Goal: Information Seeking & Learning: Learn about a topic

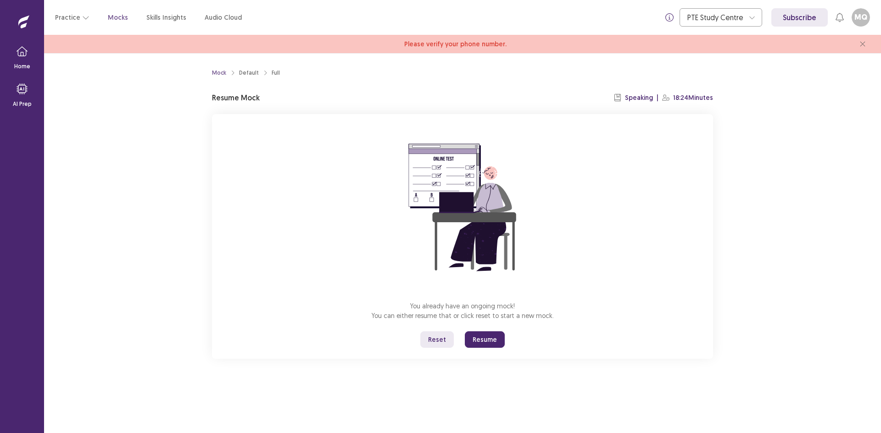
click at [438, 335] on button "Reset" at bounding box center [436, 340] width 33 height 17
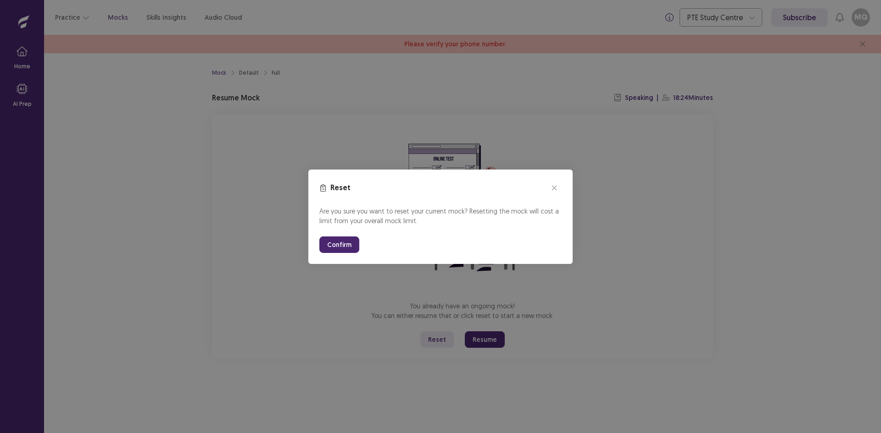
click at [332, 242] on button "Confirm" at bounding box center [339, 245] width 40 height 17
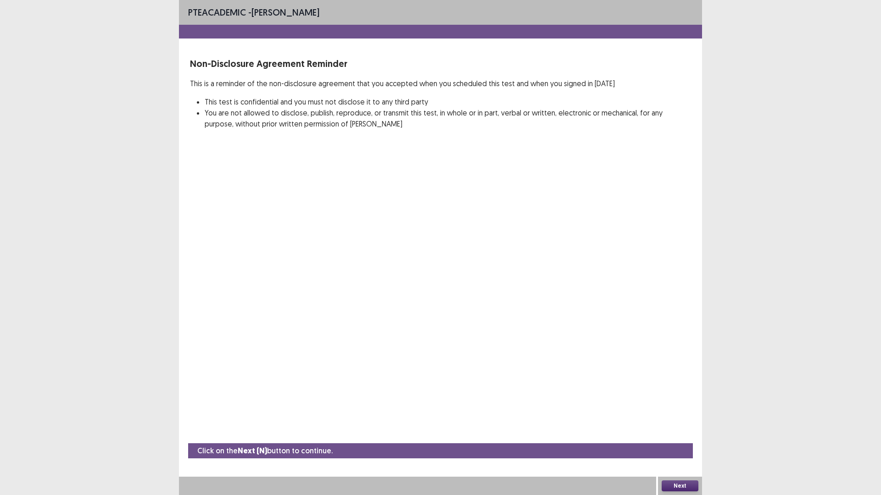
click at [680, 433] on button "Next" at bounding box center [679, 486] width 37 height 11
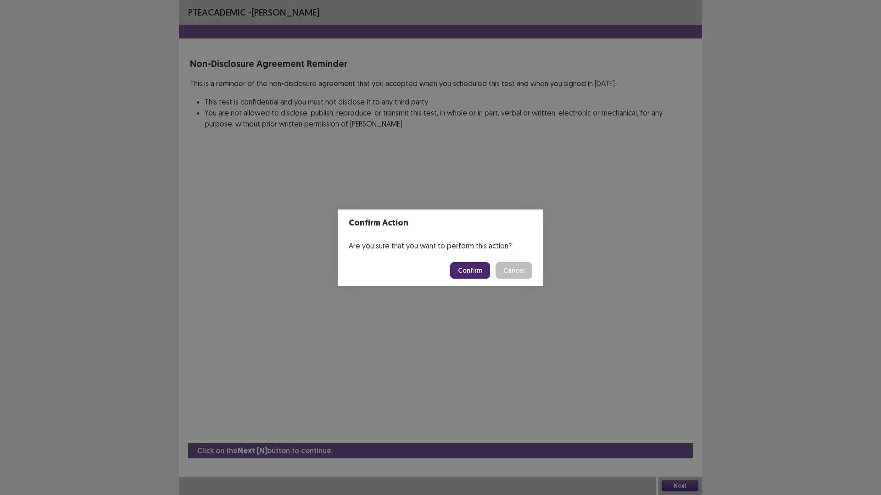
click at [466, 267] on button "Confirm" at bounding box center [470, 270] width 40 height 17
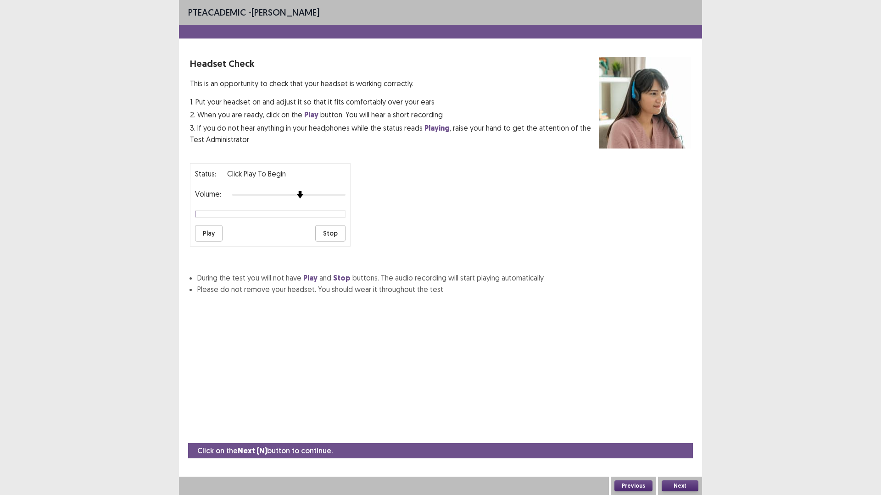
click at [301, 193] on div at bounding box center [288, 194] width 113 height 7
click at [259, 221] on div "Status: Click Play to Begin Volume: Play Stop" at bounding box center [270, 204] width 161 height 83
click at [310, 198] on div at bounding box center [288, 194] width 113 height 7
click at [302, 195] on div at bounding box center [288, 194] width 113 height 7
drag, startPoint x: 210, startPoint y: 233, endPoint x: 206, endPoint y: 236, distance: 4.9
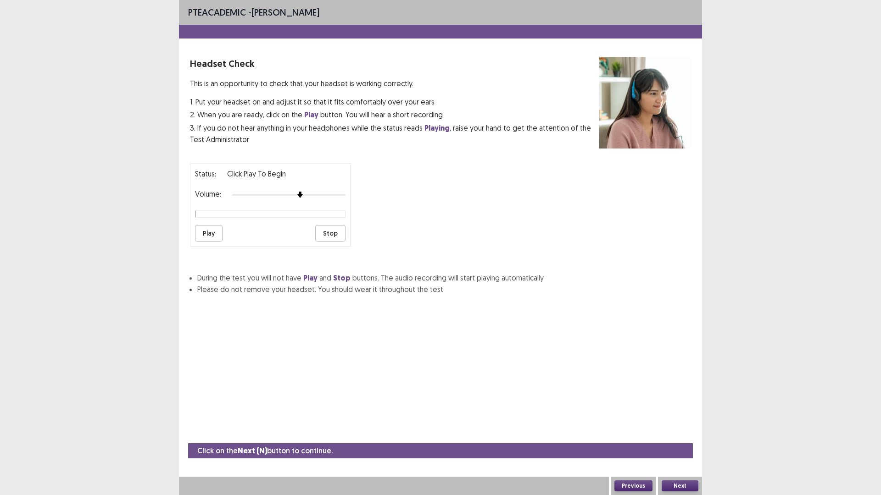
click at [208, 236] on button "Play" at bounding box center [209, 233] width 28 height 17
click at [304, 194] on div at bounding box center [299, 194] width 7 height 7
click at [289, 180] on div "Status: Click Play to Begin Volume: Play Stop" at bounding box center [270, 204] width 161 height 83
click at [306, 193] on div at bounding box center [288, 194] width 113 height 7
click at [218, 238] on button "Play" at bounding box center [209, 233] width 28 height 17
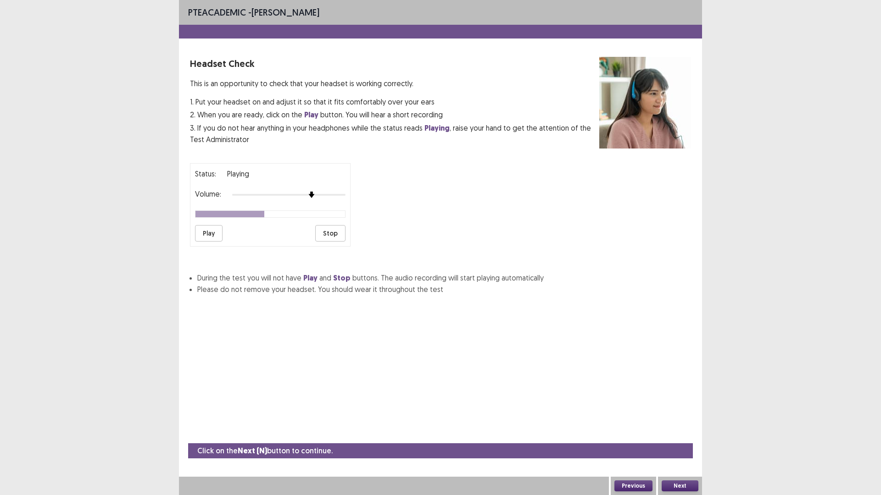
click at [691, 433] on button "Next" at bounding box center [679, 486] width 37 height 11
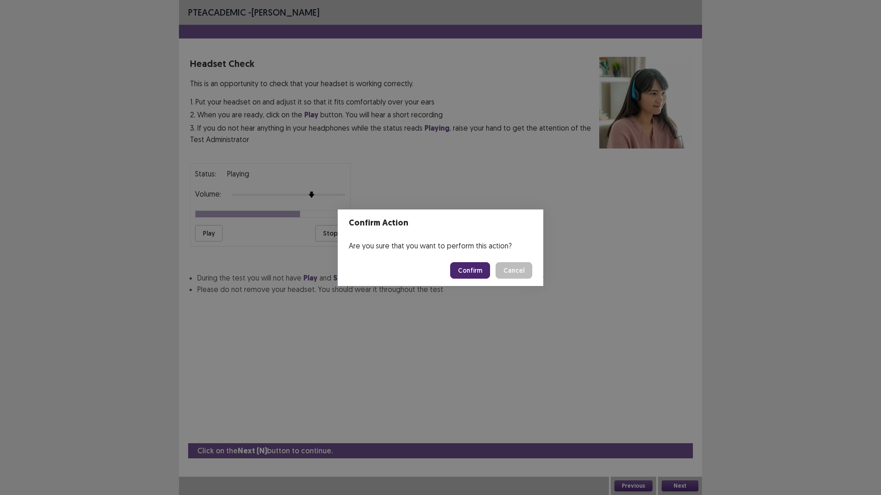
click at [481, 267] on button "Confirm" at bounding box center [470, 270] width 40 height 17
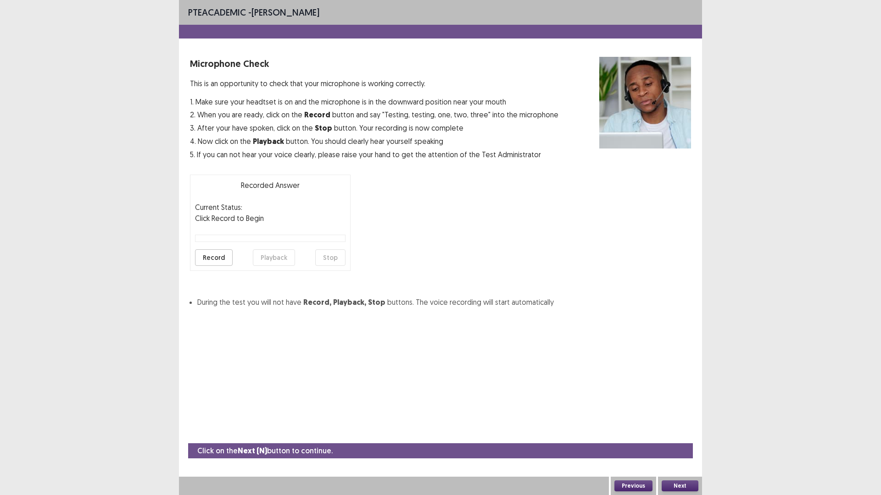
click at [676, 433] on button "Next" at bounding box center [679, 486] width 37 height 11
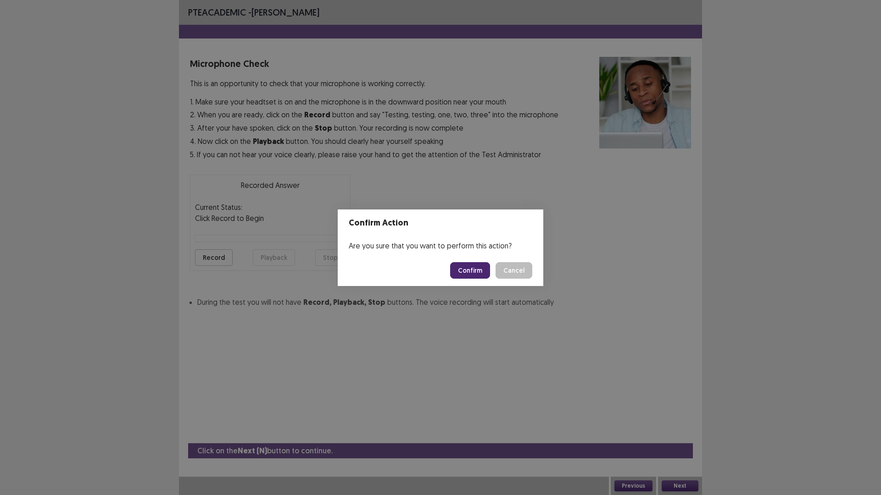
click at [478, 263] on button "Confirm" at bounding box center [470, 270] width 40 height 17
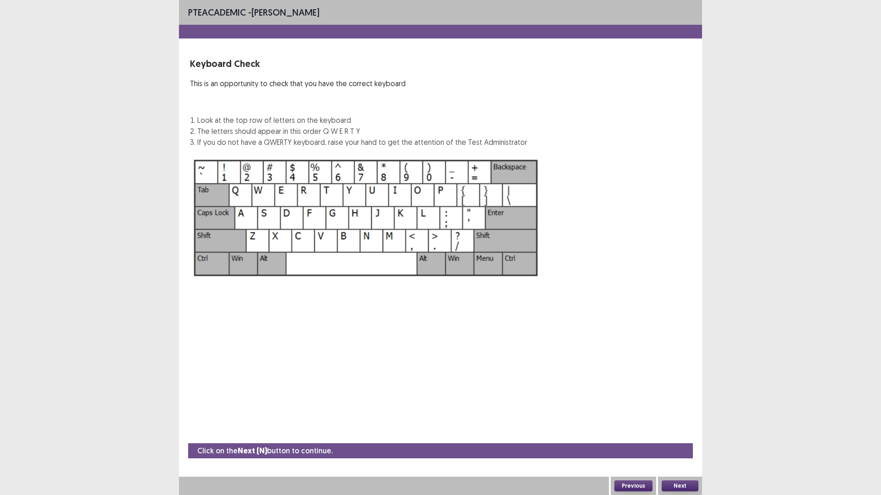
click at [682, 433] on button "Next" at bounding box center [679, 486] width 37 height 11
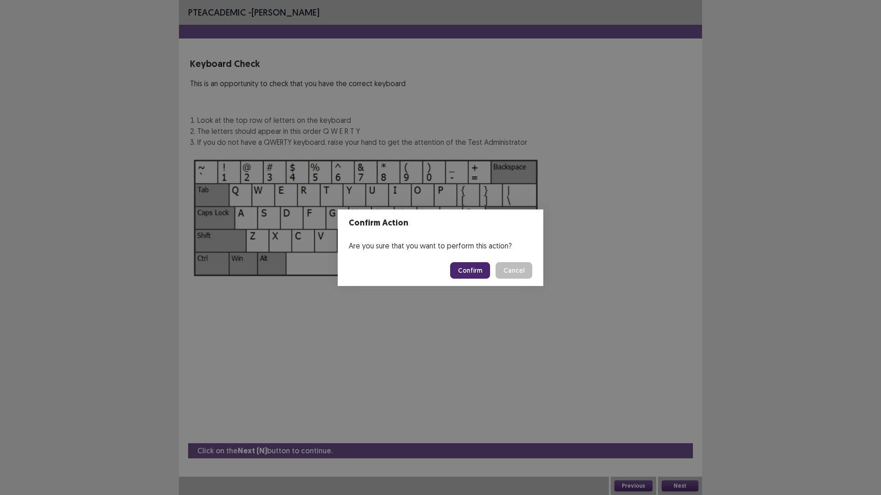
click at [473, 270] on button "Confirm" at bounding box center [470, 270] width 40 height 17
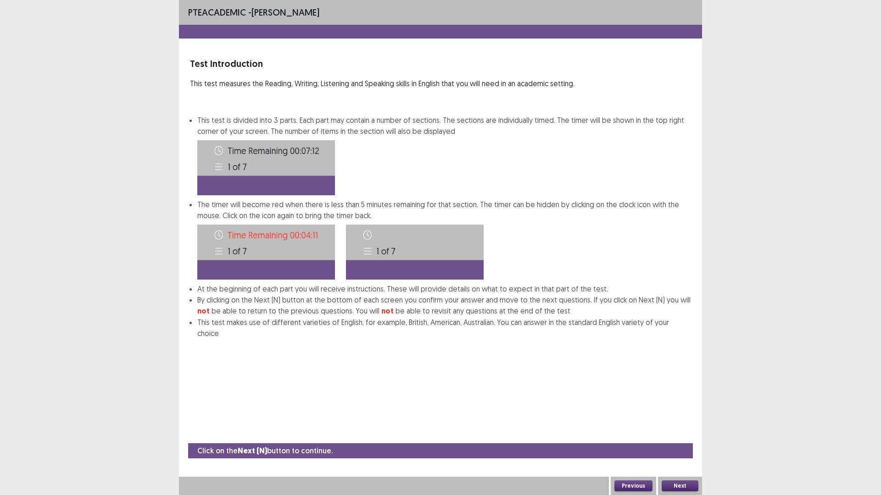
click at [682, 433] on button "Next" at bounding box center [679, 486] width 37 height 11
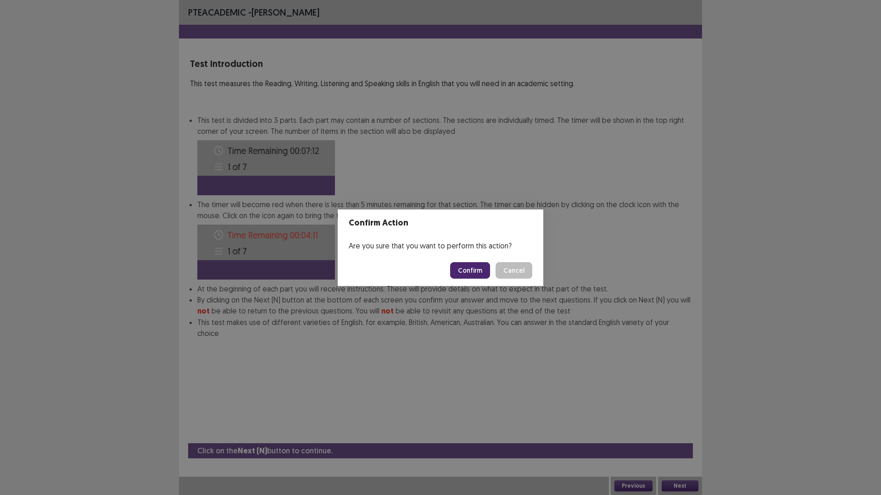
click at [460, 266] on button "Confirm" at bounding box center [470, 270] width 40 height 17
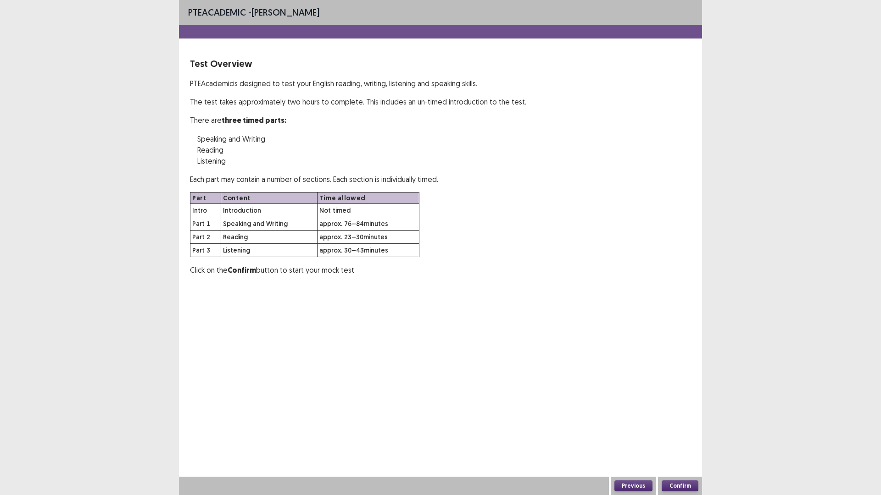
click at [685, 433] on button "Confirm" at bounding box center [679, 486] width 37 height 11
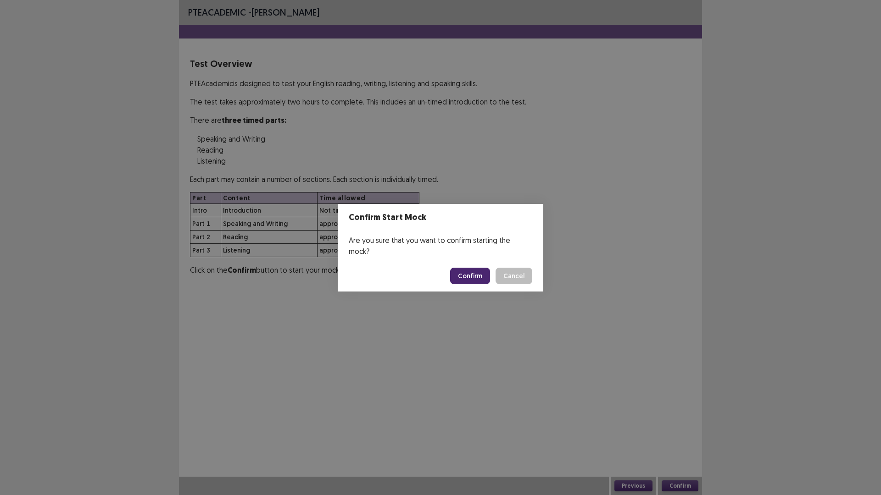
click at [477, 269] on button "Confirm" at bounding box center [470, 276] width 40 height 17
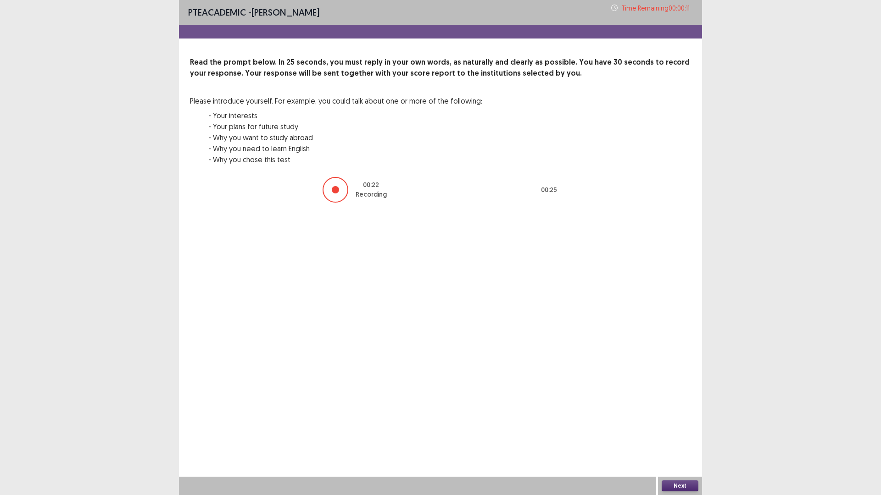
click at [338, 187] on div at bounding box center [335, 189] width 7 height 7
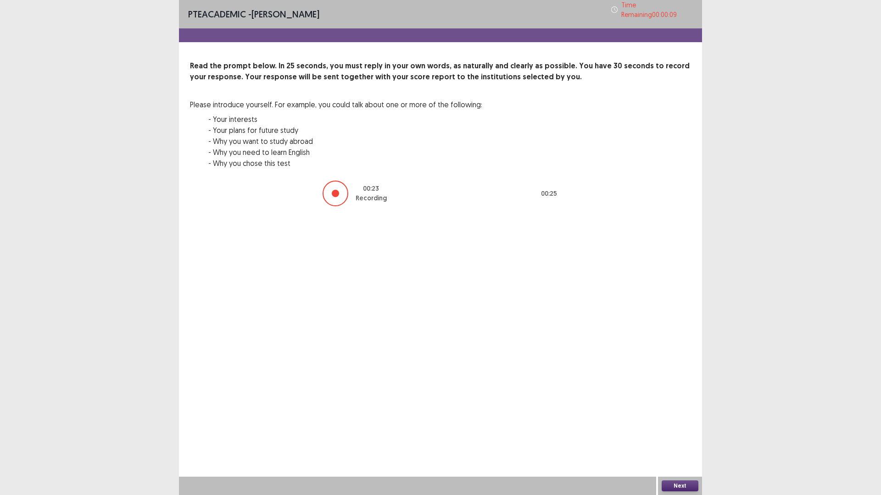
click at [687, 433] on button "Next" at bounding box center [679, 486] width 37 height 11
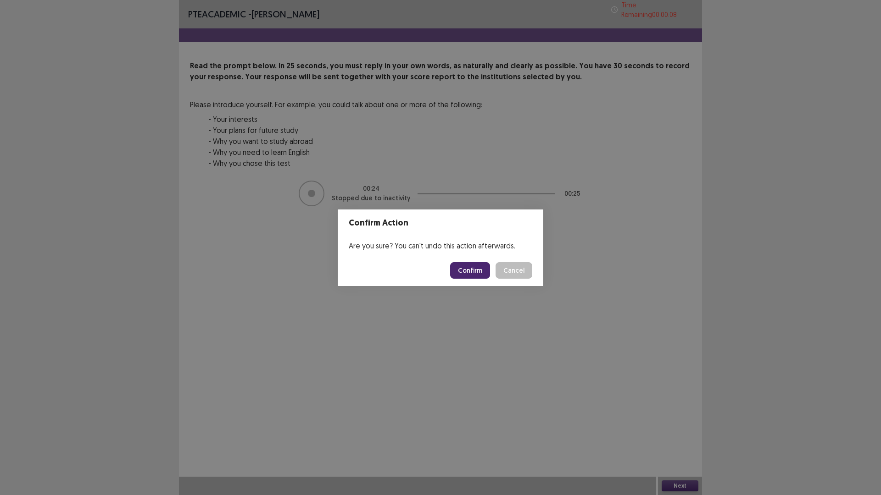
click at [475, 266] on button "Confirm" at bounding box center [470, 270] width 40 height 17
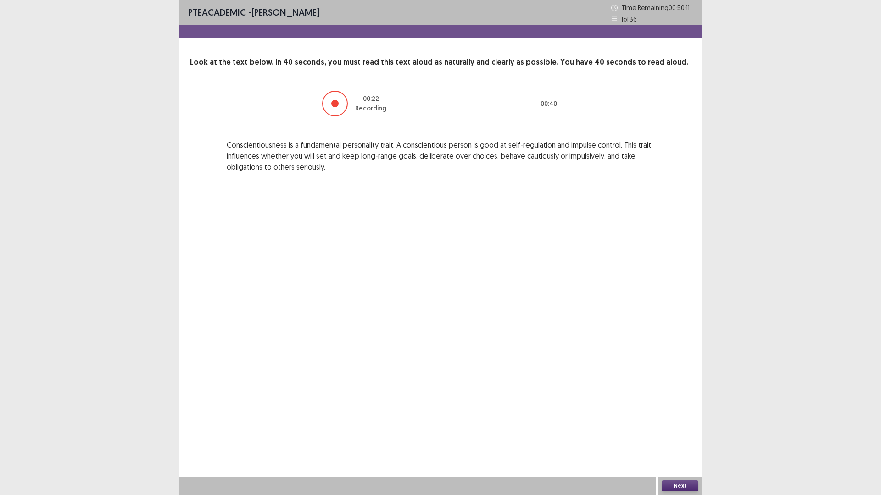
click at [676, 433] on button "Next" at bounding box center [679, 486] width 37 height 11
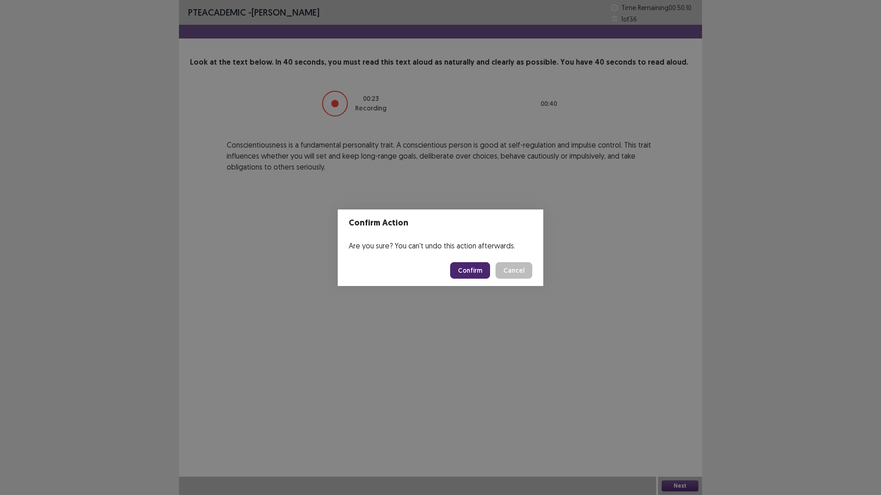
click at [485, 274] on button "Confirm" at bounding box center [470, 270] width 40 height 17
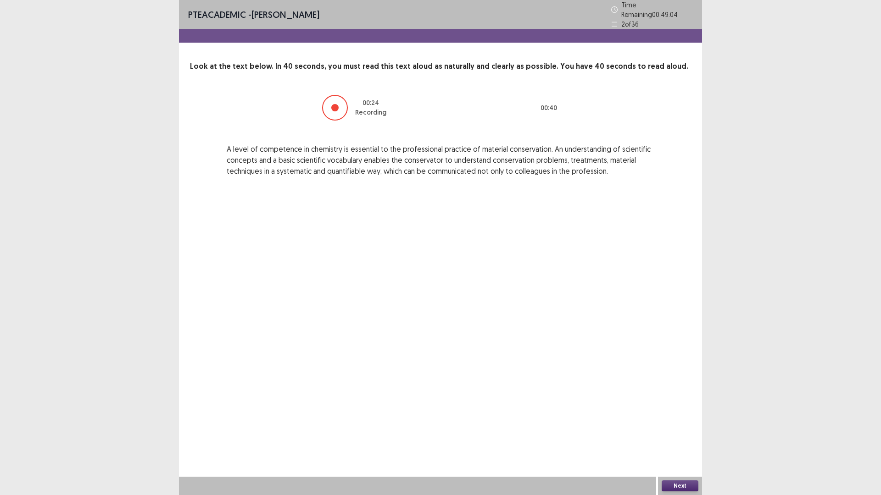
click at [684, 433] on button "Next" at bounding box center [679, 486] width 37 height 11
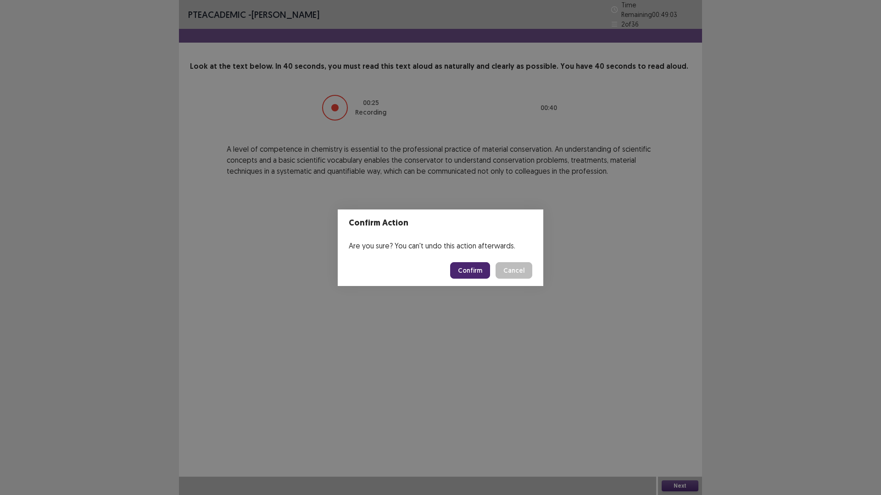
click at [478, 267] on button "Confirm" at bounding box center [470, 270] width 40 height 17
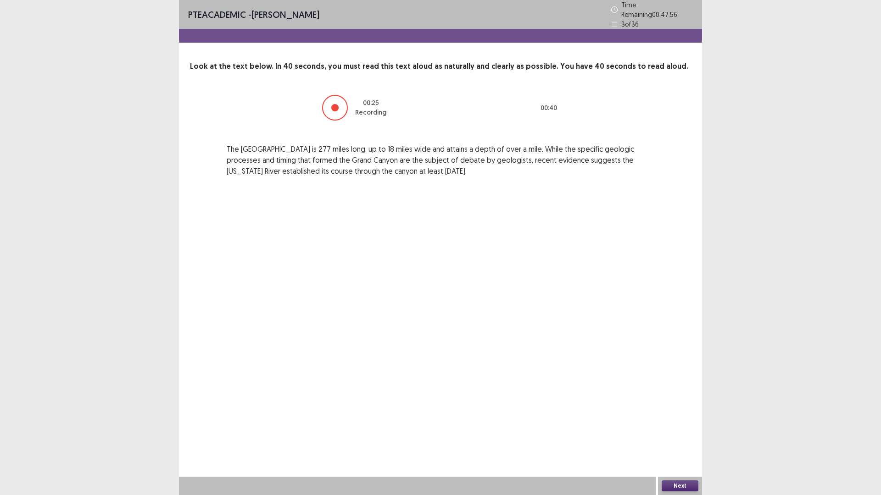
click at [679, 433] on button "Next" at bounding box center [679, 486] width 37 height 11
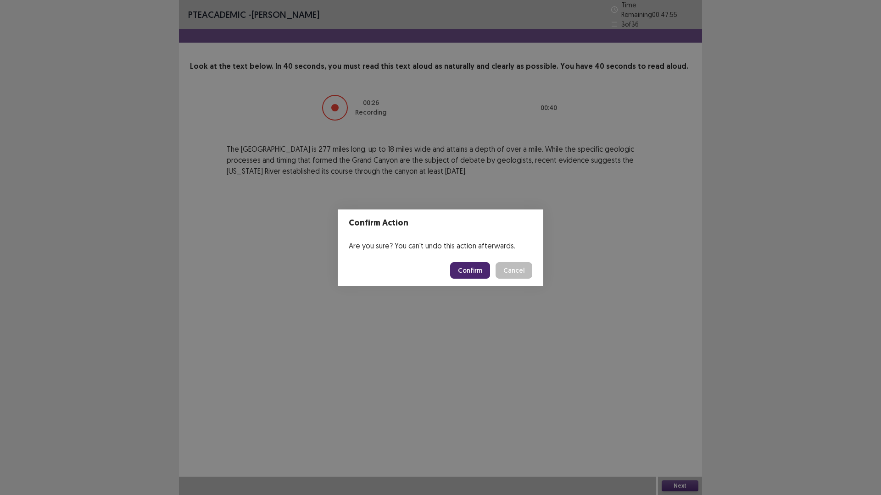
click at [467, 270] on button "Confirm" at bounding box center [470, 270] width 40 height 17
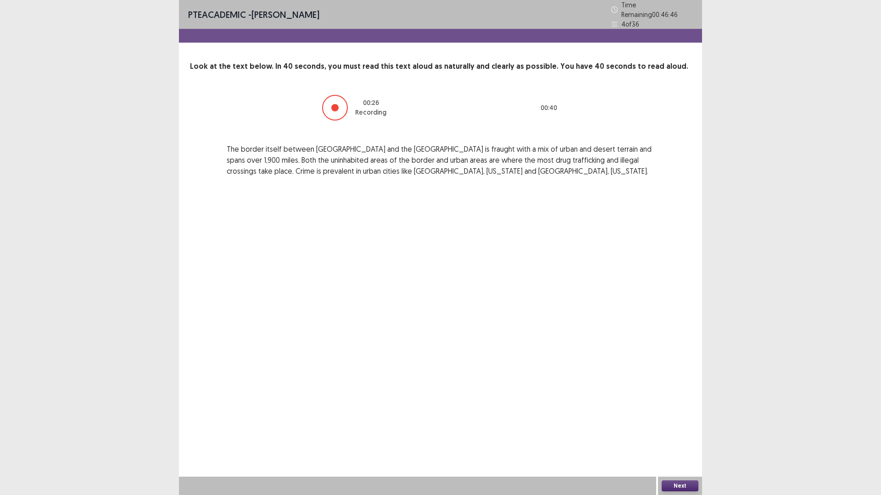
drag, startPoint x: 679, startPoint y: 481, endPoint x: 421, endPoint y: 341, distance: 293.9
click at [679, 433] on div "Next" at bounding box center [680, 486] width 44 height 18
click at [667, 433] on button "Next" at bounding box center [679, 486] width 37 height 11
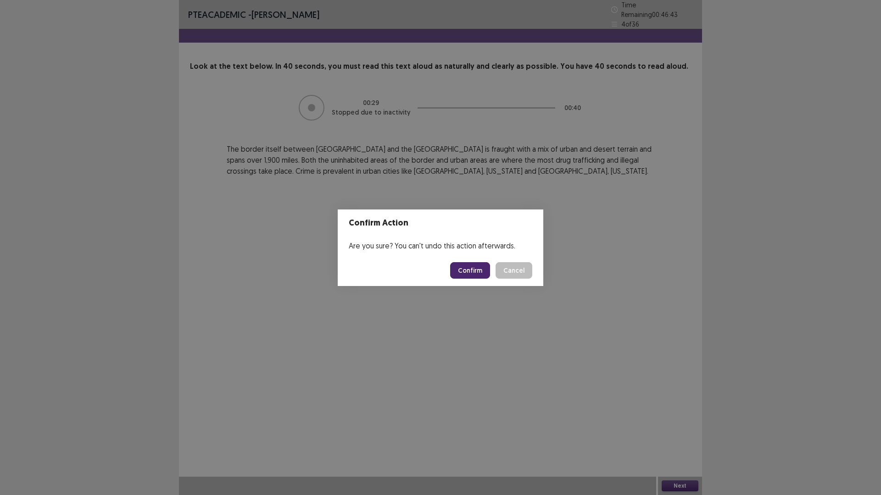
click at [472, 270] on button "Confirm" at bounding box center [470, 270] width 40 height 17
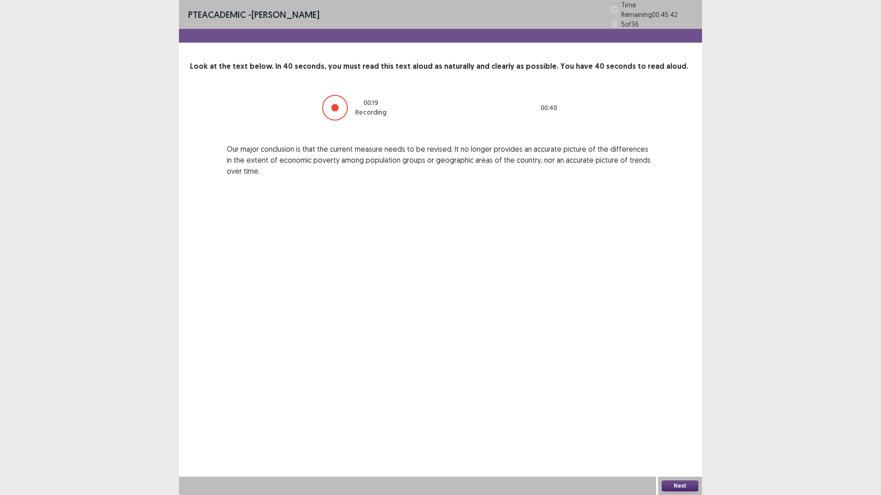
click at [678, 433] on button "Next" at bounding box center [679, 486] width 37 height 11
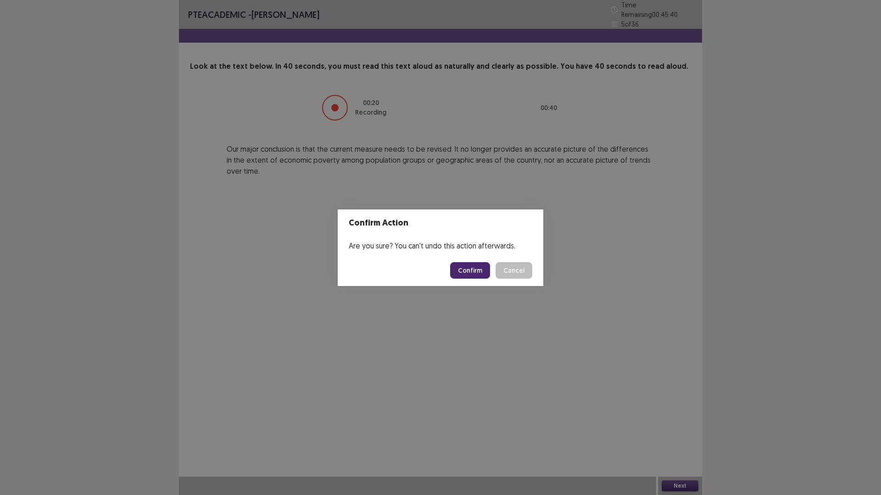
click at [470, 271] on button "Confirm" at bounding box center [470, 270] width 40 height 17
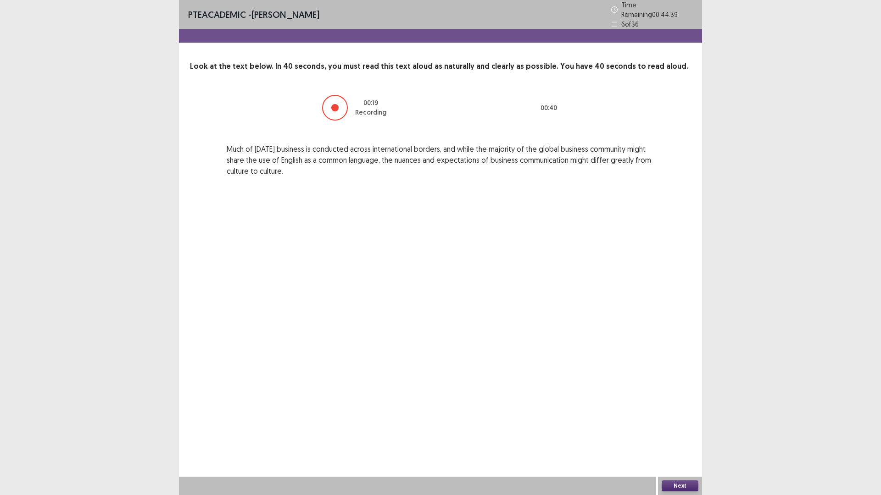
click at [676, 433] on button "Next" at bounding box center [679, 486] width 37 height 11
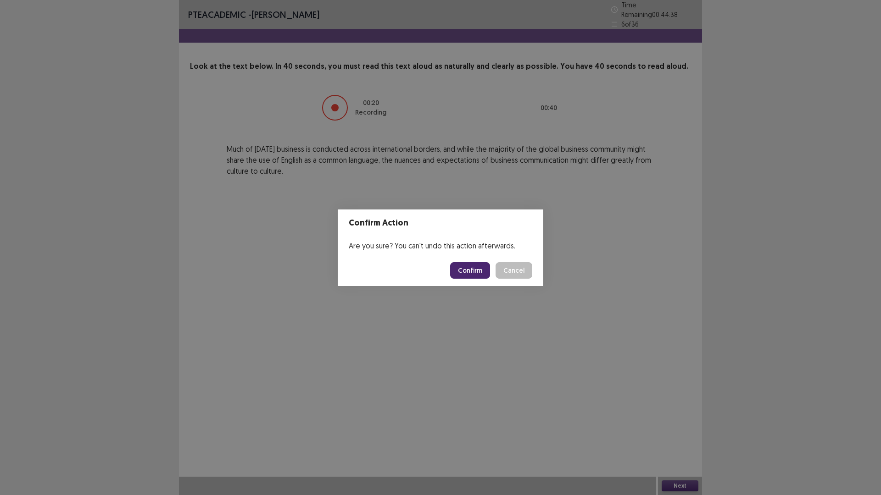
click at [486, 276] on button "Confirm" at bounding box center [470, 270] width 40 height 17
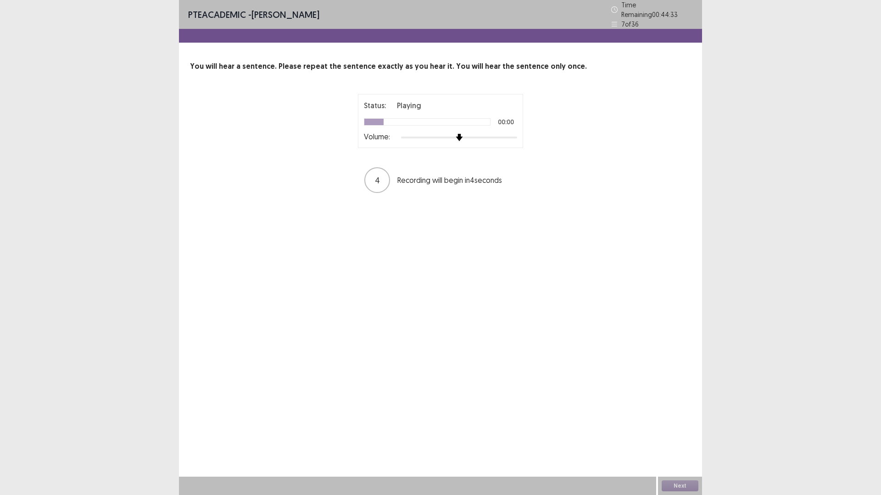
click at [465, 134] on div at bounding box center [459, 137] width 116 height 7
click at [688, 433] on button "Next" at bounding box center [679, 486] width 37 height 11
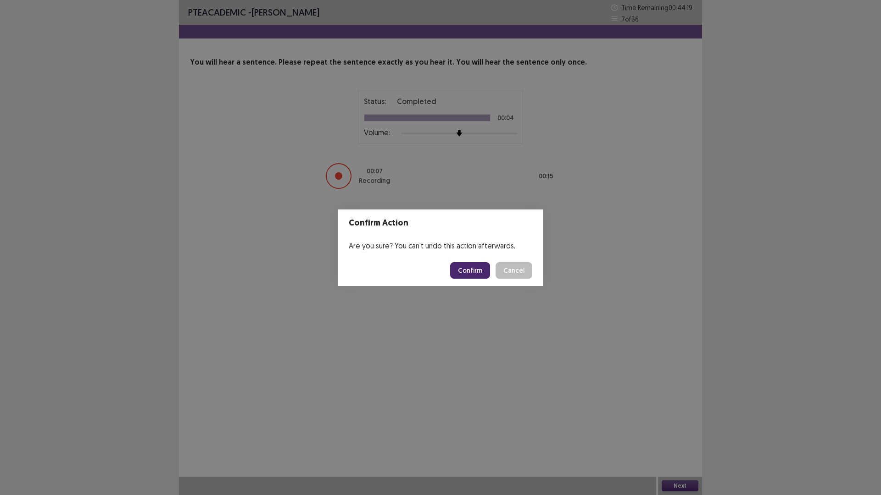
click at [479, 274] on button "Confirm" at bounding box center [470, 270] width 40 height 17
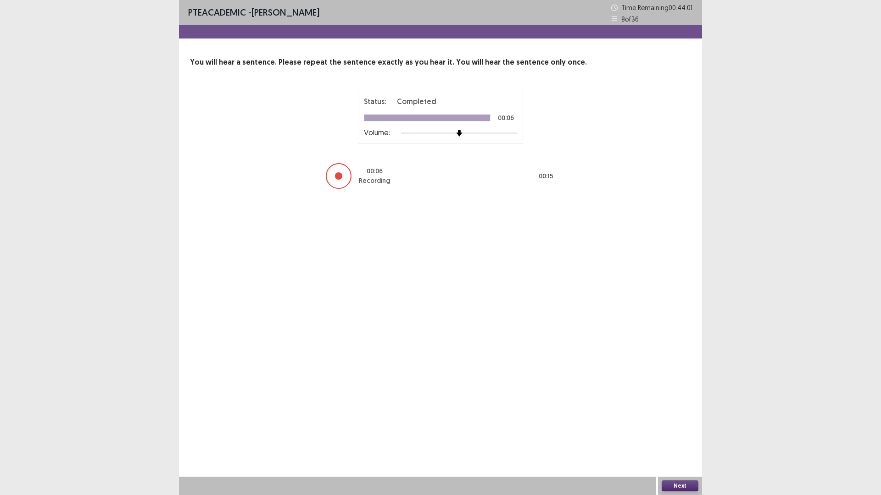
click at [679, 433] on button "Next" at bounding box center [679, 486] width 37 height 11
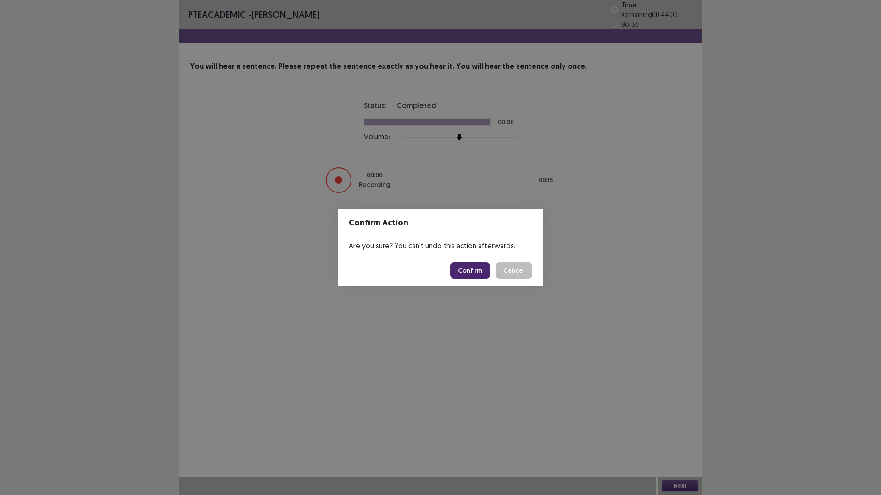
click at [466, 269] on button "Confirm" at bounding box center [470, 270] width 40 height 17
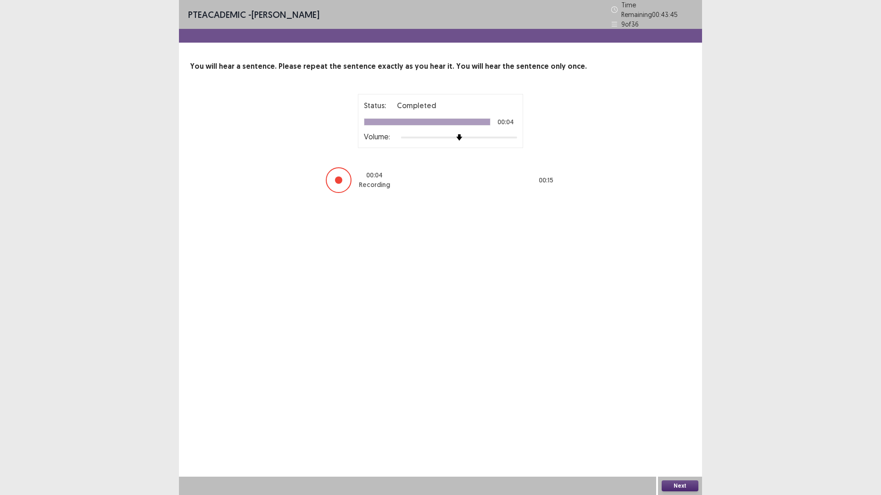
click at [689, 433] on button "Next" at bounding box center [679, 486] width 37 height 11
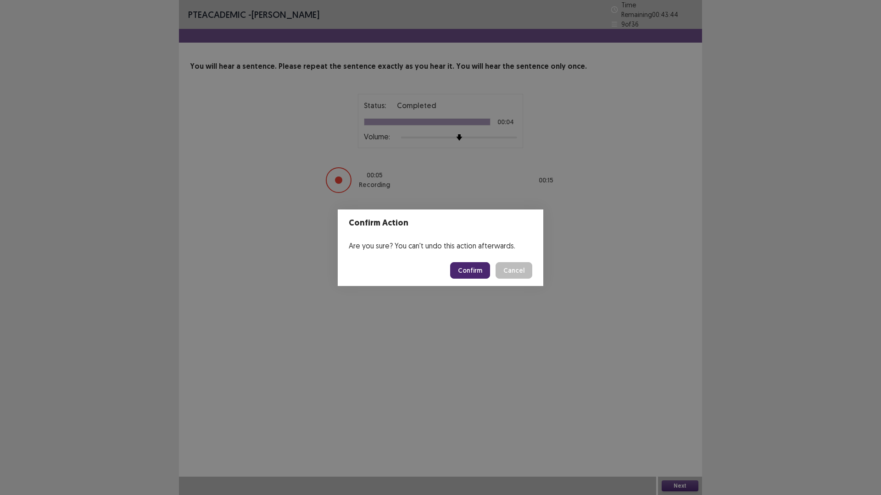
click at [484, 270] on button "Confirm" at bounding box center [470, 270] width 40 height 17
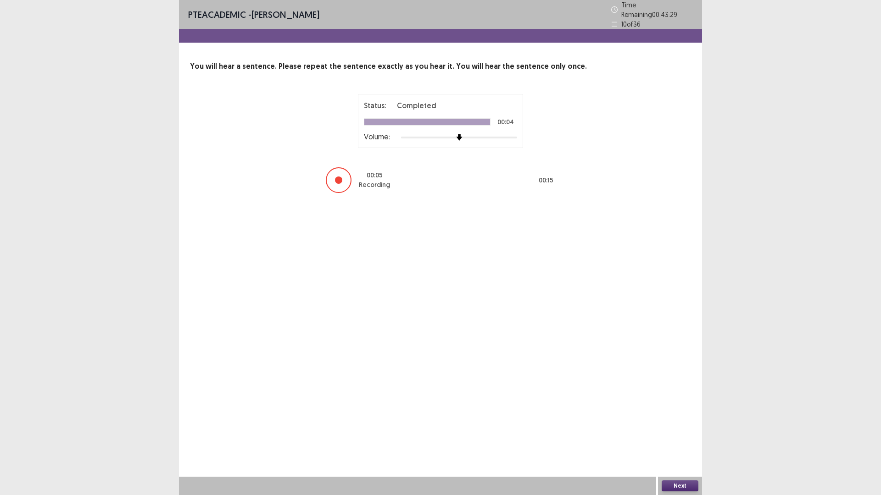
click at [671, 433] on button "Next" at bounding box center [679, 486] width 37 height 11
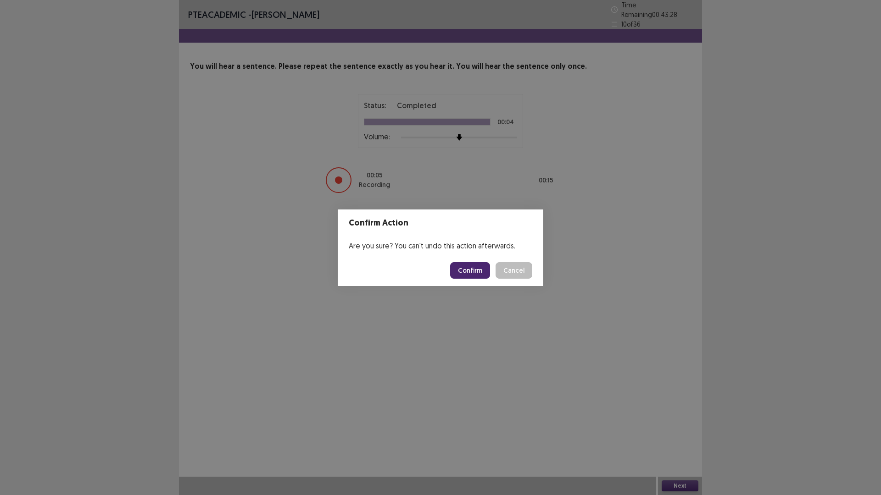
click at [484, 267] on button "Confirm" at bounding box center [470, 270] width 40 height 17
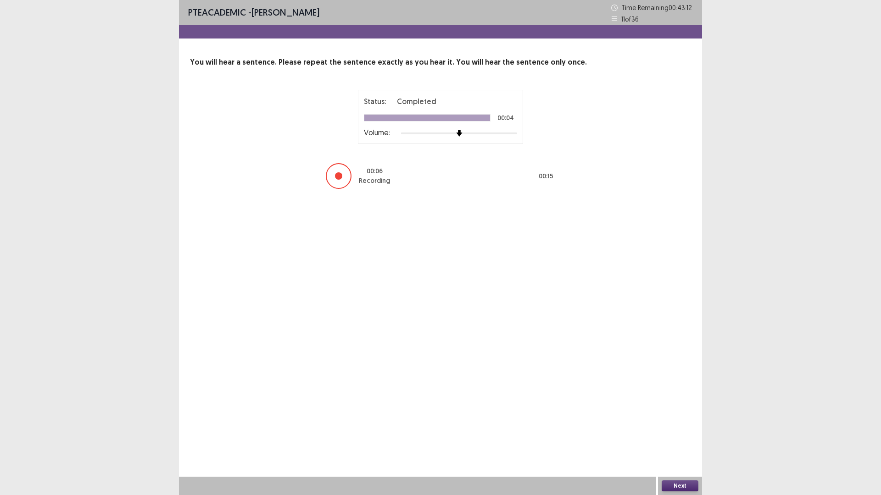
click at [695, 433] on button "Next" at bounding box center [679, 486] width 37 height 11
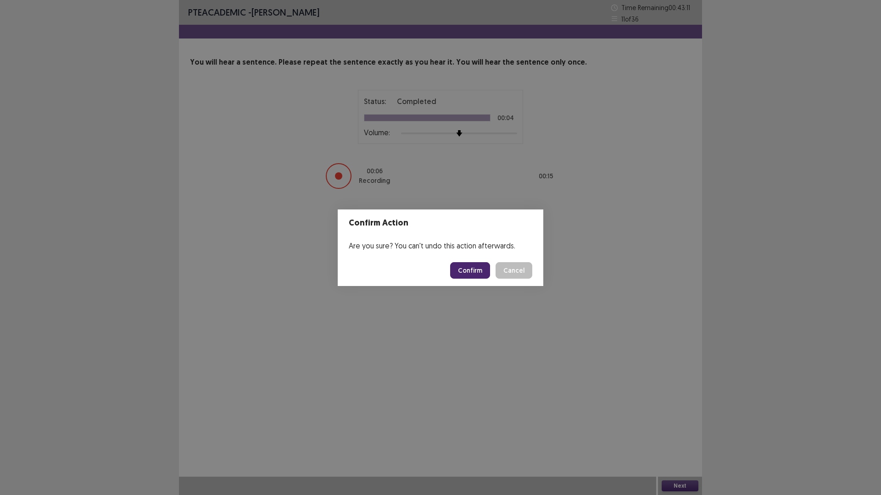
click at [466, 262] on button "Confirm" at bounding box center [470, 270] width 40 height 17
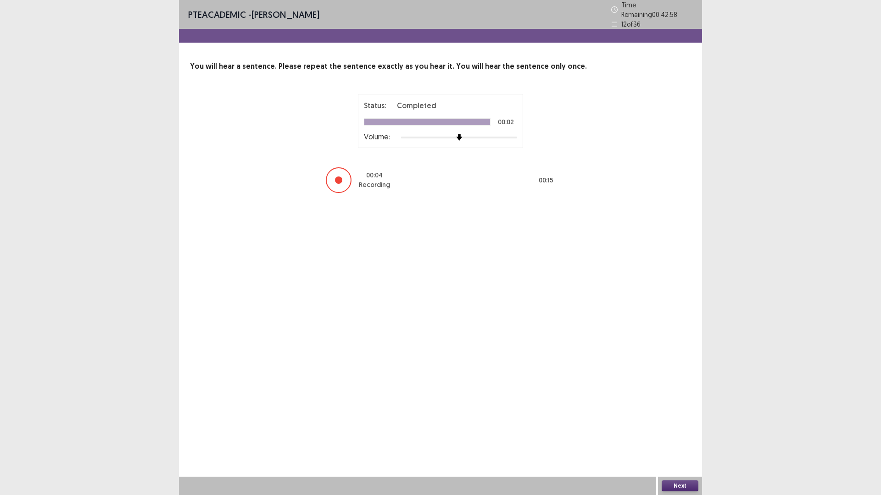
click at [688, 433] on button "Next" at bounding box center [679, 486] width 37 height 11
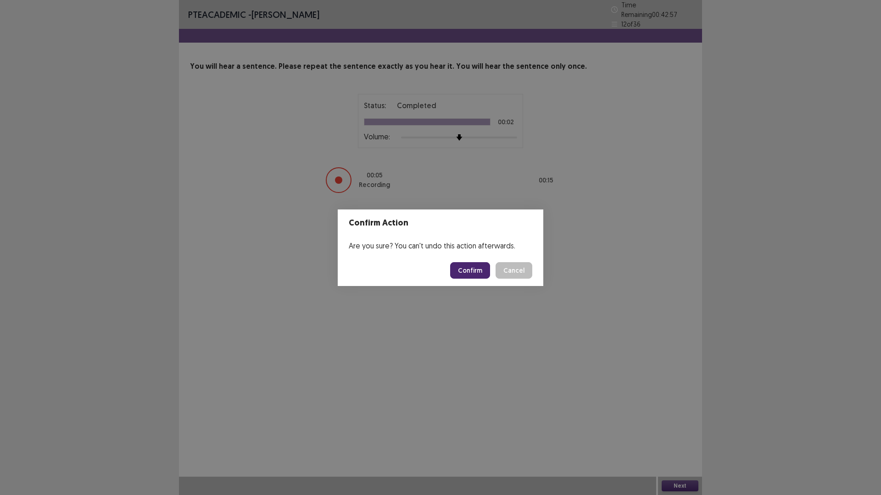
click at [471, 266] on button "Confirm" at bounding box center [470, 270] width 40 height 17
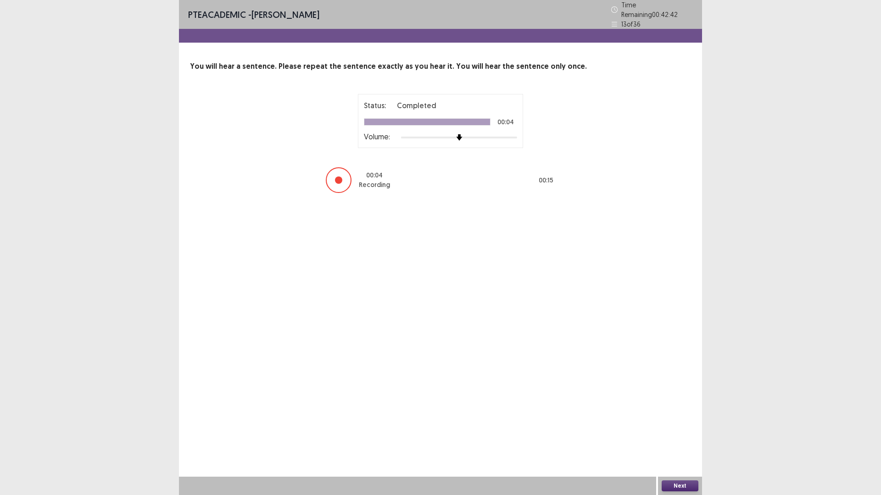
click at [671, 433] on button "Next" at bounding box center [679, 486] width 37 height 11
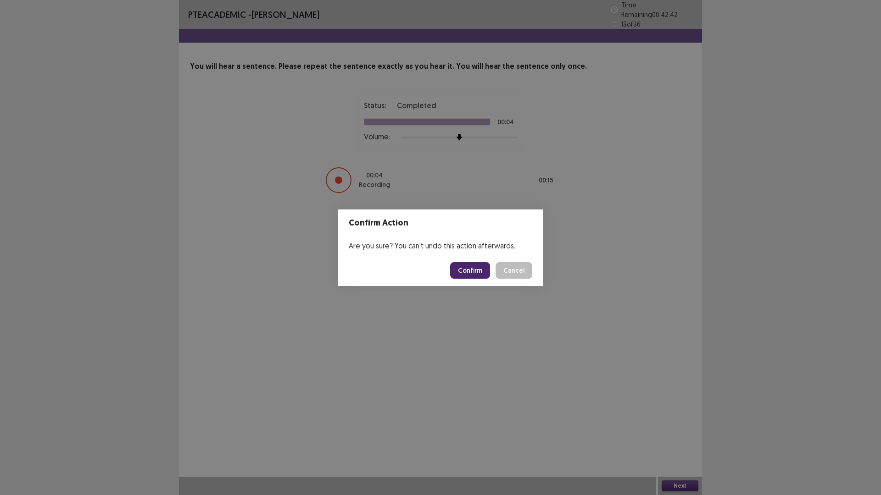
click at [478, 272] on button "Confirm" at bounding box center [470, 270] width 40 height 17
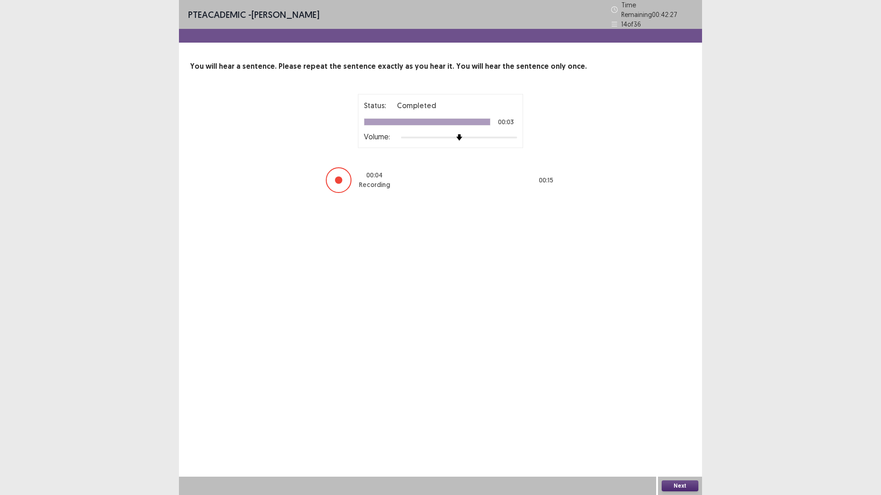
click at [676, 433] on button "Next" at bounding box center [679, 486] width 37 height 11
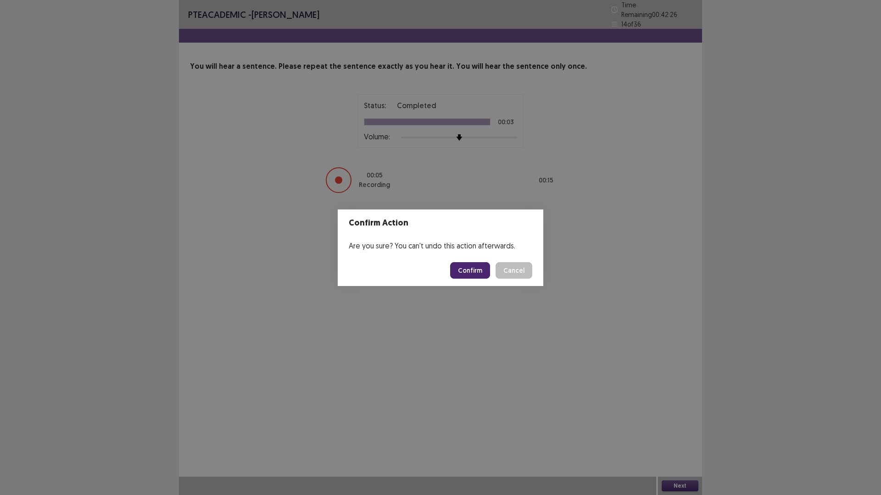
click at [472, 272] on button "Confirm" at bounding box center [470, 270] width 40 height 17
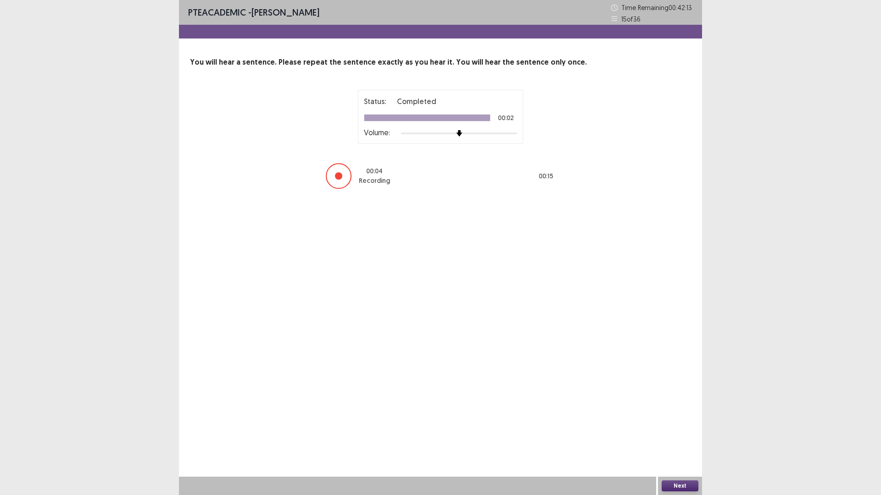
click at [679, 433] on button "Next" at bounding box center [679, 486] width 37 height 11
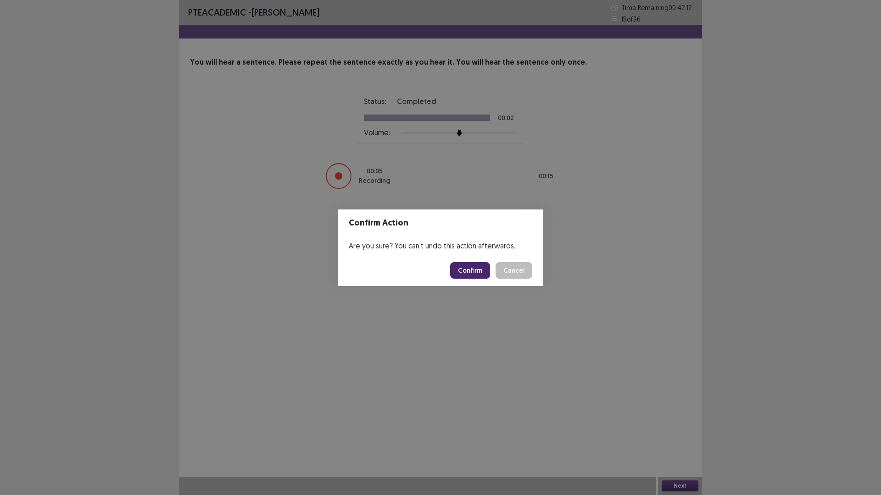
click at [472, 265] on button "Confirm" at bounding box center [470, 270] width 40 height 17
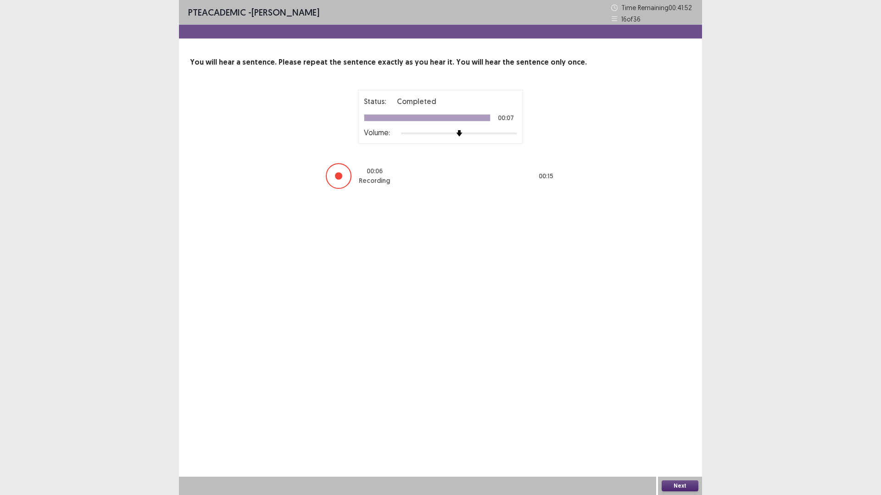
click at [675, 433] on button "Next" at bounding box center [679, 486] width 37 height 11
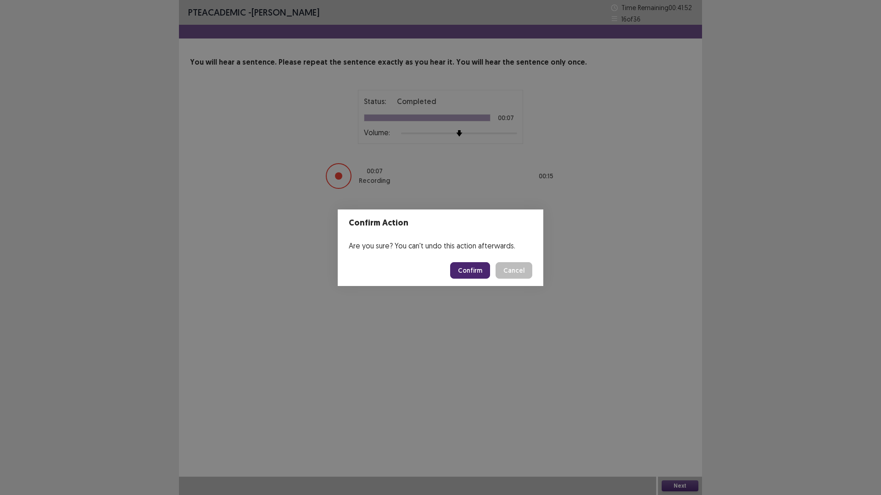
click at [475, 272] on button "Confirm" at bounding box center [470, 270] width 40 height 17
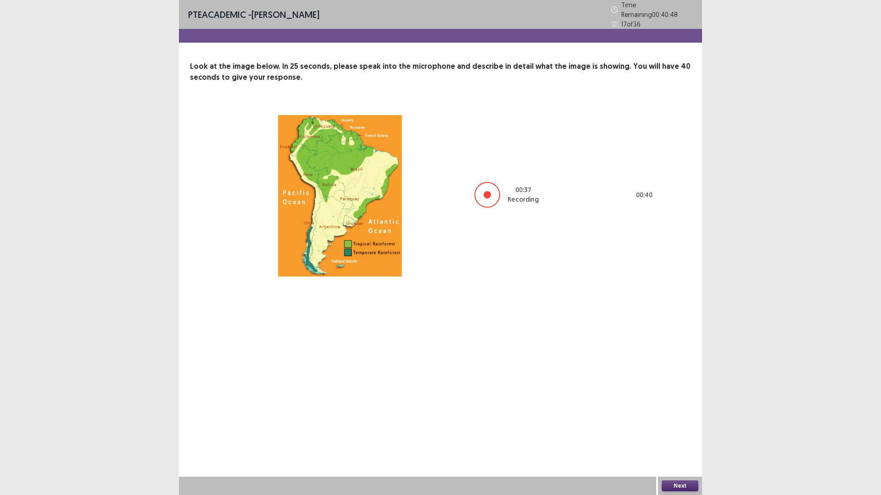
click at [666, 433] on button "Next" at bounding box center [679, 486] width 37 height 11
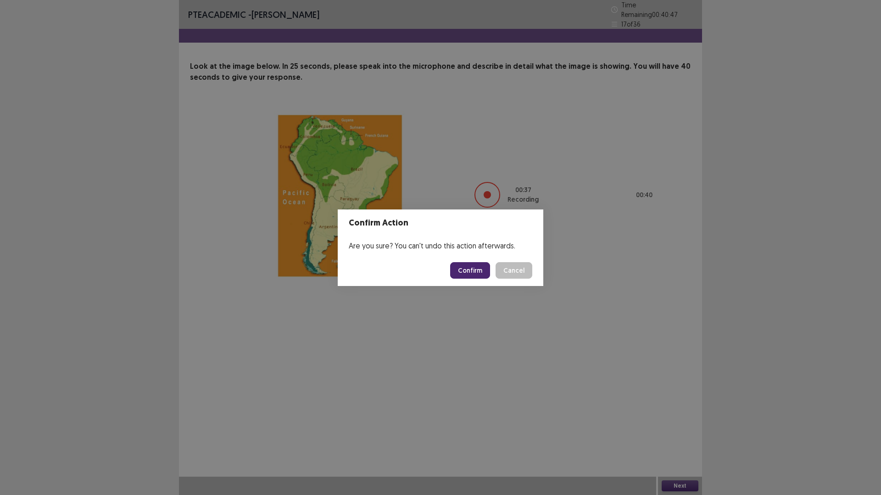
click at [472, 268] on button "Confirm" at bounding box center [470, 270] width 40 height 17
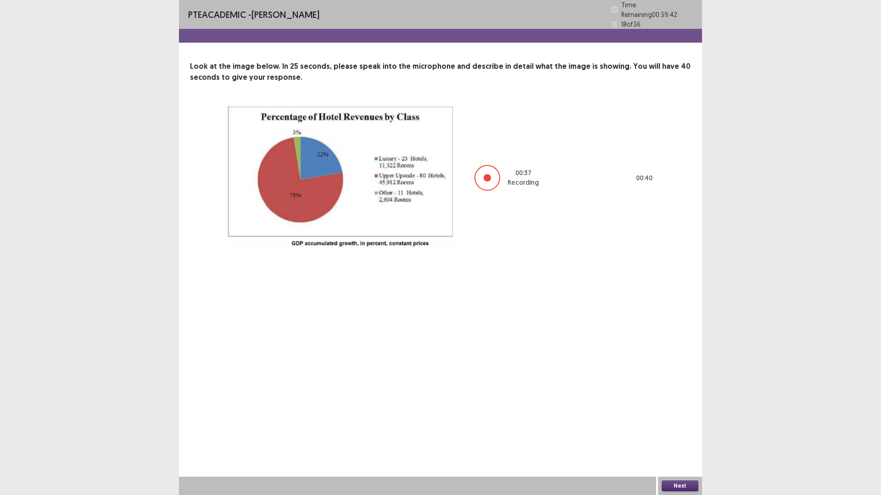
click at [687, 433] on button "Next" at bounding box center [679, 486] width 37 height 11
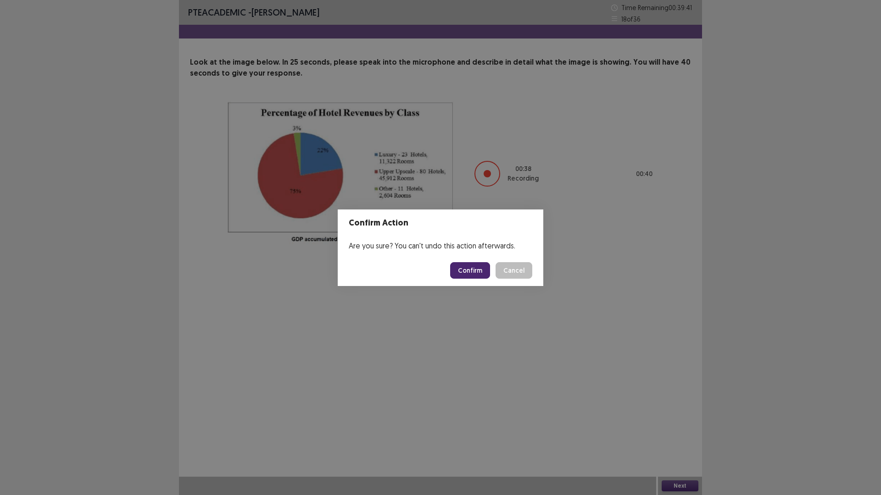
click at [473, 271] on button "Confirm" at bounding box center [470, 270] width 40 height 17
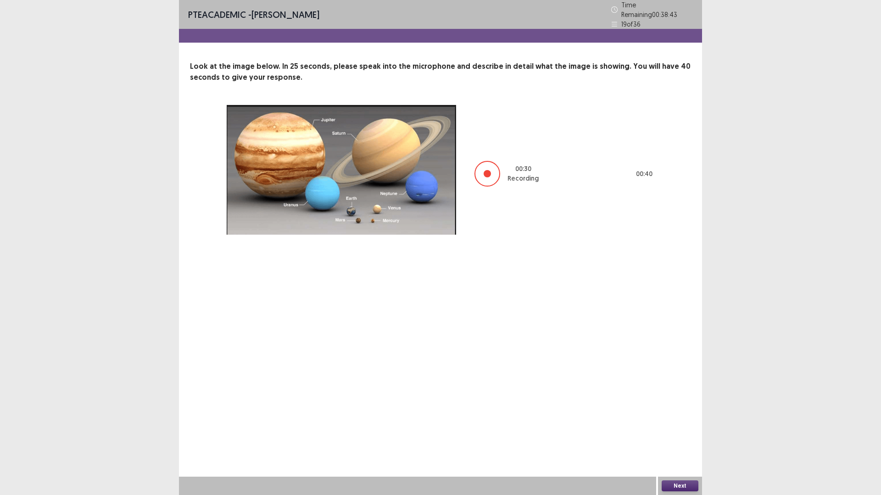
click at [673, 433] on button "Next" at bounding box center [679, 486] width 37 height 11
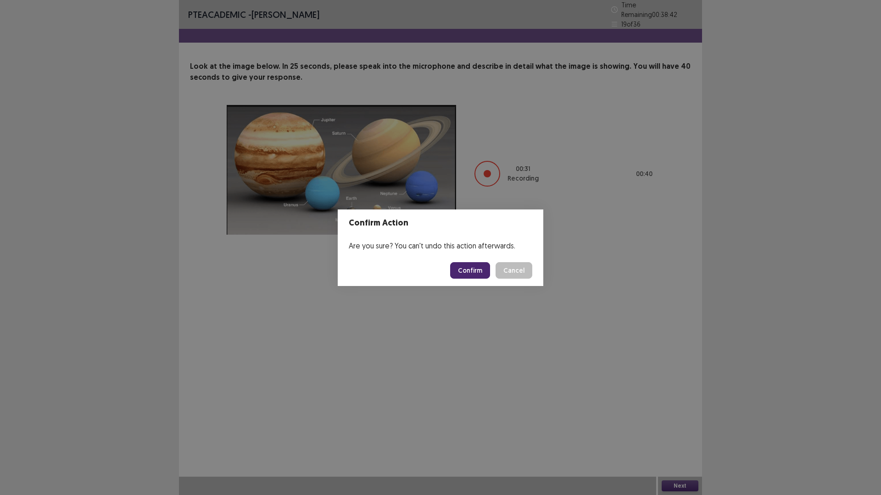
click at [471, 275] on button "Confirm" at bounding box center [470, 270] width 40 height 17
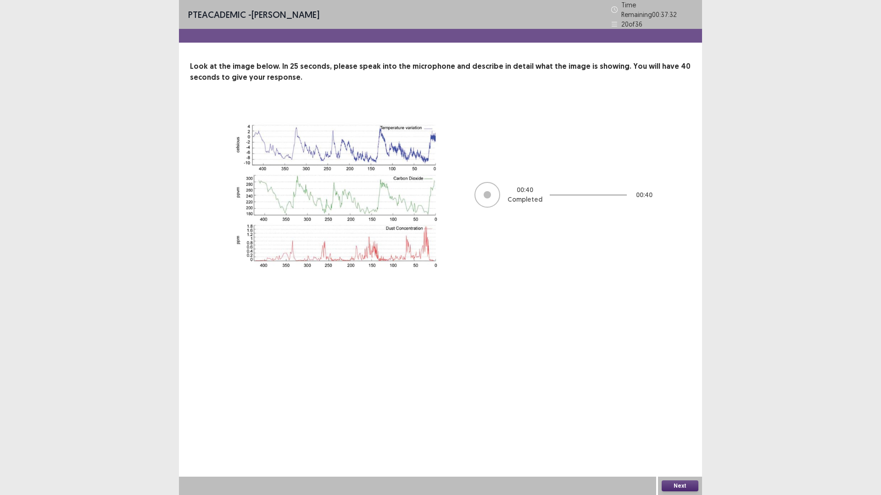
click at [681, 433] on button "Next" at bounding box center [679, 486] width 37 height 11
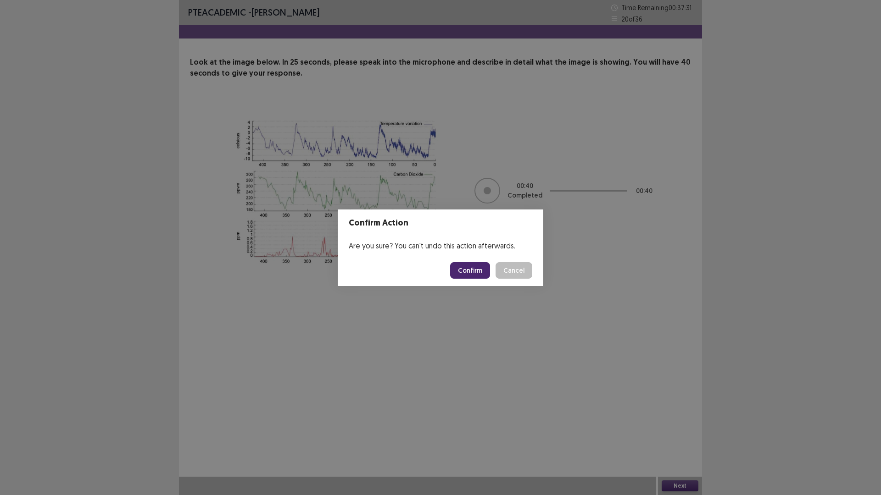
click at [481, 269] on button "Confirm" at bounding box center [470, 270] width 40 height 17
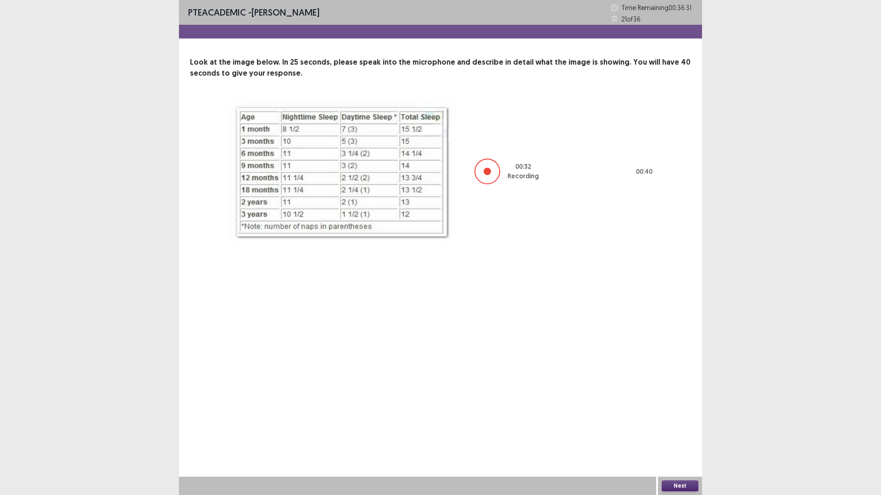
click at [686, 433] on button "Next" at bounding box center [679, 486] width 37 height 11
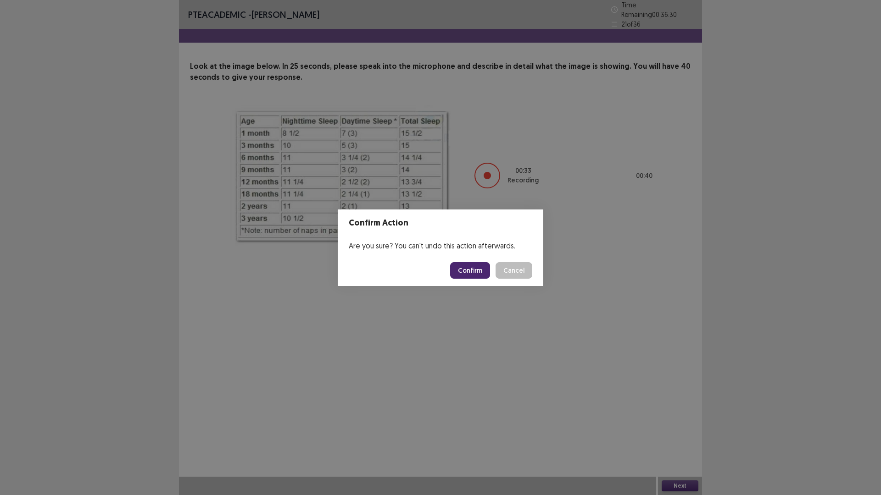
click at [470, 266] on button "Confirm" at bounding box center [470, 270] width 40 height 17
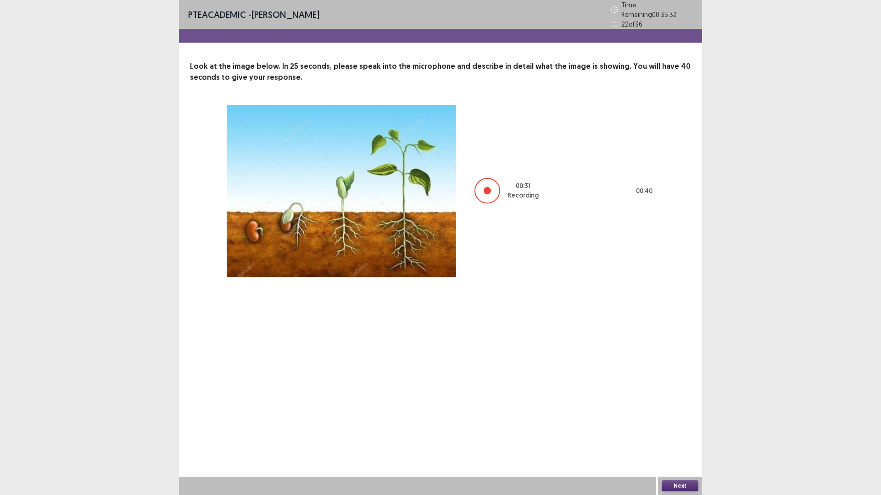
click at [672, 433] on button "Next" at bounding box center [679, 486] width 37 height 11
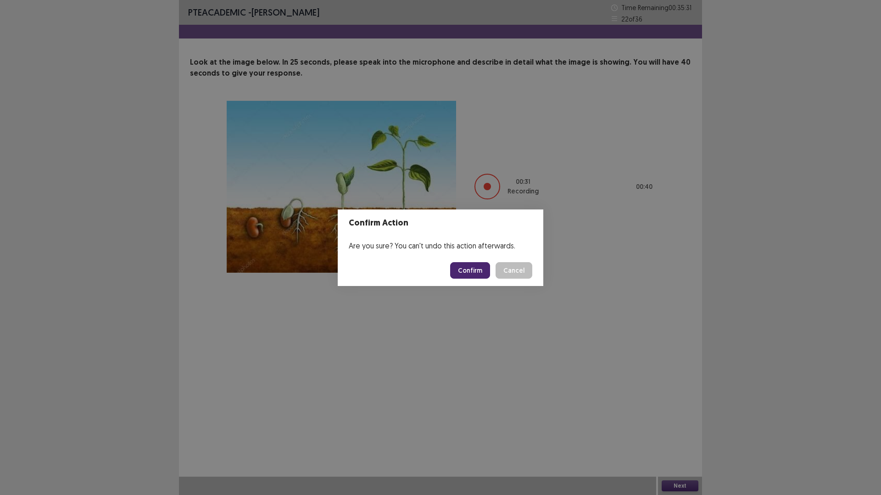
click at [461, 272] on button "Confirm" at bounding box center [470, 270] width 40 height 17
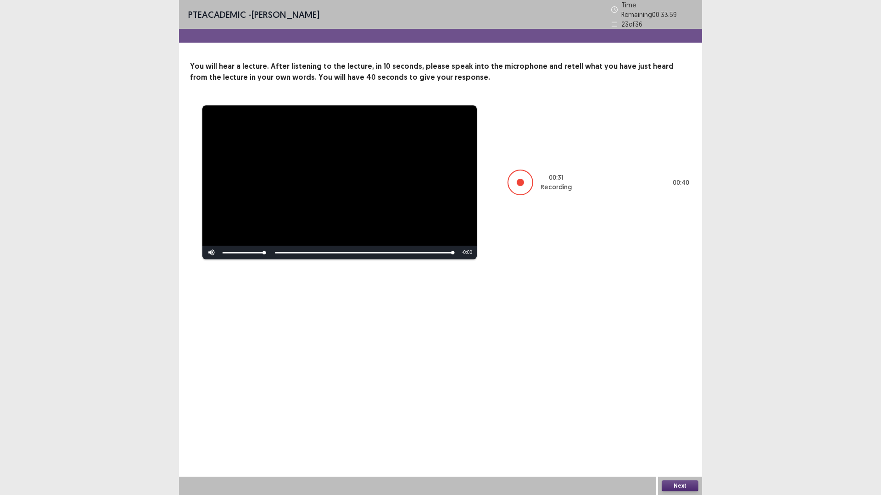
click at [672, 433] on button "Next" at bounding box center [679, 486] width 37 height 11
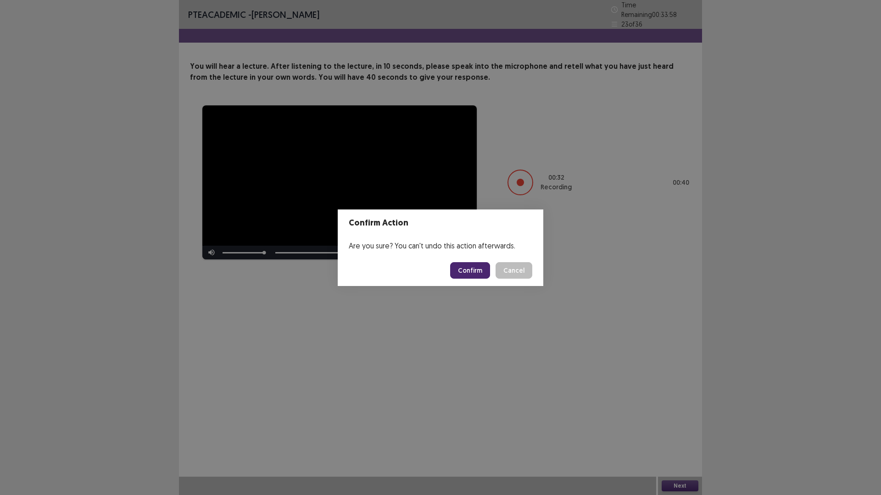
click at [465, 261] on footer "Confirm Cancel" at bounding box center [440, 270] width 205 height 31
click at [466, 272] on button "Confirm" at bounding box center [470, 270] width 40 height 17
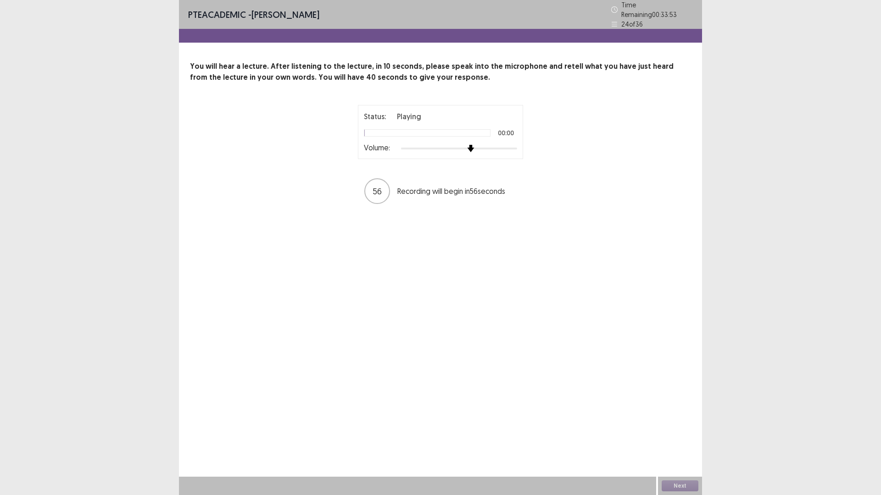
click at [471, 145] on div at bounding box center [459, 148] width 116 height 7
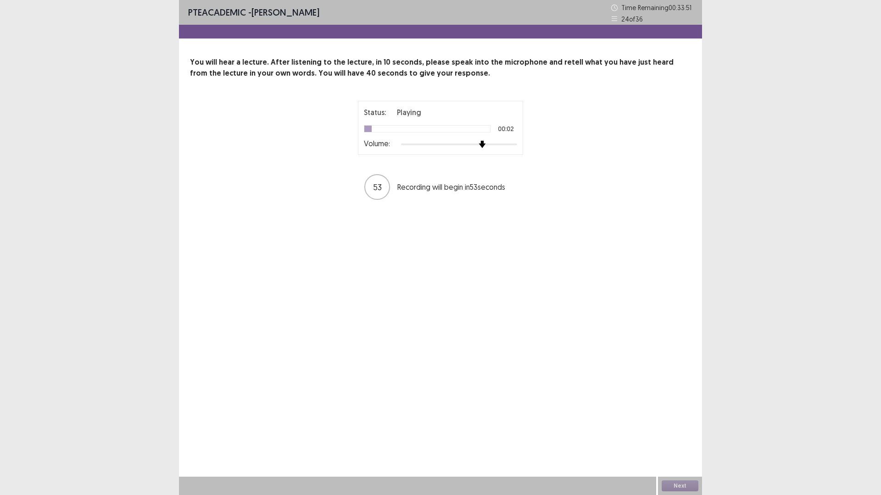
click at [477, 146] on div at bounding box center [459, 144] width 116 height 7
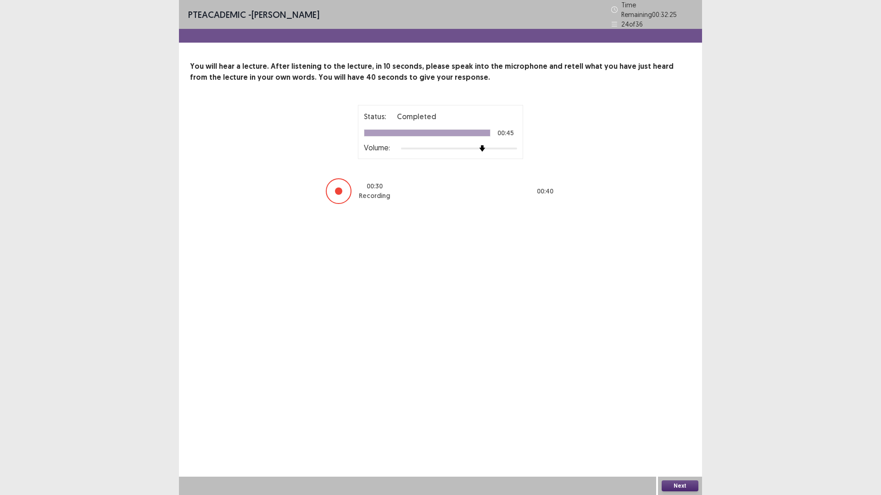
click at [688, 433] on button "Next" at bounding box center [679, 486] width 37 height 11
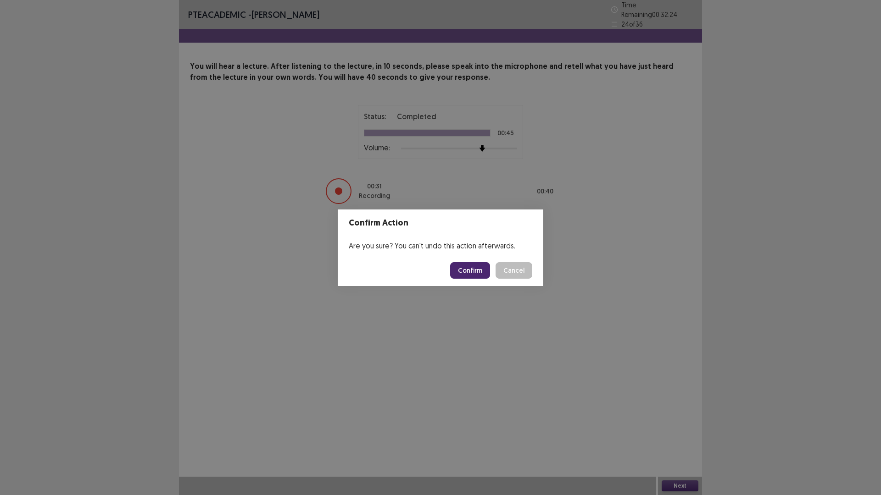
click at [688, 433] on div "Confirm Action Are you sure? You can't undo this action afterwards. Confirm Can…" at bounding box center [440, 247] width 881 height 495
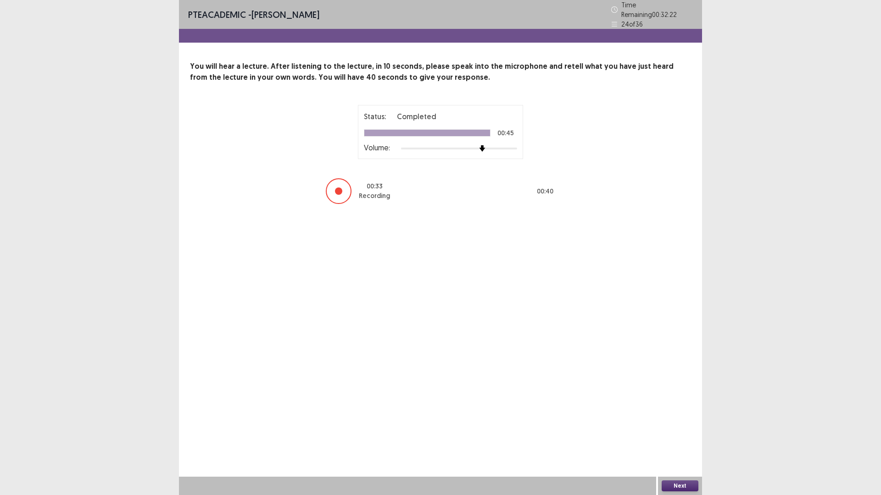
click at [684, 433] on button "Next" at bounding box center [679, 486] width 37 height 11
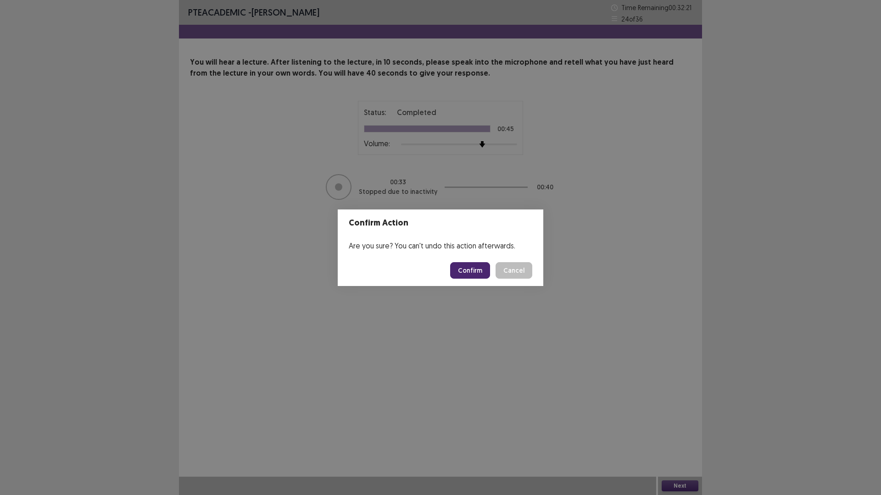
click at [472, 274] on button "Confirm" at bounding box center [470, 270] width 40 height 17
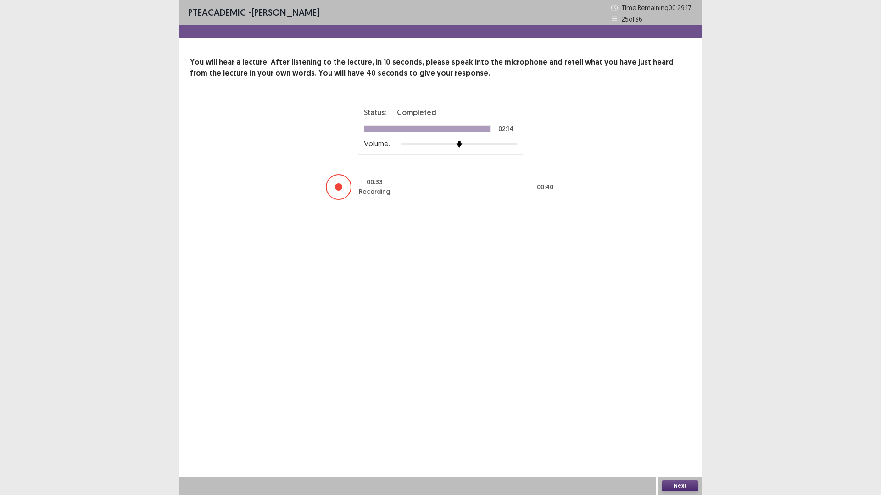
click at [676, 433] on button "Next" at bounding box center [679, 486] width 37 height 11
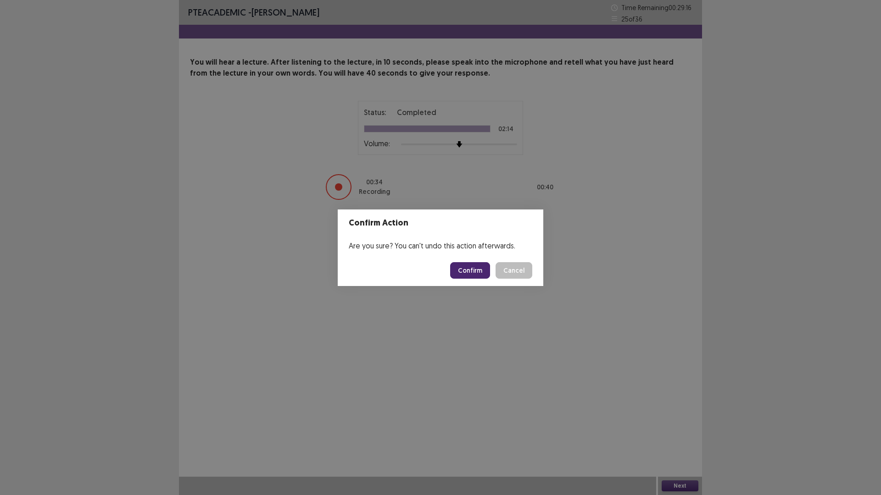
click at [468, 262] on button "Confirm" at bounding box center [470, 270] width 40 height 17
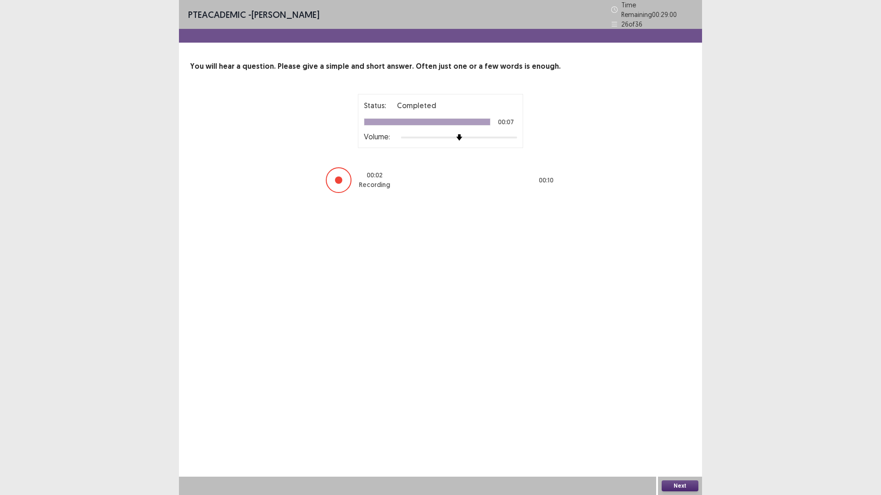
click at [675, 433] on button "Next" at bounding box center [679, 486] width 37 height 11
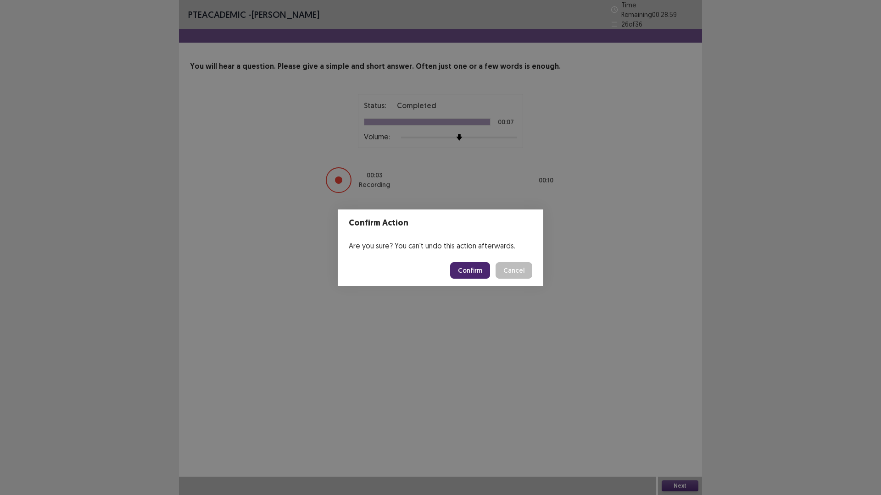
click at [481, 271] on button "Confirm" at bounding box center [470, 270] width 40 height 17
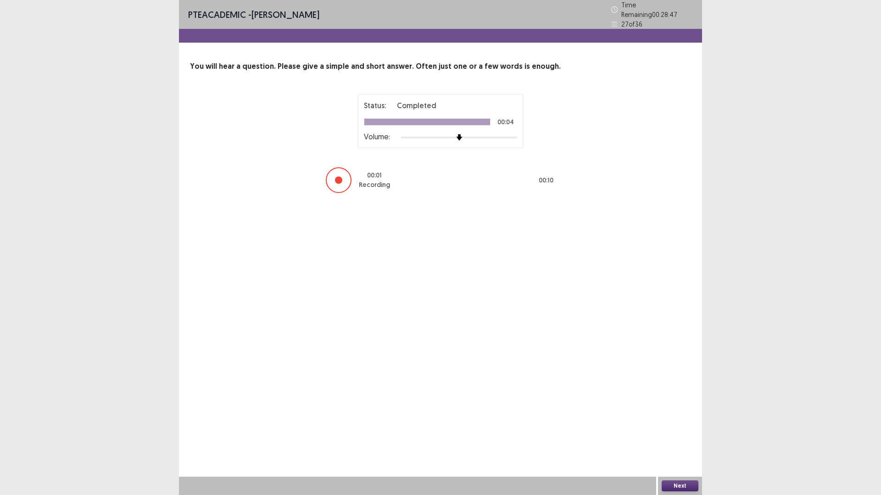
click at [693, 433] on button "Next" at bounding box center [679, 486] width 37 height 11
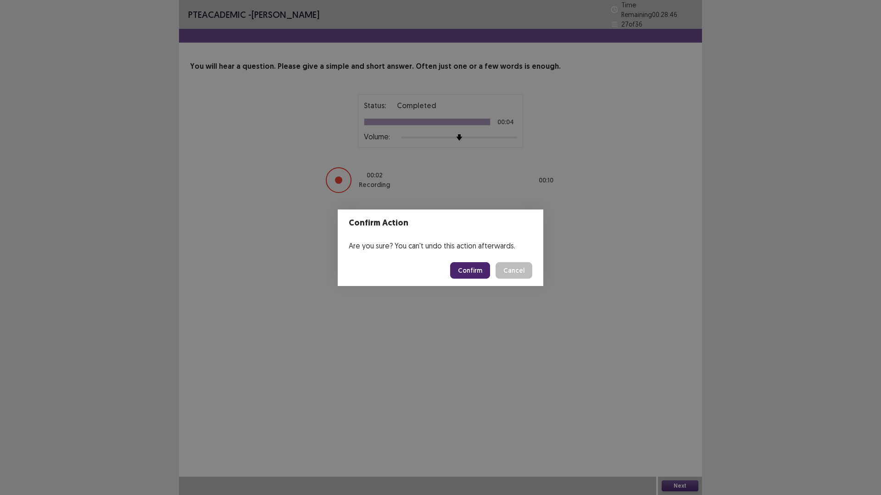
click at [484, 272] on button "Confirm" at bounding box center [470, 270] width 40 height 17
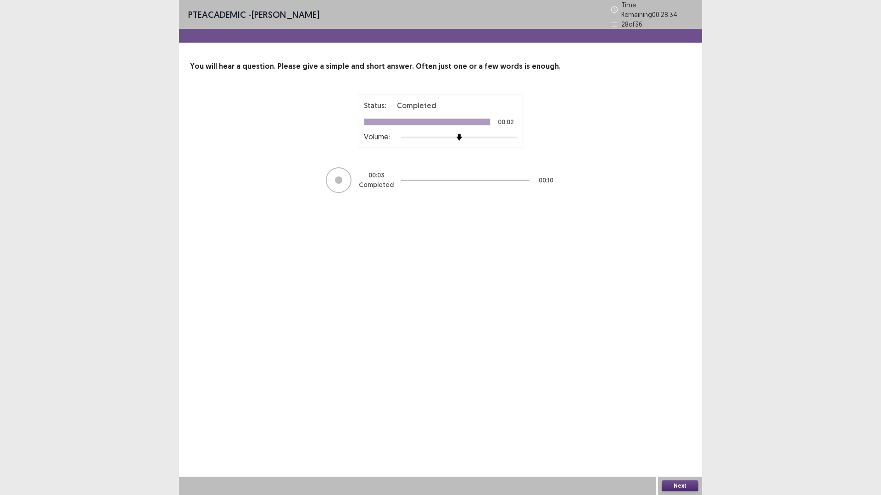
click at [676, 433] on button "Next" at bounding box center [679, 486] width 37 height 11
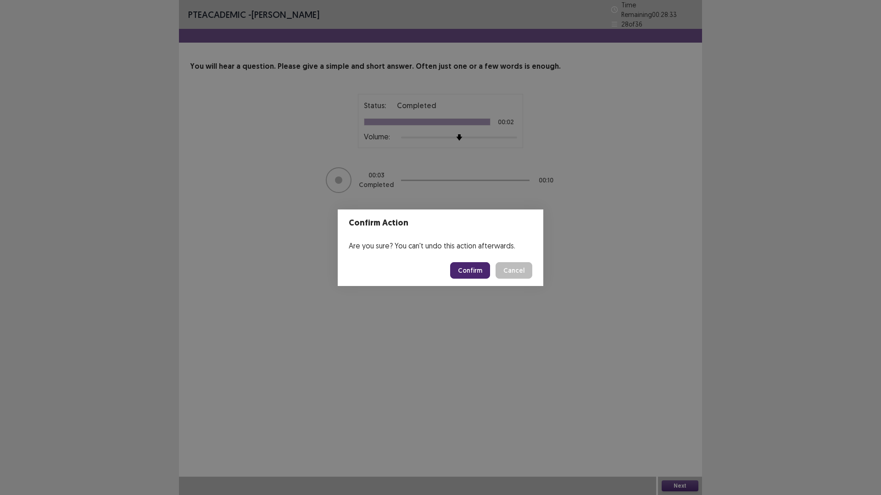
click at [463, 273] on button "Confirm" at bounding box center [470, 270] width 40 height 17
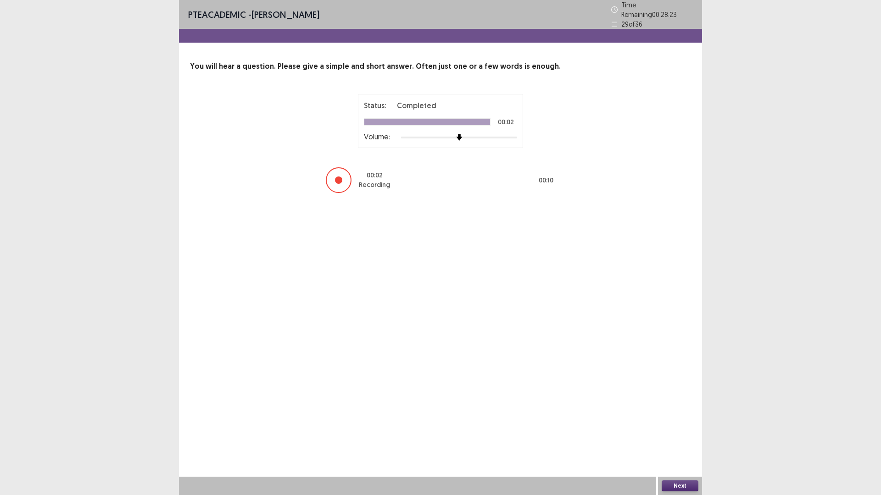
click at [673, 433] on button "Next" at bounding box center [679, 486] width 37 height 11
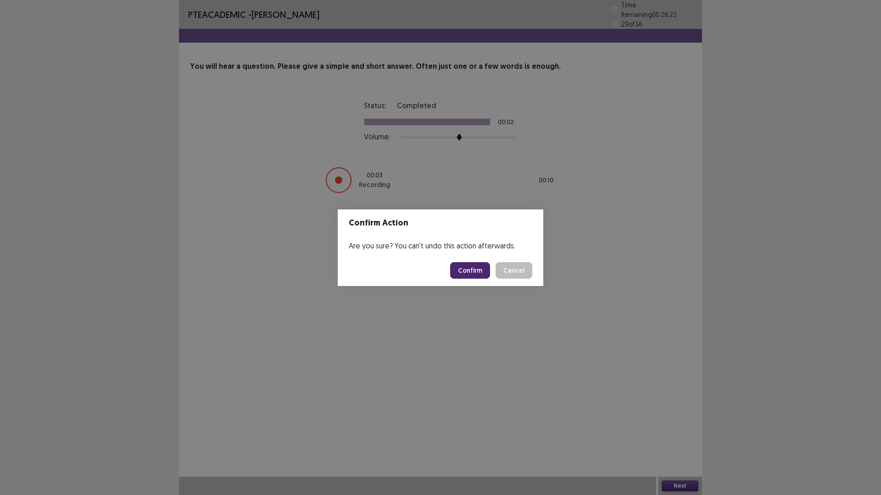
click at [476, 270] on button "Confirm" at bounding box center [470, 270] width 40 height 17
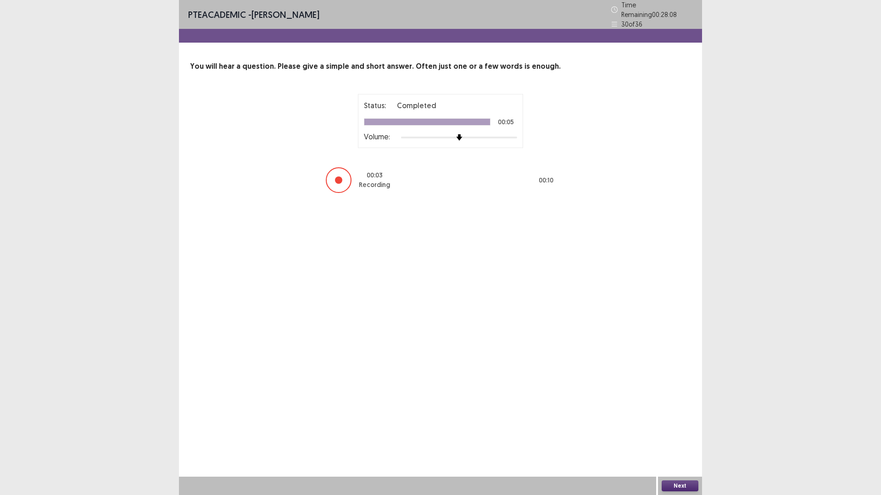
click at [671, 433] on button "Next" at bounding box center [679, 486] width 37 height 11
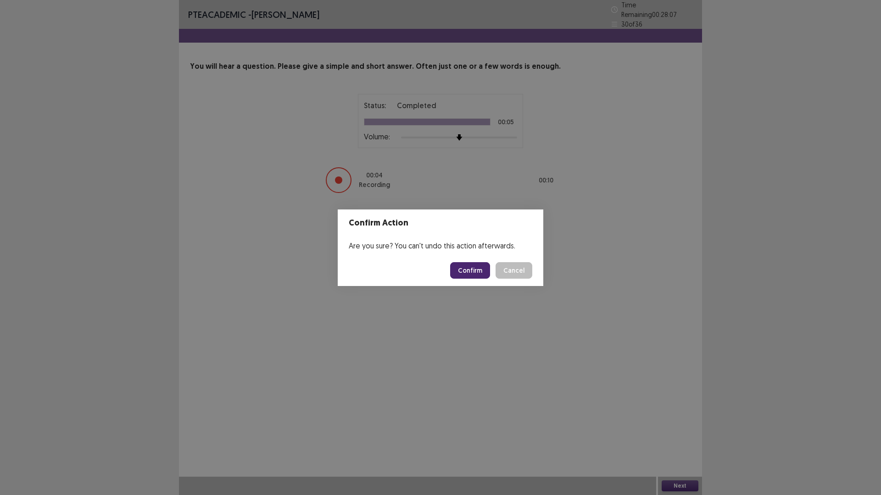
click at [468, 273] on button "Confirm" at bounding box center [470, 270] width 40 height 17
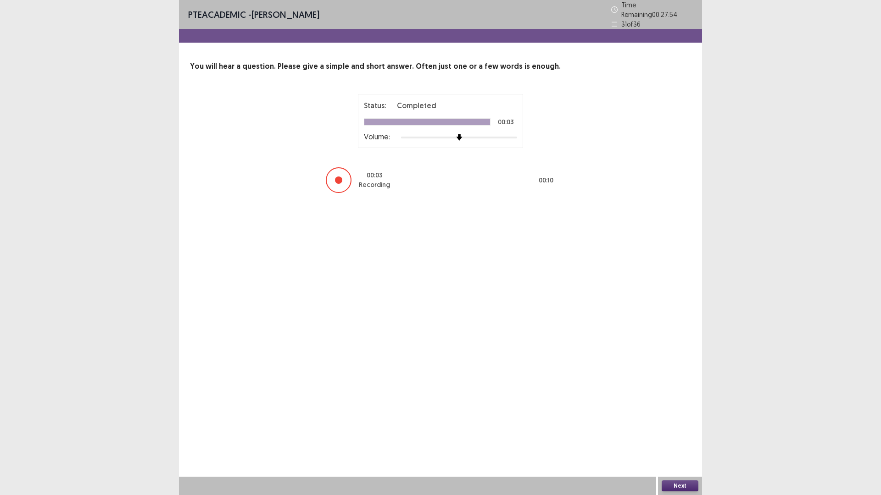
click at [678, 433] on button "Next" at bounding box center [679, 486] width 37 height 11
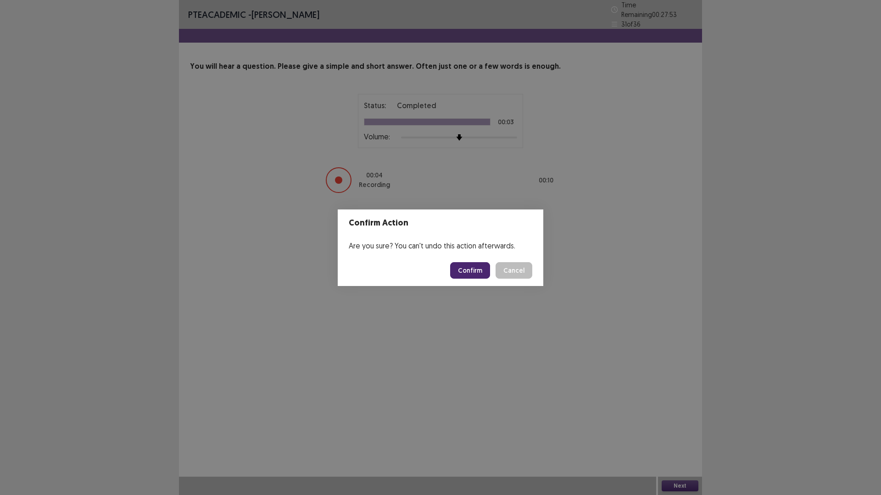
click at [466, 268] on button "Confirm" at bounding box center [470, 270] width 40 height 17
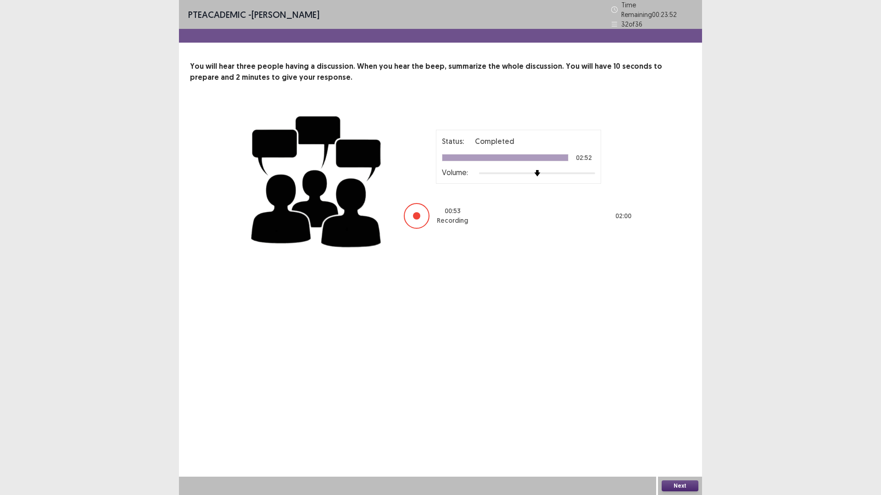
click at [682, 433] on button "Next" at bounding box center [679, 486] width 37 height 11
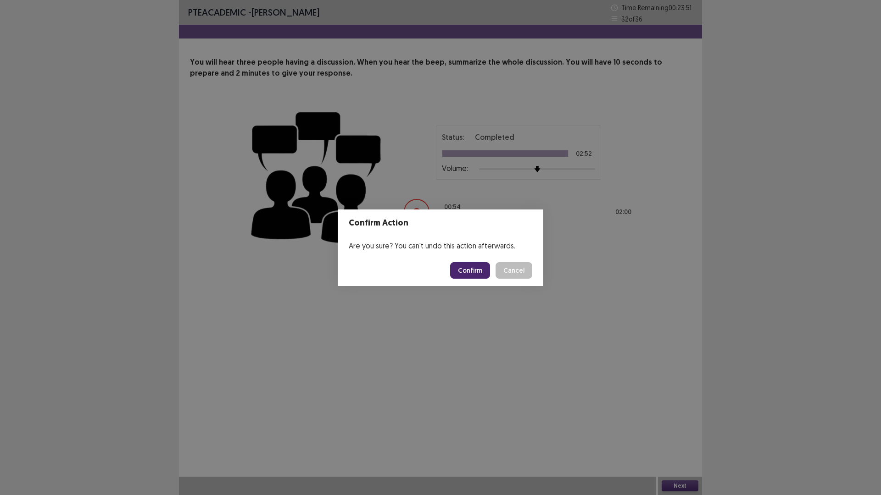
drag, startPoint x: 482, startPoint y: 269, endPoint x: 485, endPoint y: 145, distance: 123.9
click at [481, 269] on button "Confirm" at bounding box center [470, 270] width 40 height 17
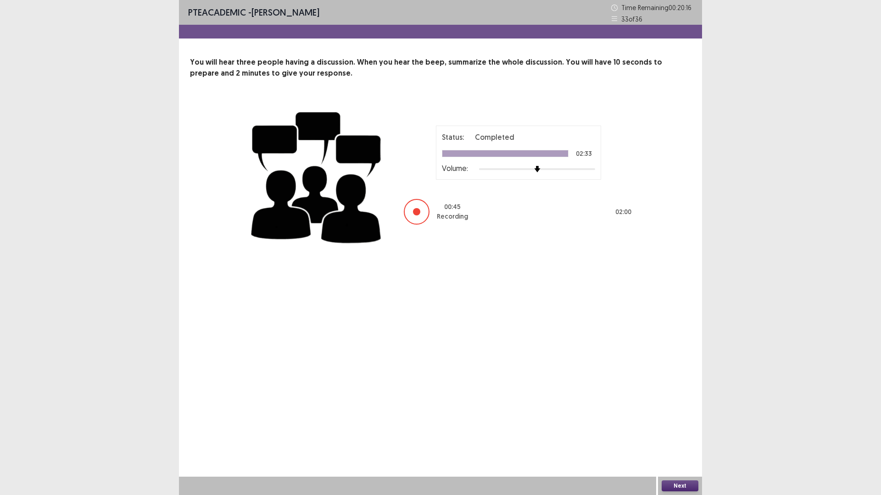
click at [685, 433] on button "Next" at bounding box center [679, 486] width 37 height 11
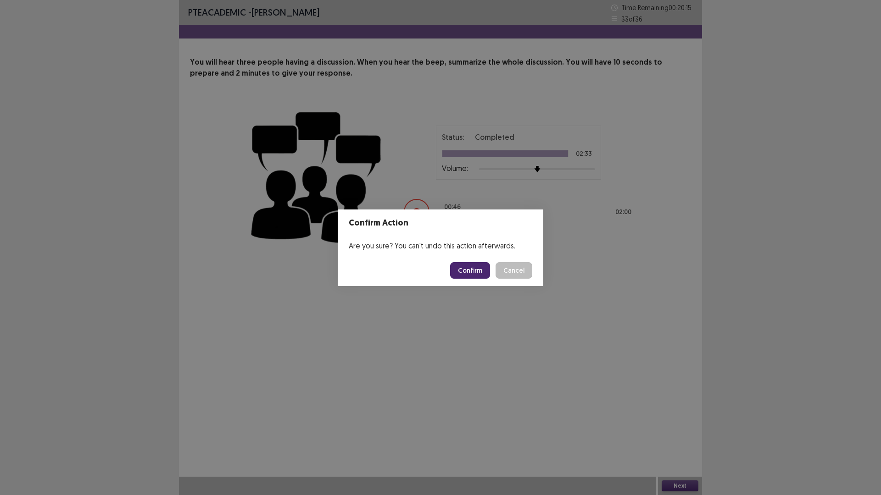
click at [463, 271] on button "Confirm" at bounding box center [470, 270] width 40 height 17
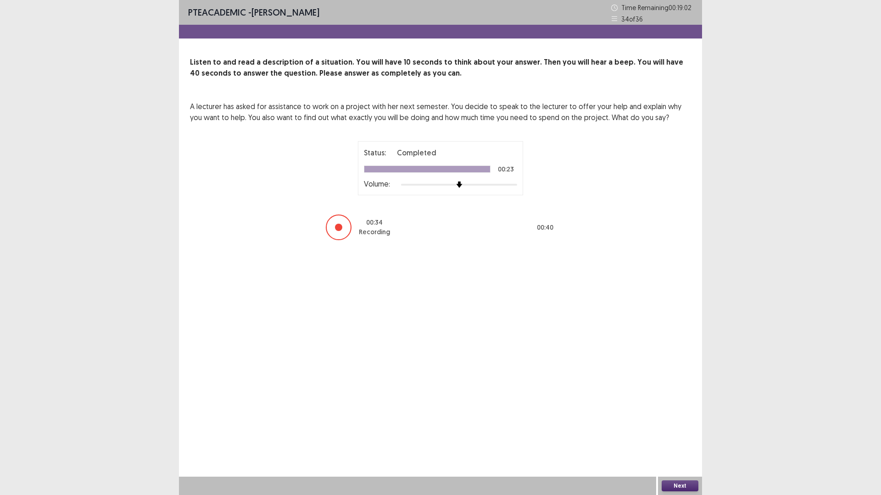
click at [682, 433] on button "Next" at bounding box center [679, 486] width 37 height 11
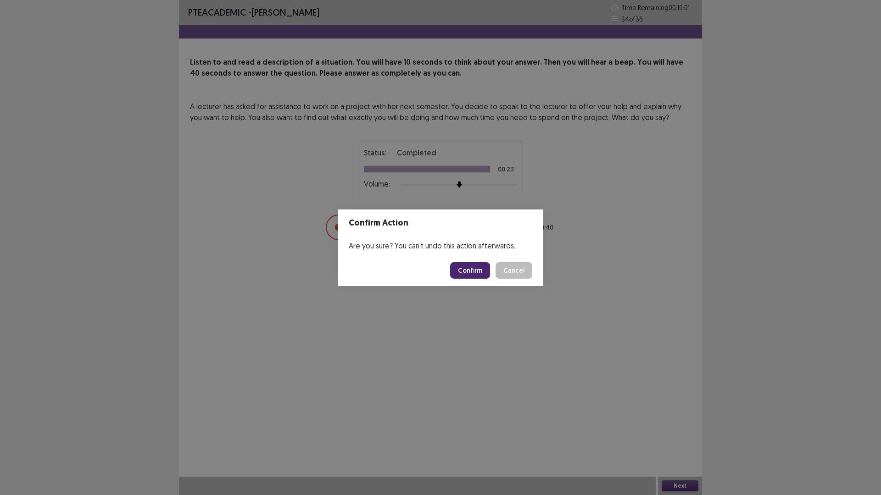
click at [470, 268] on button "Confirm" at bounding box center [470, 270] width 40 height 17
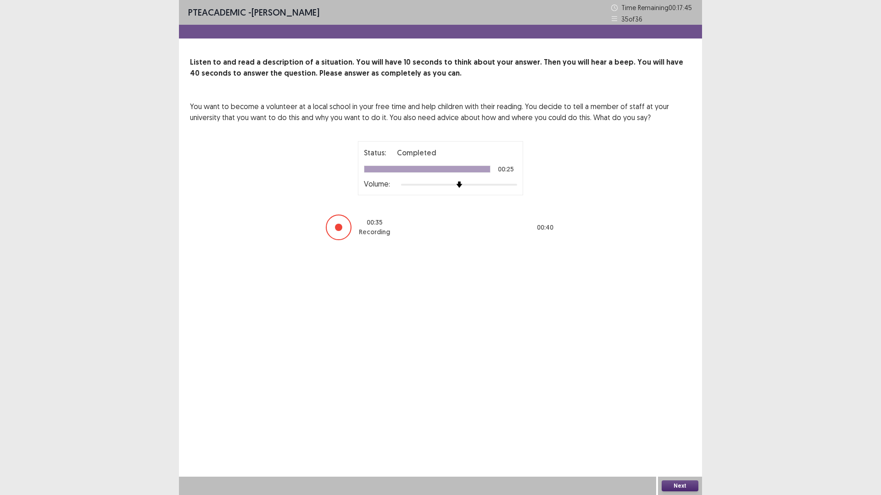
click at [672, 433] on button "Next" at bounding box center [679, 486] width 37 height 11
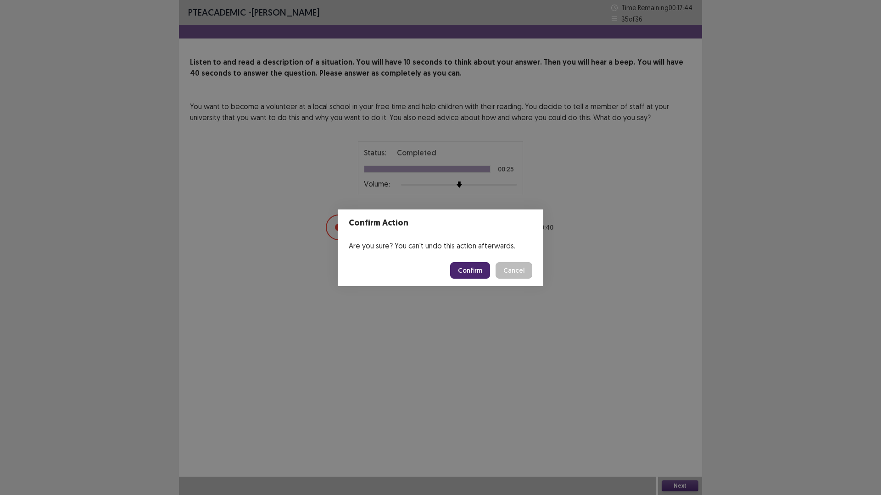
click at [471, 268] on button "Confirm" at bounding box center [470, 270] width 40 height 17
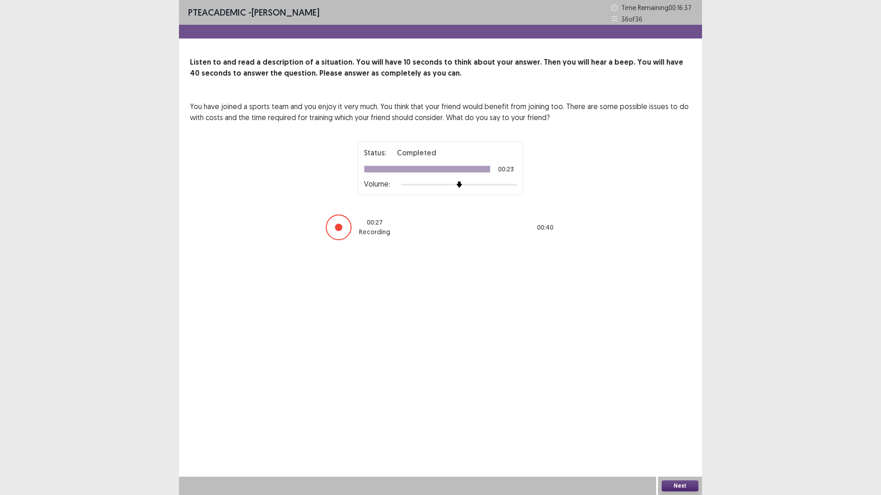
click at [677, 433] on button "Next" at bounding box center [679, 486] width 37 height 11
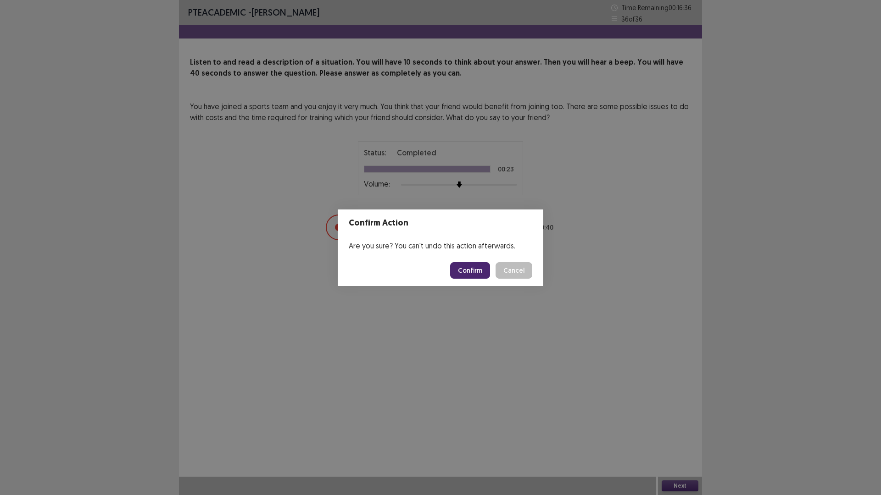
click at [469, 268] on button "Confirm" at bounding box center [470, 270] width 40 height 17
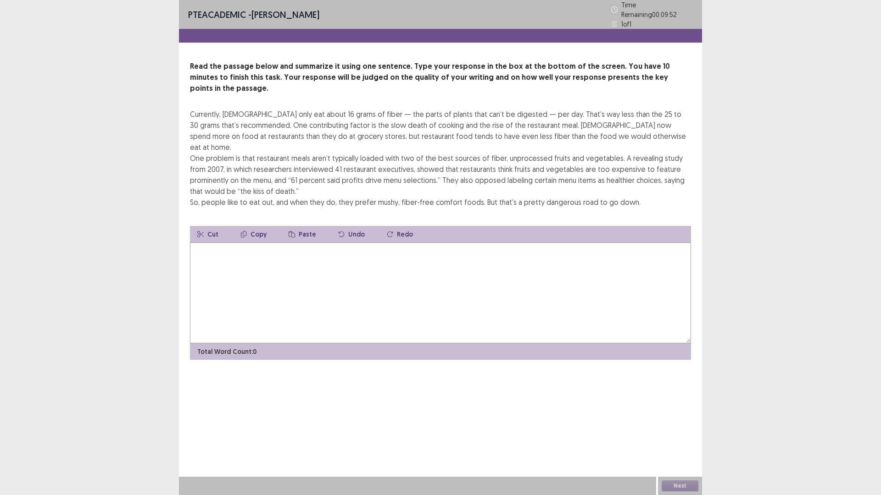
click at [320, 248] on textarea at bounding box center [440, 293] width 501 height 101
type textarea "*"
drag, startPoint x: 410, startPoint y: 227, endPoint x: 421, endPoint y: 227, distance: 11.0
click at [411, 243] on textarea "**********" at bounding box center [440, 293] width 501 height 101
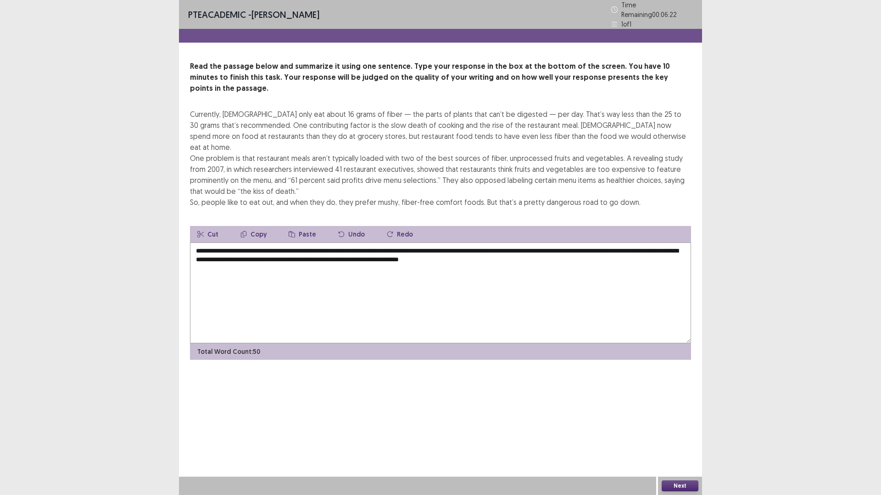
type textarea "**********"
click at [686, 433] on button "Next" at bounding box center [679, 486] width 37 height 11
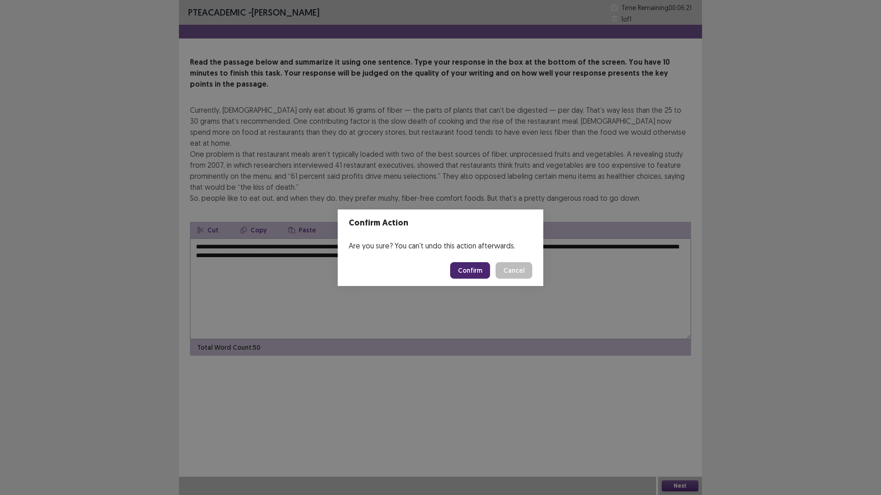
click at [464, 272] on button "Confirm" at bounding box center [470, 270] width 40 height 17
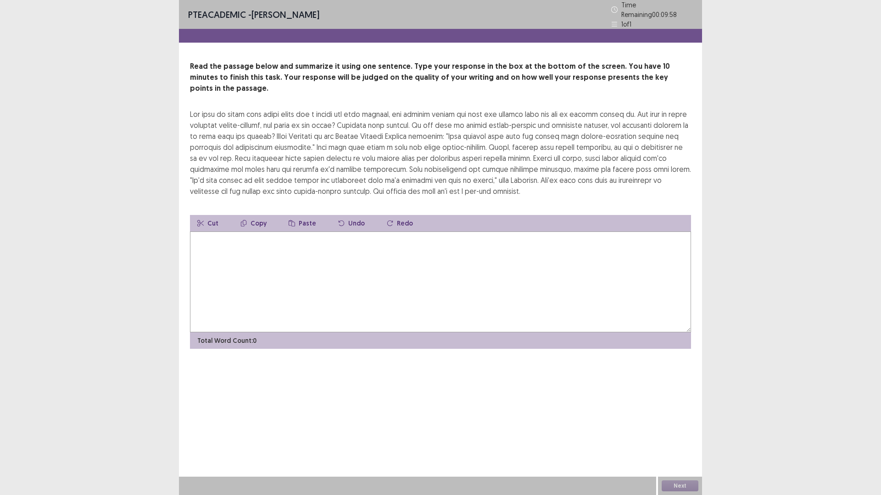
click at [393, 260] on textarea at bounding box center [440, 282] width 501 height 101
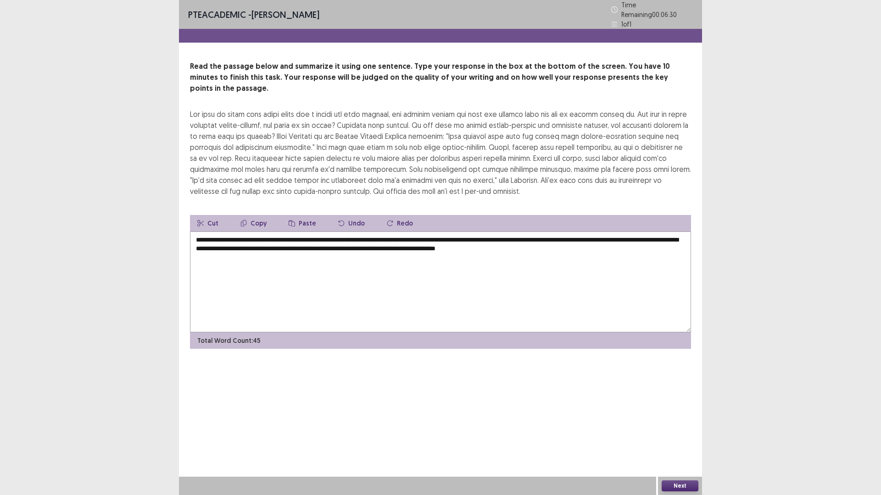
drag, startPoint x: 264, startPoint y: 223, endPoint x: 331, endPoint y: 227, distance: 67.5
click at [264, 232] on textarea "**********" at bounding box center [440, 282] width 501 height 101
click at [677, 232] on textarea "**********" at bounding box center [440, 282] width 501 height 101
click at [682, 433] on button "Next" at bounding box center [679, 486] width 37 height 11
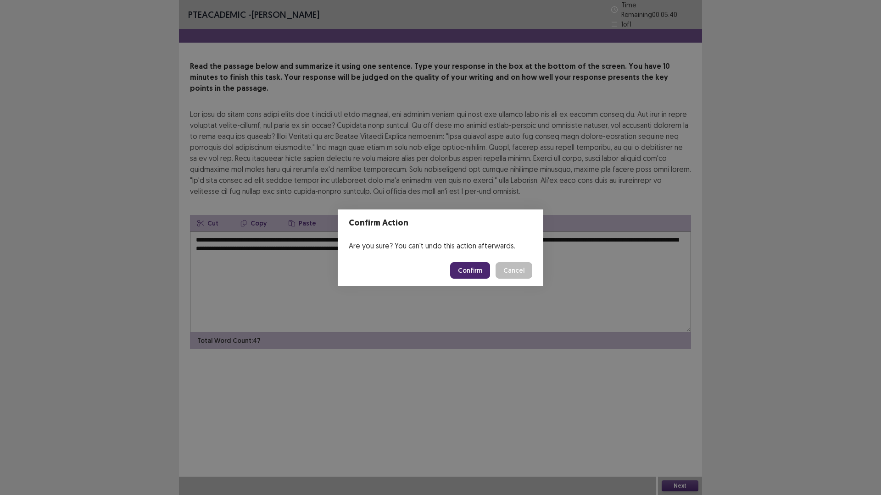
drag, startPoint x: 521, startPoint y: 268, endPoint x: 605, endPoint y: 242, distance: 88.3
click at [522, 267] on button "Cancel" at bounding box center [513, 270] width 37 height 17
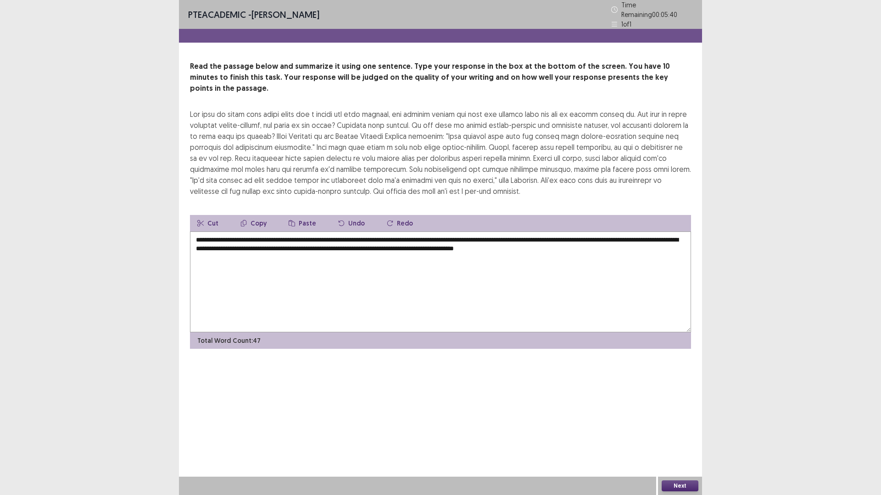
click at [677, 232] on textarea "**********" at bounding box center [440, 282] width 501 height 101
click at [278, 232] on textarea "**********" at bounding box center [440, 282] width 501 height 101
type textarea "**********"
click at [669, 433] on button "Next" at bounding box center [679, 486] width 37 height 11
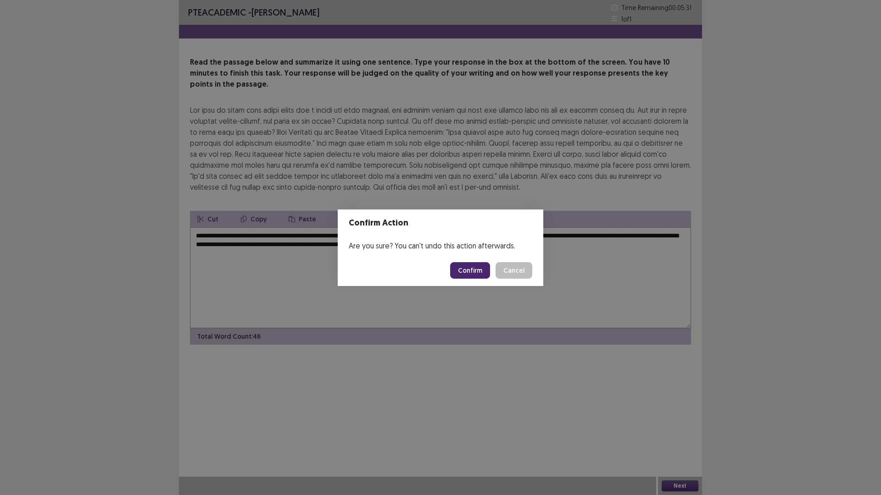
drag, startPoint x: 478, startPoint y: 271, endPoint x: 479, endPoint y: 266, distance: 5.1
click at [479, 270] on button "Confirm" at bounding box center [470, 270] width 40 height 17
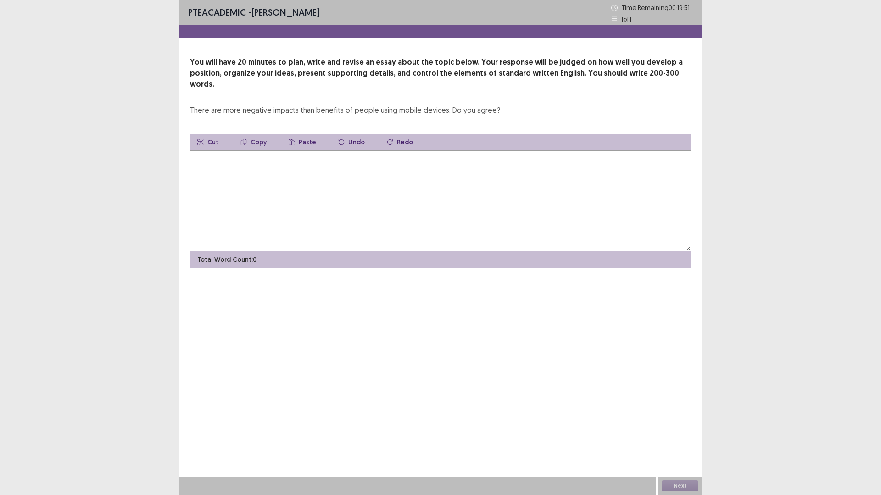
click at [489, 179] on textarea at bounding box center [440, 200] width 501 height 101
type textarea "*"
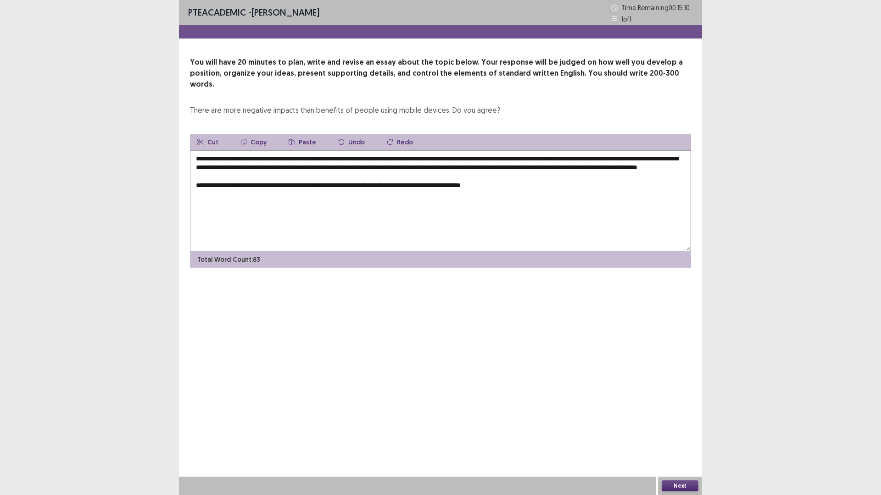
click at [422, 183] on textarea "**********" at bounding box center [440, 200] width 501 height 101
click at [434, 171] on textarea "**********" at bounding box center [440, 200] width 501 height 101
click at [434, 183] on textarea "**********" at bounding box center [440, 200] width 501 height 101
click at [531, 184] on textarea "**********" at bounding box center [440, 200] width 501 height 101
click at [286, 190] on textarea "**********" at bounding box center [440, 200] width 501 height 101
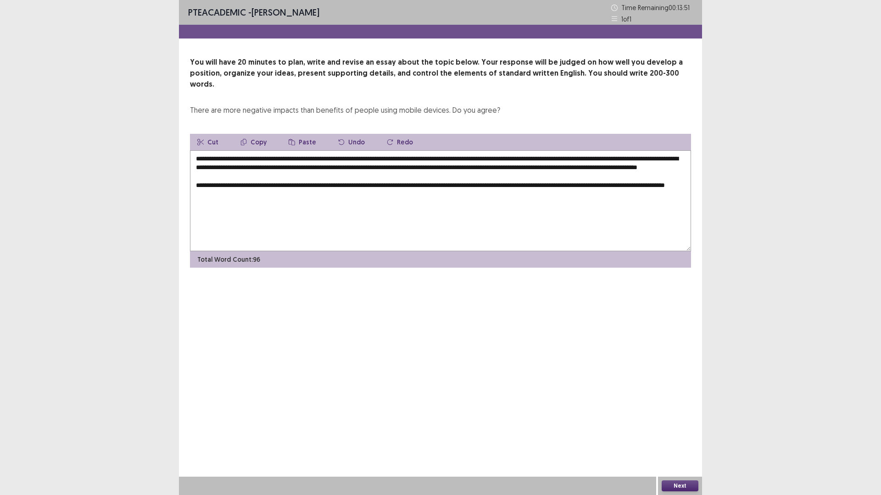
click at [438, 183] on textarea "**********" at bounding box center [440, 200] width 501 height 101
click at [645, 182] on textarea "**********" at bounding box center [440, 200] width 501 height 101
click at [370, 197] on textarea "**********" at bounding box center [440, 200] width 501 height 101
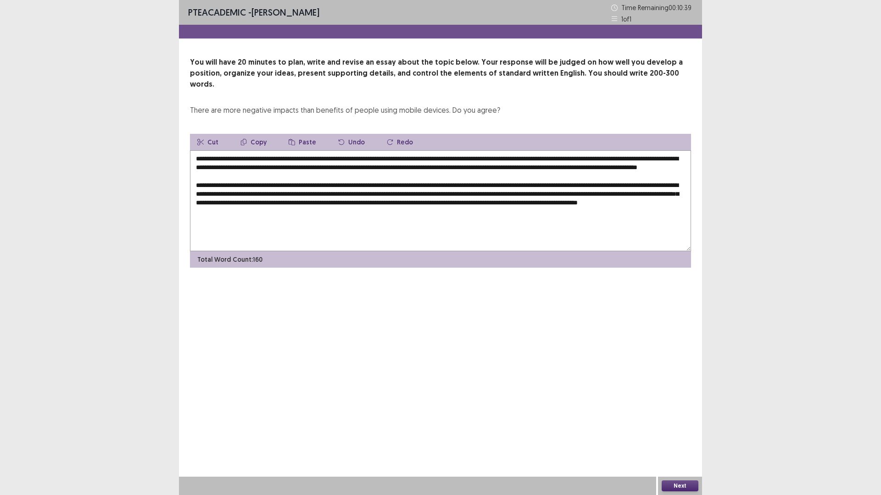
click at [628, 199] on textarea "**********" at bounding box center [440, 200] width 501 height 101
click at [221, 209] on textarea "**********" at bounding box center [440, 200] width 501 height 101
click at [374, 211] on textarea "**********" at bounding box center [440, 200] width 501 height 101
click at [447, 213] on textarea "**********" at bounding box center [440, 200] width 501 height 101
click at [578, 201] on textarea "**********" at bounding box center [440, 200] width 501 height 101
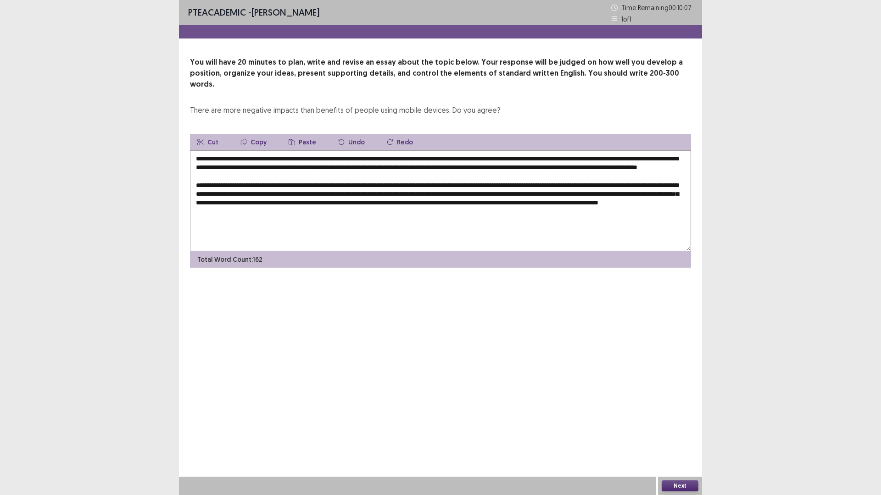
click at [580, 201] on textarea "**********" at bounding box center [440, 200] width 501 height 101
click at [577, 201] on textarea "**********" at bounding box center [440, 200] width 501 height 101
click at [580, 200] on textarea "**********" at bounding box center [440, 200] width 501 height 101
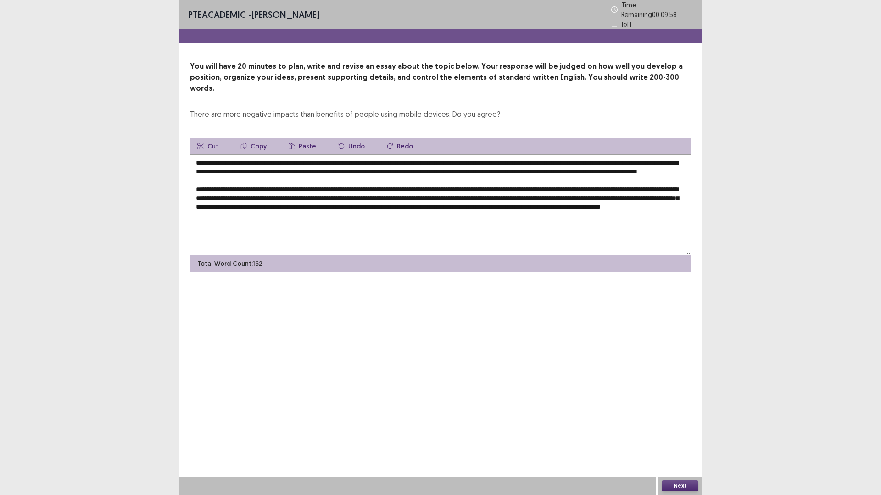
click at [455, 213] on textarea "**********" at bounding box center [440, 205] width 501 height 101
click at [470, 209] on textarea at bounding box center [440, 205] width 501 height 101
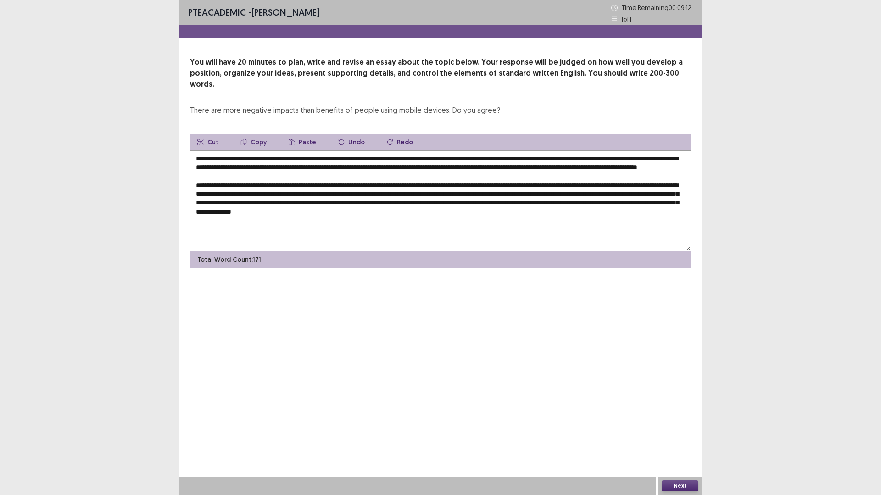
click at [535, 209] on textarea at bounding box center [440, 200] width 501 height 101
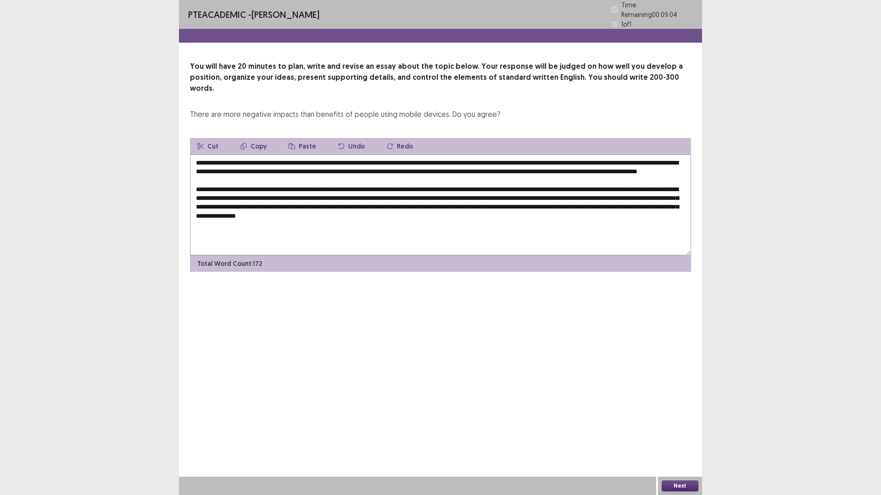
click at [593, 210] on textarea at bounding box center [440, 205] width 501 height 101
click at [584, 210] on textarea at bounding box center [440, 205] width 501 height 101
click at [633, 209] on textarea at bounding box center [440, 205] width 501 height 101
click at [649, 210] on textarea at bounding box center [440, 205] width 501 height 101
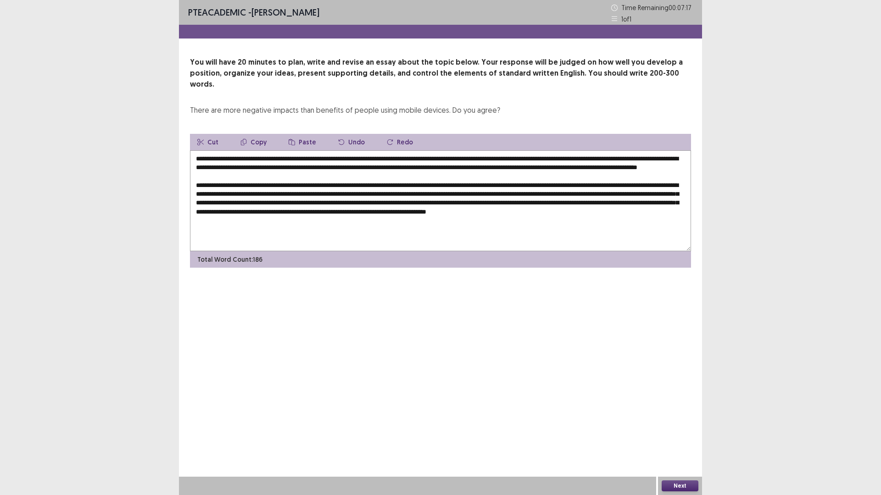
click at [224, 220] on textarea at bounding box center [440, 200] width 501 height 101
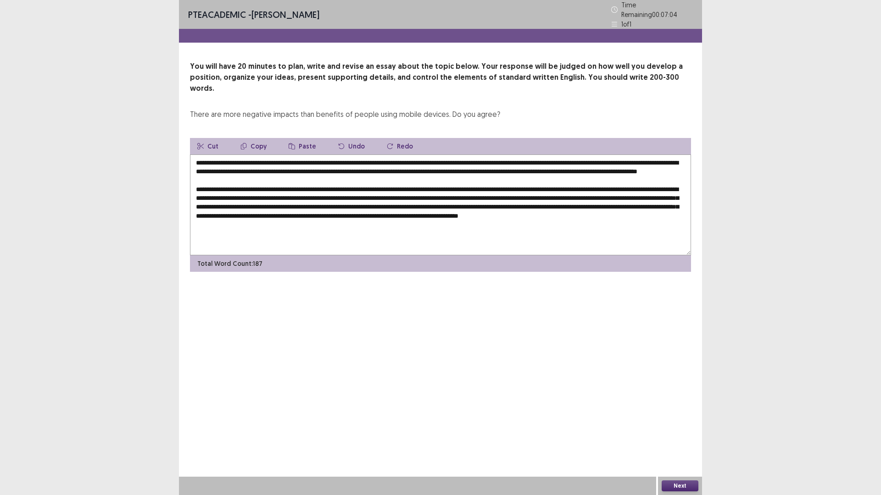
click at [391, 222] on textarea at bounding box center [440, 205] width 501 height 101
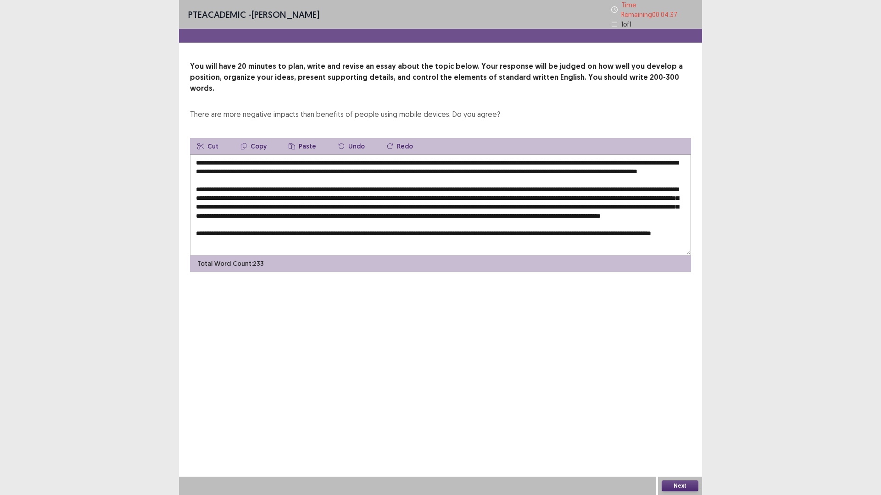
scroll to position [13, 0]
click at [615, 180] on textarea at bounding box center [440, 205] width 501 height 101
type textarea "**********"
click at [685, 433] on button "Next" at bounding box center [679, 486] width 37 height 11
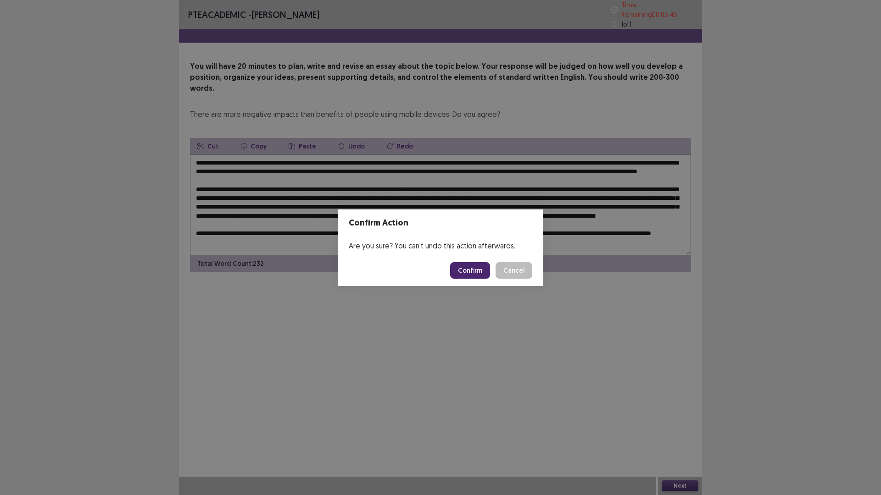
click at [473, 272] on button "Confirm" at bounding box center [470, 270] width 40 height 17
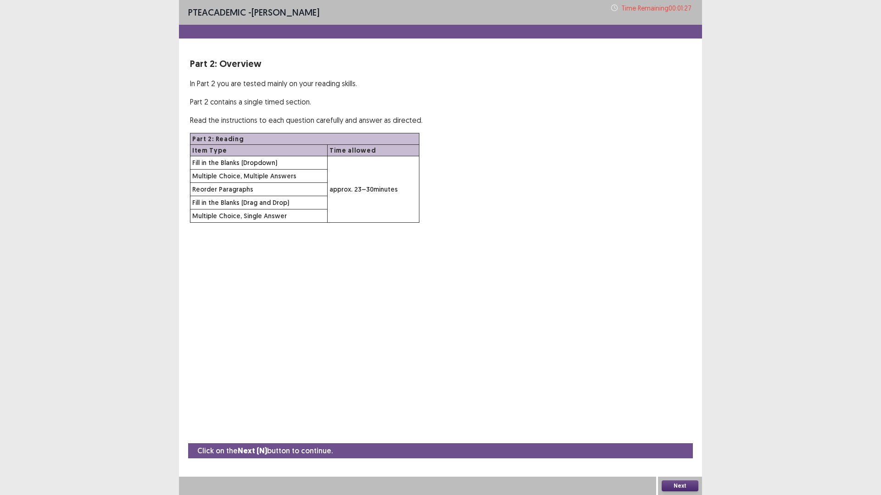
click at [670, 433] on button "Next" at bounding box center [679, 486] width 37 height 11
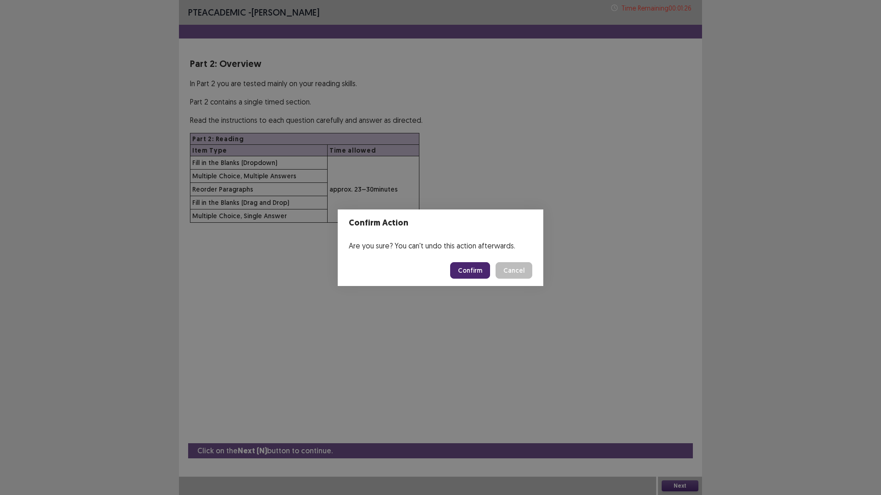
click at [464, 272] on button "Confirm" at bounding box center [470, 270] width 40 height 17
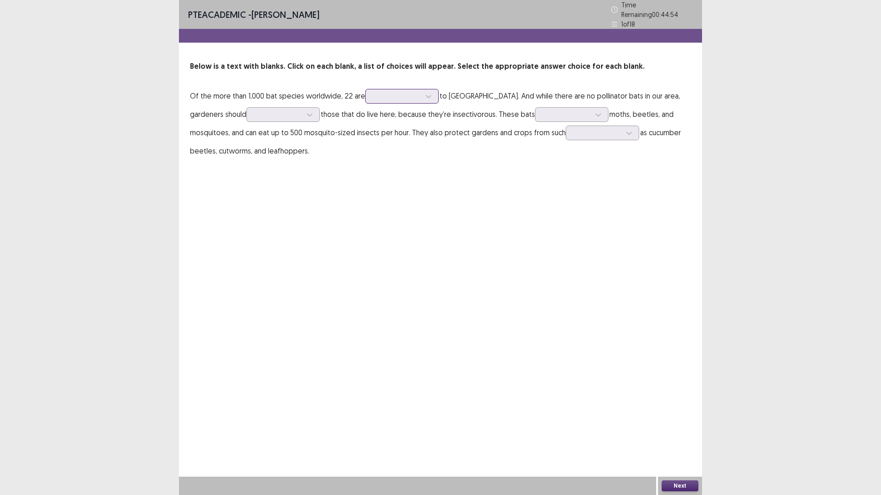
click at [390, 92] on div at bounding box center [397, 96] width 48 height 9
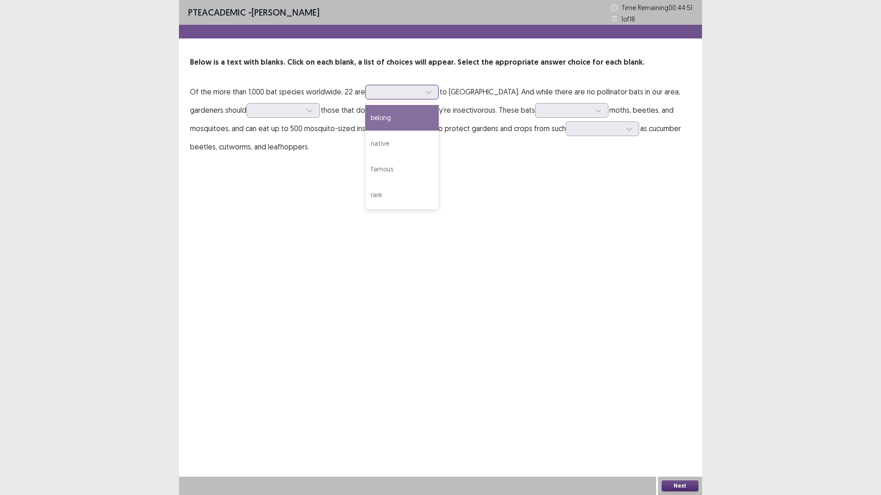
click at [394, 120] on div "belong" at bounding box center [401, 118] width 73 height 26
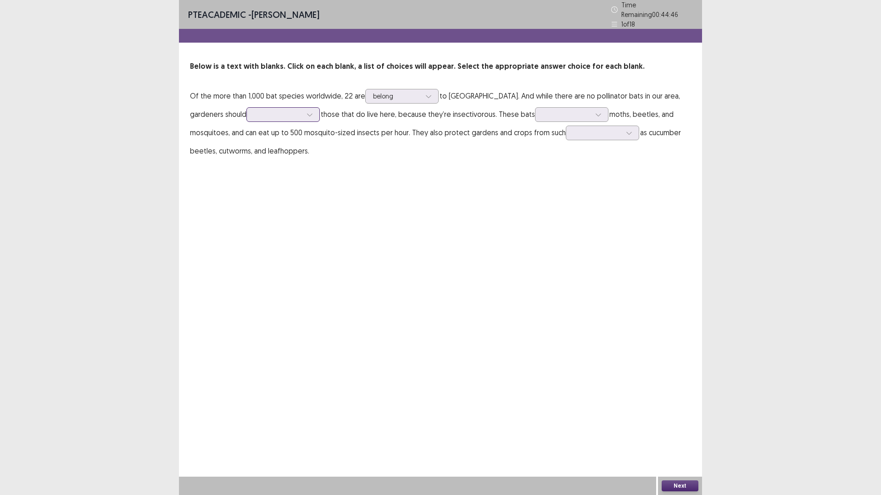
click at [263, 110] on div at bounding box center [278, 114] width 48 height 9
click at [256, 187] on div "protect" at bounding box center [282, 192] width 73 height 26
click at [543, 114] on div at bounding box center [567, 114] width 48 height 9
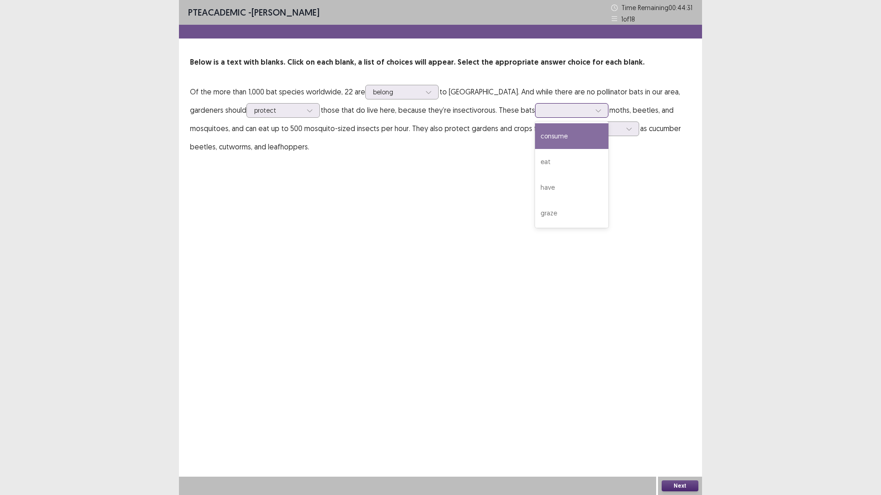
click at [535, 137] on div "consume" at bounding box center [571, 136] width 73 height 26
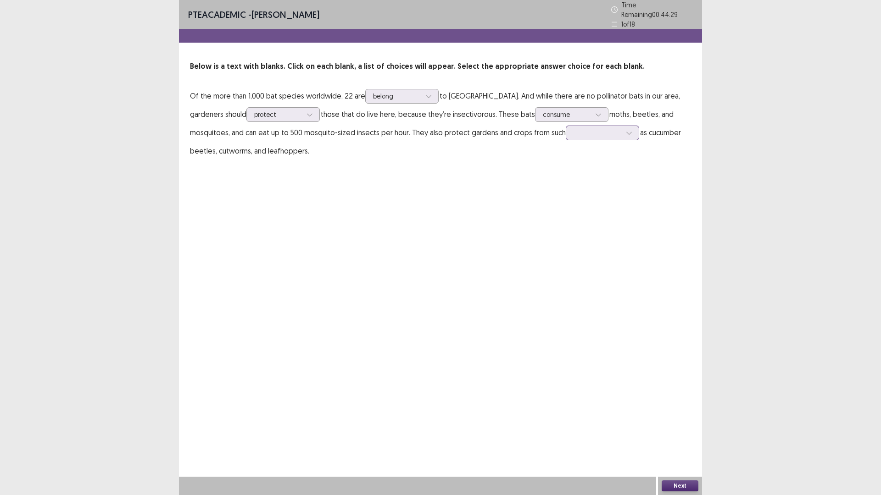
click at [573, 129] on div at bounding box center [597, 132] width 48 height 9
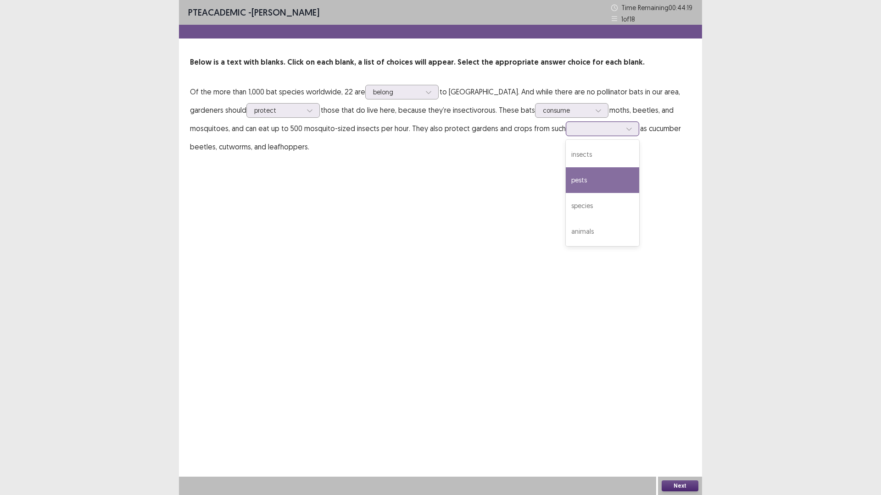
click at [566, 177] on div "pests" at bounding box center [602, 180] width 73 height 26
click at [674, 433] on button "Next" at bounding box center [679, 486] width 37 height 11
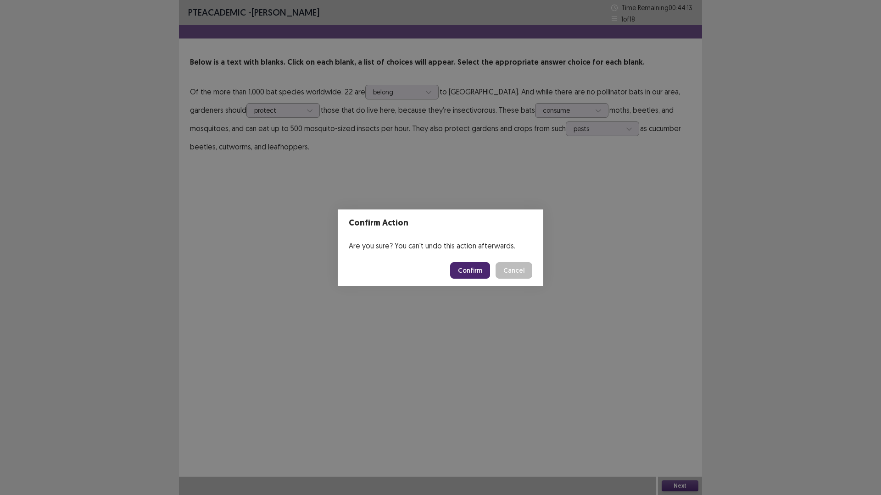
click at [474, 271] on button "Confirm" at bounding box center [470, 270] width 40 height 17
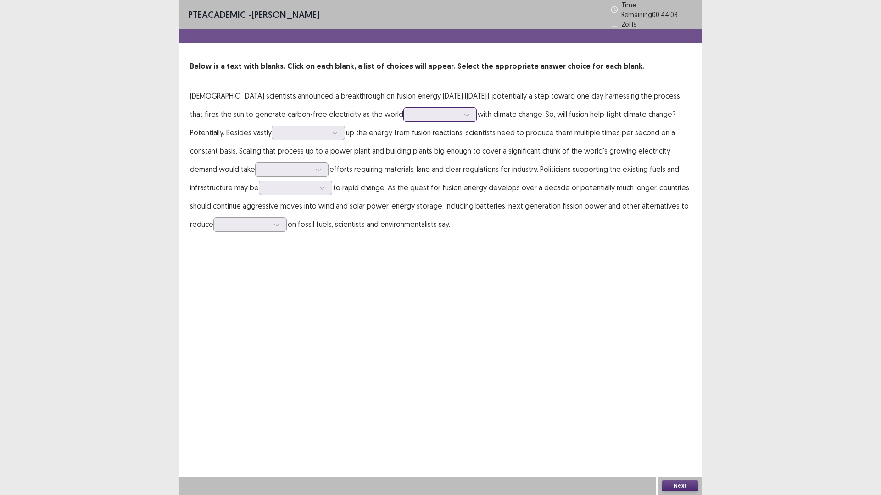
click at [411, 110] on div at bounding box center [435, 114] width 48 height 9
click at [403, 184] on div "struggles" at bounding box center [439, 192] width 73 height 26
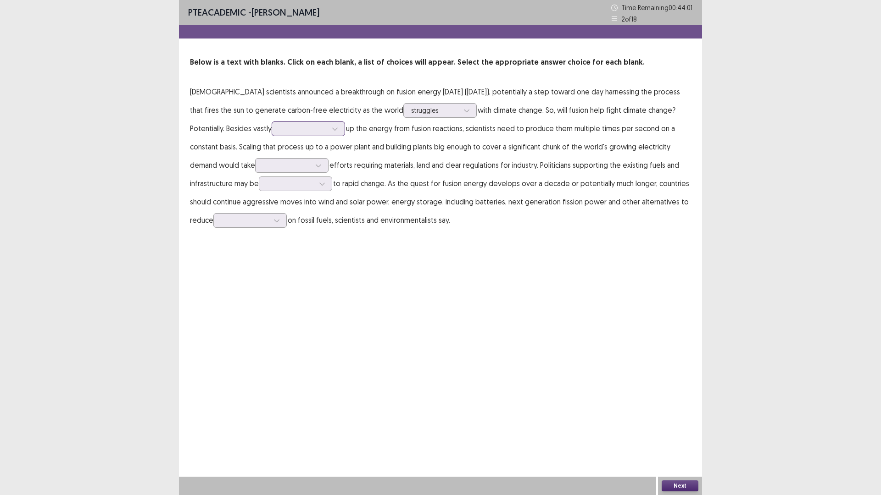
click at [332, 128] on icon at bounding box center [334, 129] width 5 height 3
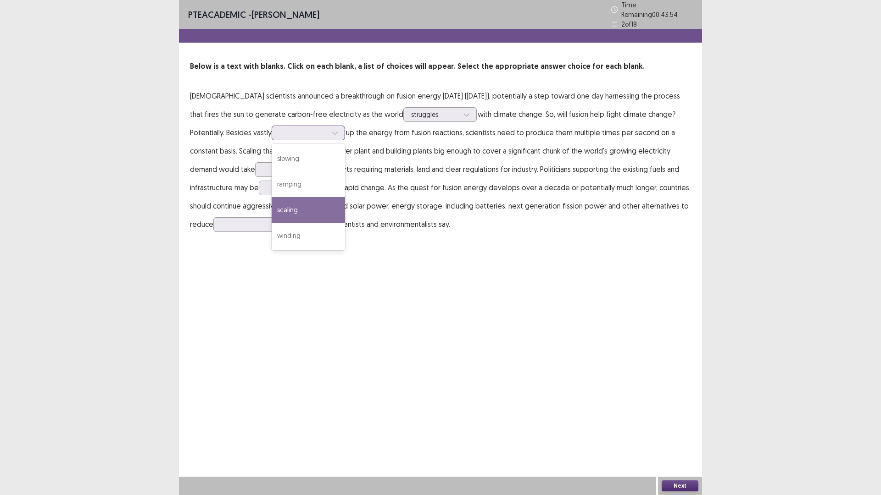
click at [272, 204] on div "scaling" at bounding box center [308, 210] width 73 height 26
click at [263, 167] on div at bounding box center [287, 169] width 48 height 9
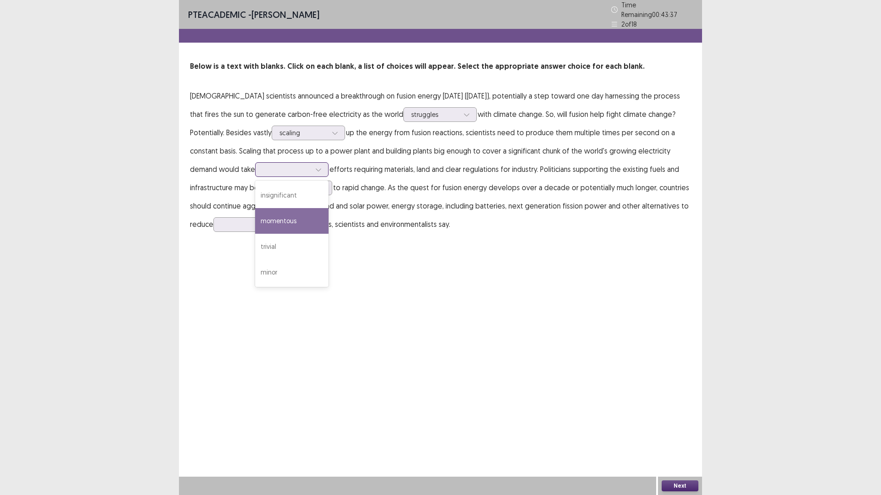
click at [255, 211] on div "momentous" at bounding box center [291, 221] width 73 height 26
click at [315, 185] on div at bounding box center [322, 188] width 14 height 14
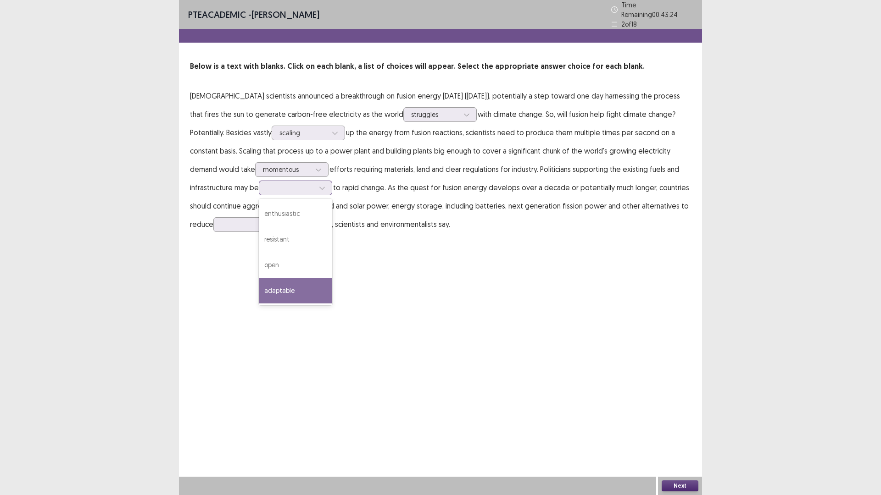
click at [259, 283] on div "adaptable" at bounding box center [295, 291] width 73 height 26
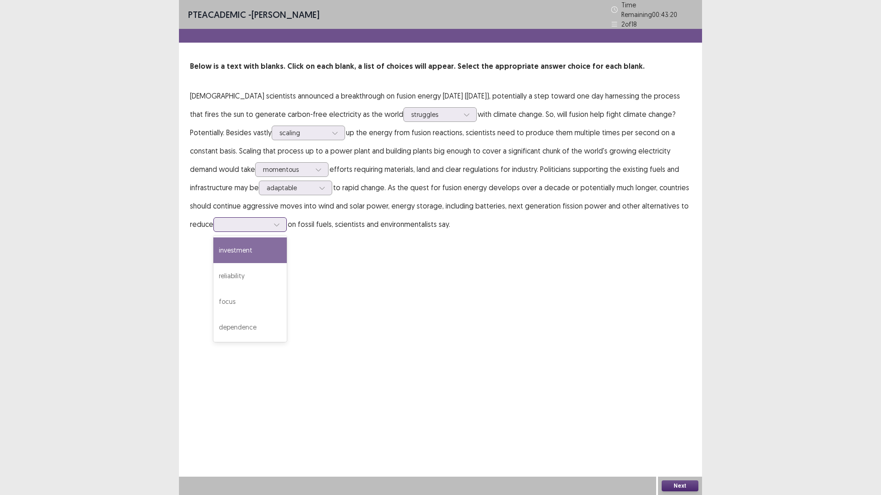
click at [233, 220] on div at bounding box center [245, 224] width 48 height 9
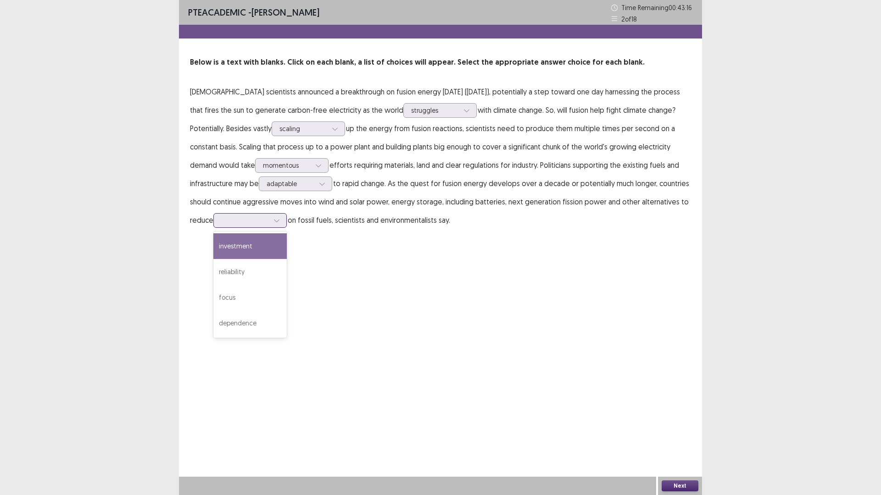
click at [233, 245] on div "investment" at bounding box center [249, 246] width 73 height 26
click at [222, 221] on div at bounding box center [245, 220] width 48 height 9
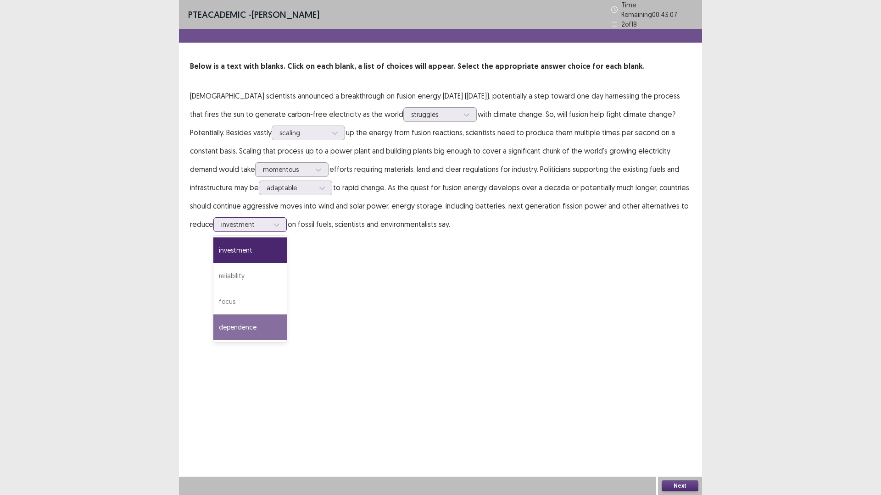
click at [222, 317] on div "dependence" at bounding box center [249, 328] width 73 height 26
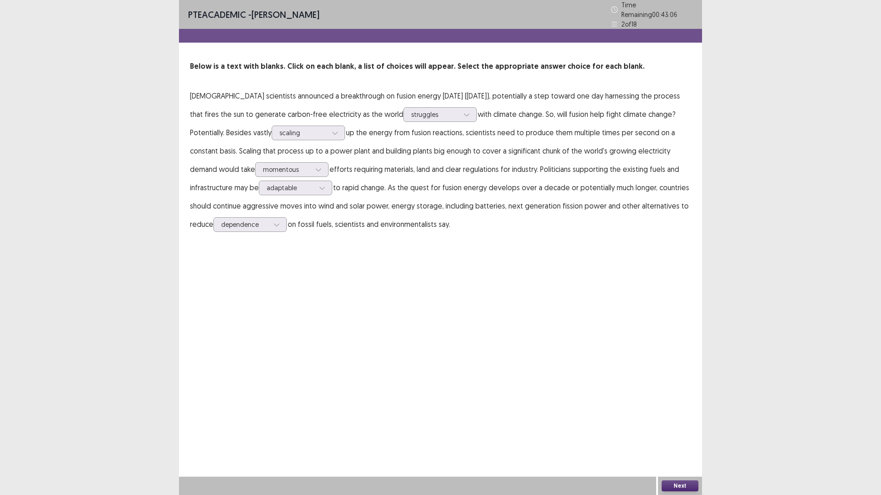
click at [688, 433] on button "Next" at bounding box center [679, 486] width 37 height 11
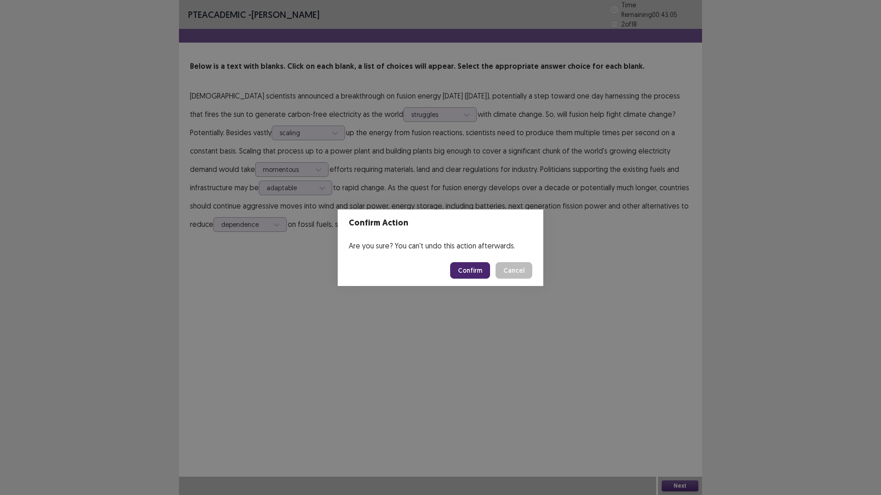
click at [469, 273] on button "Confirm" at bounding box center [470, 270] width 40 height 17
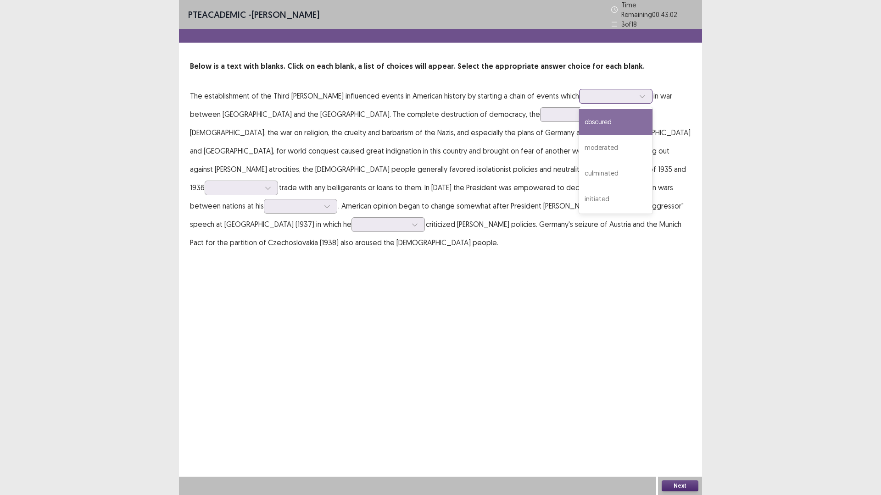
click at [587, 94] on div at bounding box center [611, 96] width 48 height 9
click at [579, 199] on div "initiated" at bounding box center [615, 199] width 73 height 26
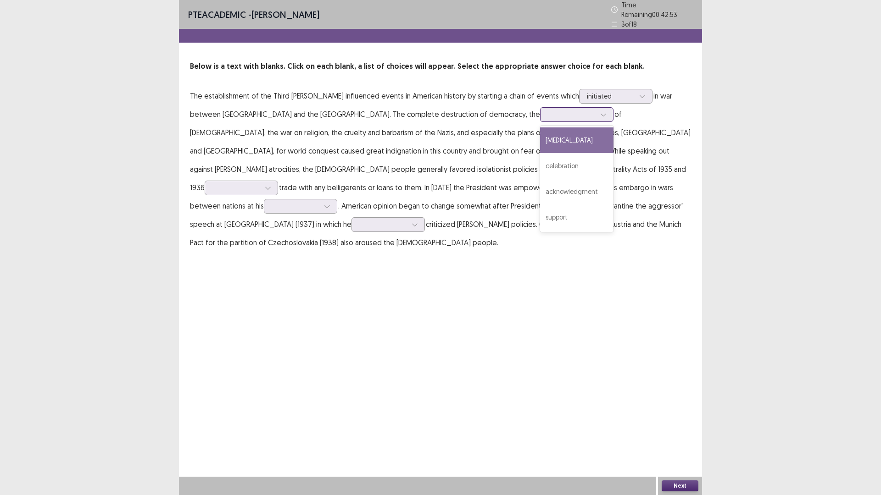
click at [548, 110] on div at bounding box center [572, 114] width 48 height 9
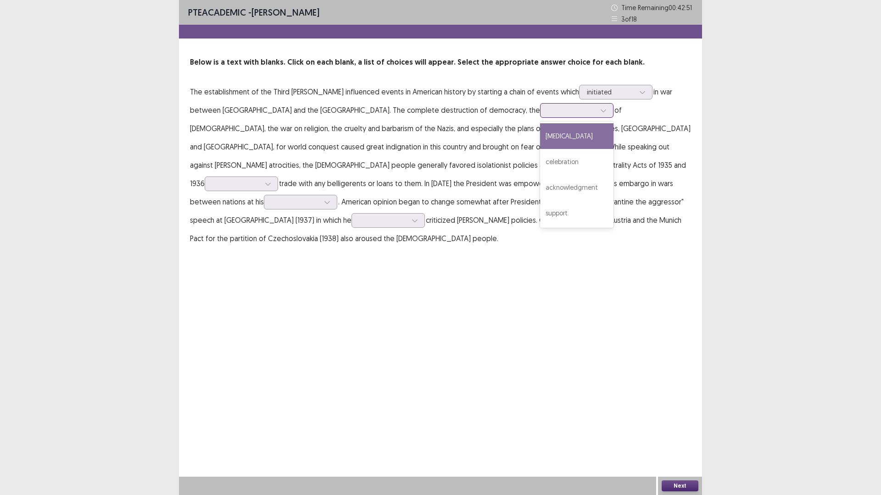
click at [540, 134] on div "[MEDICAL_DATA]" at bounding box center [576, 136] width 73 height 26
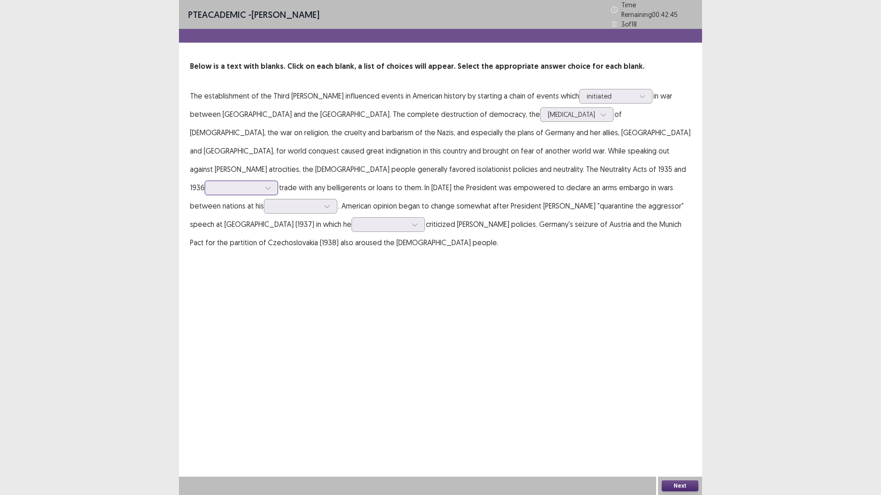
click at [260, 183] on div at bounding box center [236, 187] width 48 height 9
click at [278, 201] on div "prohibited" at bounding box center [241, 214] width 73 height 26
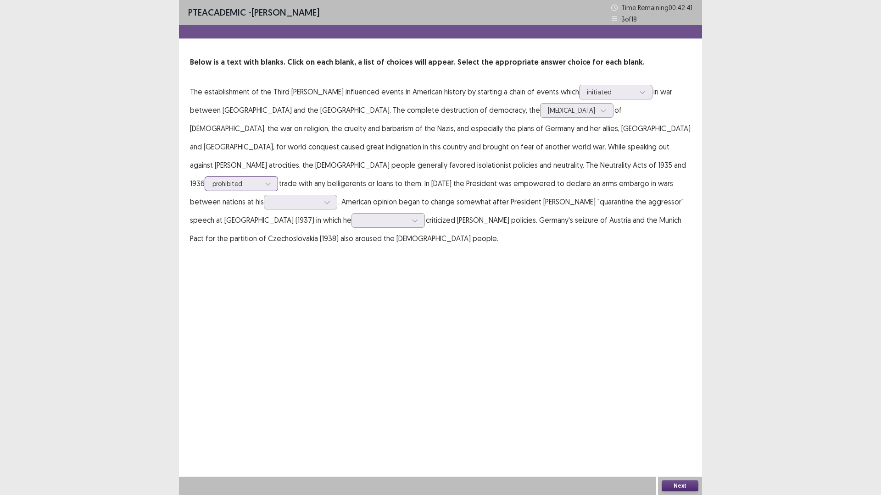
click at [260, 179] on div at bounding box center [236, 183] width 48 height 9
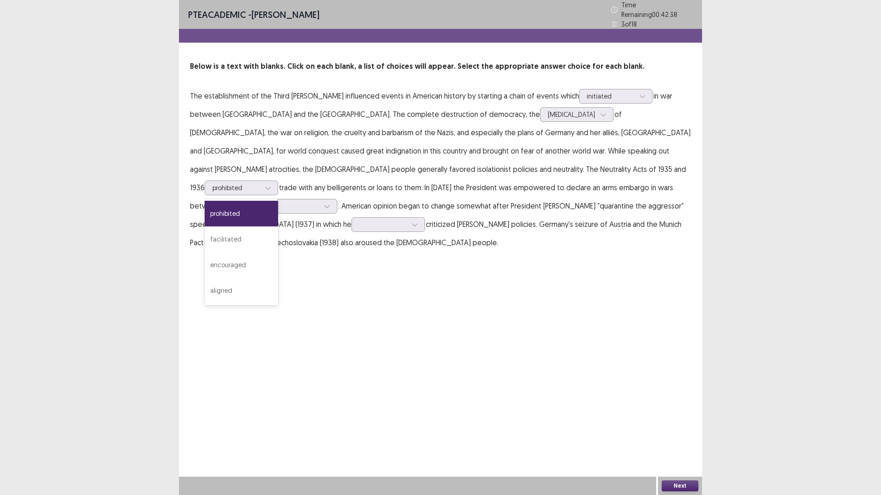
click at [434, 169] on p "The establishment of the Third [PERSON_NAME] influenced events in American hist…" at bounding box center [440, 169] width 501 height 165
click at [260, 183] on div at bounding box center [236, 187] width 48 height 9
click at [626, 165] on p "The establishment of the Third [PERSON_NAME] influenced events in American hist…" at bounding box center [440, 169] width 501 height 165
click at [319, 202] on div at bounding box center [296, 206] width 48 height 9
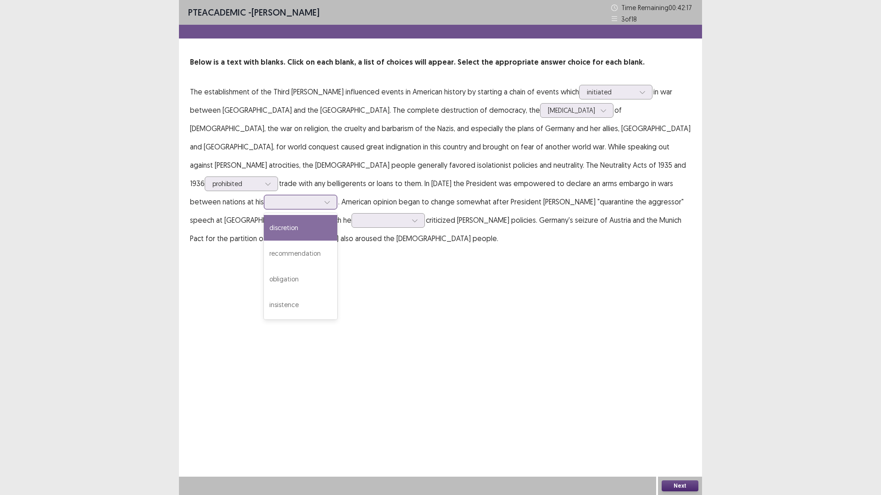
click at [337, 215] on div "discretion" at bounding box center [300, 228] width 73 height 26
click at [385, 216] on div at bounding box center [383, 220] width 48 height 9
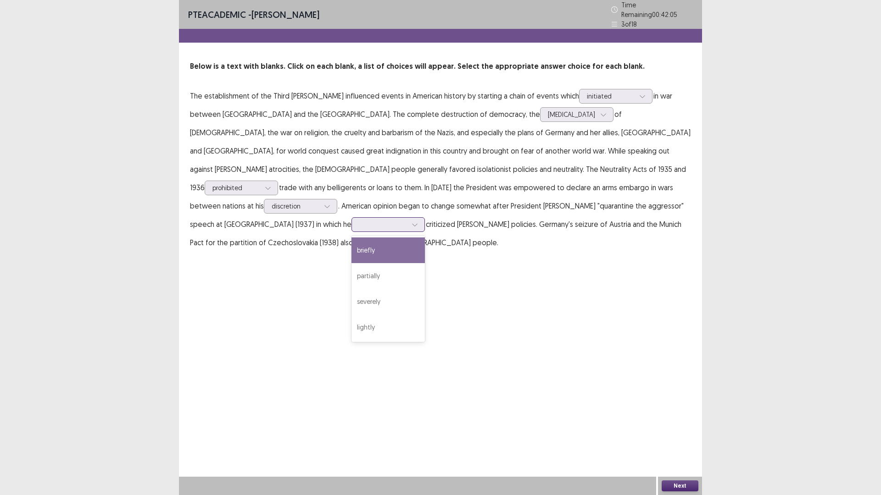
click at [391, 238] on div "briefly" at bounding box center [387, 251] width 73 height 26
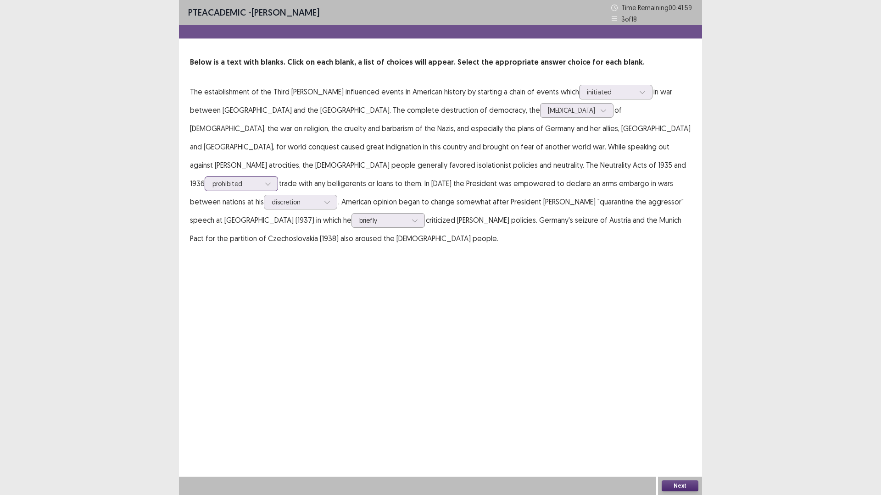
click at [260, 179] on div at bounding box center [236, 183] width 48 height 9
click at [412, 162] on p "The establishment of the Third [PERSON_NAME] influenced events in American hist…" at bounding box center [440, 165] width 501 height 165
click at [319, 198] on div at bounding box center [296, 202] width 48 height 9
click at [558, 270] on div "PTE academic - [PERSON_NAME] Time Remaining 00 : 41 : 46 3 of 18 Below is a tex…" at bounding box center [440, 247] width 523 height 495
click at [683, 433] on button "Next" at bounding box center [679, 486] width 37 height 11
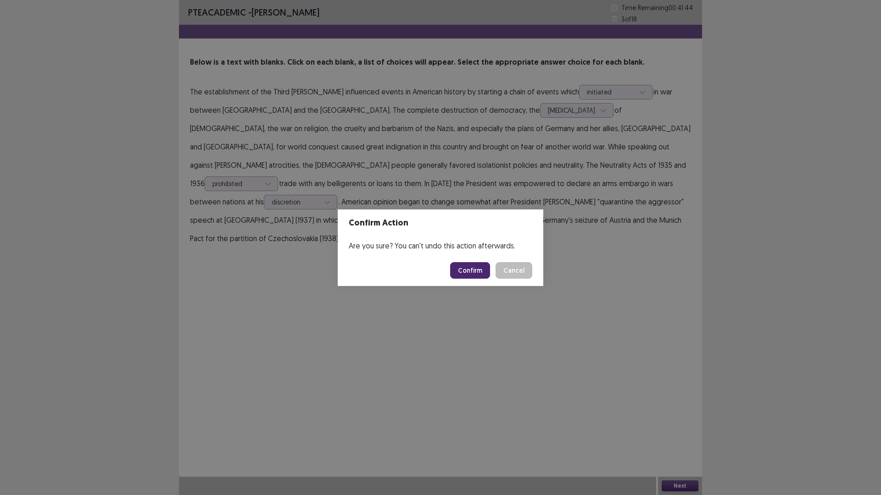
click at [472, 271] on button "Confirm" at bounding box center [470, 270] width 40 height 17
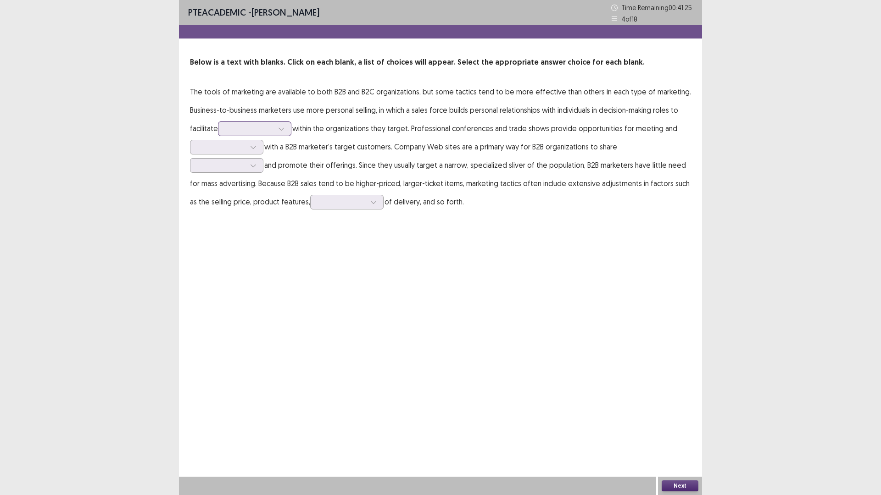
click at [283, 131] on icon at bounding box center [281, 129] width 6 height 6
click at [277, 153] on div "production" at bounding box center [254, 155] width 73 height 26
click at [249, 145] on div at bounding box center [253, 147] width 14 height 14
click at [238, 195] on div "negotiating" at bounding box center [226, 199] width 73 height 26
click at [245, 161] on div at bounding box center [222, 165] width 48 height 9
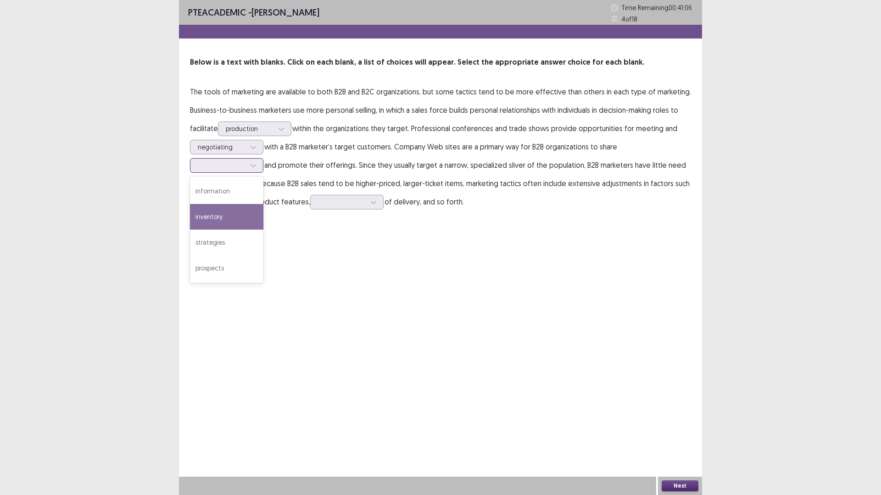
click at [263, 204] on div "inventory" at bounding box center [226, 217] width 73 height 26
click at [318, 203] on div at bounding box center [342, 202] width 48 height 9
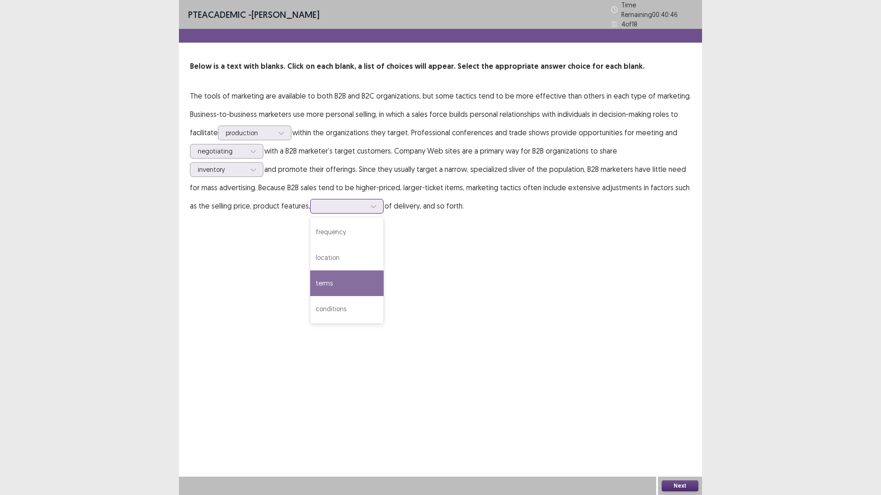
click at [310, 276] on div "terms" at bounding box center [346, 284] width 73 height 26
click at [318, 203] on div at bounding box center [342, 206] width 48 height 9
click at [318, 204] on div at bounding box center [342, 206] width 48 height 9
click at [310, 250] on div "location" at bounding box center [346, 258] width 73 height 26
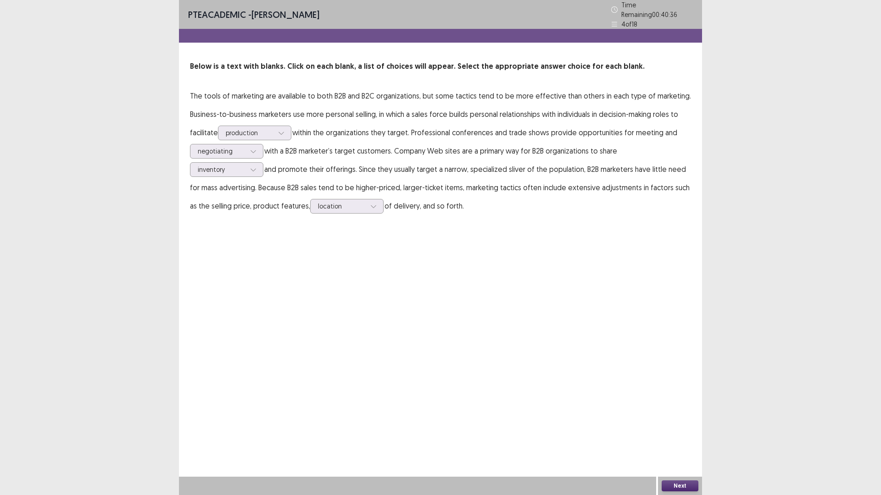
click at [689, 433] on button "Next" at bounding box center [679, 486] width 37 height 11
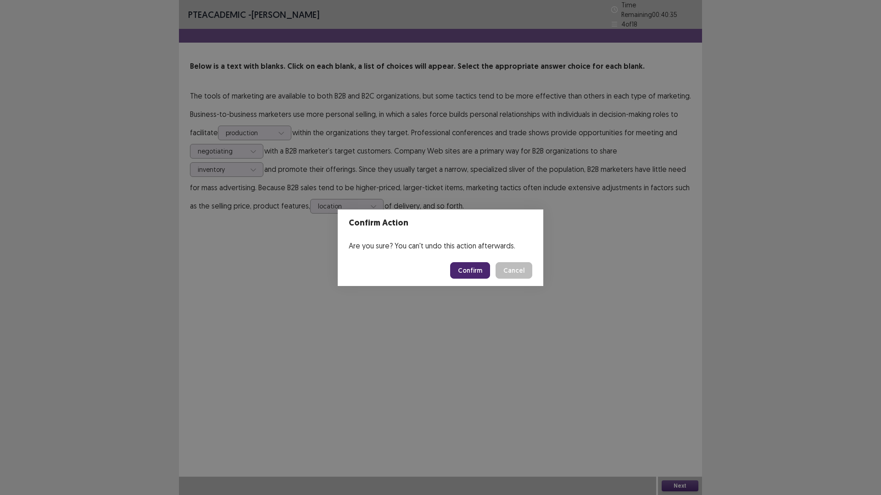
click at [471, 273] on button "Confirm" at bounding box center [470, 270] width 40 height 17
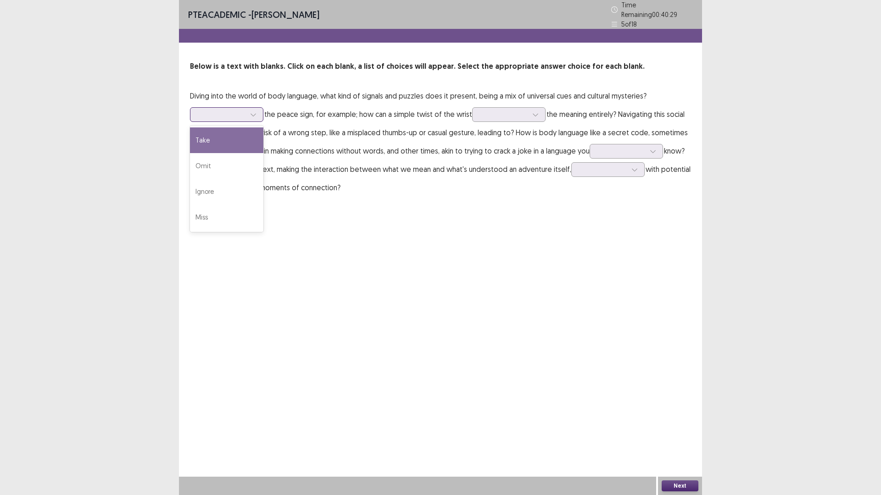
click at [232, 110] on div at bounding box center [222, 114] width 48 height 9
click at [234, 140] on div "Take" at bounding box center [226, 141] width 73 height 26
click at [507, 112] on div at bounding box center [504, 114] width 48 height 9
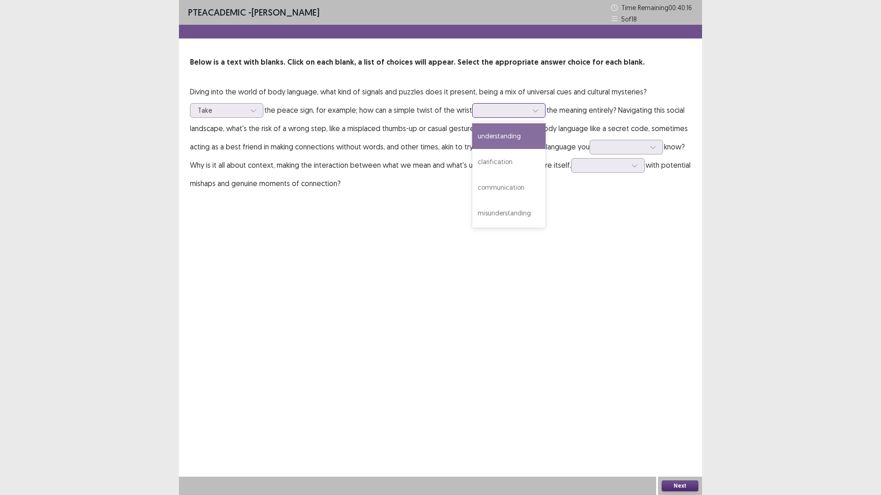
click at [523, 140] on div "understanding" at bounding box center [508, 136] width 73 height 26
click at [524, 110] on div at bounding box center [504, 110] width 48 height 9
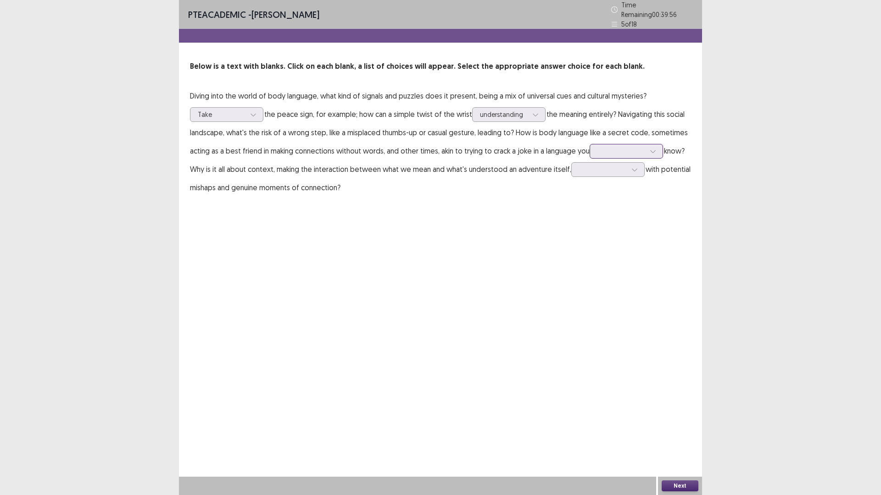
click at [621, 147] on div at bounding box center [621, 151] width 48 height 9
click at [621, 250] on div "barely" at bounding box center [625, 254] width 73 height 26
click at [591, 167] on div at bounding box center [603, 169] width 48 height 9
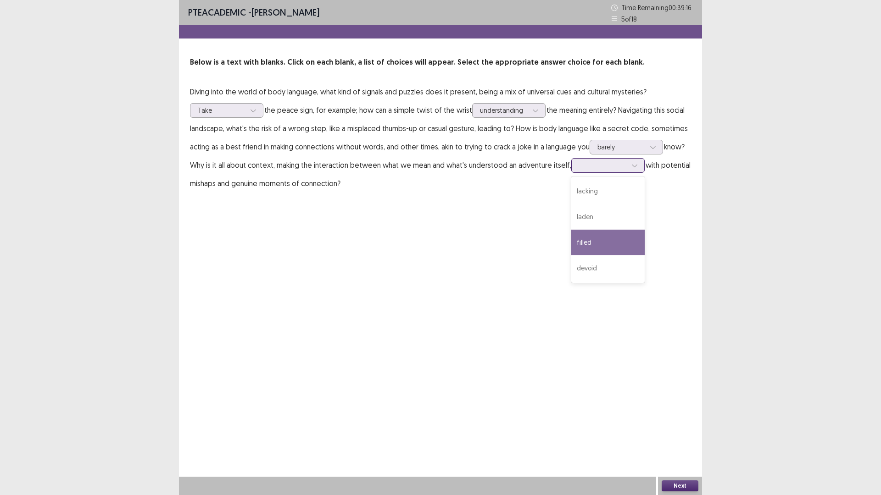
click at [592, 244] on div "filled" at bounding box center [607, 243] width 73 height 26
click at [251, 117] on div "Take" at bounding box center [226, 110] width 73 height 15
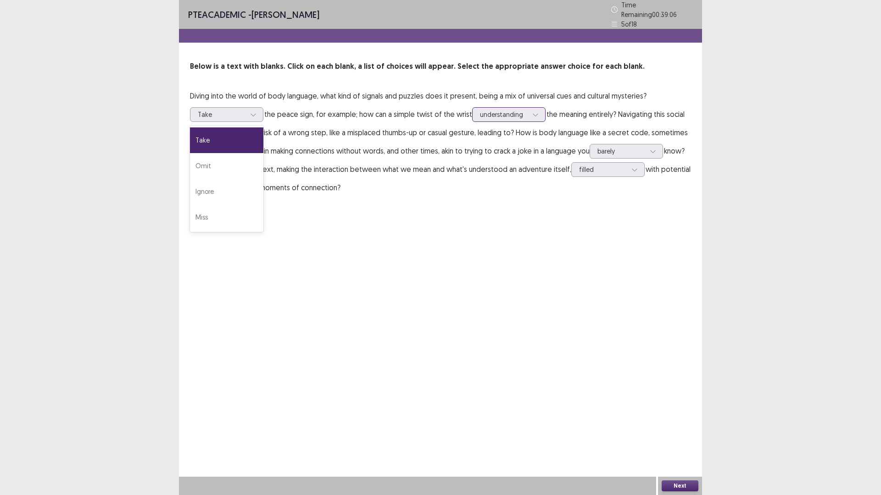
click at [538, 111] on icon at bounding box center [535, 114] width 6 height 6
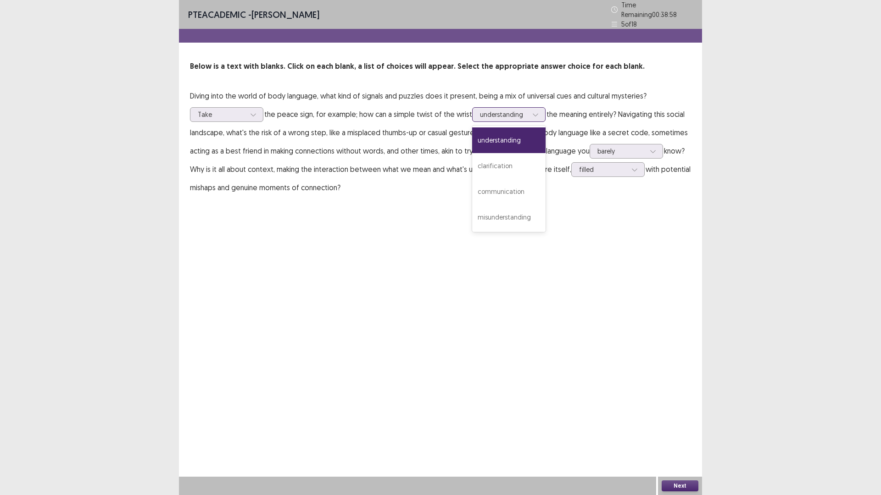
click at [505, 135] on div "understanding" at bounding box center [508, 141] width 73 height 26
drag, startPoint x: 718, startPoint y: 471, endPoint x: 695, endPoint y: 486, distance: 26.6
click at [710, 433] on div "PTE academic - [PERSON_NAME] Time Remaining 00 : 38 : 56 5 of 18 Below is a tex…" at bounding box center [440, 247] width 881 height 495
click at [681, 433] on button "Next" at bounding box center [679, 486] width 37 height 11
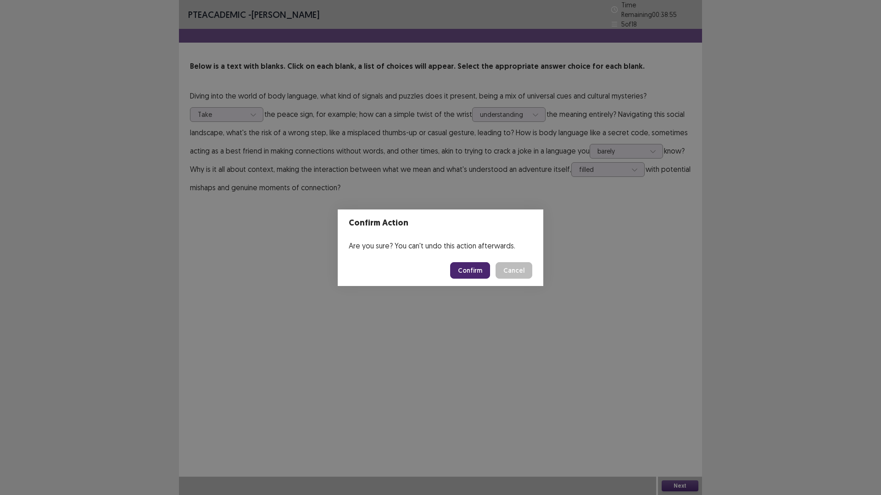
click at [463, 271] on button "Confirm" at bounding box center [470, 270] width 40 height 17
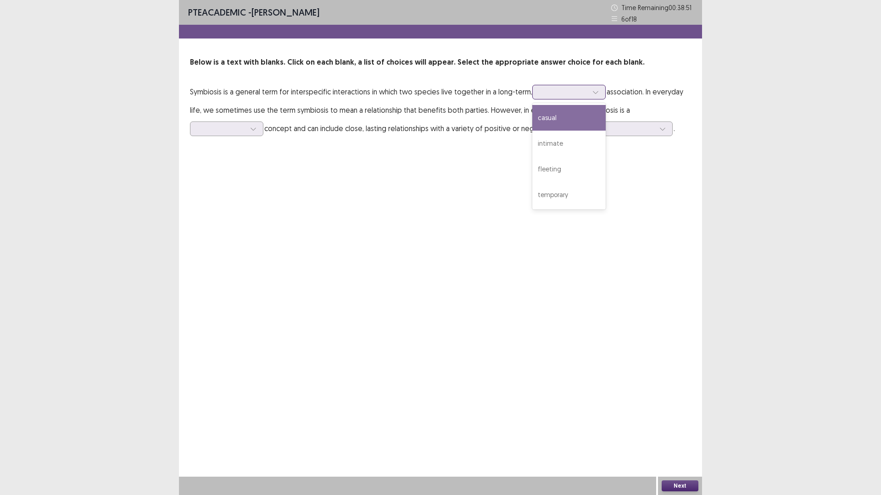
click at [555, 90] on div at bounding box center [564, 92] width 48 height 9
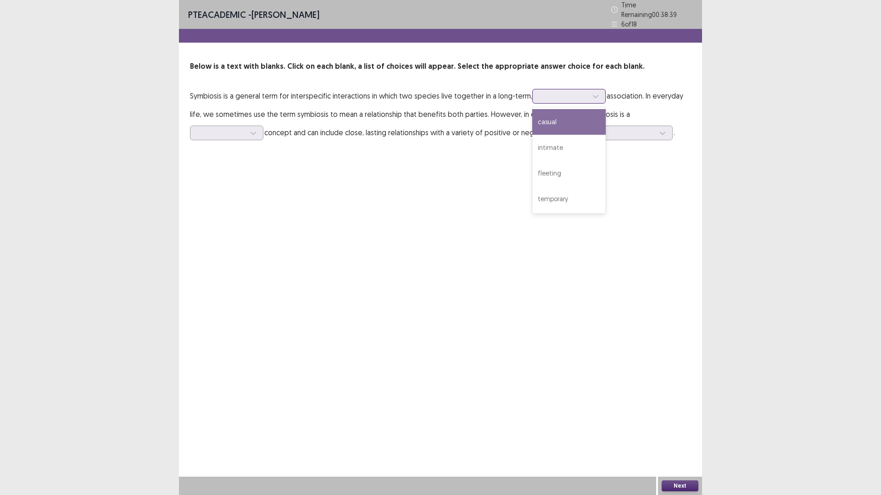
click at [548, 123] on div "casual" at bounding box center [568, 122] width 73 height 26
click at [222, 133] on div at bounding box center [222, 132] width 48 height 9
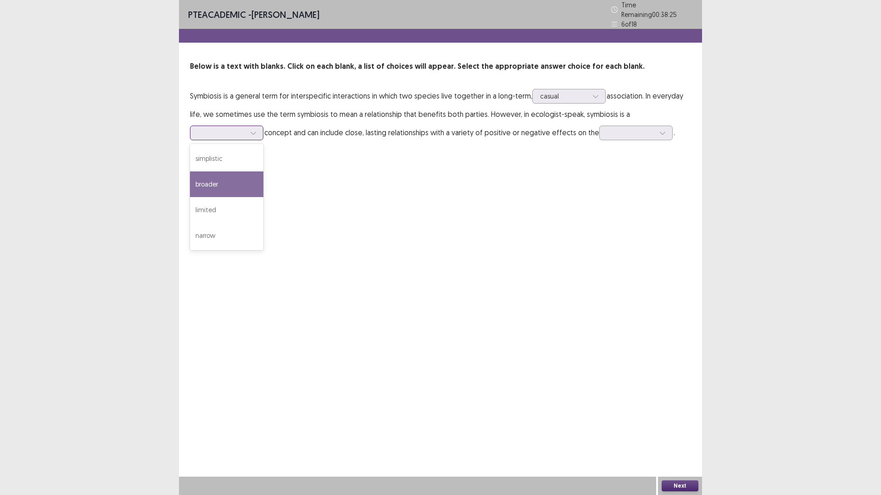
click at [226, 179] on div "broader" at bounding box center [226, 185] width 73 height 26
click at [618, 128] on div at bounding box center [631, 132] width 48 height 9
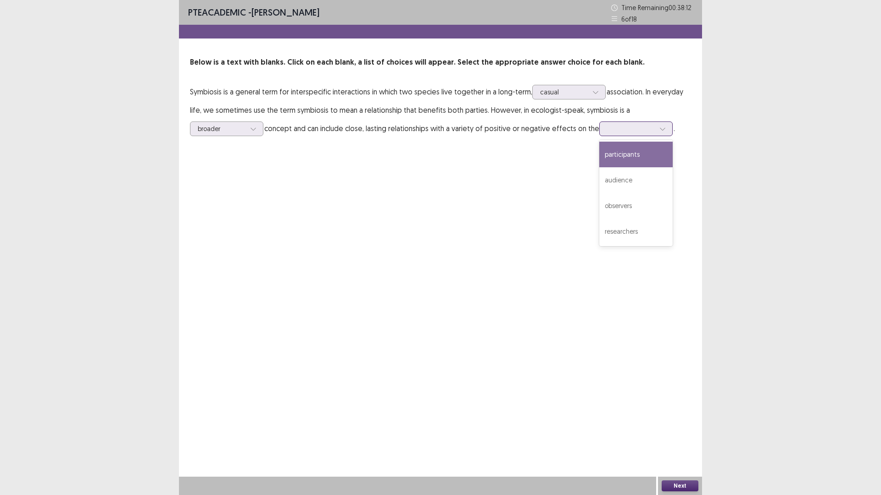
click at [640, 155] on div "participants" at bounding box center [635, 155] width 73 height 26
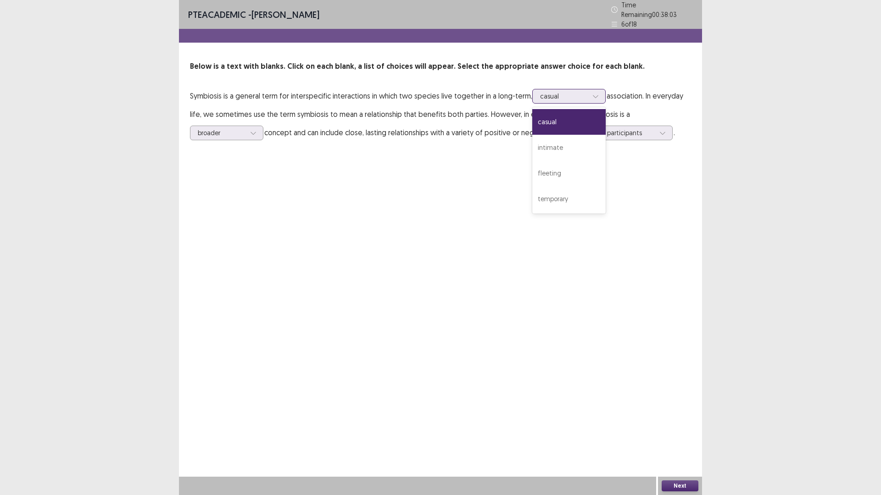
click at [542, 96] on div at bounding box center [564, 96] width 48 height 9
click at [546, 139] on div "intimate" at bounding box center [568, 148] width 73 height 26
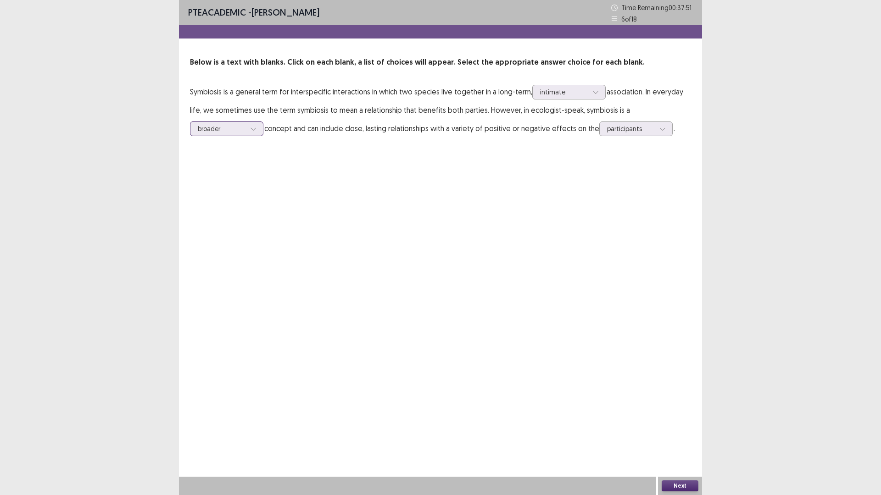
click at [234, 131] on div at bounding box center [222, 128] width 48 height 9
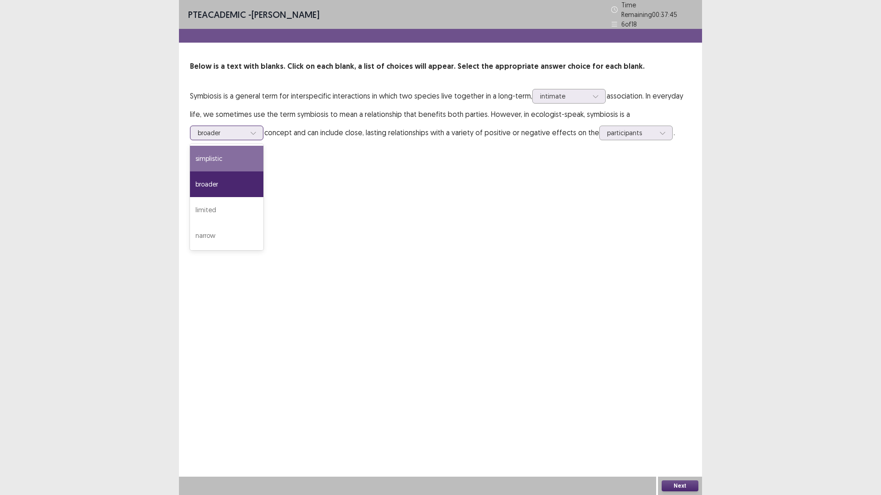
click at [225, 155] on div "simplistic" at bounding box center [226, 159] width 73 height 26
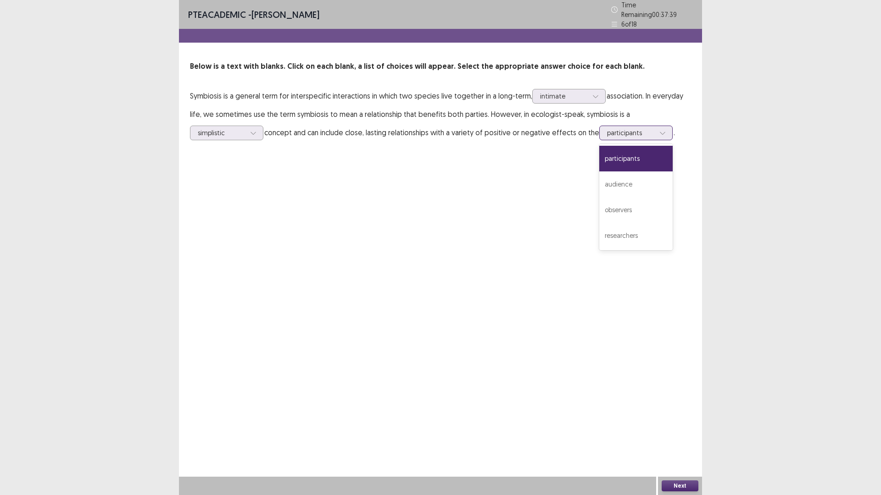
click at [616, 128] on div at bounding box center [631, 132] width 48 height 9
click at [623, 155] on div "participants" at bounding box center [635, 159] width 73 height 26
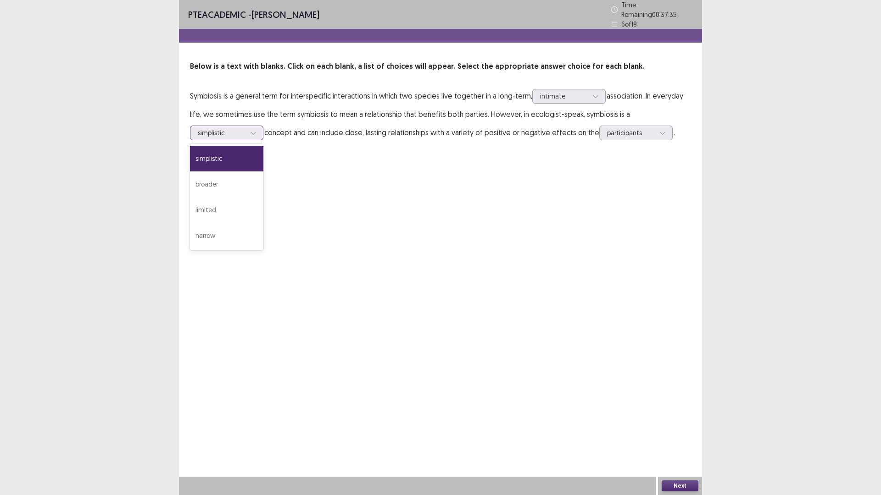
click at [248, 128] on div at bounding box center [253, 133] width 14 height 14
click at [687, 433] on button "Next" at bounding box center [679, 486] width 37 height 11
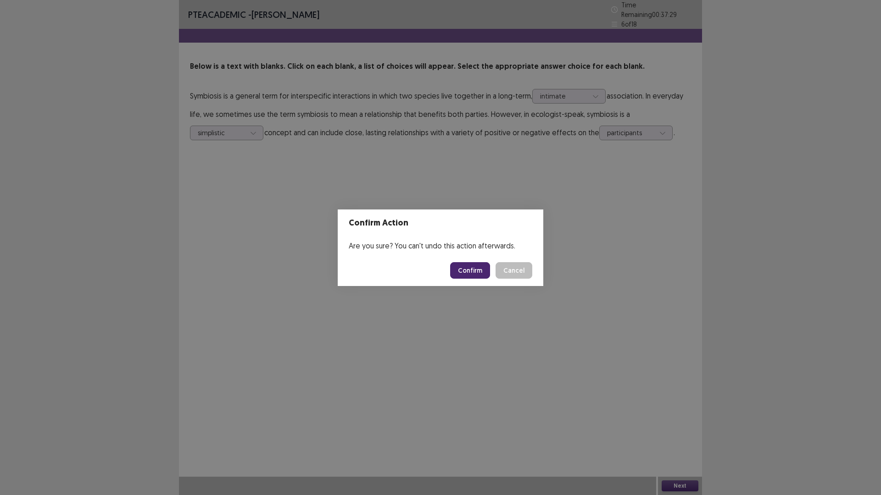
click at [476, 270] on button "Confirm" at bounding box center [470, 270] width 40 height 17
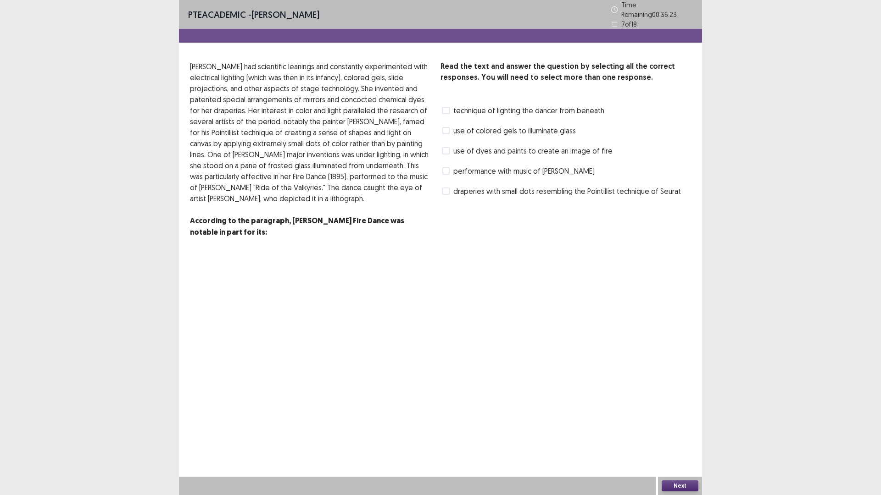
click at [478, 147] on span "use of dyes and paints to create an image of fire" at bounding box center [532, 150] width 159 height 11
click at [480, 132] on div "use of colored gels to illuminate glass" at bounding box center [507, 130] width 135 height 15
click at [480, 128] on span "use of colored gels to illuminate glass" at bounding box center [514, 130] width 122 height 11
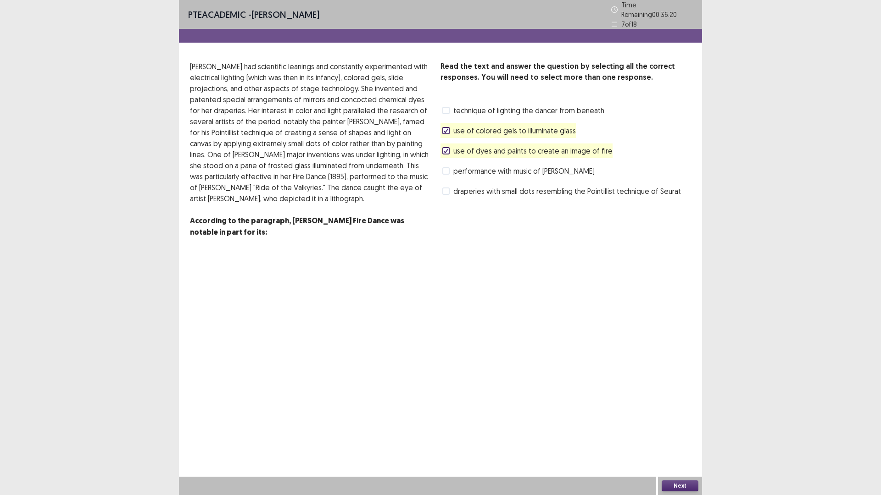
click at [477, 108] on span "technique of lighting the dancer from beneath" at bounding box center [528, 110] width 151 height 11
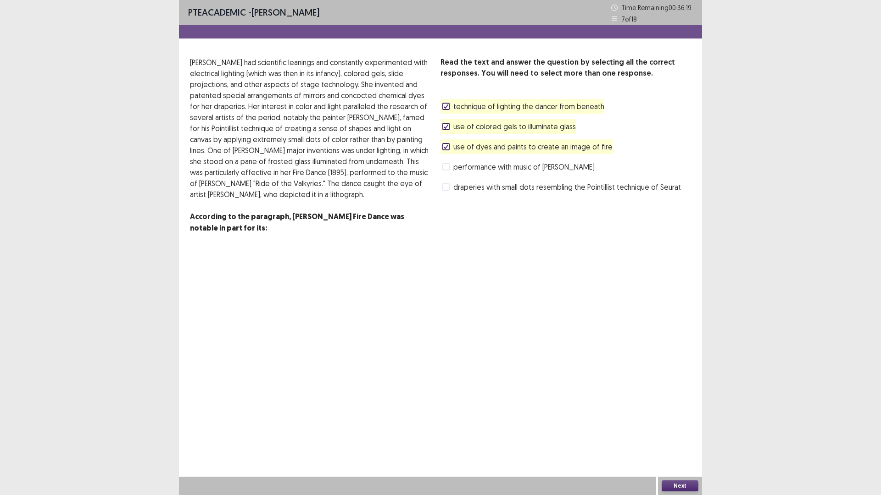
click at [479, 172] on div "performance with music of [PERSON_NAME]" at bounding box center [517, 167] width 154 height 15
drag, startPoint x: 464, startPoint y: 187, endPoint x: 469, endPoint y: 169, distance: 19.2
click at [465, 187] on span "draperies with small dots resembling the Pointillist technique of Seurat" at bounding box center [566, 187] width 227 height 11
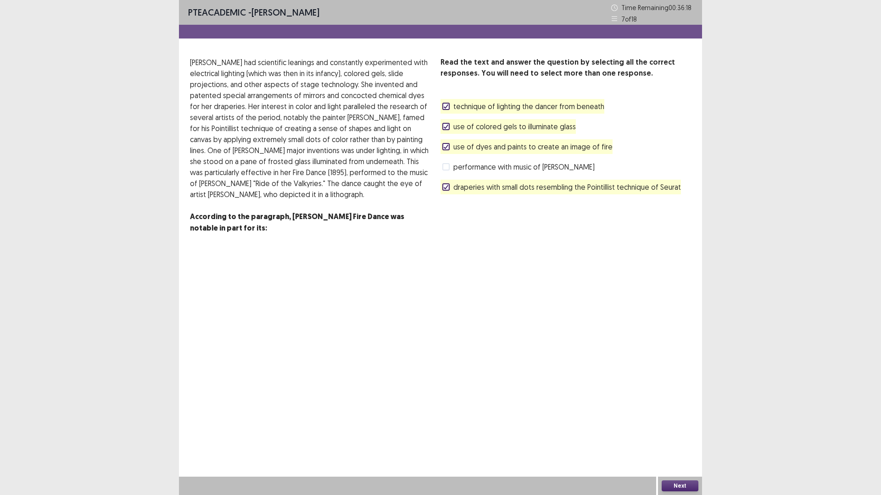
click at [469, 161] on div "performance with music of [PERSON_NAME]" at bounding box center [517, 167] width 154 height 15
drag, startPoint x: 456, startPoint y: 183, endPoint x: 460, endPoint y: 177, distance: 7.6
click at [456, 184] on span "draperies with small dots resembling the Pointillist technique of Seurat" at bounding box center [566, 187] width 227 height 11
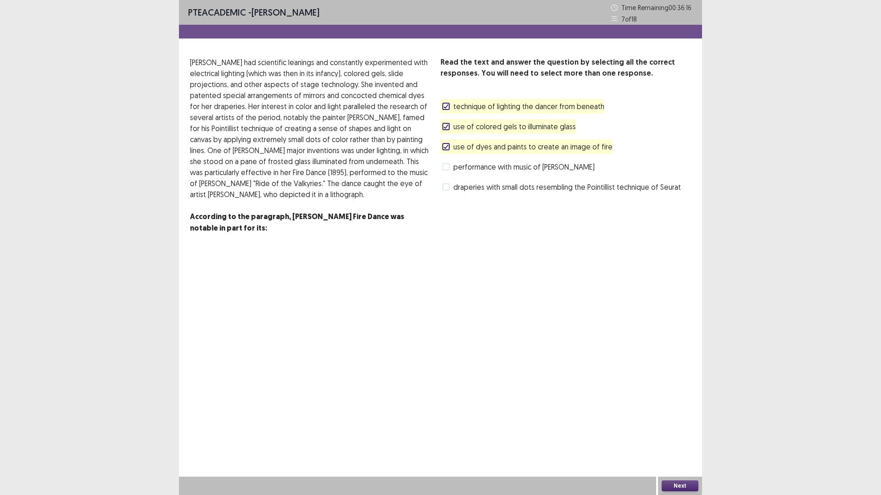
click at [461, 161] on div "performance with music of [PERSON_NAME]" at bounding box center [517, 167] width 154 height 15
click at [463, 148] on span "use of dyes and paints to create an image of fire" at bounding box center [532, 146] width 159 height 11
click at [465, 127] on span "use of colored gels to illuminate glass" at bounding box center [514, 126] width 122 height 11
click at [479, 186] on span "draperies with small dots resembling the Pointillist technique of Seurat" at bounding box center [566, 187] width 227 height 11
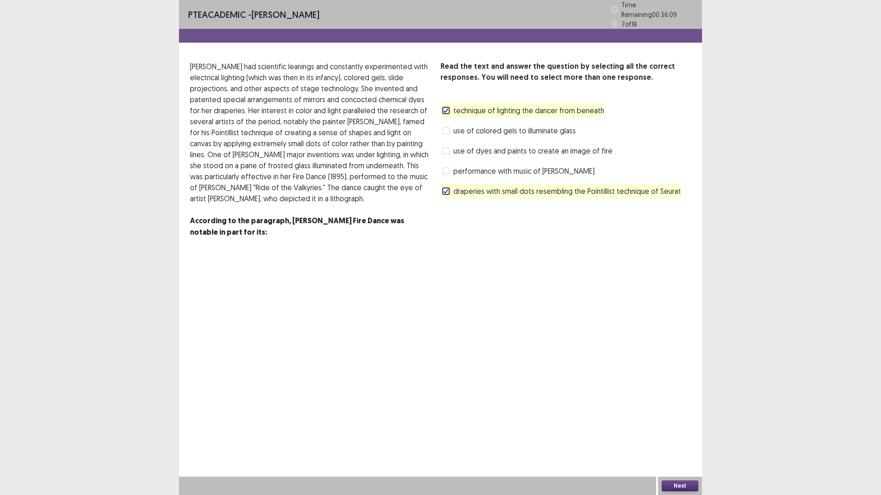
click at [469, 105] on span "technique of lighting the dancer from beneath" at bounding box center [528, 110] width 151 height 11
click at [539, 167] on span "performance with music of [PERSON_NAME]" at bounding box center [523, 171] width 141 height 11
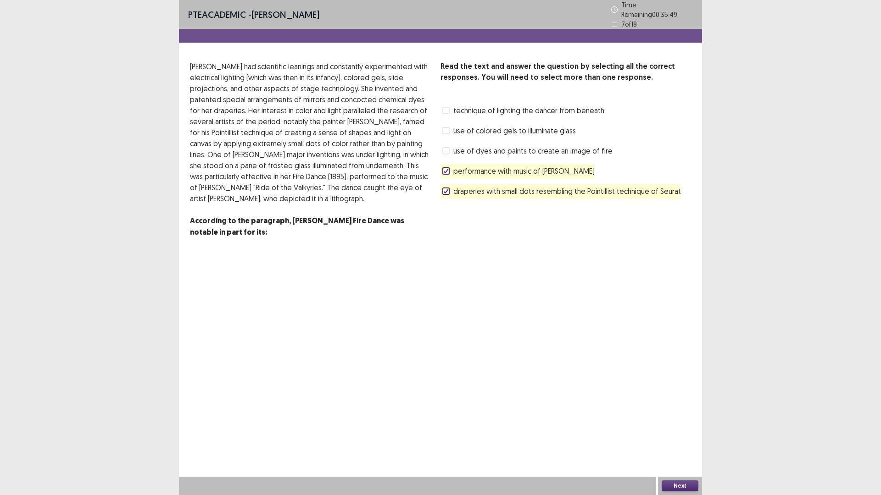
click at [509, 148] on span "use of dyes and paints to create an image of fire" at bounding box center [532, 150] width 159 height 11
click at [682, 433] on button "Next" at bounding box center [679, 486] width 37 height 11
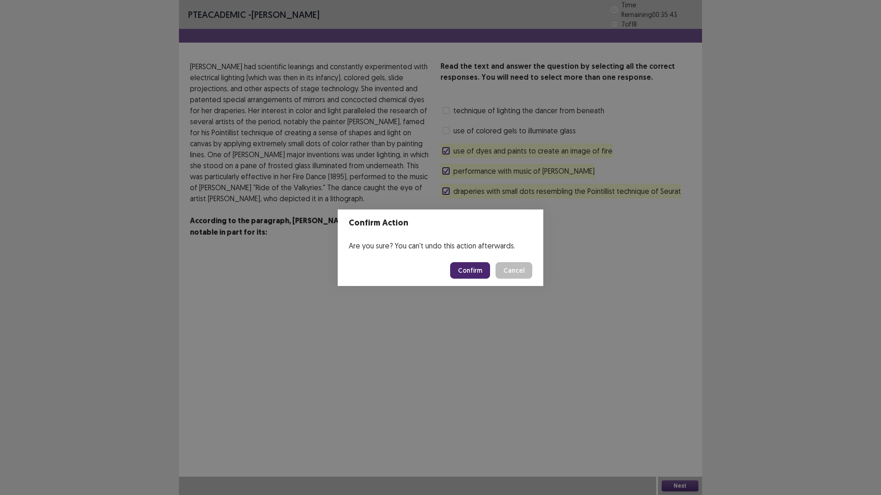
click at [471, 270] on button "Confirm" at bounding box center [470, 270] width 40 height 17
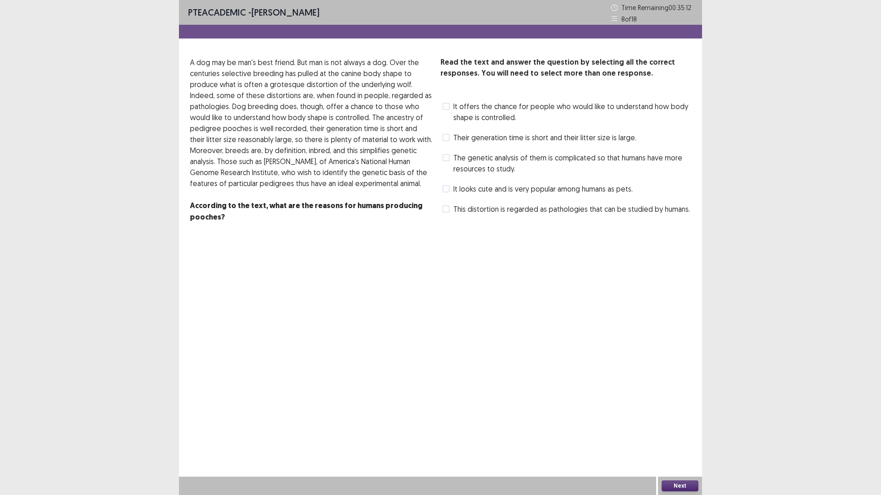
click at [521, 212] on span "This distortion is regarded as pathologies that can be studied by humans." at bounding box center [571, 209] width 237 height 11
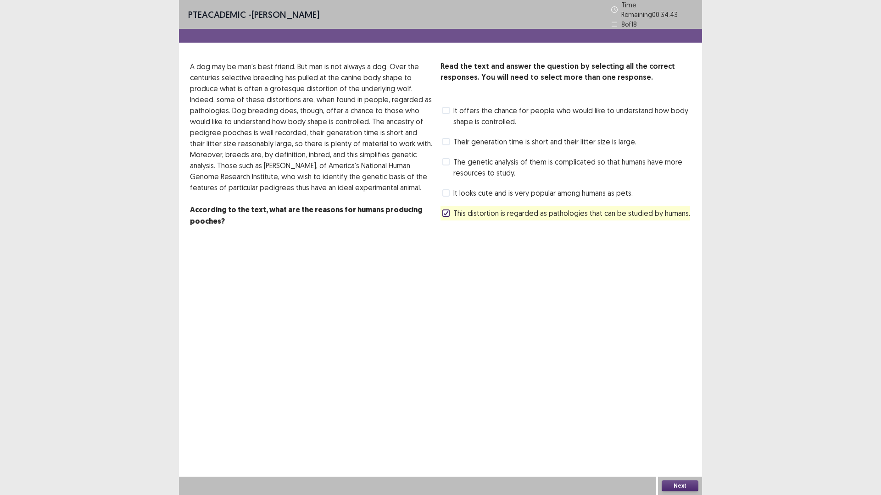
click at [455, 108] on span "It offers the chance for people who would like to understand how body shape is …" at bounding box center [572, 116] width 238 height 22
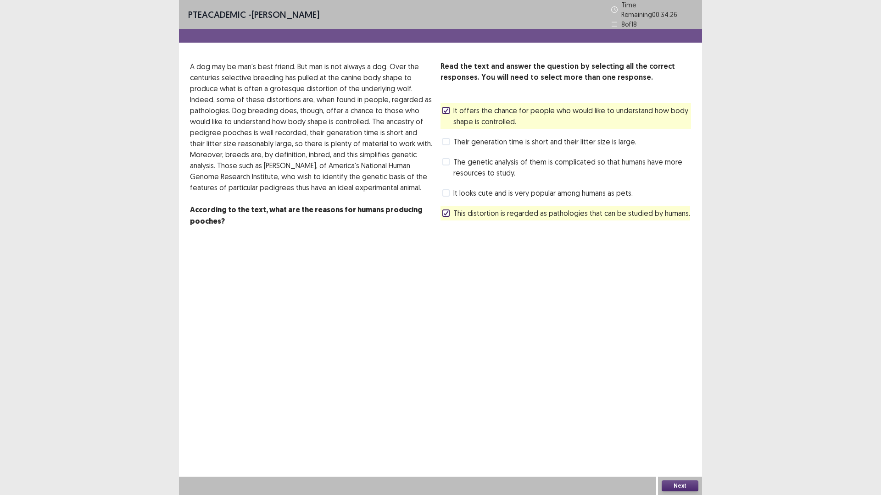
click at [447, 138] on span at bounding box center [445, 141] width 7 height 7
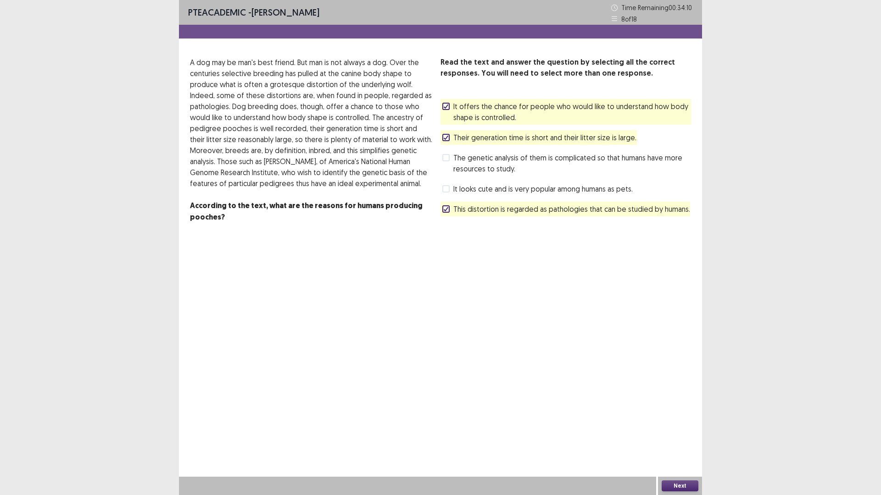
click at [671, 433] on button "Next" at bounding box center [679, 486] width 37 height 11
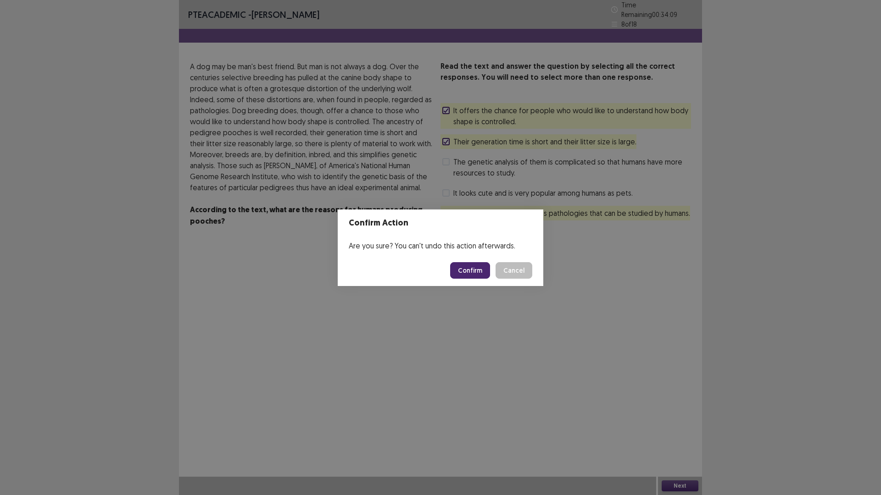
click at [471, 268] on button "Confirm" at bounding box center [470, 270] width 40 height 17
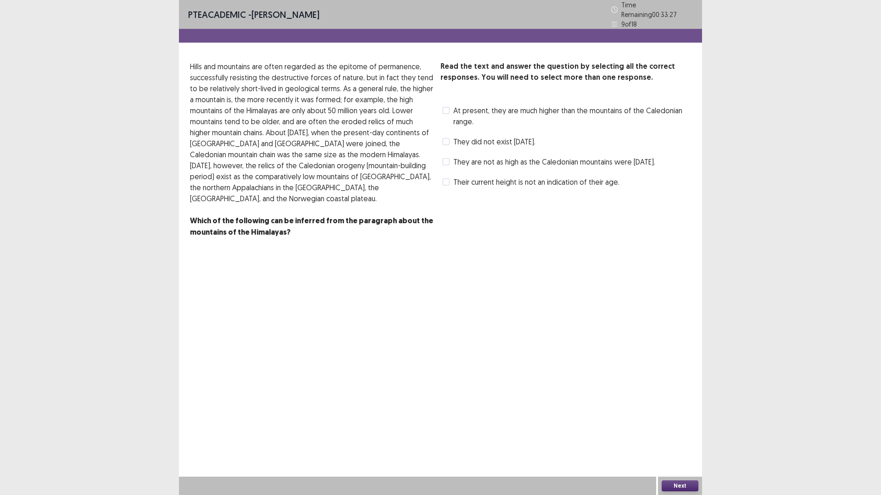
click at [456, 105] on span "At present, they are much higher than the mountains of the Caledonian range." at bounding box center [572, 116] width 238 height 22
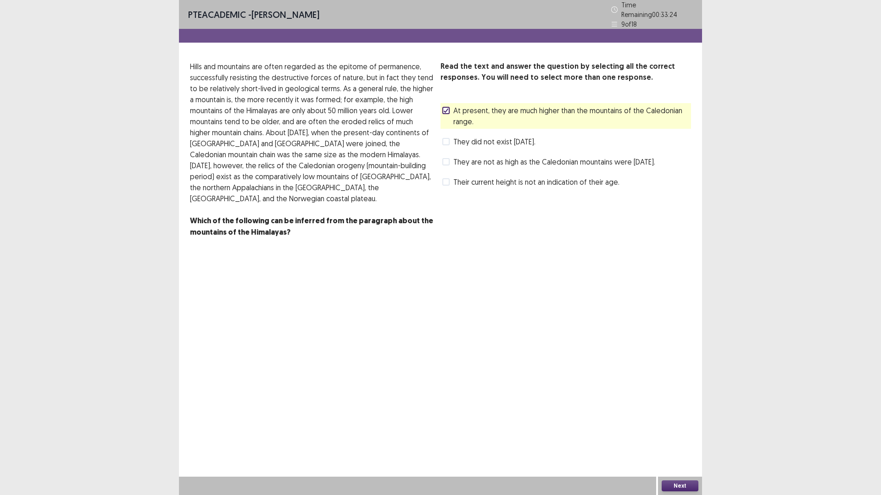
click at [456, 162] on span "They are not as high as the Caledonian mountains were [DATE]." at bounding box center [554, 161] width 202 height 11
click at [602, 188] on span "Their current height is not an indication of their age." at bounding box center [536, 182] width 166 height 11
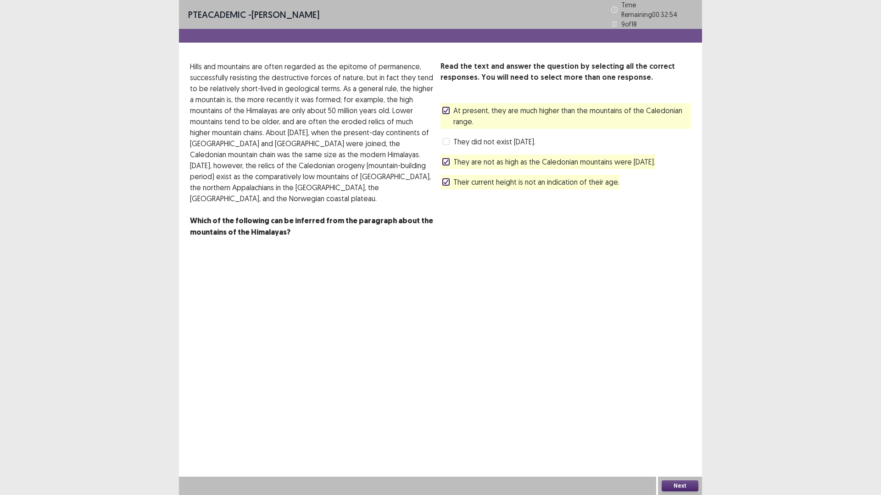
click at [676, 433] on button "Next" at bounding box center [679, 486] width 37 height 11
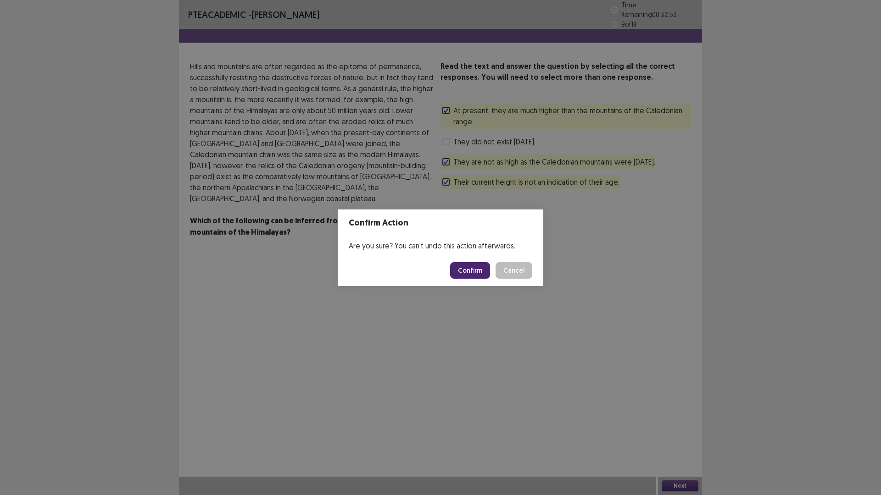
click at [479, 268] on button "Confirm" at bounding box center [470, 270] width 40 height 17
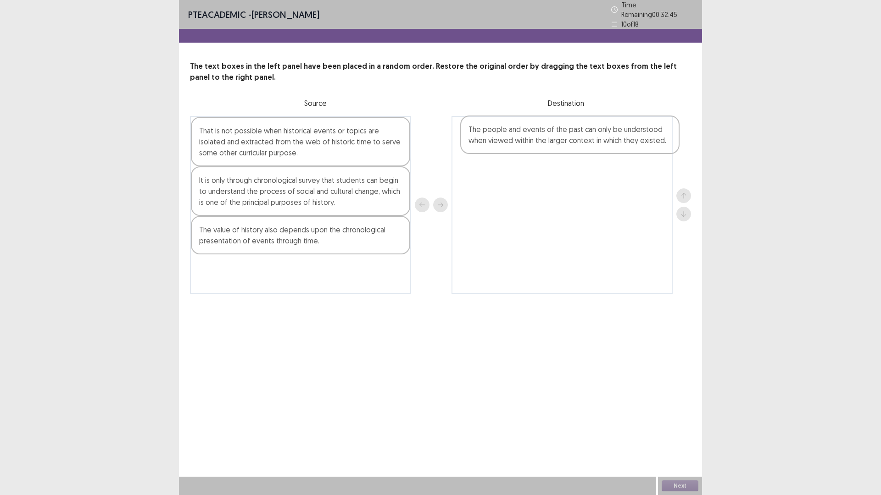
drag, startPoint x: 285, startPoint y: 236, endPoint x: 560, endPoint y: 137, distance: 292.2
click at [560, 137] on div "That is not possible when historical events or topics are isolated and extracte…" at bounding box center [440, 205] width 501 height 178
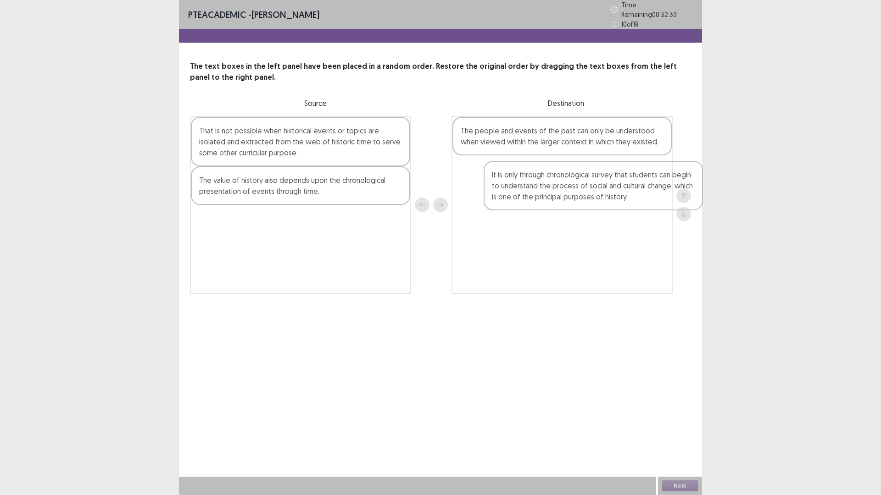
drag, startPoint x: 266, startPoint y: 201, endPoint x: 552, endPoint y: 193, distance: 286.3
click at [552, 193] on div "That is not possible when historical events or topics are isolated and extracte…" at bounding box center [440, 205] width 501 height 178
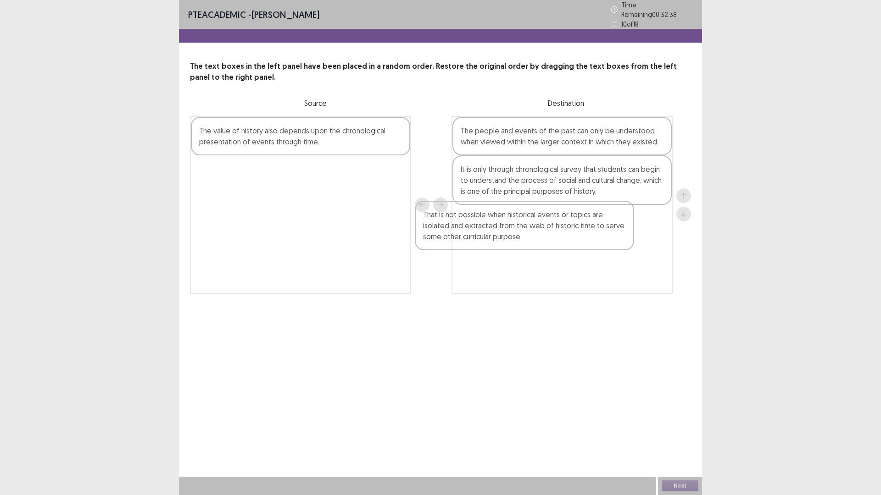
drag, startPoint x: 276, startPoint y: 138, endPoint x: 499, endPoint y: 232, distance: 242.3
click at [509, 234] on div "That is not possible when historical events or topics are isolated and extracte…" at bounding box center [440, 205] width 501 height 178
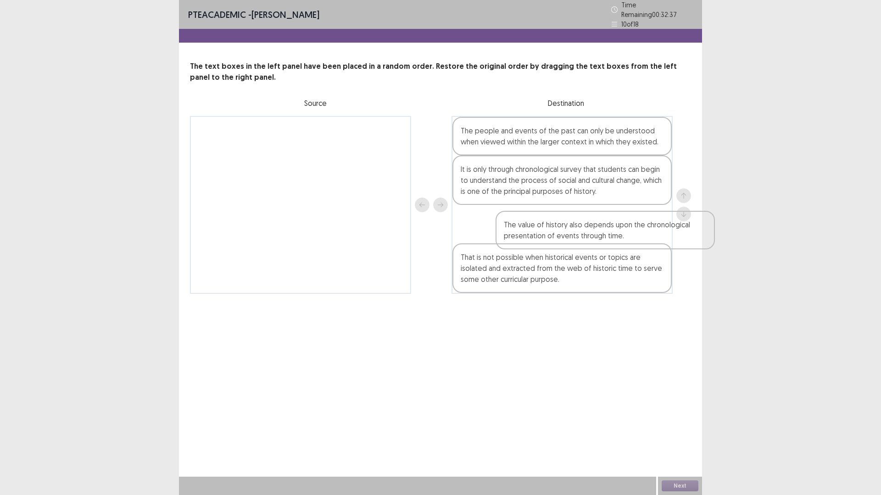
drag, startPoint x: 296, startPoint y: 139, endPoint x: 604, endPoint y: 242, distance: 324.4
click at [604, 242] on div "The value of history also depends upon the chronological presentation of events…" at bounding box center [440, 205] width 501 height 178
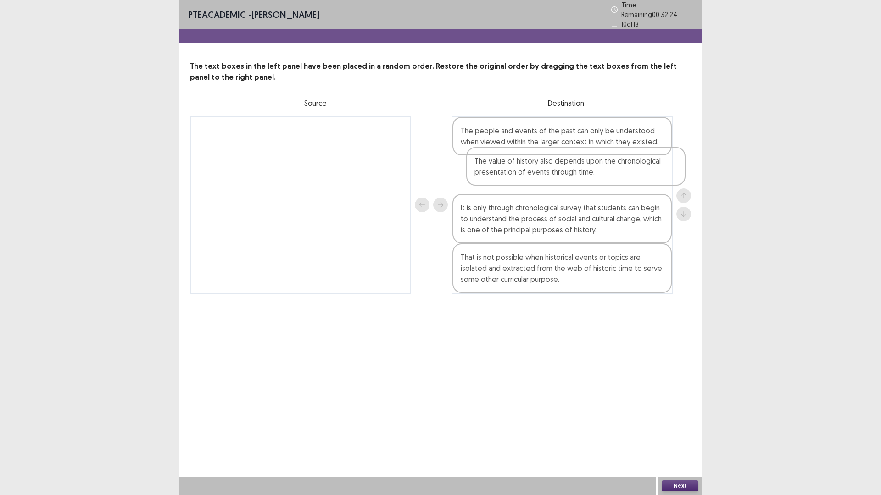
drag, startPoint x: 507, startPoint y: 232, endPoint x: 521, endPoint y: 176, distance: 58.2
click at [521, 176] on div "The people and events of the past can only be understood when viewed within the…" at bounding box center [561, 205] width 221 height 178
drag, startPoint x: 559, startPoint y: 231, endPoint x: 563, endPoint y: 185, distance: 46.5
click at [563, 185] on div "The people and events of the past can only be understood when viewed within the…" at bounding box center [561, 205] width 221 height 178
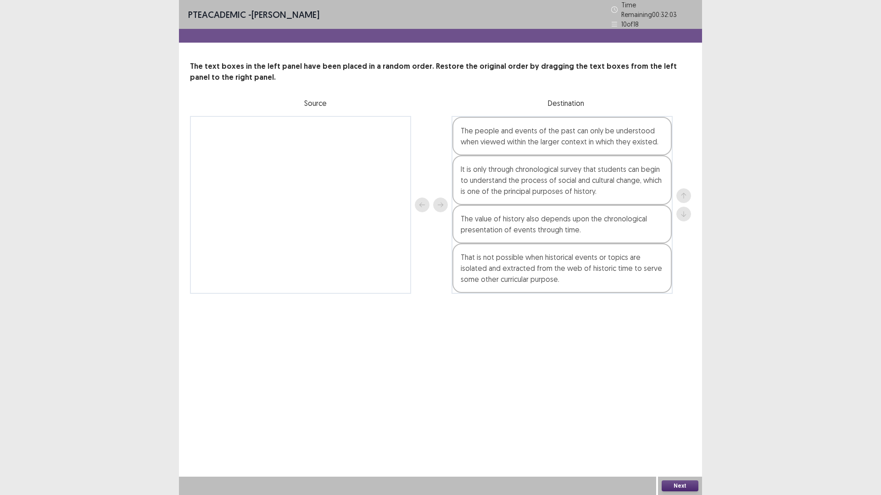
click at [682, 433] on button "Next" at bounding box center [679, 486] width 37 height 11
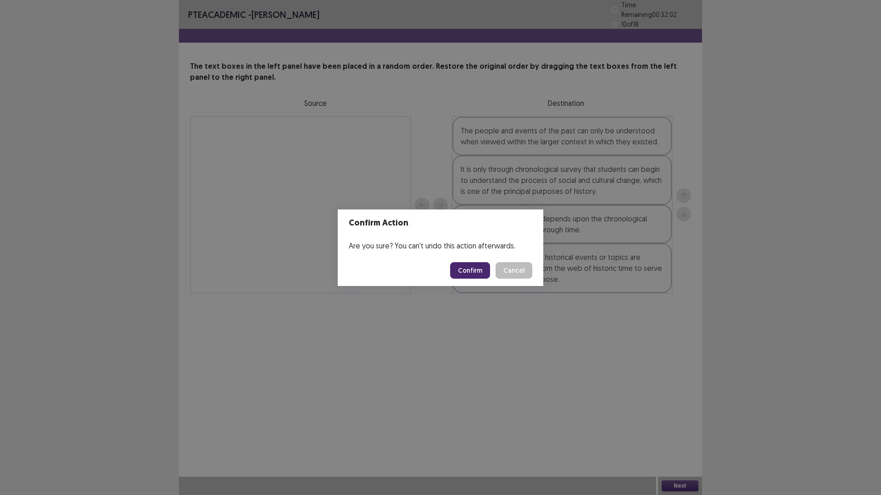
click at [472, 268] on button "Confirm" at bounding box center [470, 270] width 40 height 17
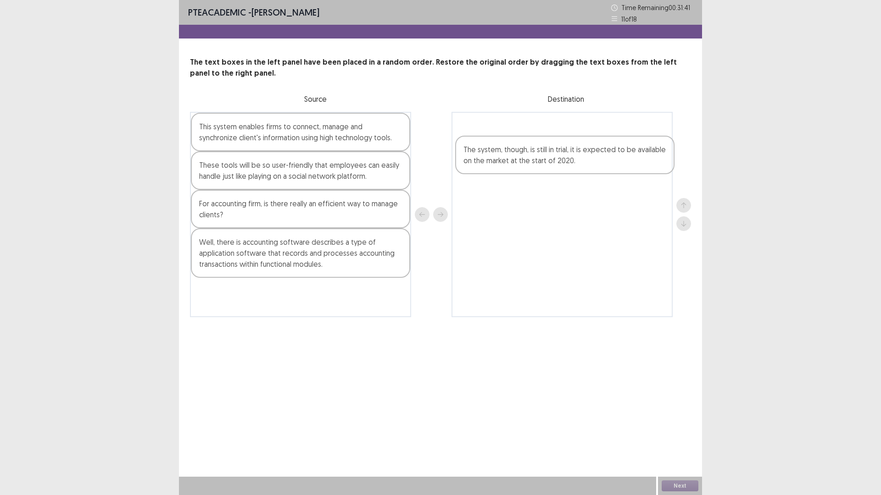
drag, startPoint x: 333, startPoint y: 258, endPoint x: 600, endPoint y: 163, distance: 284.2
click at [600, 163] on div "This system enables firms to connect, manage and synchronize client's informati…" at bounding box center [440, 214] width 501 height 205
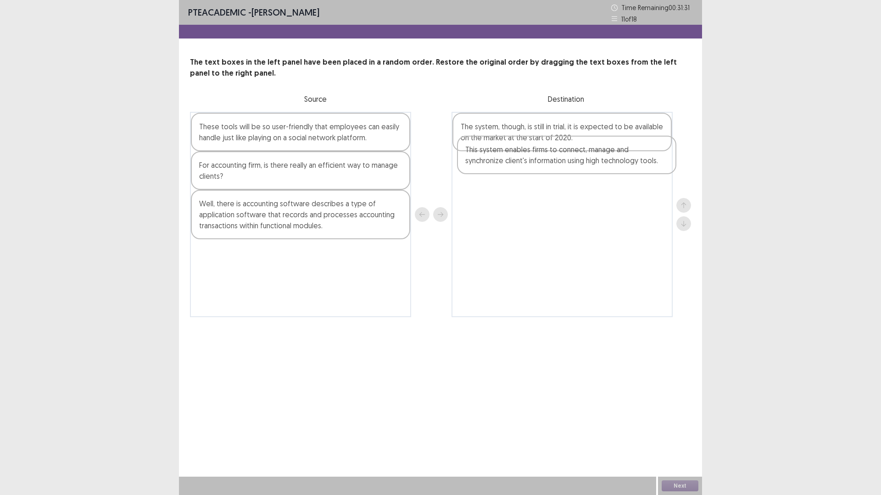
drag, startPoint x: 335, startPoint y: 137, endPoint x: 604, endPoint y: 160, distance: 270.2
click at [604, 160] on div "This system enables firms to connect, manage and synchronize client's informati…" at bounding box center [440, 214] width 501 height 205
drag, startPoint x: 570, startPoint y: 135, endPoint x: 573, endPoint y: 177, distance: 42.8
click at [573, 177] on div "The system, though, is still in trial, it is expected to be available on the ma…" at bounding box center [561, 214] width 221 height 205
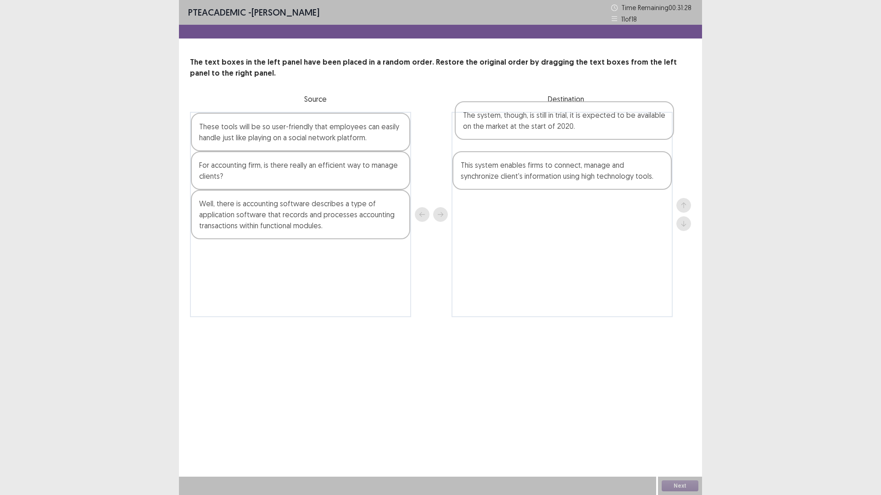
drag, startPoint x: 572, startPoint y: 176, endPoint x: 574, endPoint y: 121, distance: 54.6
click at [574, 121] on div "This system enables firms to connect, manage and synchronize client's informati…" at bounding box center [561, 214] width 221 height 205
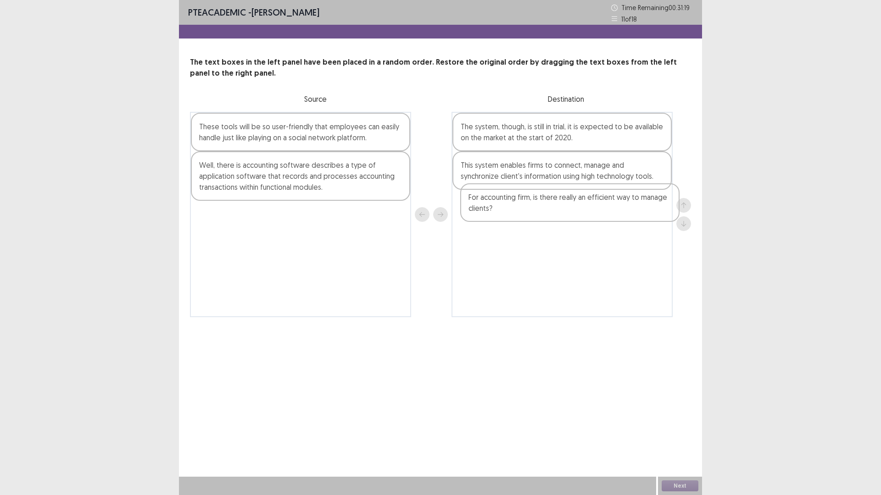
drag, startPoint x: 344, startPoint y: 174, endPoint x: 633, endPoint y: 204, distance: 290.5
click at [633, 204] on div "These tools will be so user-friendly that employees can easily handle just like…" at bounding box center [440, 214] width 501 height 205
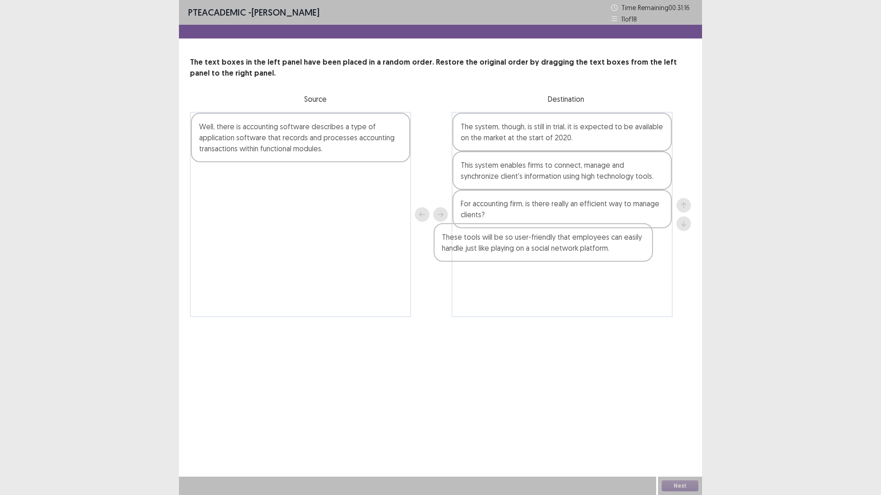
drag, startPoint x: 331, startPoint y: 133, endPoint x: 576, endPoint y: 237, distance: 266.1
click at [579, 243] on div "These tools will be so user-friendly that employees can easily handle just like…" at bounding box center [440, 214] width 501 height 205
click at [310, 145] on div "Well, there is accounting software describes a type of application software tha…" at bounding box center [300, 138] width 219 height 50
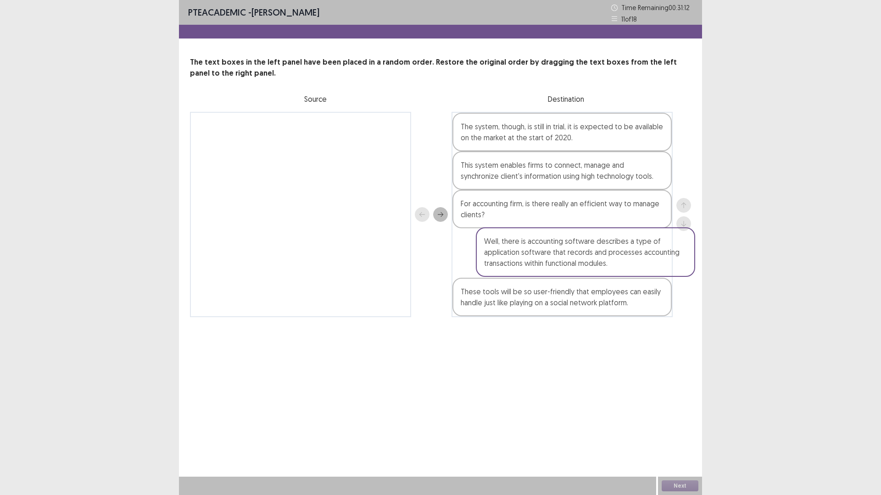
drag, startPoint x: 310, startPoint y: 145, endPoint x: 599, endPoint y: 260, distance: 311.7
click at [599, 260] on div "Well, there is accounting software describes a type of application software tha…" at bounding box center [440, 214] width 501 height 205
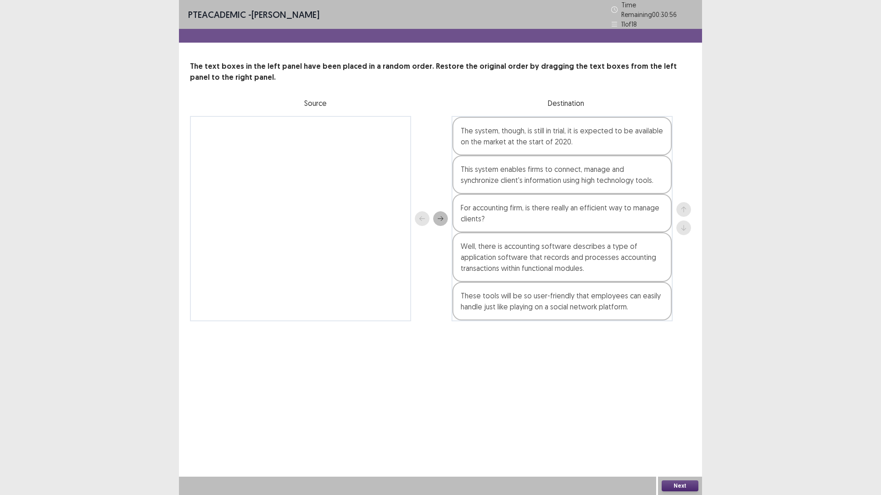
click at [672, 433] on button "Next" at bounding box center [679, 486] width 37 height 11
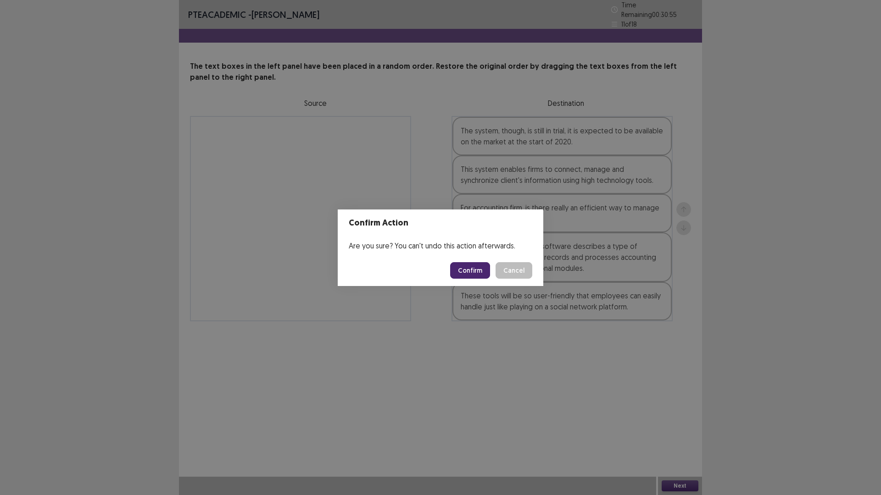
click at [466, 268] on button "Confirm" at bounding box center [470, 270] width 40 height 17
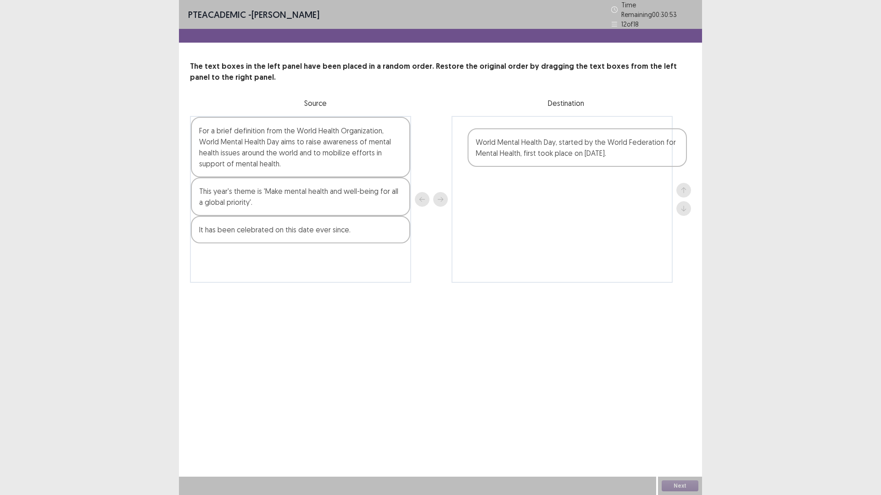
drag, startPoint x: 336, startPoint y: 140, endPoint x: 615, endPoint y: 155, distance: 279.7
click at [615, 155] on div "World Mental Health Day, started by the World Federation for Mental Health, fir…" at bounding box center [440, 199] width 501 height 167
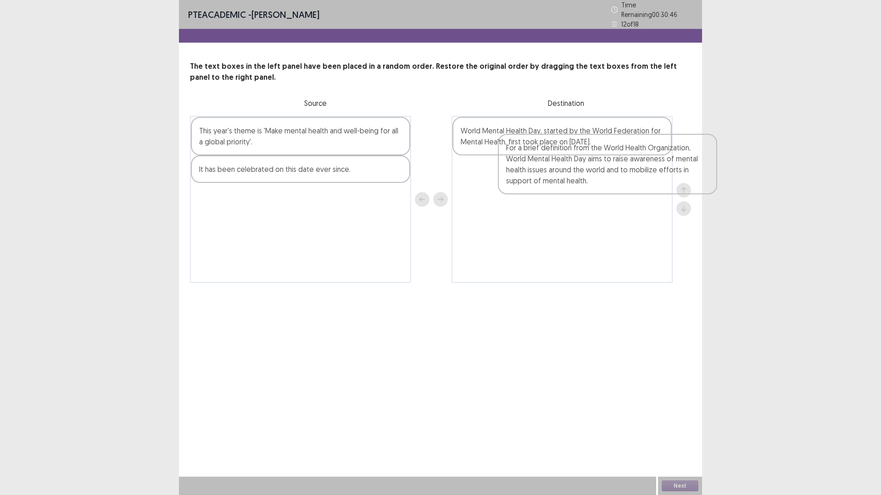
drag, startPoint x: 344, startPoint y: 162, endPoint x: 658, endPoint y: 185, distance: 315.0
click at [658, 185] on div "For a brief definition from the World Health Organization, World Mental Health …" at bounding box center [440, 199] width 501 height 167
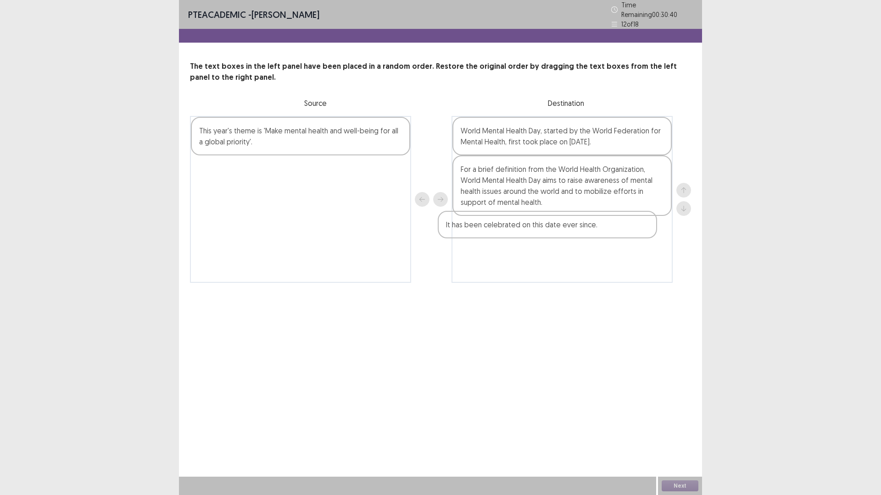
drag, startPoint x: 303, startPoint y: 174, endPoint x: 557, endPoint y: 236, distance: 261.1
click at [557, 236] on div "This year's theme is 'Make mental health and well-being for all a global priori…" at bounding box center [440, 199] width 501 height 167
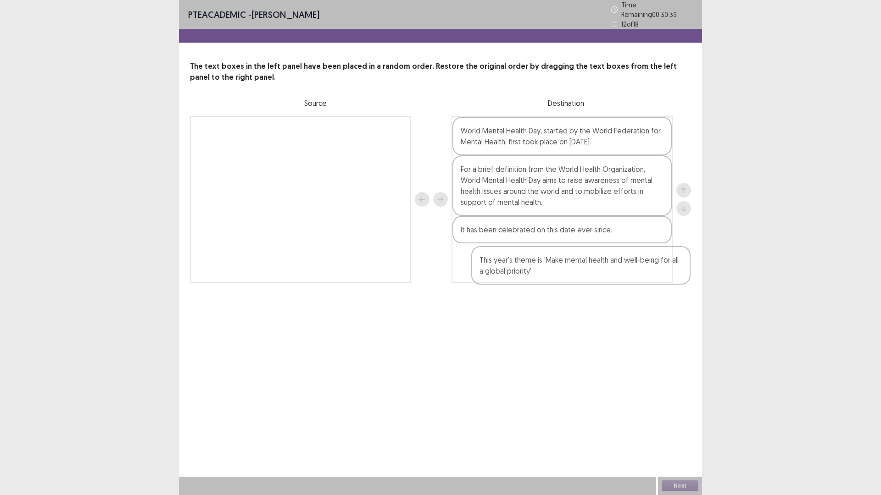
drag, startPoint x: 297, startPoint y: 144, endPoint x: 576, endPoint y: 277, distance: 308.9
click at [578, 280] on div "PTE academic - [PERSON_NAME] Time Remaining 00 : 30 : 39 12 of 18 The text boxe…" at bounding box center [440, 150] width 523 height 301
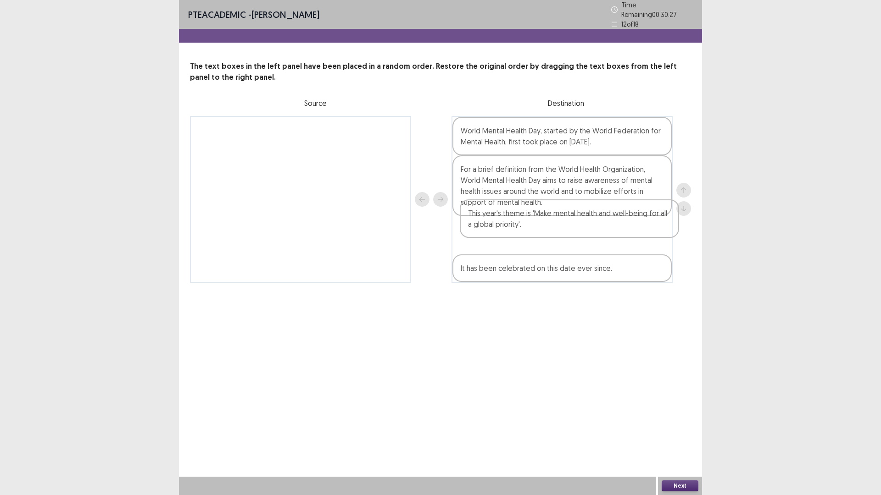
drag, startPoint x: 499, startPoint y: 269, endPoint x: 507, endPoint y: 227, distance: 42.4
click at [507, 227] on div "World Mental Health Day, started by the World Federation for Mental Health, fir…" at bounding box center [561, 199] width 221 height 167
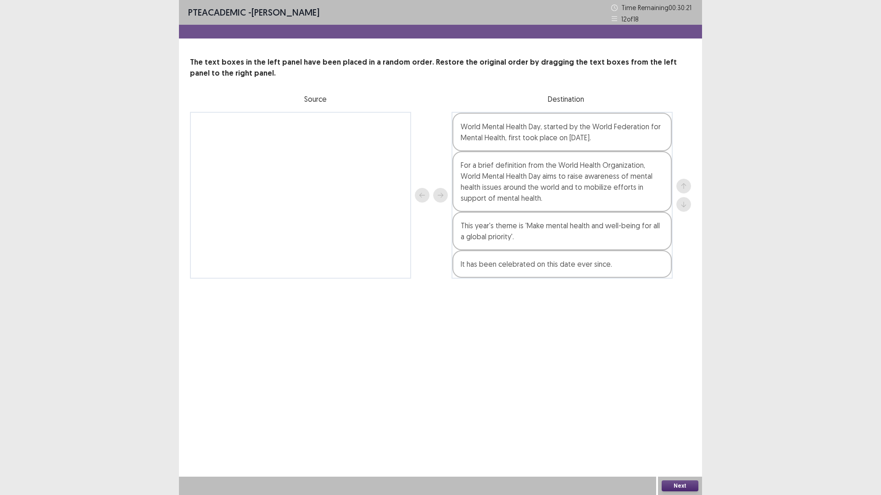
click at [680, 433] on button "Next" at bounding box center [679, 486] width 37 height 11
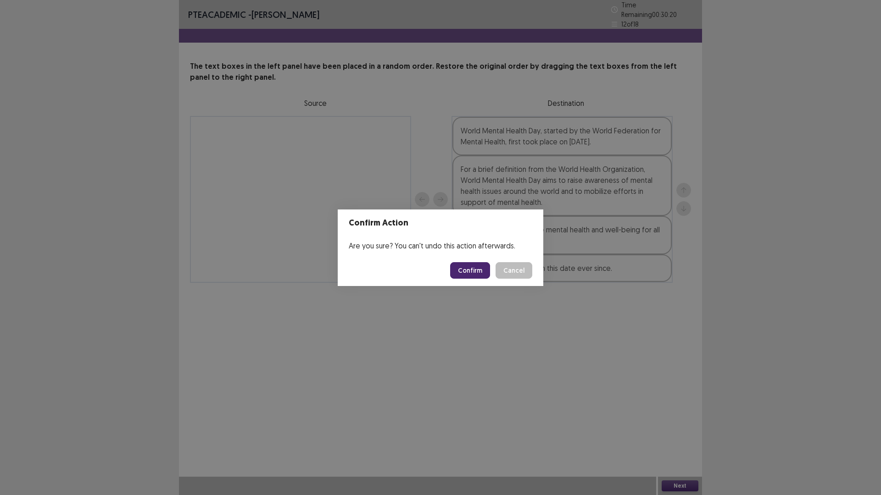
click at [475, 267] on button "Confirm" at bounding box center [470, 270] width 40 height 17
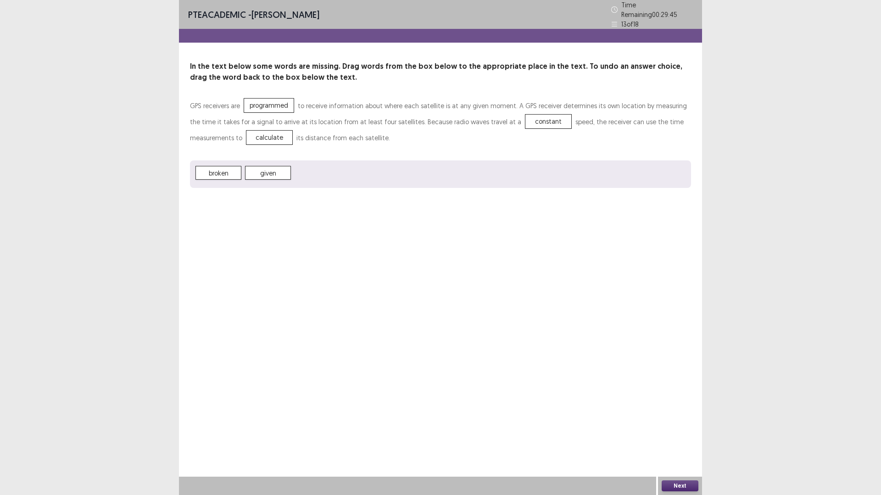
click at [676, 433] on button "Next" at bounding box center [679, 486] width 37 height 11
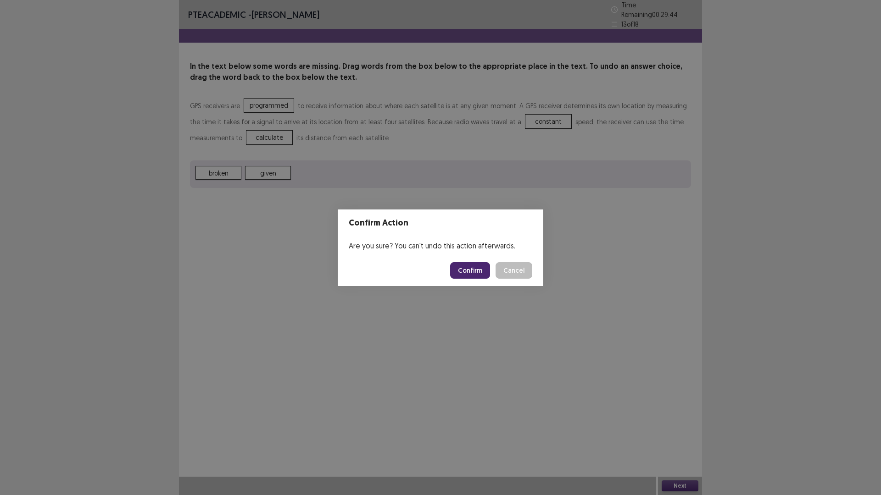
click at [474, 266] on button "Confirm" at bounding box center [470, 270] width 40 height 17
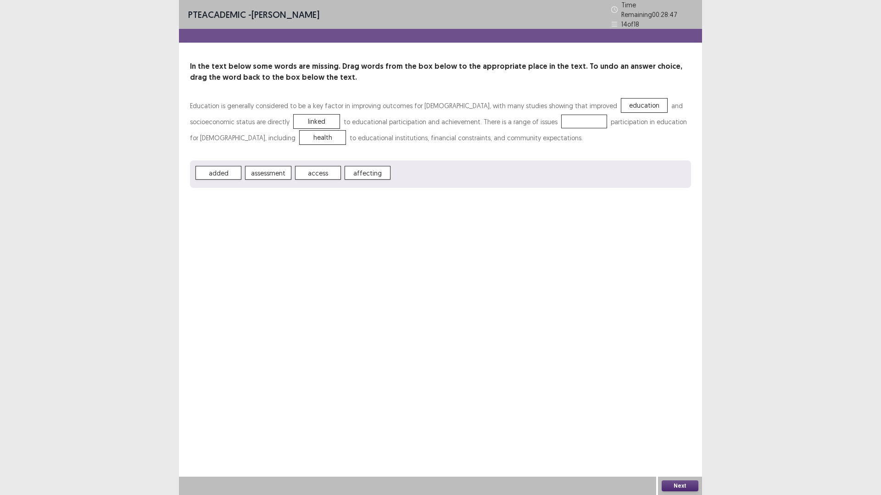
drag, startPoint x: 483, startPoint y: 124, endPoint x: 489, endPoint y: 124, distance: 6.4
click at [489, 124] on p "Education is generally considered to be a key factor in improving outcomes for …" at bounding box center [440, 122] width 501 height 48
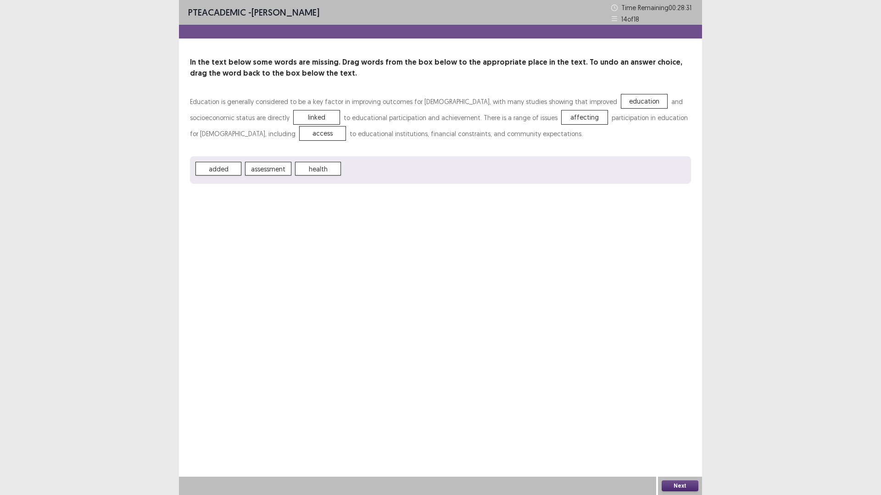
click at [680, 433] on button "Next" at bounding box center [679, 486] width 37 height 11
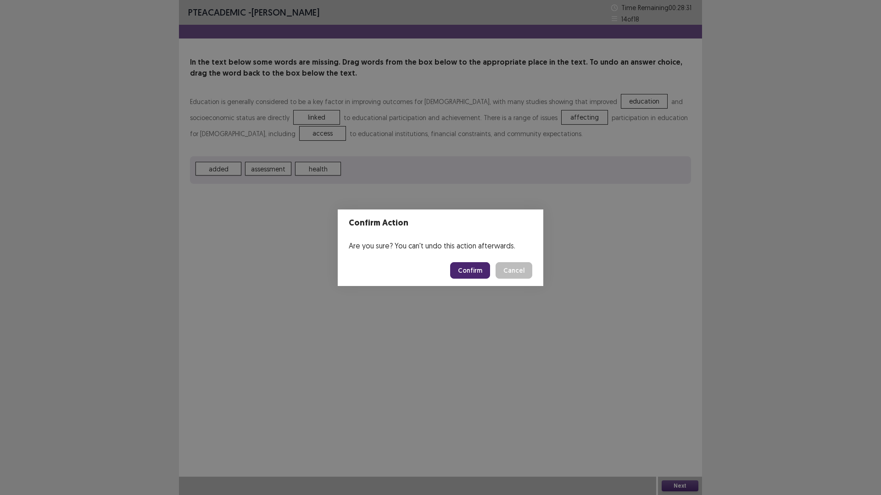
click at [480, 269] on button "Confirm" at bounding box center [470, 270] width 40 height 17
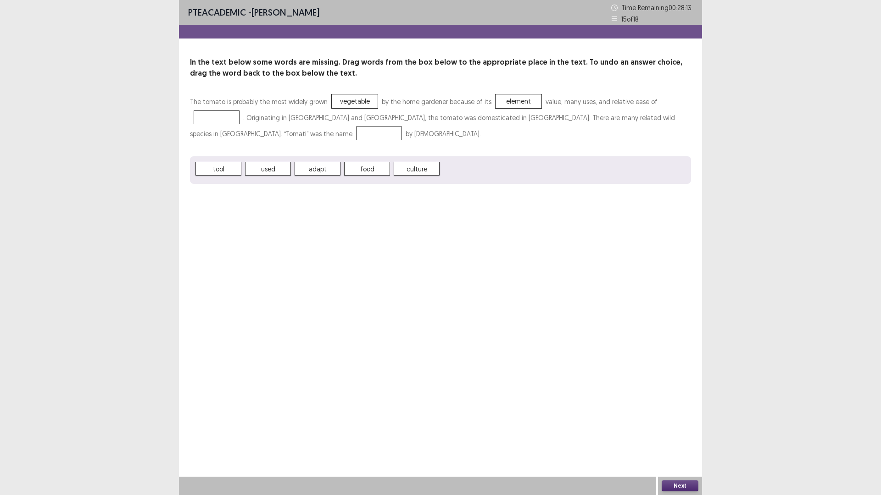
click at [560, 108] on p "The tomato is probably the most widely grown vegetable by the home gardener bec…" at bounding box center [440, 118] width 501 height 48
drag, startPoint x: 685, startPoint y: 488, endPoint x: 680, endPoint y: 485, distance: 5.7
click at [680, 433] on button "Next" at bounding box center [679, 486] width 37 height 11
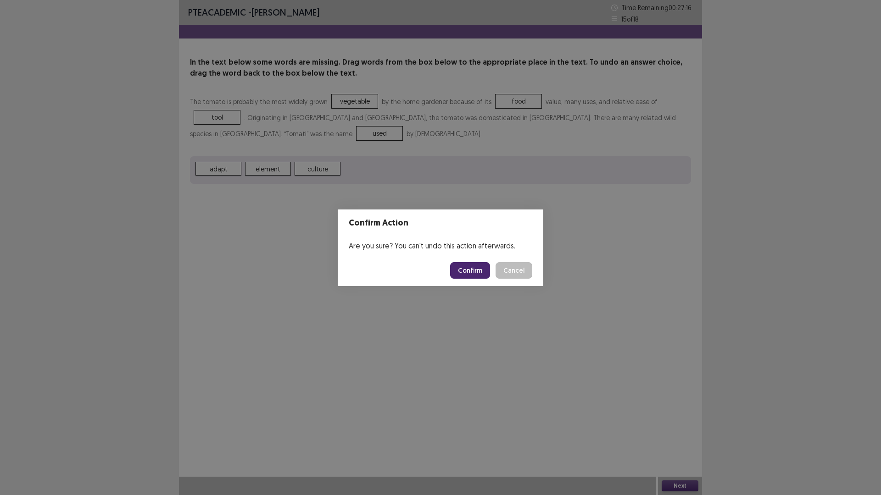
click at [465, 265] on button "Confirm" at bounding box center [470, 270] width 40 height 17
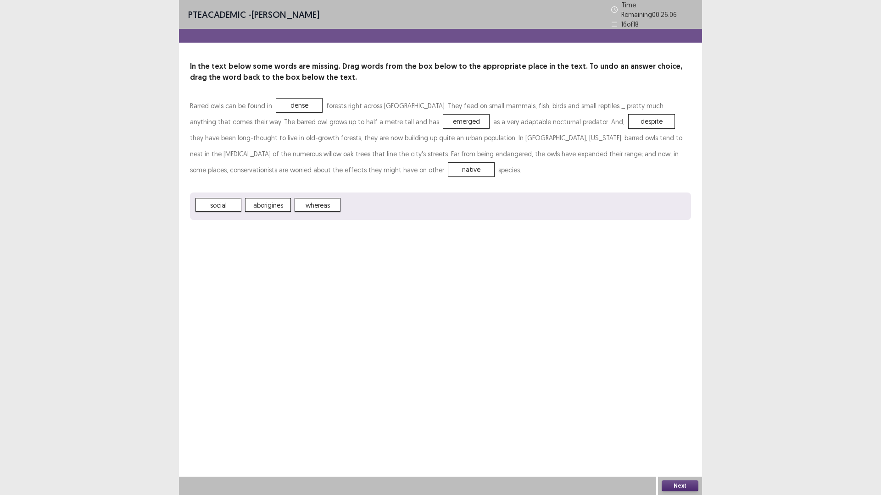
click at [689, 433] on button "Next" at bounding box center [679, 486] width 37 height 11
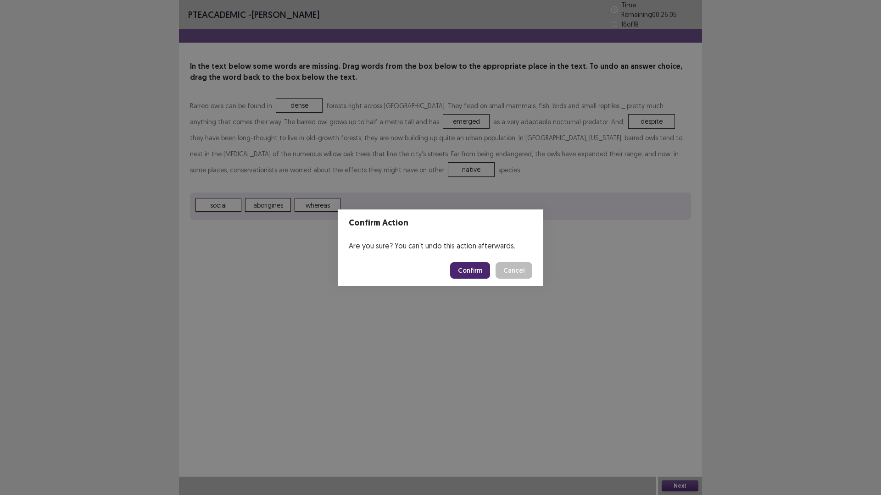
click at [477, 271] on button "Confirm" at bounding box center [470, 270] width 40 height 17
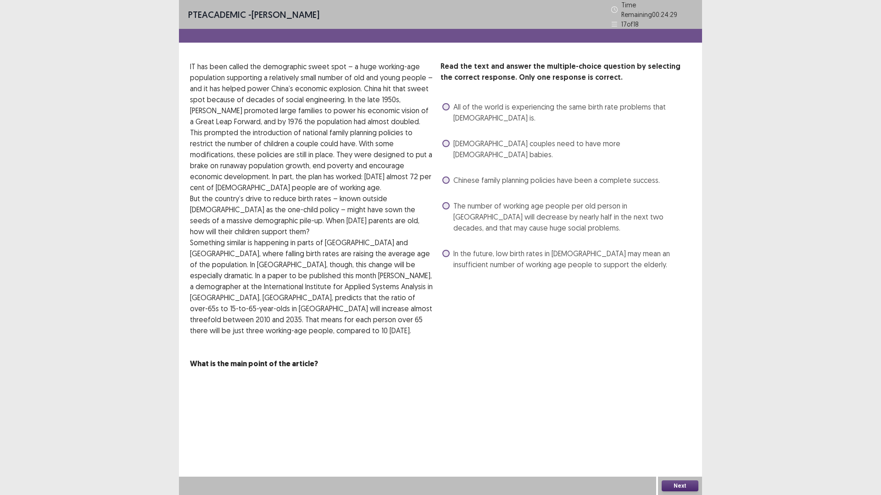
click at [527, 200] on span "The number of working age people per old person in [GEOGRAPHIC_DATA] will decre…" at bounding box center [572, 216] width 238 height 33
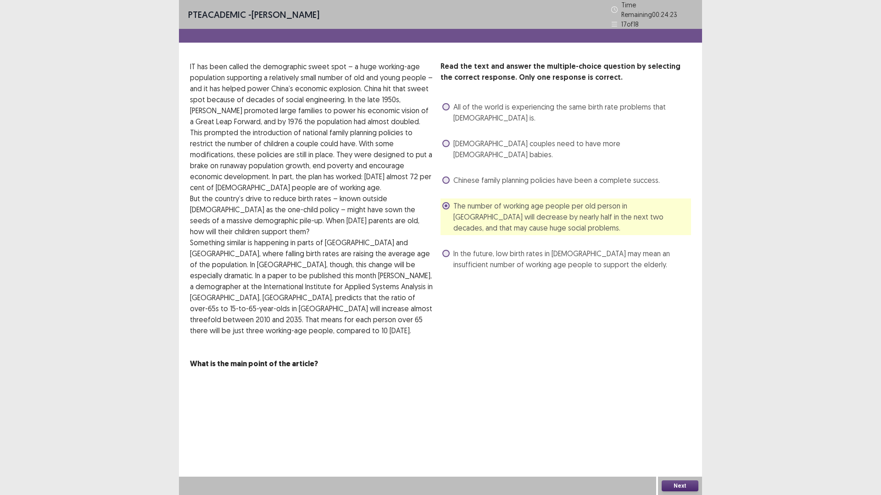
click at [675, 433] on button "Next" at bounding box center [679, 486] width 37 height 11
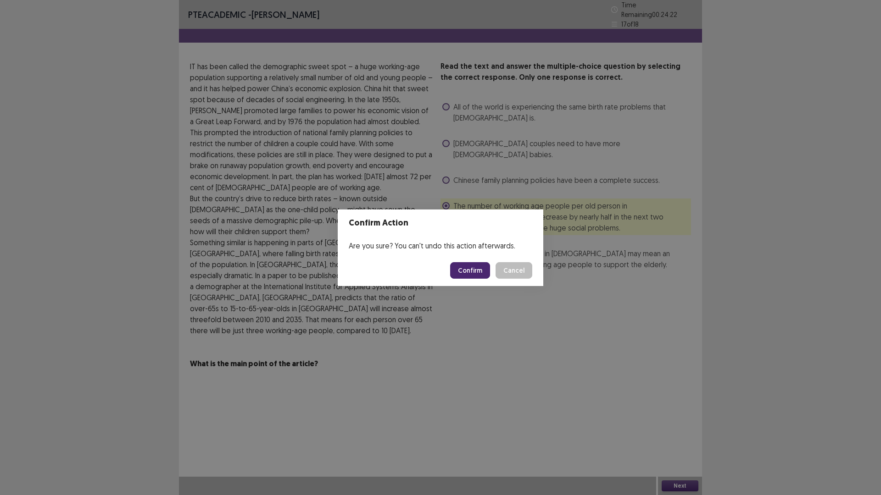
click at [481, 275] on button "Confirm" at bounding box center [470, 270] width 40 height 17
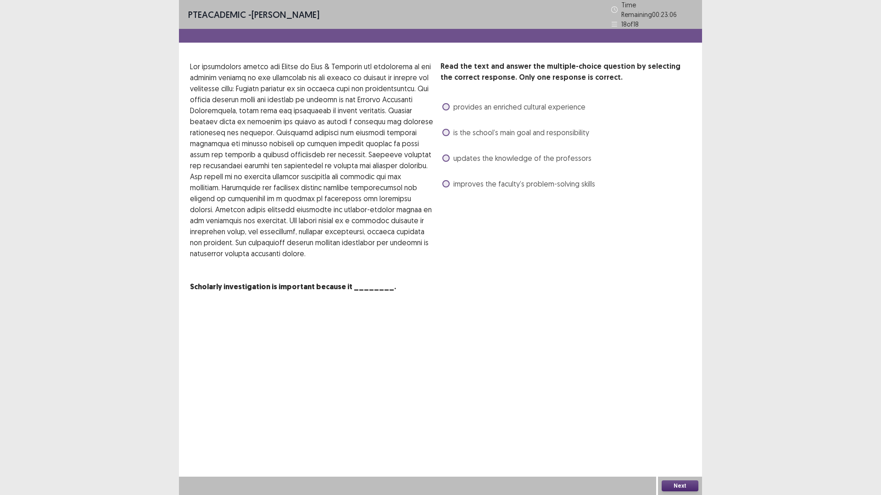
drag, startPoint x: 475, startPoint y: 124, endPoint x: 460, endPoint y: 126, distance: 15.3
click at [471, 127] on span "is the school’s main goal and responsibility" at bounding box center [521, 132] width 136 height 11
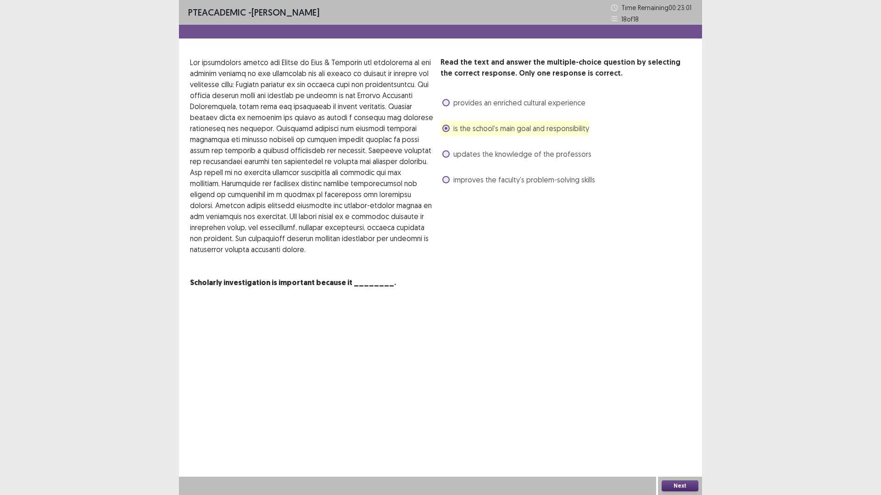
click at [676, 433] on button "Next" at bounding box center [679, 486] width 37 height 11
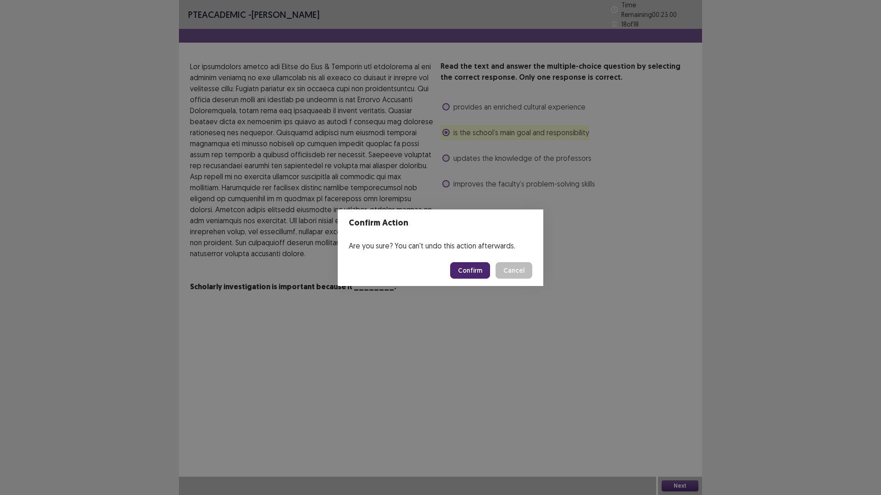
click at [467, 268] on button "Confirm" at bounding box center [470, 270] width 40 height 17
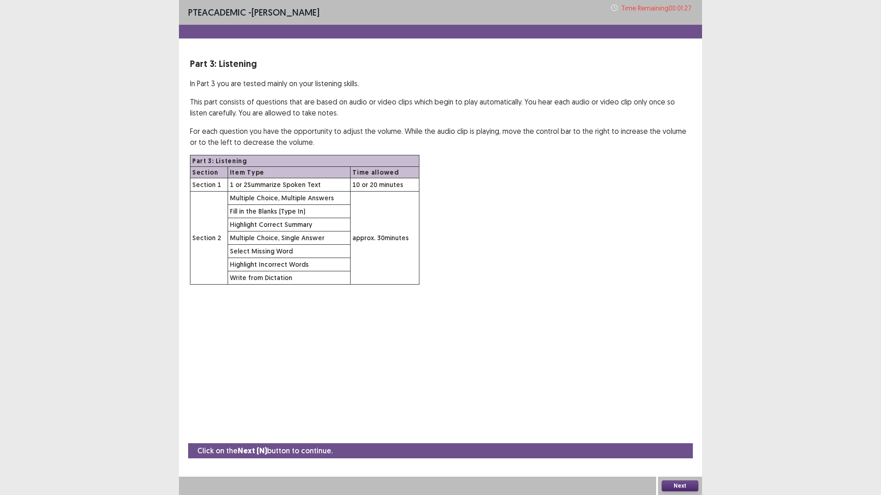
click at [681, 433] on button "Next" at bounding box center [679, 486] width 37 height 11
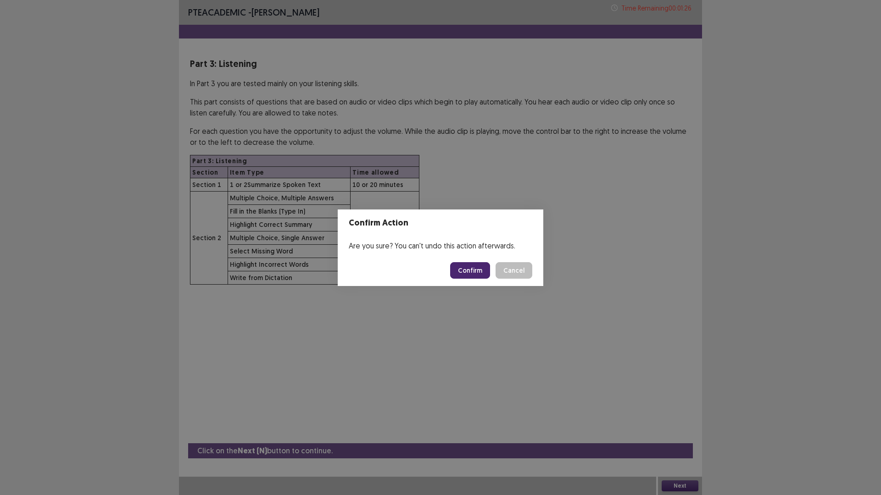
click at [468, 266] on button "Confirm" at bounding box center [470, 270] width 40 height 17
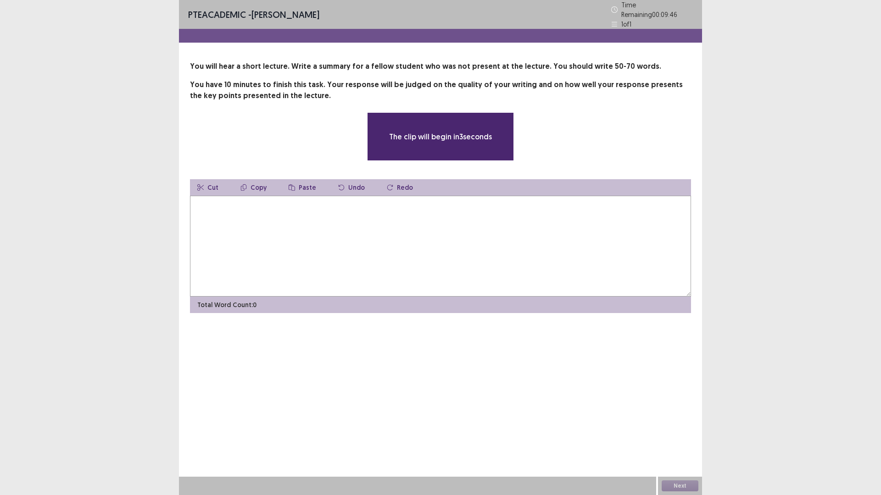
drag, startPoint x: 543, startPoint y: 236, endPoint x: 535, endPoint y: 238, distance: 8.5
click at [543, 238] on textarea at bounding box center [440, 246] width 501 height 101
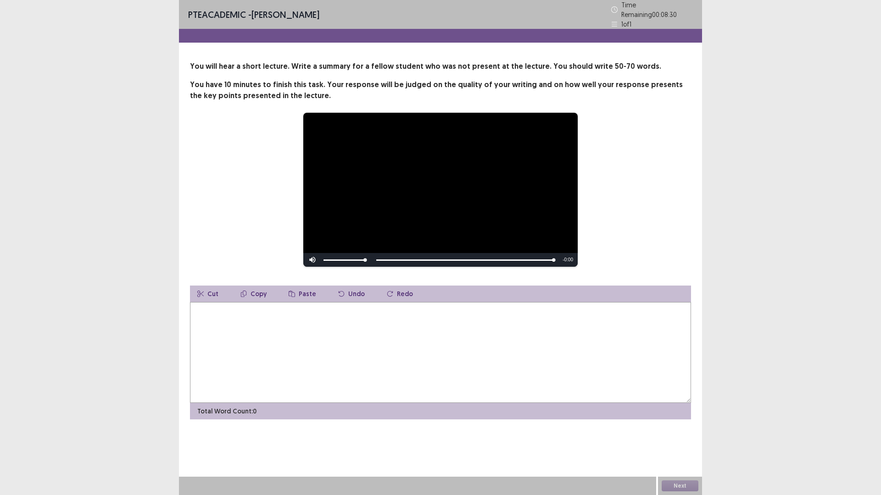
click at [327, 354] on textarea at bounding box center [440, 352] width 501 height 101
type textarea "*"
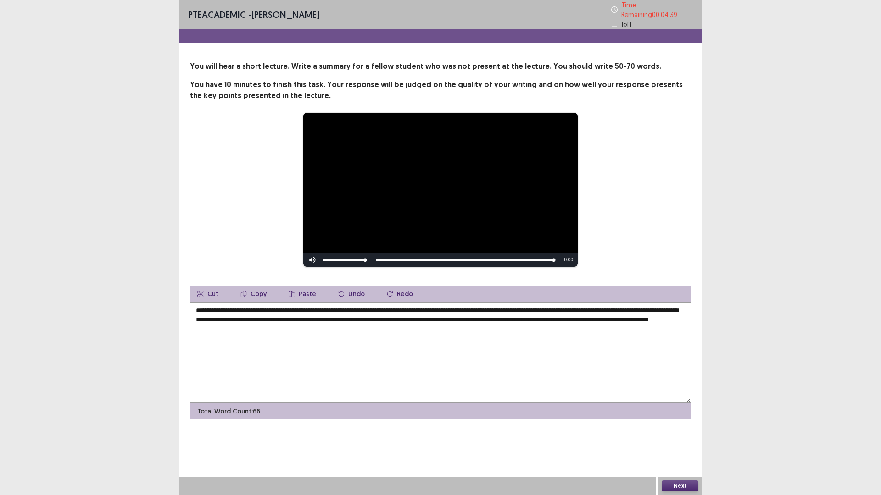
type textarea "**********"
click at [686, 433] on button "Next" at bounding box center [679, 486] width 37 height 11
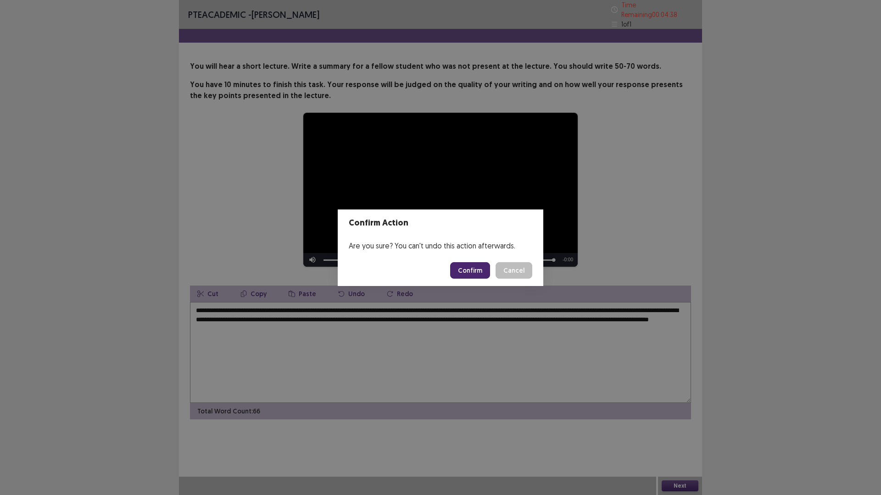
click at [464, 267] on button "Confirm" at bounding box center [470, 270] width 40 height 17
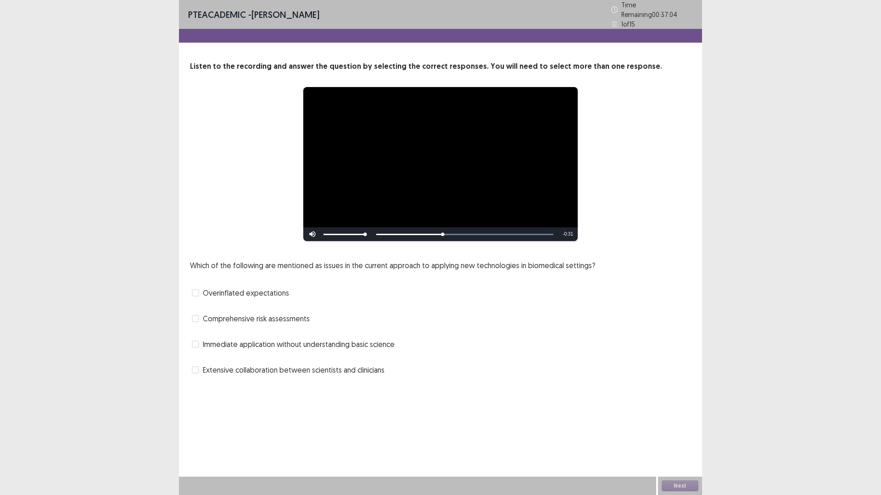
click at [280, 340] on span "Immediate application without understanding basic science" at bounding box center [299, 344] width 192 height 11
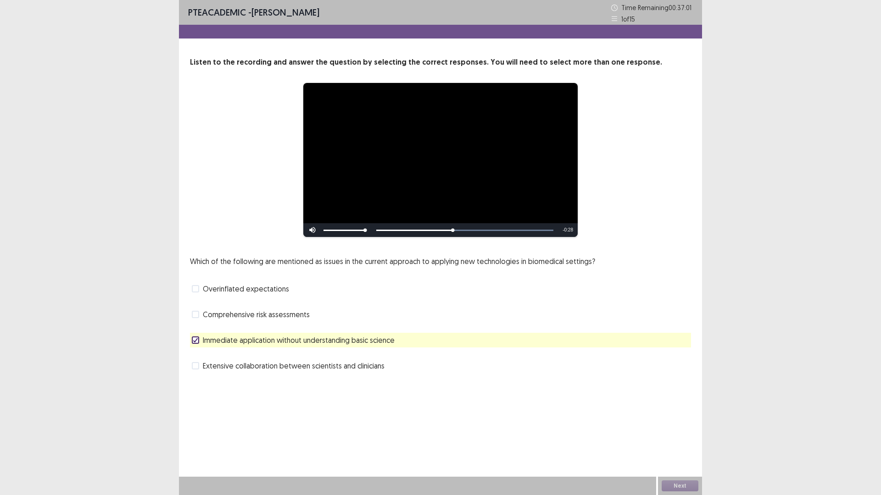
click at [285, 344] on span "Immediate application without understanding basic science" at bounding box center [299, 340] width 192 height 11
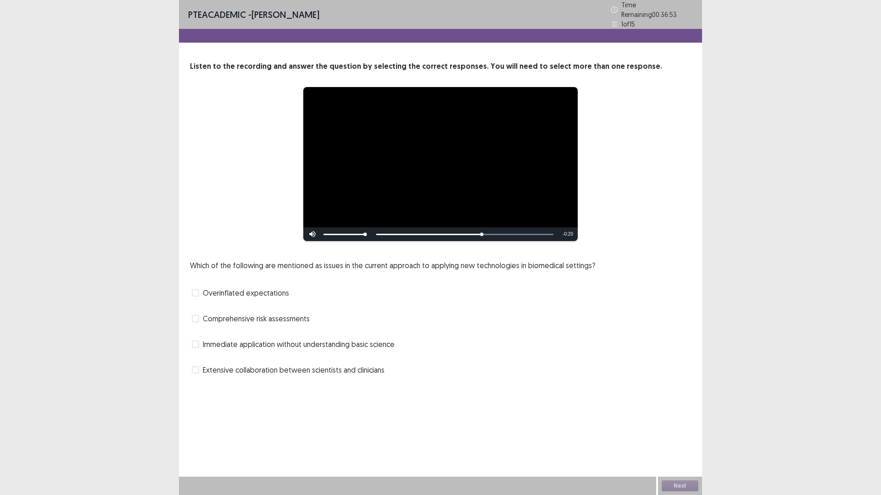
click at [285, 339] on span "Immediate application without understanding basic science" at bounding box center [299, 344] width 192 height 11
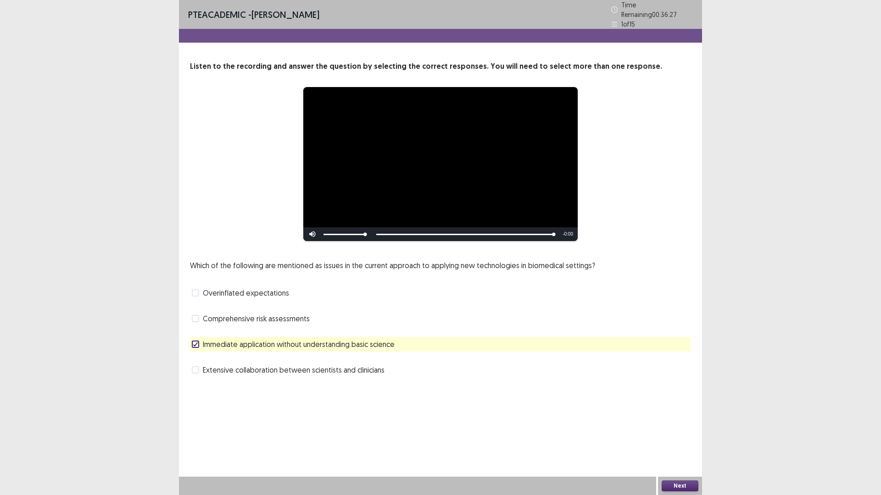
click at [680, 433] on button "Next" at bounding box center [679, 486] width 37 height 11
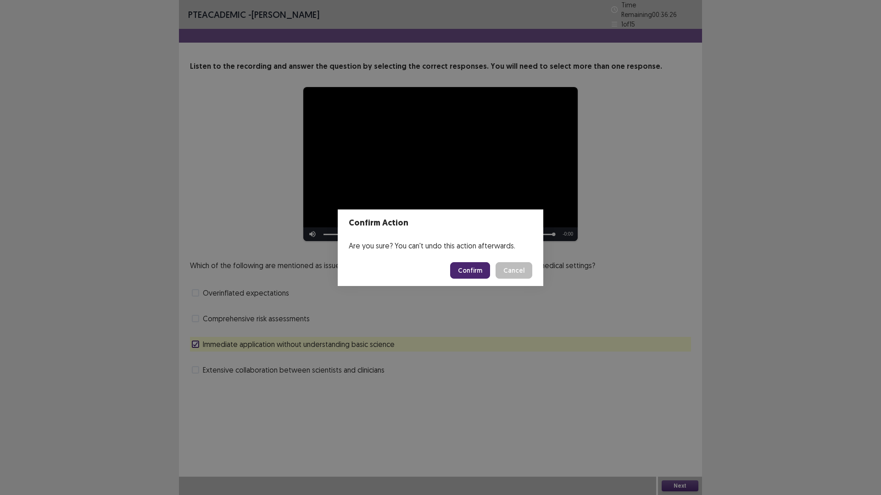
click at [466, 269] on button "Confirm" at bounding box center [470, 270] width 40 height 17
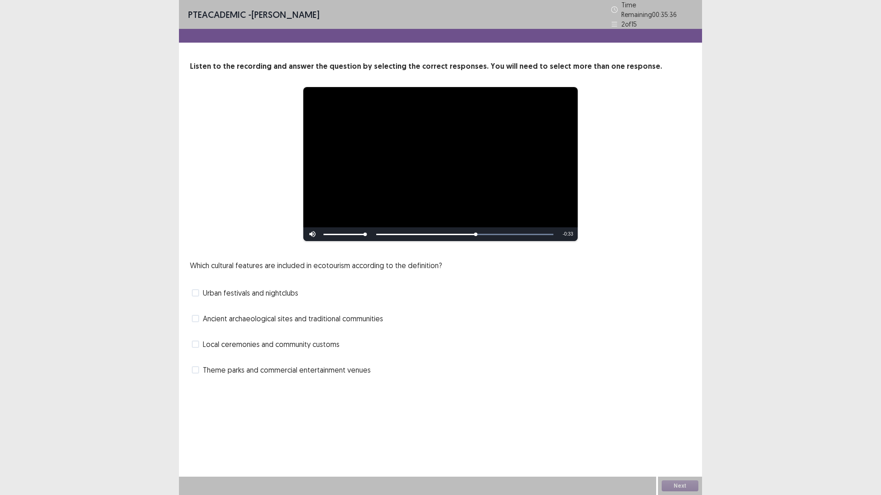
click at [317, 316] on span "Ancient archaeological sites and traditional communities" at bounding box center [293, 318] width 180 height 11
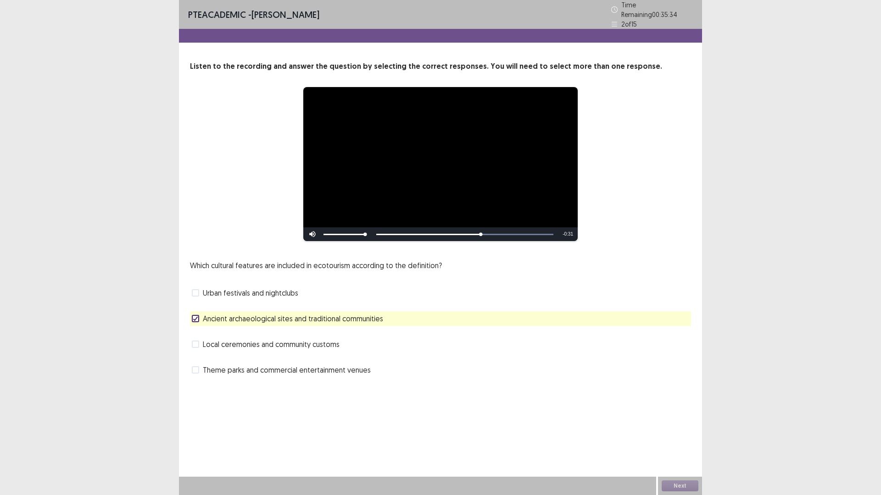
click at [294, 344] on span "Local ceremonies and community customs" at bounding box center [271, 344] width 137 height 11
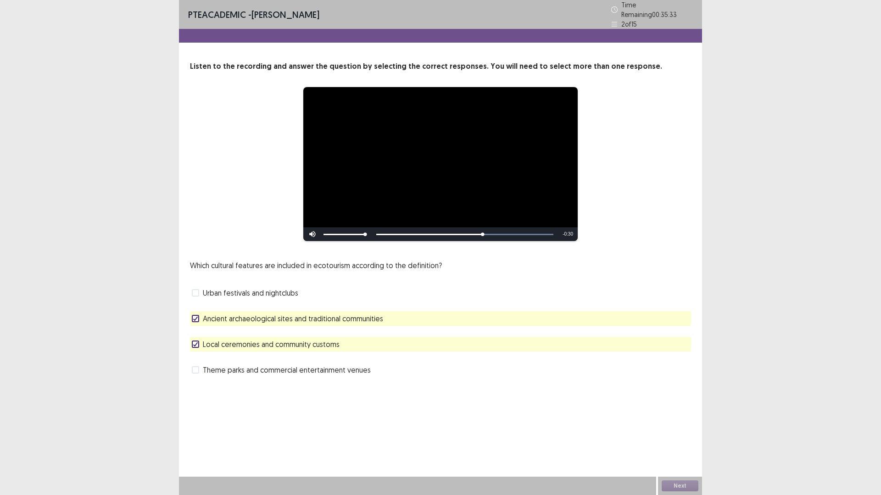
click at [294, 340] on span "Local ceremonies and community customs" at bounding box center [271, 344] width 137 height 11
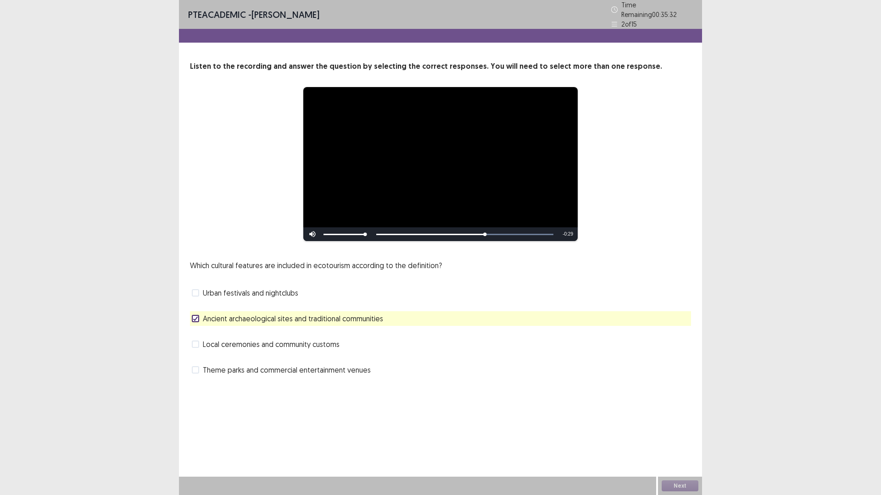
click at [310, 343] on span "Local ceremonies and community customs" at bounding box center [271, 344] width 137 height 11
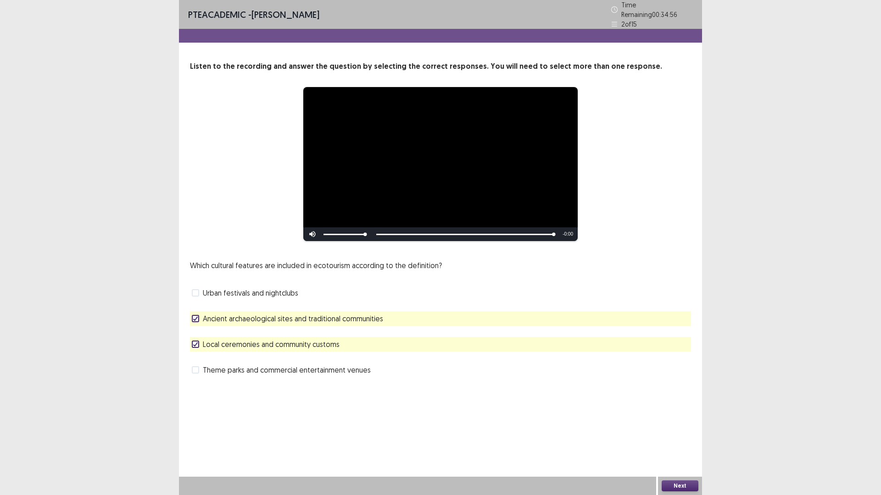
click at [681, 433] on button "Next" at bounding box center [679, 486] width 37 height 11
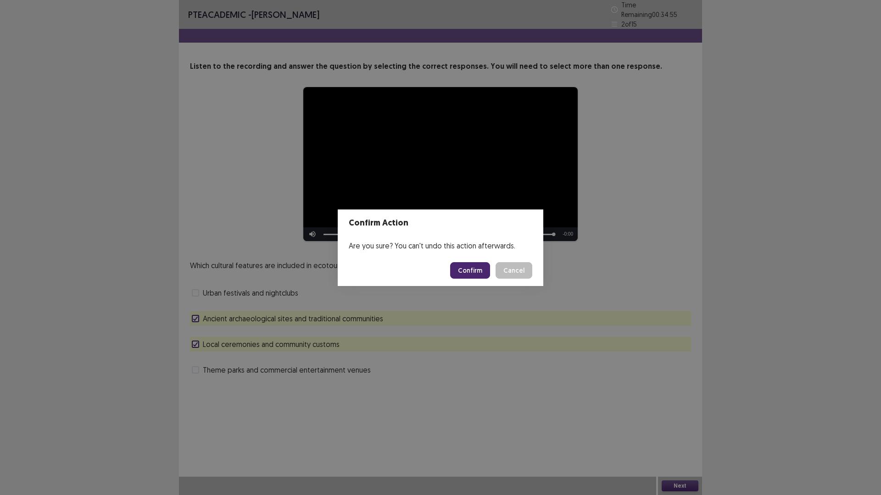
click at [458, 254] on div "Are you sure? You can't undo this action afterwards." at bounding box center [440, 246] width 205 height 18
click at [473, 275] on button "Confirm" at bounding box center [470, 270] width 40 height 17
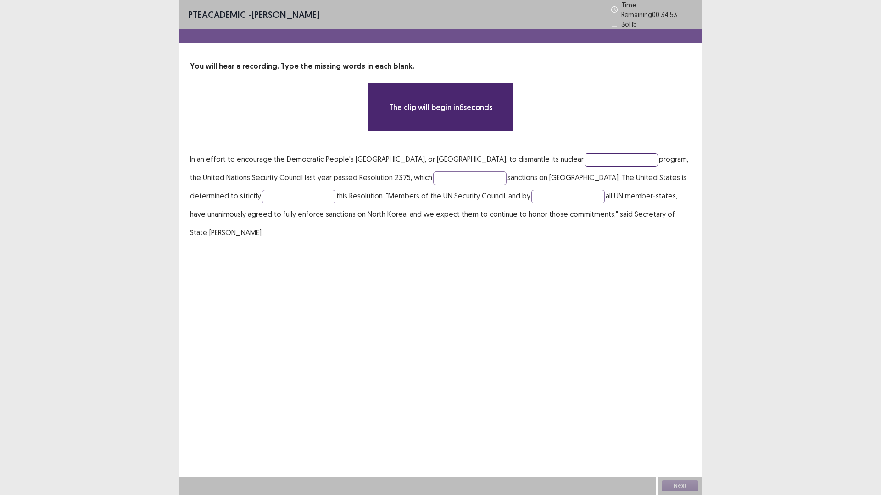
click at [584, 159] on input "text" at bounding box center [620, 160] width 73 height 14
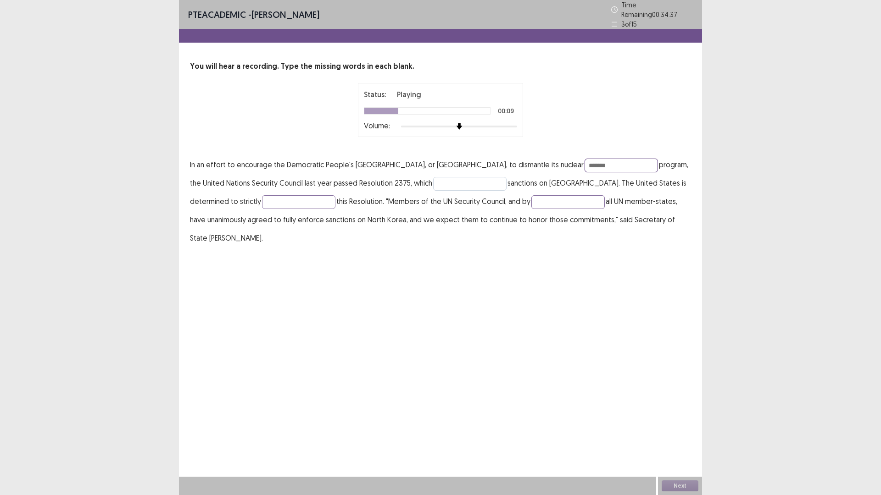
type input "*******"
click at [455, 178] on input "text" at bounding box center [469, 184] width 73 height 14
type input "*"
type input "*******"
click at [262, 198] on input "text" at bounding box center [298, 202] width 73 height 14
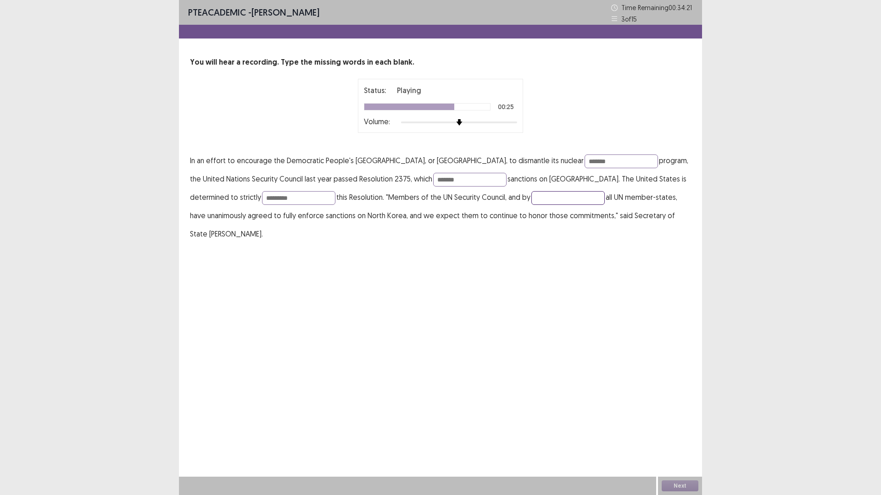
click at [531, 200] on input "text" at bounding box center [567, 198] width 73 height 14
drag, startPoint x: 252, startPoint y: 201, endPoint x: 231, endPoint y: 200, distance: 20.7
click at [262, 200] on input "*********" at bounding box center [298, 198] width 73 height 14
type input "*********"
click at [531, 195] on input "text" at bounding box center [567, 198] width 73 height 14
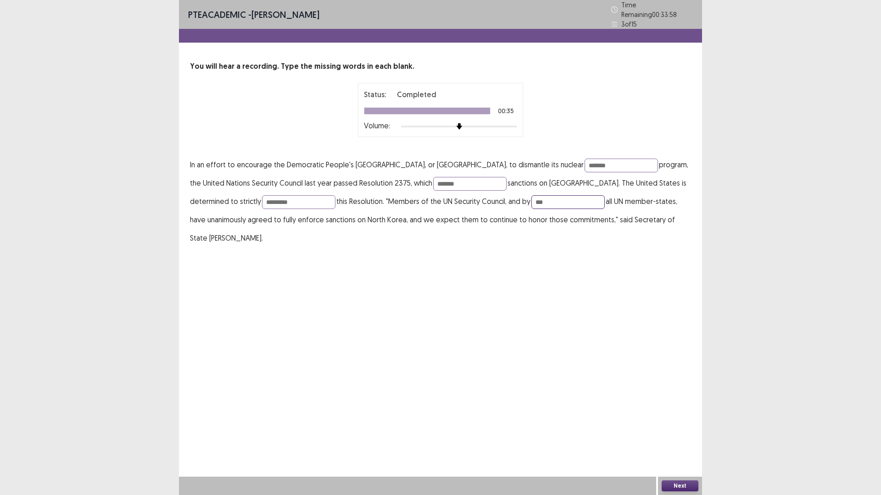
type input "***"
click at [678, 433] on button "Next" at bounding box center [679, 486] width 37 height 11
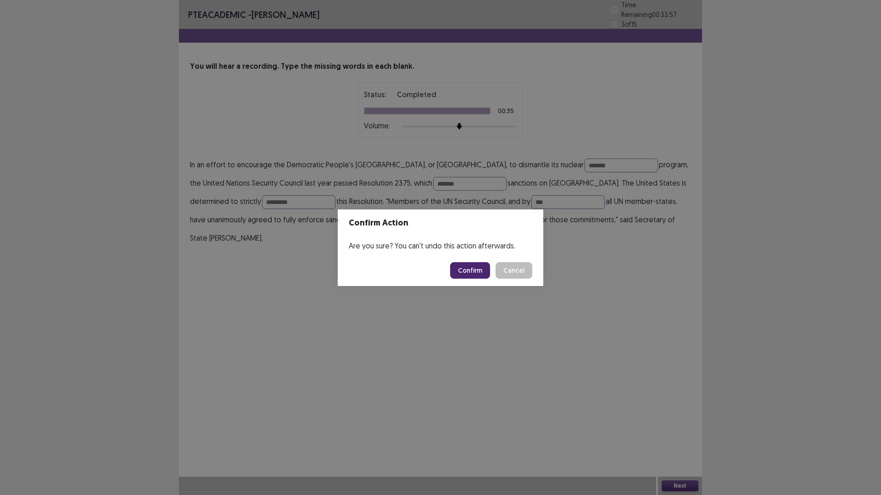
click at [472, 266] on button "Confirm" at bounding box center [470, 270] width 40 height 17
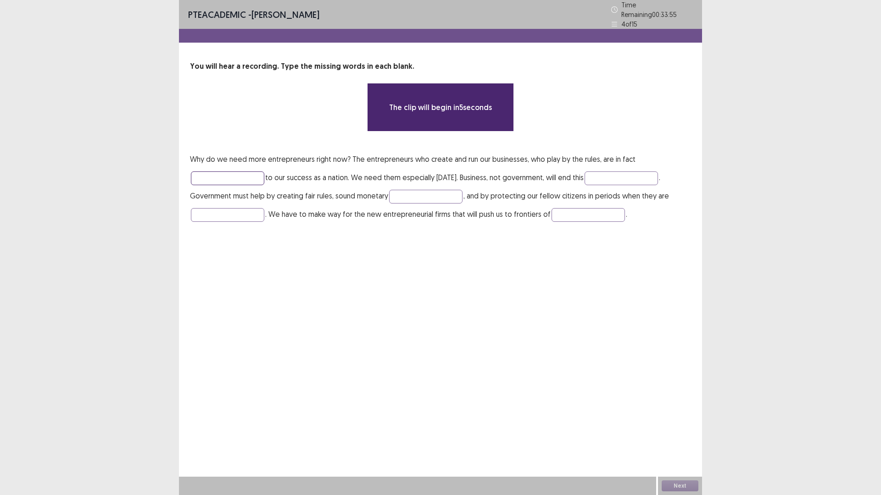
click at [218, 175] on input "text" at bounding box center [227, 179] width 73 height 14
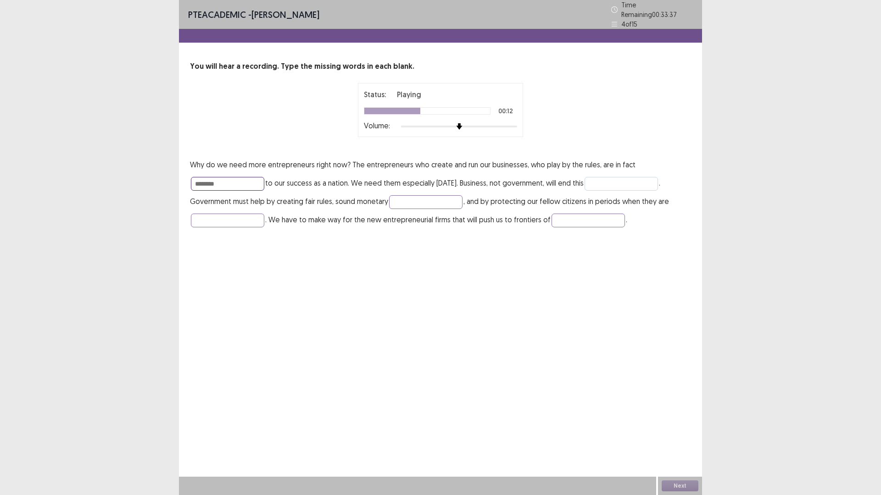
type input "********"
click at [615, 178] on input "text" at bounding box center [620, 184] width 73 height 14
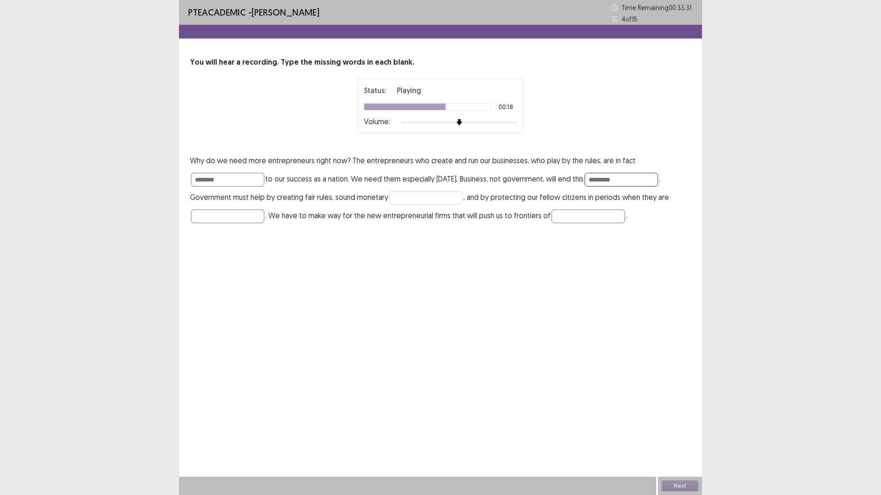
type input "*********"
click at [392, 198] on input "text" at bounding box center [425, 198] width 73 height 14
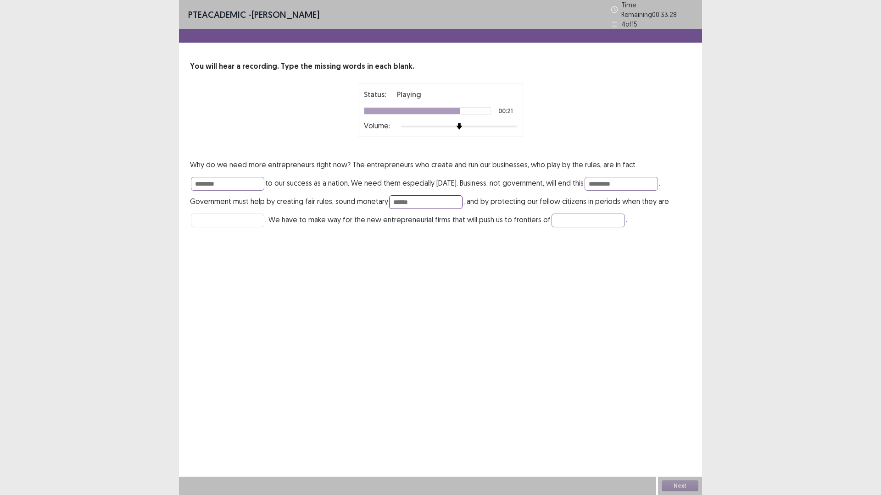
type input "******"
click at [240, 217] on input "text" at bounding box center [227, 221] width 73 height 14
type input "****"
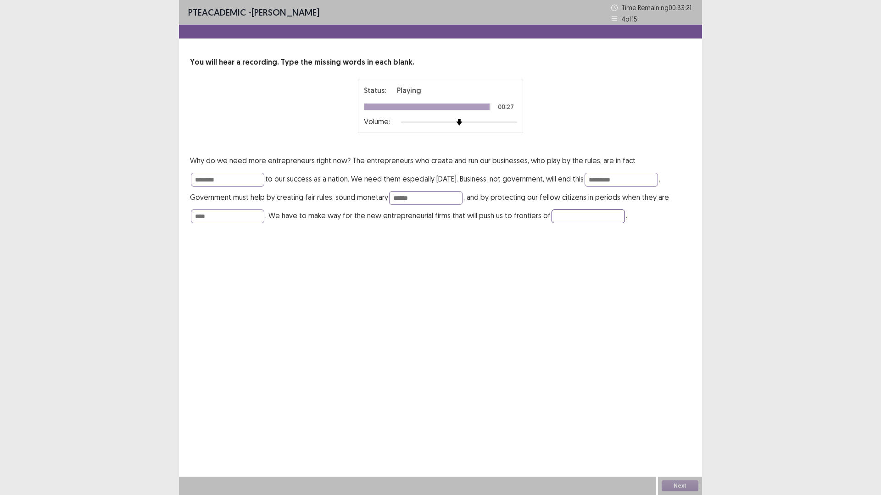
click at [570, 217] on input "text" at bounding box center [587, 217] width 73 height 14
type input "**********"
click at [624, 177] on input "*********" at bounding box center [620, 180] width 73 height 14
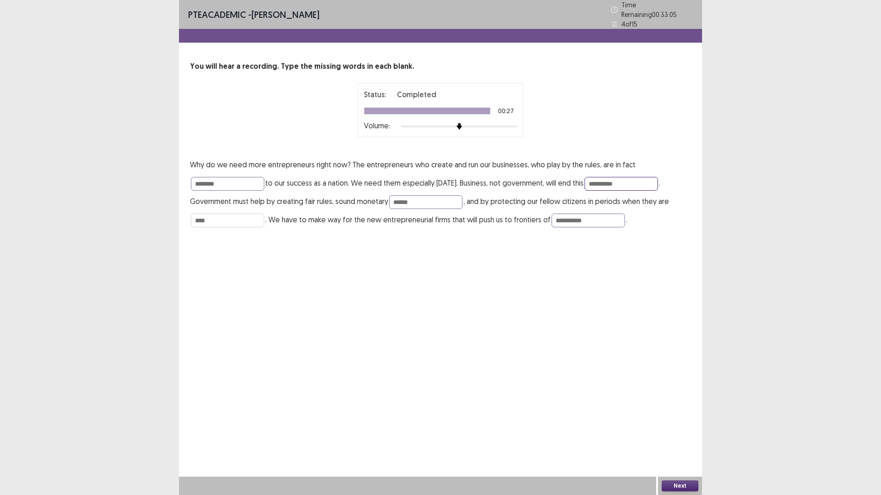
type input "**********"
click at [224, 218] on input "****" at bounding box center [227, 221] width 73 height 14
type input "********"
click at [693, 433] on button "Next" at bounding box center [679, 486] width 37 height 11
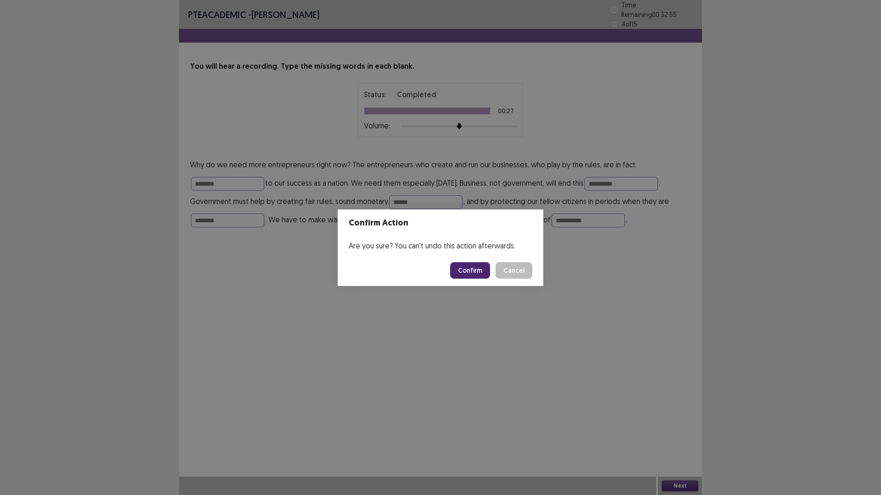
click at [465, 258] on footer "Confirm Cancel" at bounding box center [440, 270] width 205 height 31
click at [459, 270] on button "Confirm" at bounding box center [470, 270] width 40 height 17
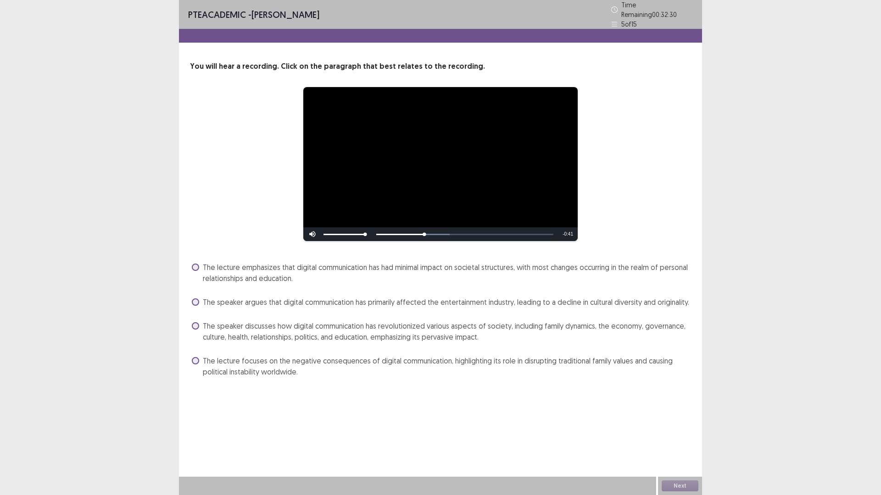
click at [342, 269] on span "The lecture emphasizes that digital communication has had minimal impact on soc…" at bounding box center [447, 273] width 488 height 22
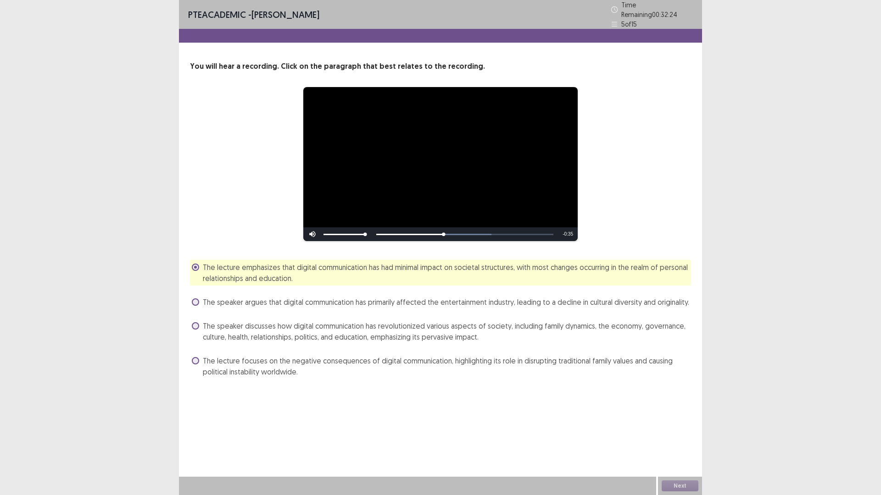
click at [455, 303] on span "The speaker argues that digital communication has primarily affected the entert…" at bounding box center [446, 302] width 486 height 11
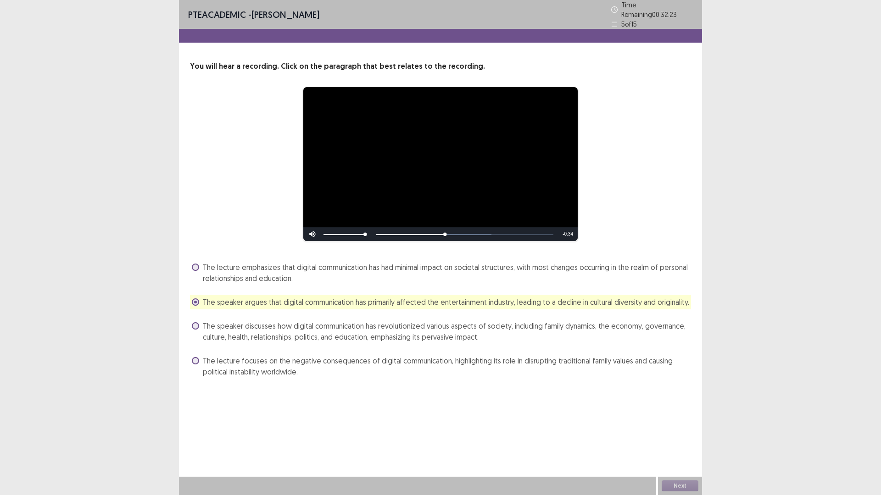
click at [463, 284] on div "The lecture emphasizes that digital communication has had minimal impact on soc…" at bounding box center [440, 319] width 501 height 119
click at [459, 271] on span "The lecture emphasizes that digital communication has had minimal impact on soc…" at bounding box center [447, 273] width 488 height 22
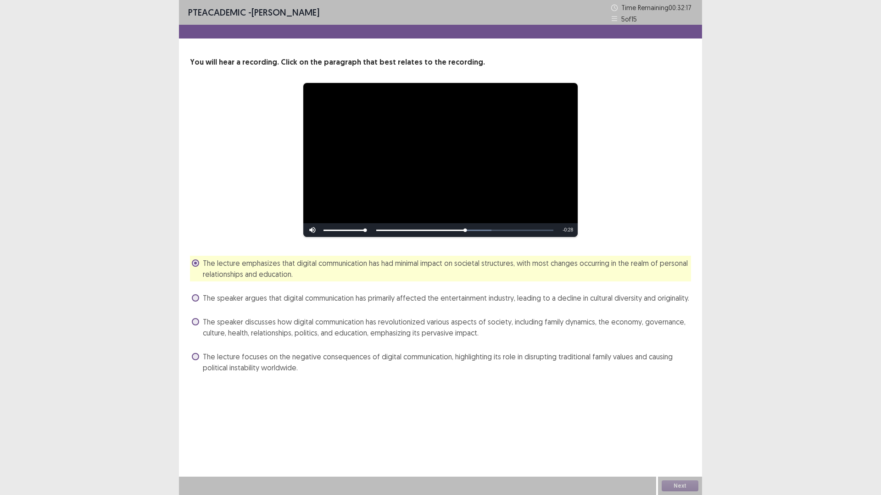
click at [624, 327] on span "The speaker discusses how digital communication has revolutionized various aspe…" at bounding box center [447, 327] width 488 height 22
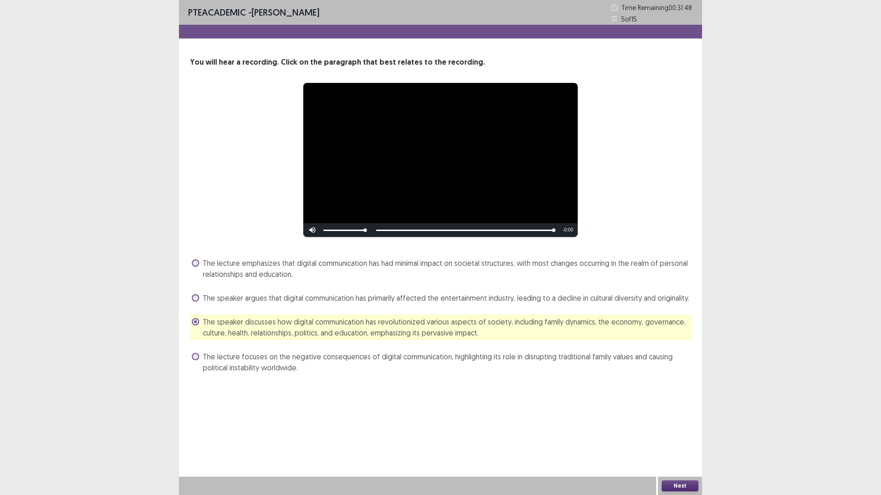
click at [684, 433] on button "Next" at bounding box center [679, 486] width 37 height 11
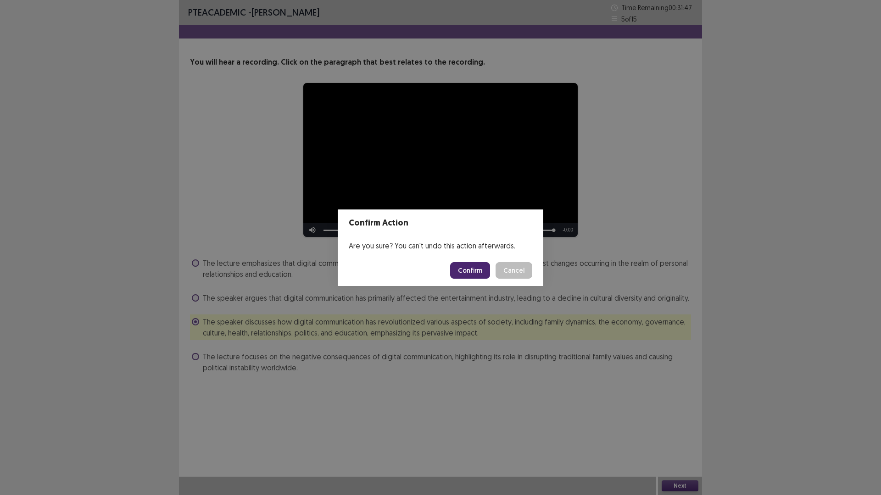
click at [466, 275] on button "Confirm" at bounding box center [470, 270] width 40 height 17
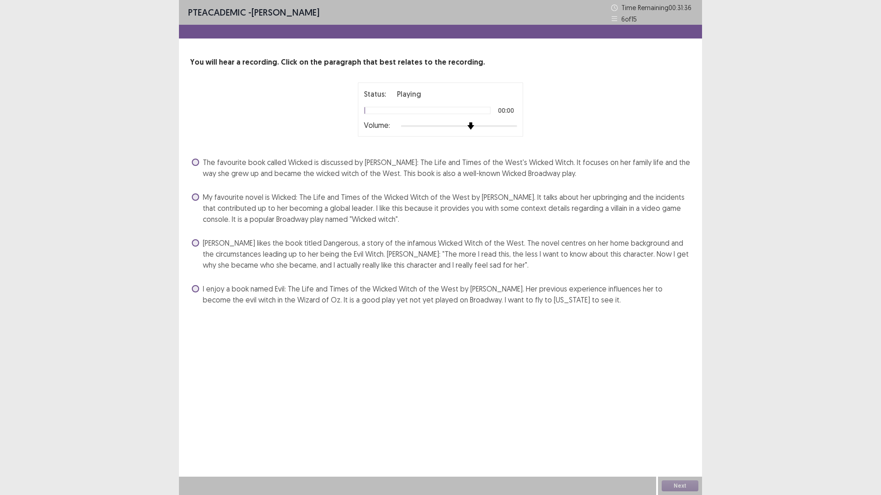
click at [474, 127] on div at bounding box center [459, 125] width 116 height 7
click at [285, 208] on span "My favourite novel is Wicked: The Life and Times of the Wicked Witch of the Wes…" at bounding box center [447, 208] width 488 height 33
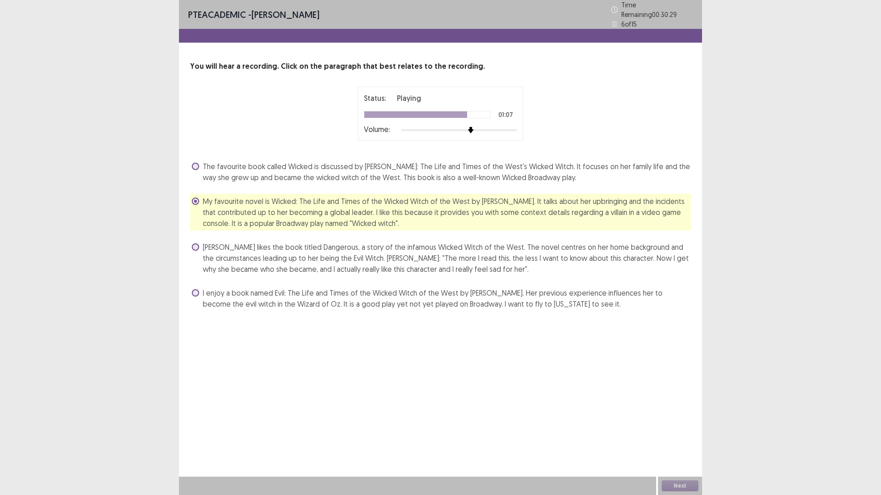
click at [250, 297] on span "I enjoy a book named Evil: The Life and Times of the Wicked Witch of the West b…" at bounding box center [447, 299] width 488 height 22
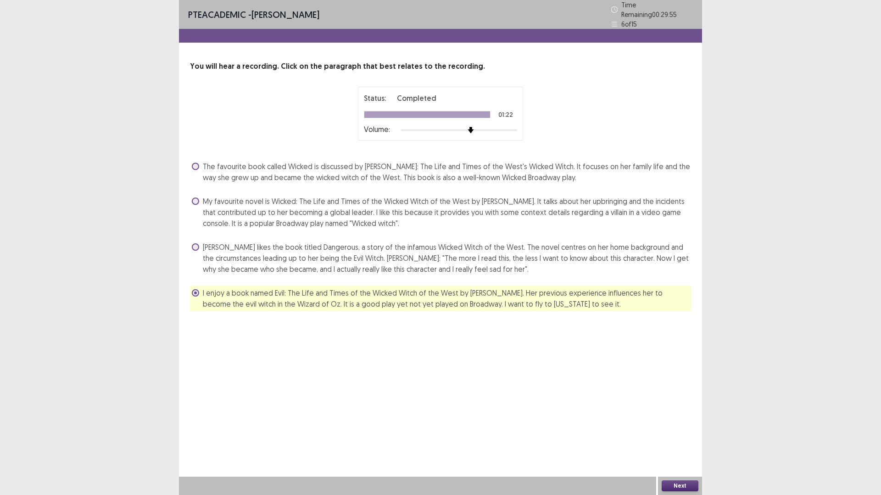
click at [303, 203] on span "My favourite novel is Wicked: The Life and Times of the Wicked Witch of the Wes…" at bounding box center [447, 212] width 488 height 33
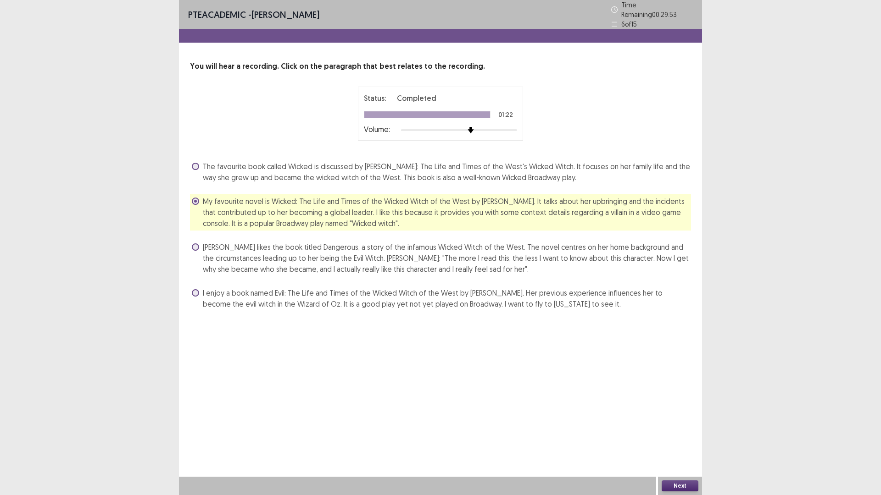
click at [678, 433] on button "Next" at bounding box center [679, 486] width 37 height 11
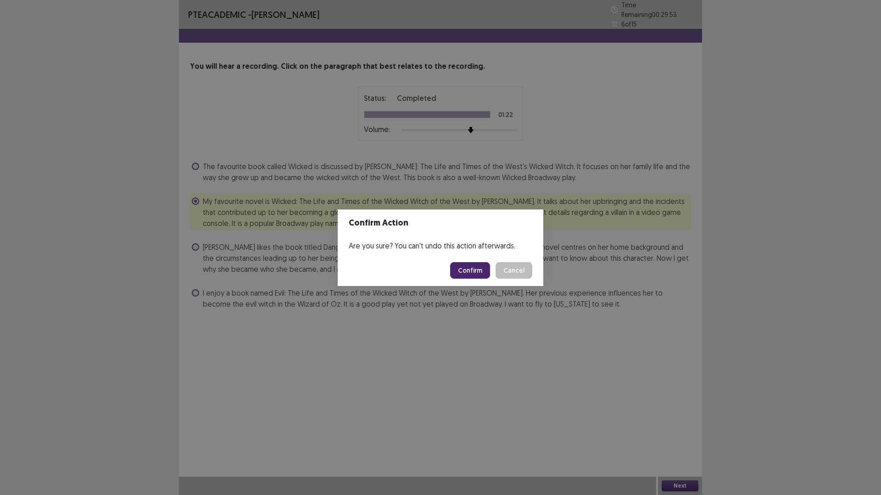
click at [470, 270] on button "Confirm" at bounding box center [470, 270] width 40 height 17
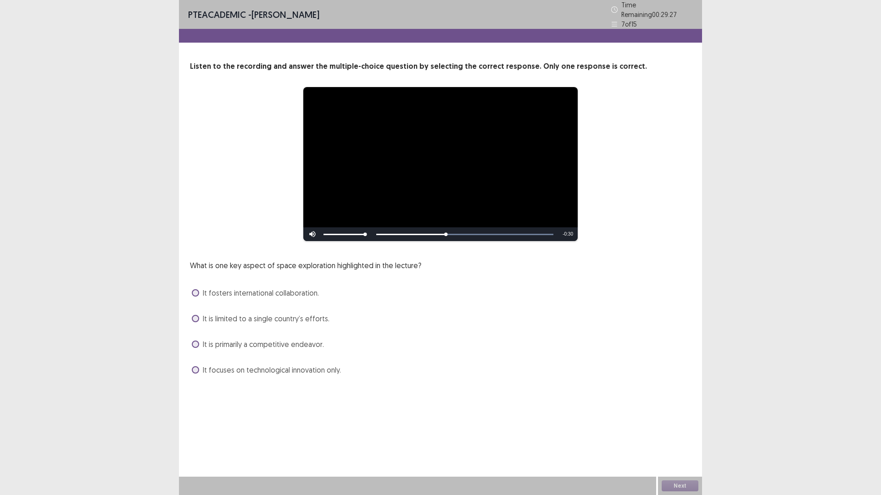
drag, startPoint x: 290, startPoint y: 288, endPoint x: 280, endPoint y: 286, distance: 9.8
click at [288, 288] on span "It fosters international collaboration." at bounding box center [261, 293] width 116 height 11
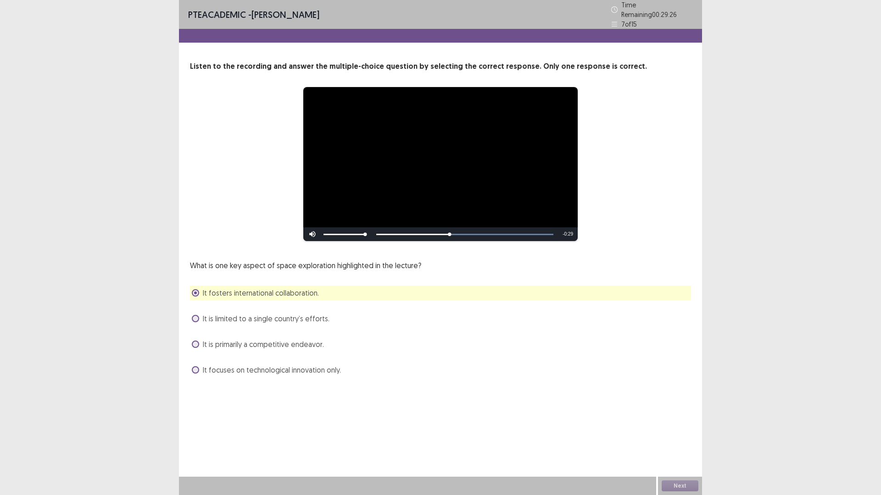
drag, startPoint x: 277, startPoint y: 312, endPoint x: 277, endPoint y: 291, distance: 21.1
click at [277, 313] on span "It is limited to a single country’s efforts." at bounding box center [266, 318] width 127 height 11
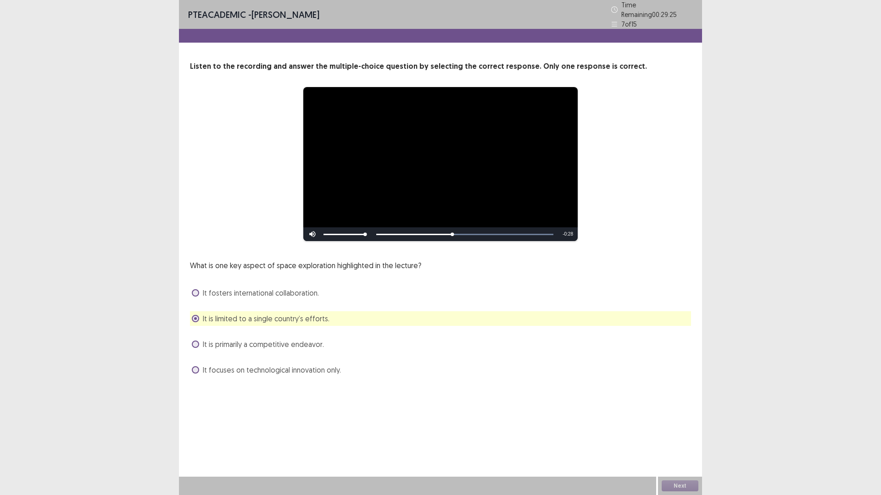
click at [277, 292] on span "It fosters international collaboration." at bounding box center [261, 293] width 116 height 11
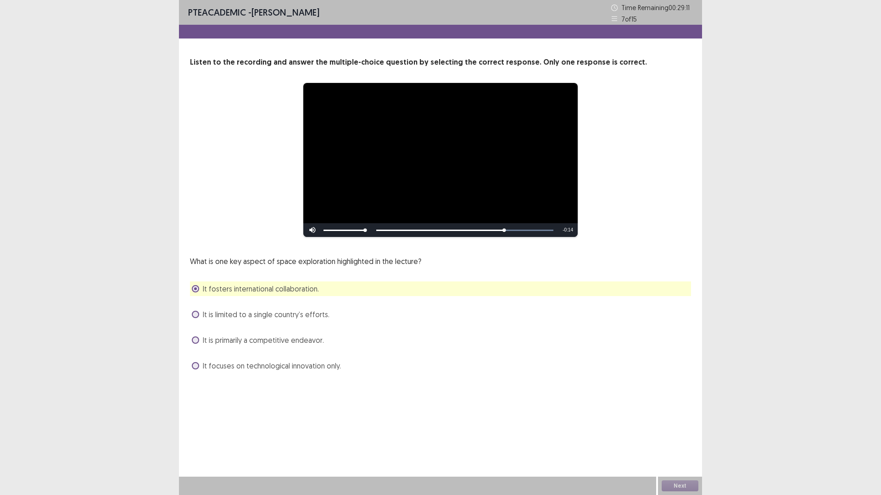
click at [468, 231] on div "Skip Backward Skip Forward Mute Current Time 0:35 / Duration 0:49 Loaded : 100.…" at bounding box center [440, 230] width 274 height 14
click at [469, 230] on div "Skip Backward Skip Forward Mute Current Time 0:36 / Duration 0:49 Loaded : 100.…" at bounding box center [440, 230] width 274 height 14
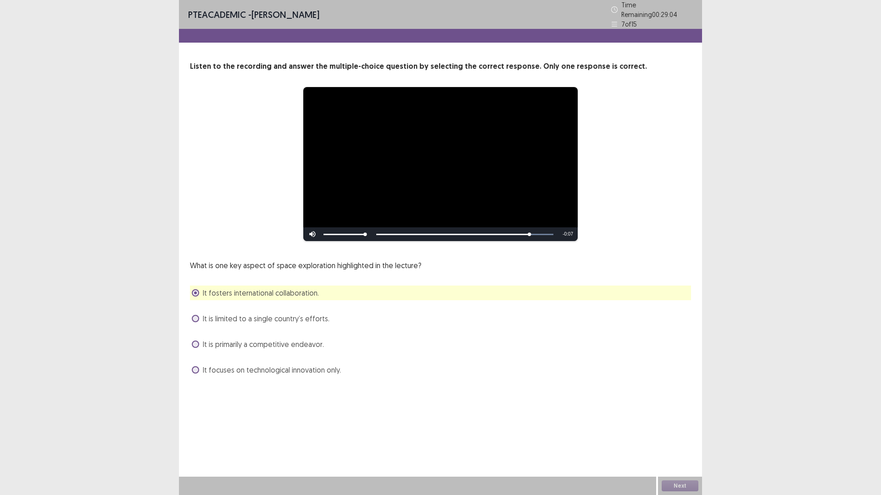
click at [293, 366] on span "It focuses on technological innovation only." at bounding box center [272, 370] width 138 height 11
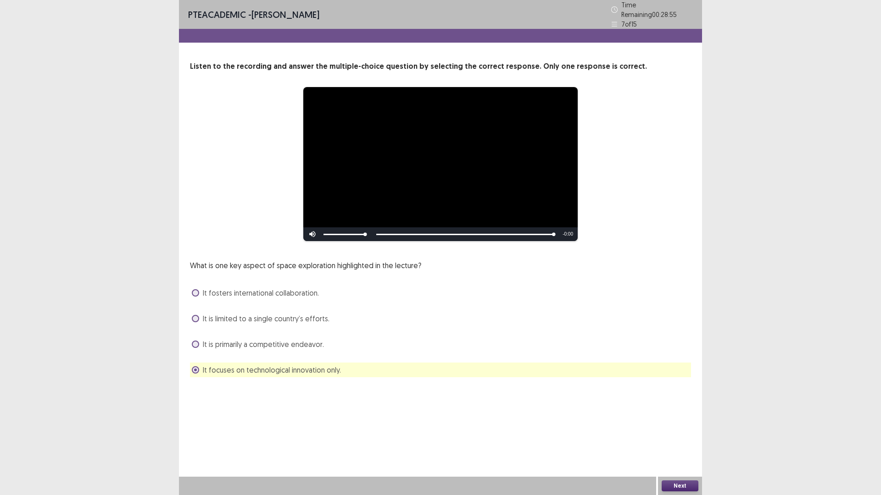
click at [671, 433] on button "Next" at bounding box center [679, 486] width 37 height 11
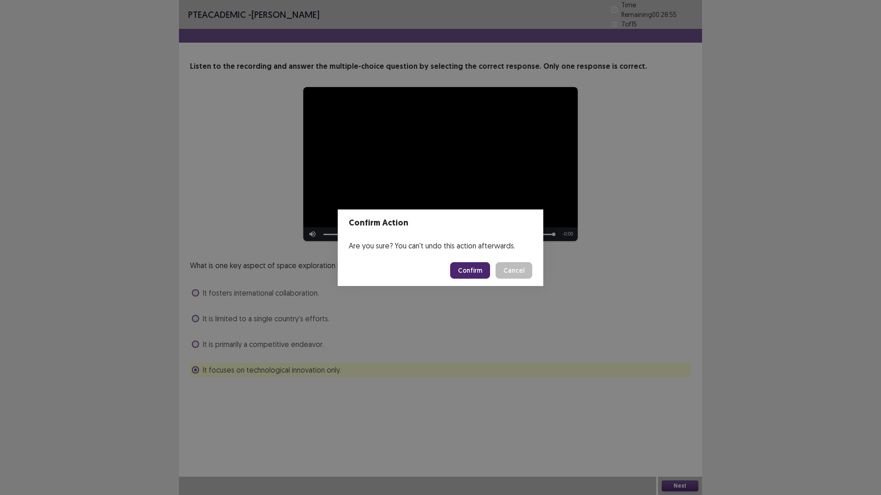
click at [469, 273] on button "Confirm" at bounding box center [470, 270] width 40 height 17
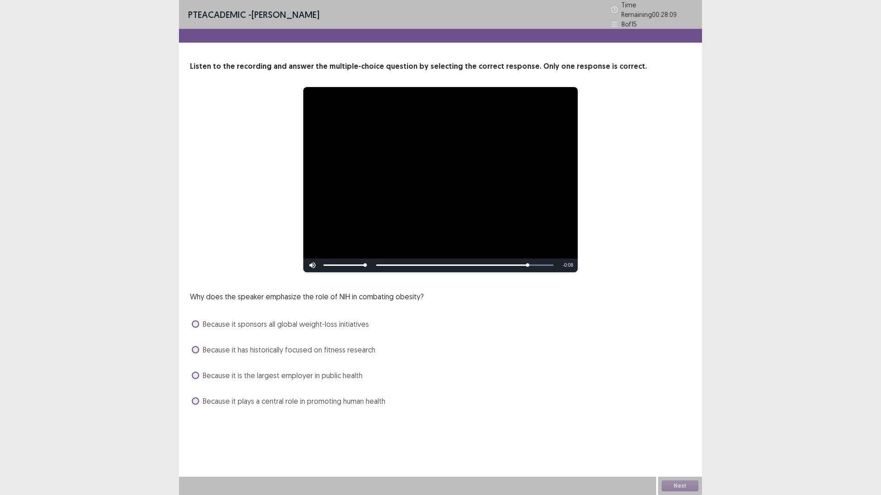
click at [317, 399] on span "Because it plays a central role in promoting human health" at bounding box center [294, 401] width 183 height 11
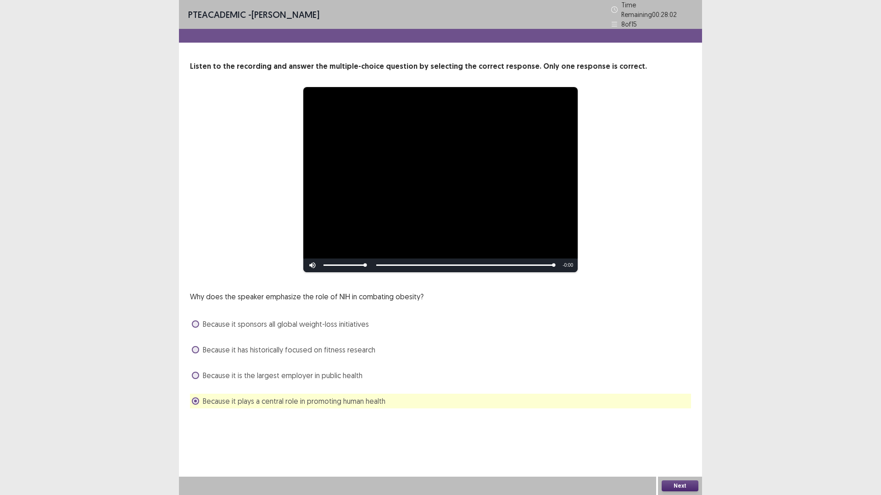
click at [689, 433] on button "Next" at bounding box center [679, 486] width 37 height 11
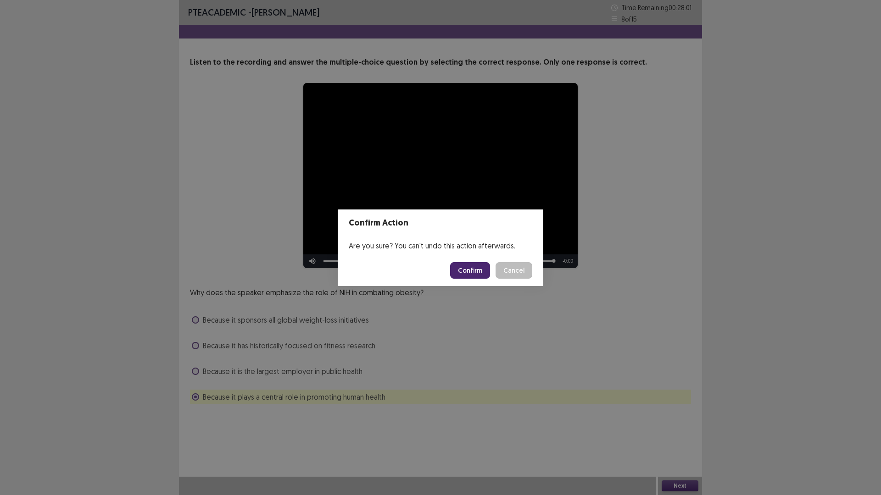
drag, startPoint x: 471, startPoint y: 270, endPoint x: 467, endPoint y: 279, distance: 10.1
click at [471, 274] on button "Confirm" at bounding box center [470, 270] width 40 height 17
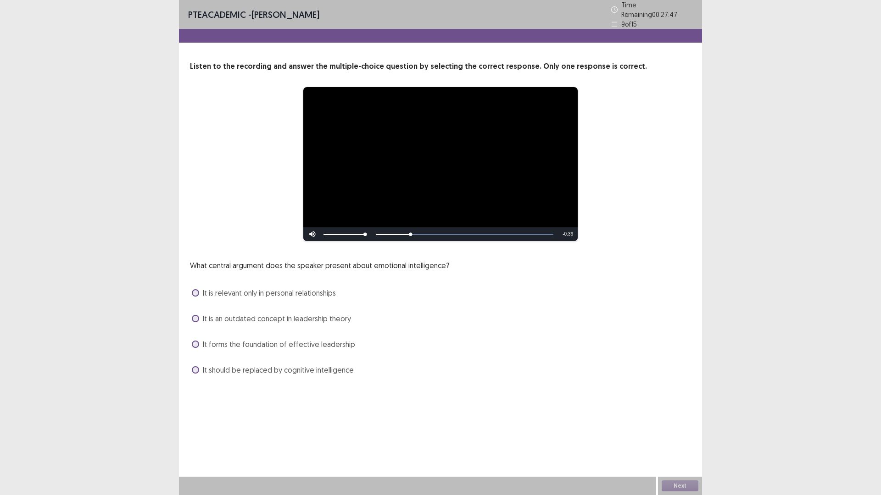
click at [244, 316] on span "It is an outdated concept in leadership theory" at bounding box center [277, 318] width 148 height 11
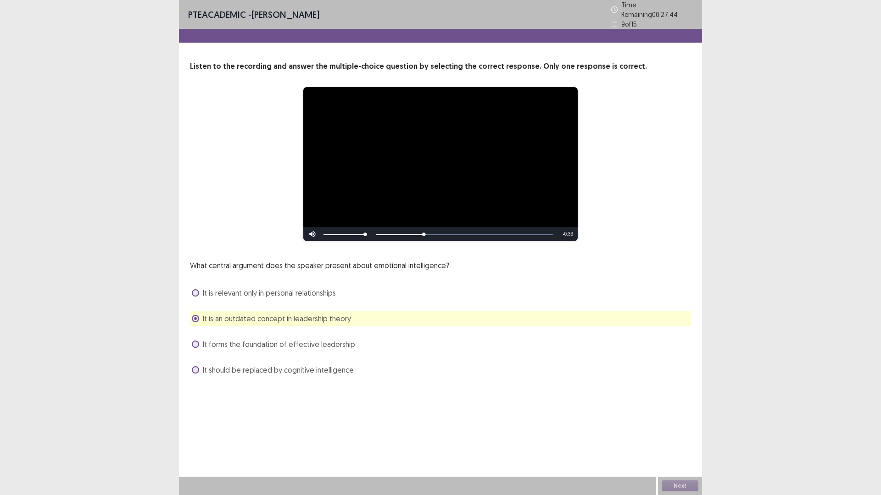
click at [253, 341] on span "It forms the foundation of effective leadership" at bounding box center [279, 344] width 152 height 11
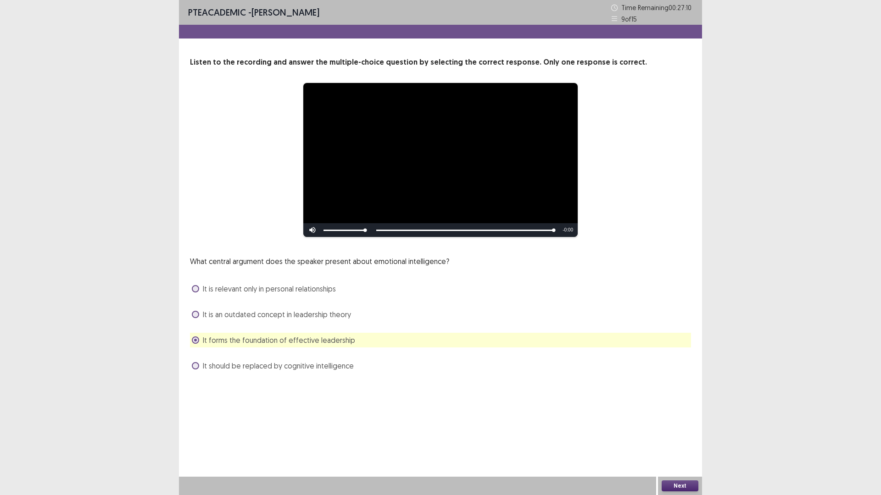
click at [682, 433] on button "Next" at bounding box center [679, 486] width 37 height 11
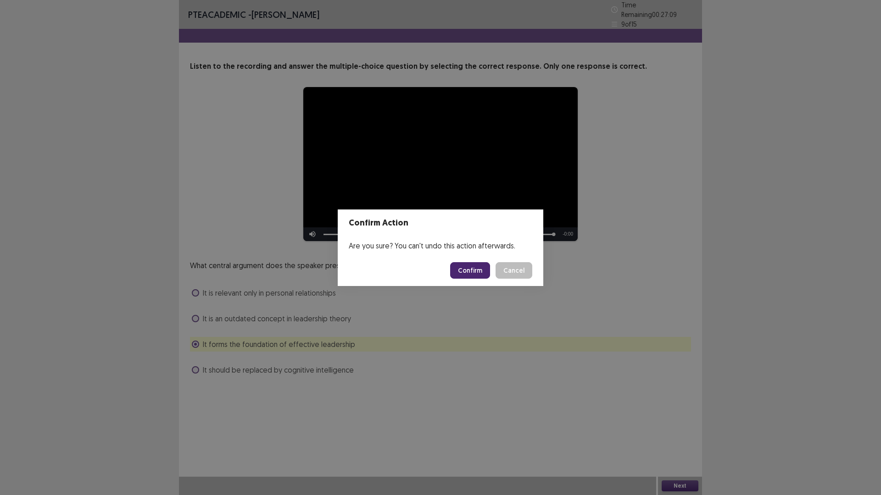
click at [476, 270] on button "Confirm" at bounding box center [470, 270] width 40 height 17
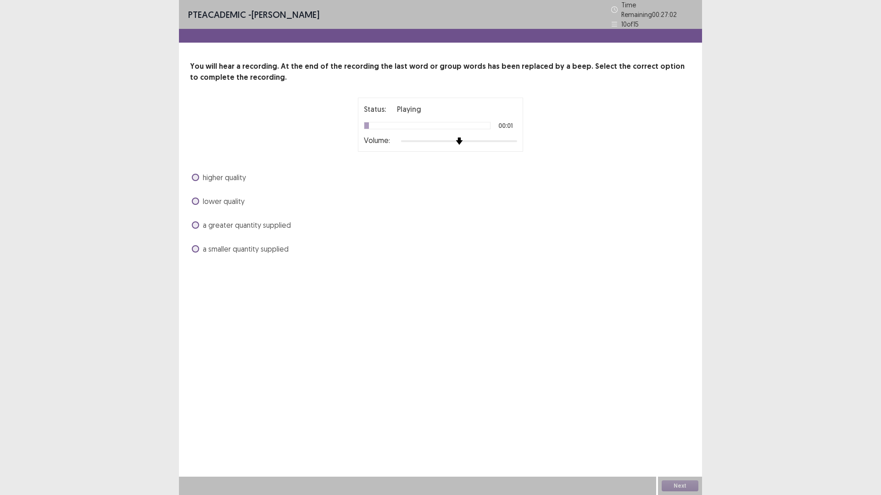
click at [462, 138] on img at bounding box center [458, 141] width 7 height 7
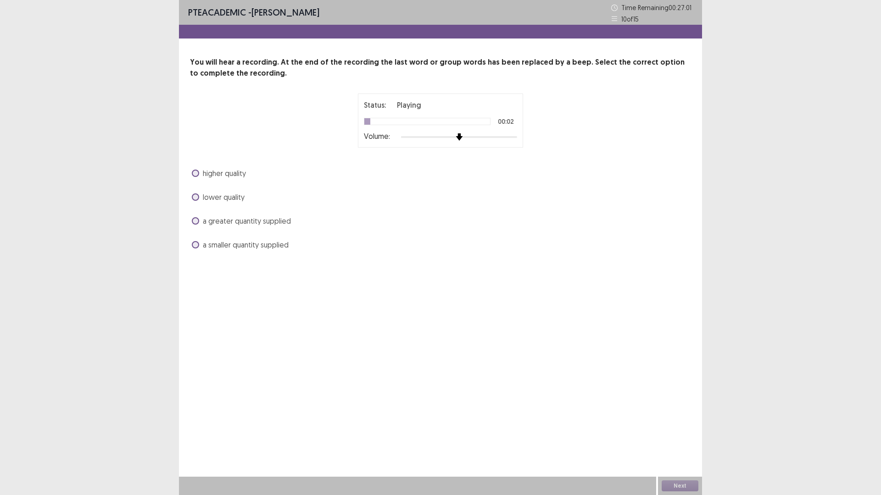
click at [464, 137] on div at bounding box center [459, 137] width 116 height 2
click at [471, 136] on div at bounding box center [459, 136] width 116 height 7
click at [249, 244] on span "a smaller quantity supplied" at bounding box center [246, 244] width 86 height 11
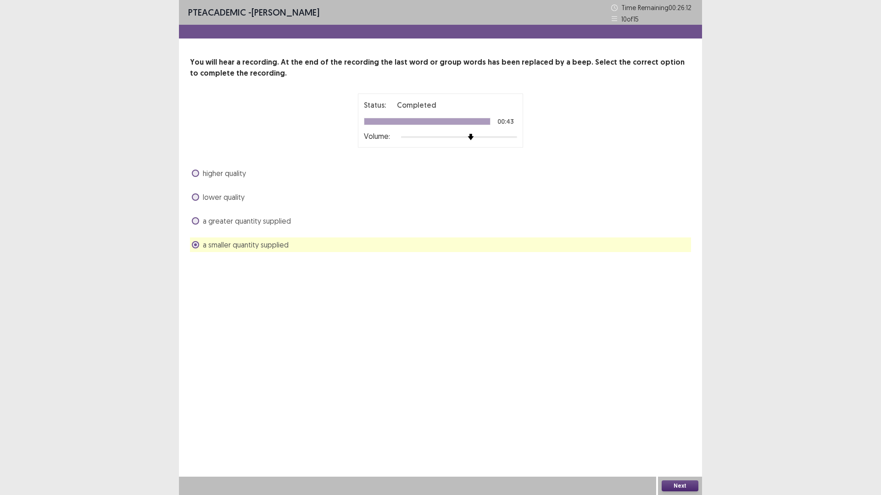
click at [671, 433] on button "Next" at bounding box center [679, 486] width 37 height 11
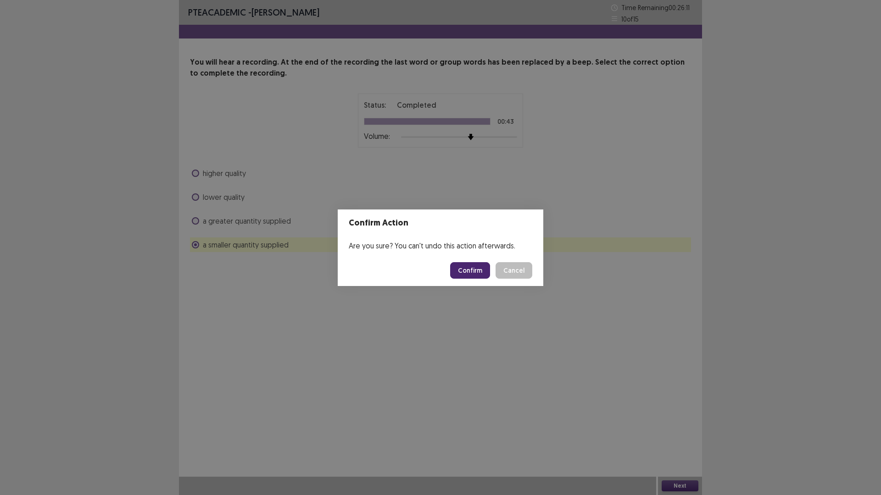
click at [477, 275] on button "Confirm" at bounding box center [470, 270] width 40 height 17
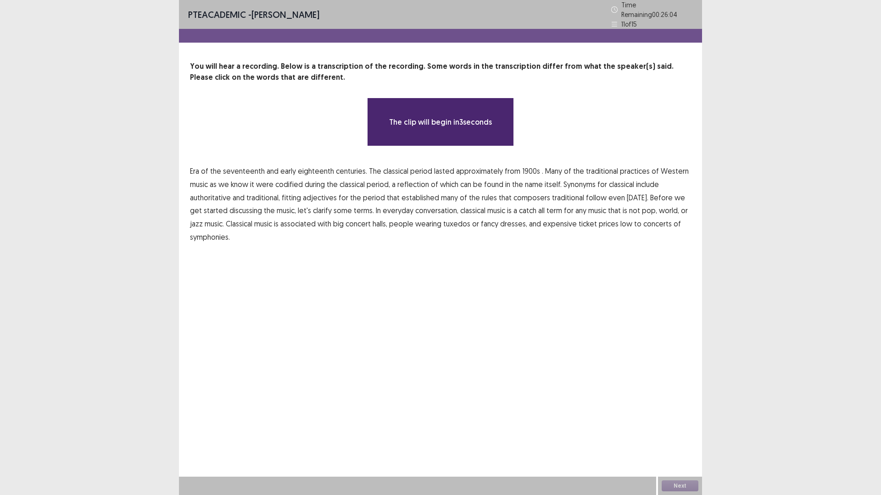
click at [298, 166] on span "eighteenth" at bounding box center [316, 171] width 36 height 11
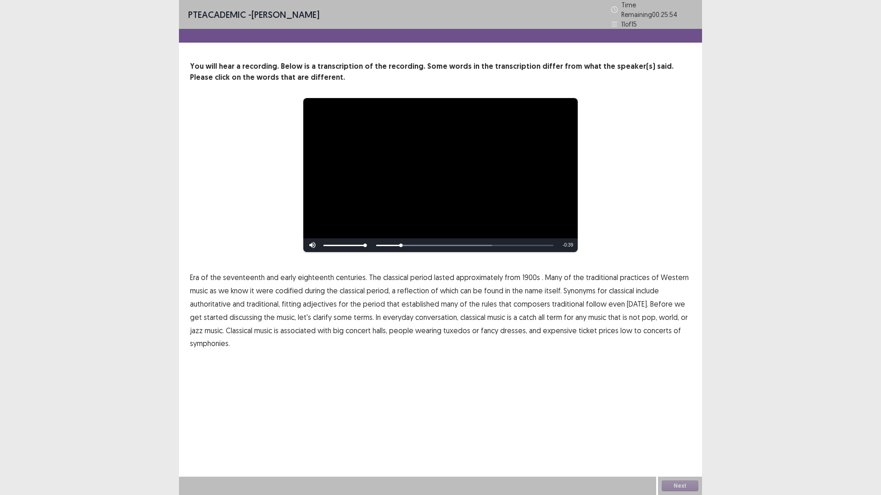
click at [528, 274] on span "1900s" at bounding box center [531, 277] width 18 height 11
drag, startPoint x: 570, startPoint y: 302, endPoint x: 575, endPoint y: 300, distance: 5.4
click at [571, 302] on span "traditional" at bounding box center [568, 304] width 32 height 11
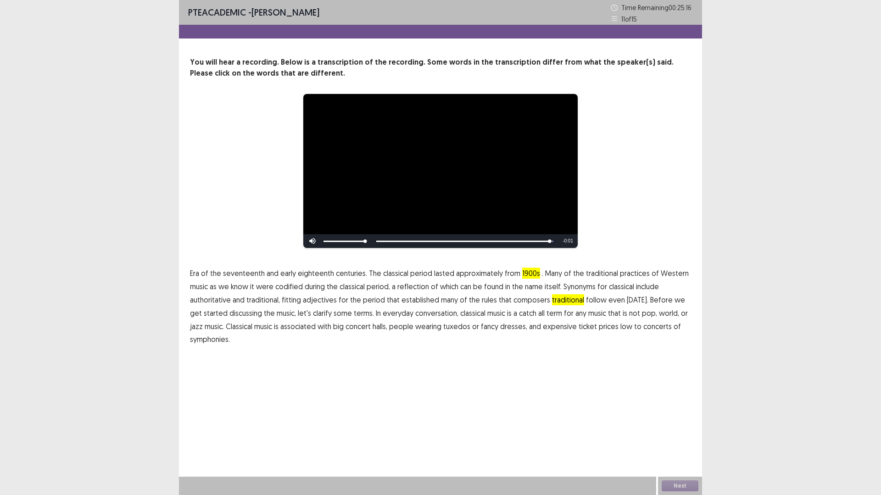
click at [620, 327] on span "low" at bounding box center [626, 326] width 12 height 11
click at [599, 324] on span "prices" at bounding box center [609, 326] width 20 height 11
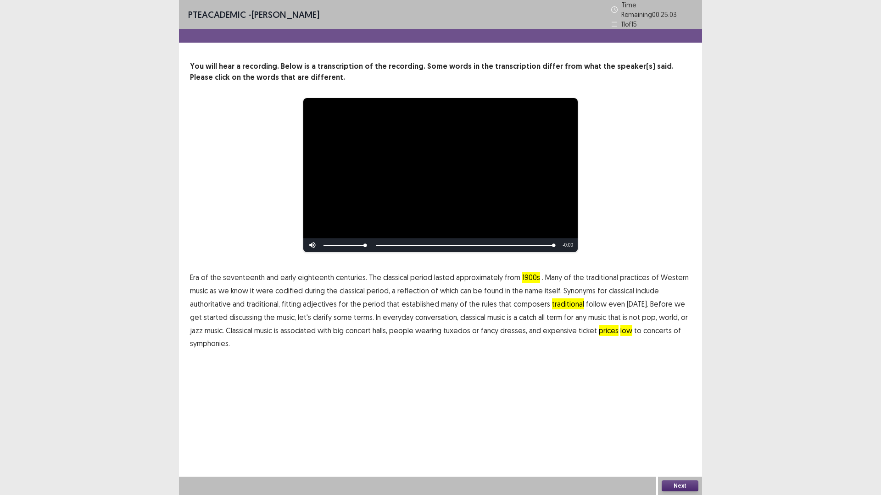
click at [692, 433] on button "Next" at bounding box center [679, 486] width 37 height 11
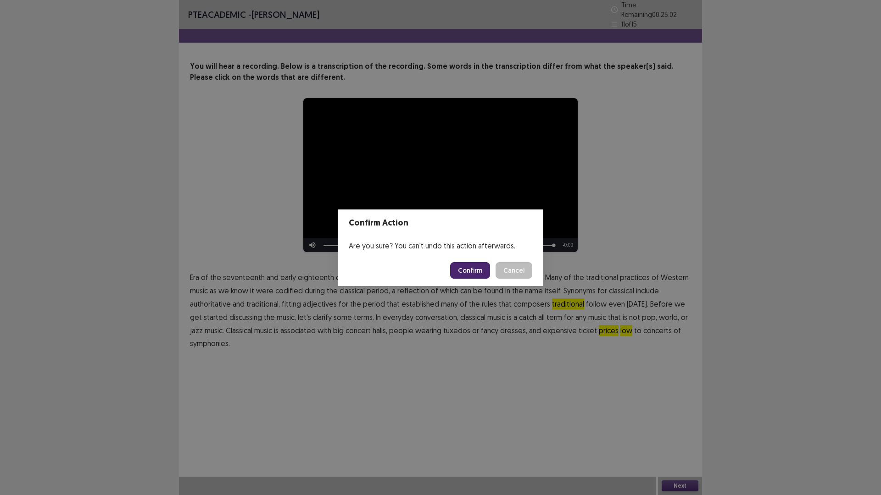
click at [474, 265] on button "Confirm" at bounding box center [470, 270] width 40 height 17
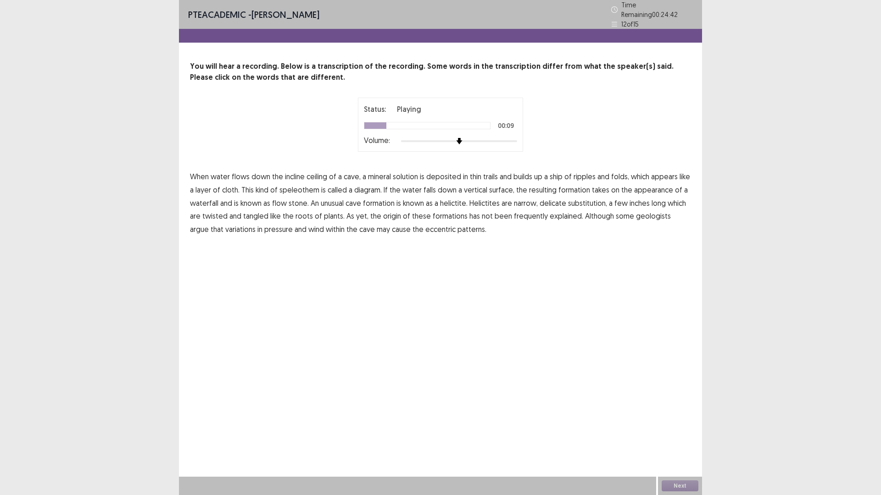
click at [561, 175] on span "ship" at bounding box center [555, 176] width 13 height 11
click at [361, 186] on span "diagram." at bounding box center [368, 189] width 28 height 11
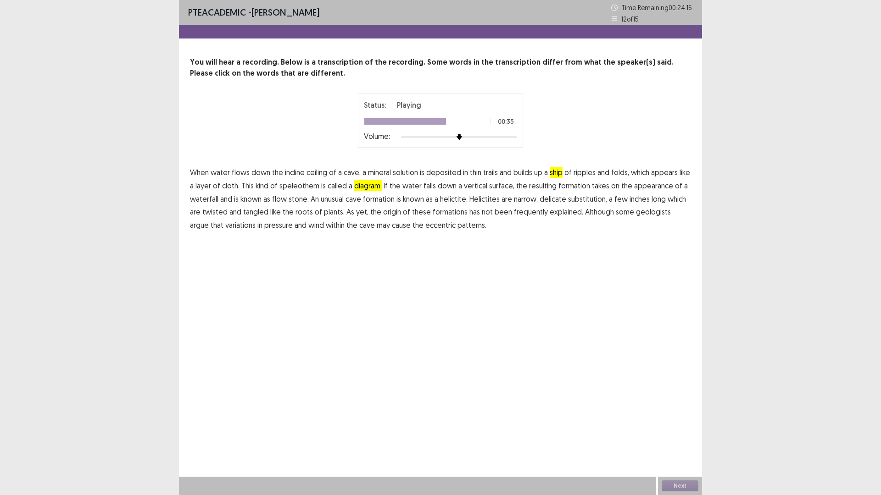
click at [588, 203] on span "substitution," at bounding box center [587, 199] width 39 height 11
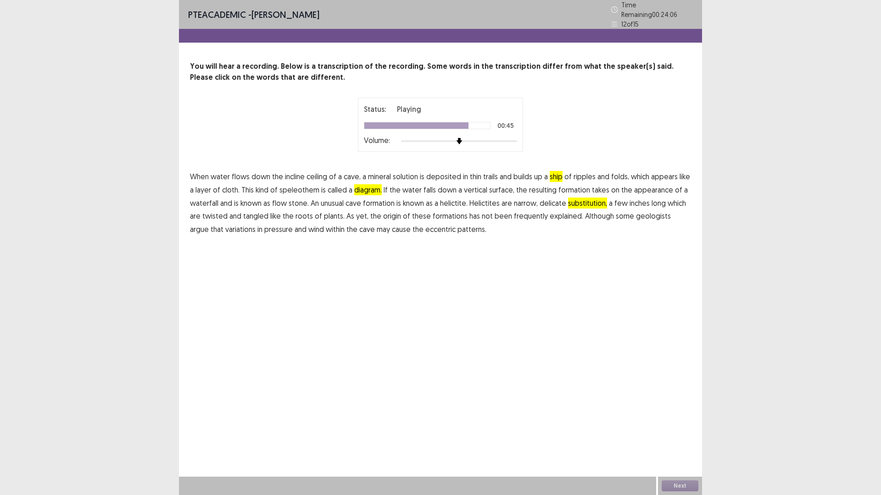
click at [529, 215] on span "frequently" at bounding box center [531, 216] width 34 height 11
click at [228, 227] on span "variations" at bounding box center [240, 229] width 30 height 11
click at [264, 226] on span "pressure" at bounding box center [278, 229] width 28 height 11
click at [264, 227] on span "pressure" at bounding box center [278, 229] width 28 height 11
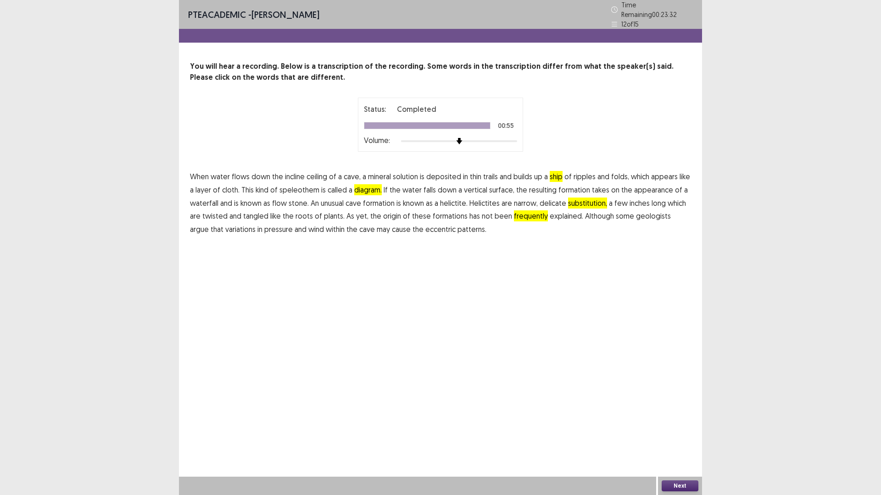
click at [676, 433] on button "Next" at bounding box center [679, 486] width 37 height 11
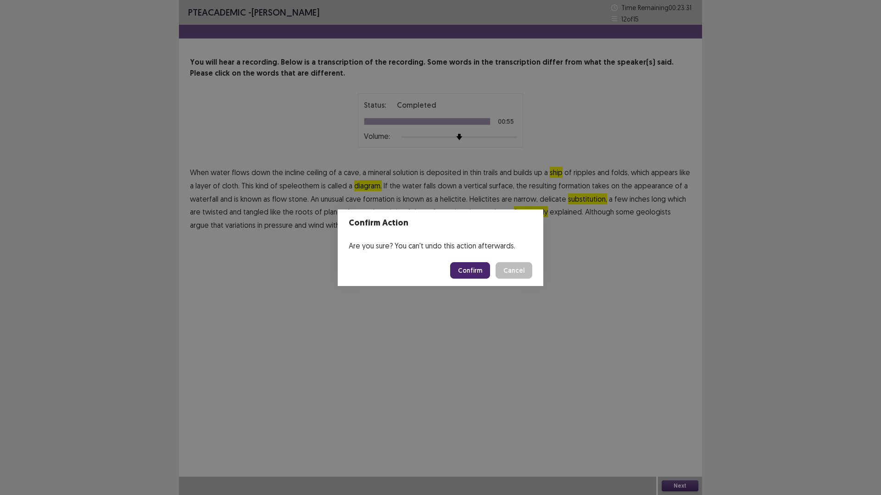
click at [471, 268] on button "Confirm" at bounding box center [470, 270] width 40 height 17
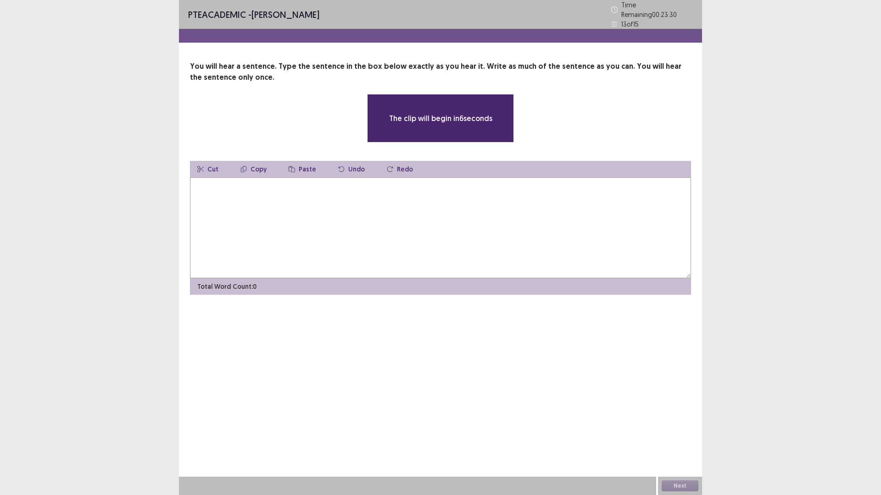
click at [414, 234] on textarea at bounding box center [440, 227] width 501 height 101
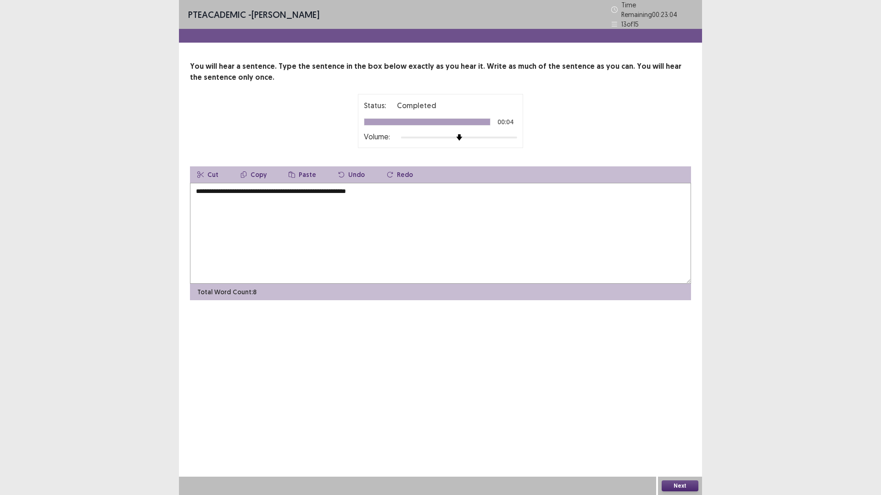
click at [210, 187] on textarea "**********" at bounding box center [440, 233] width 501 height 101
type textarea "**********"
click at [674, 433] on button "Next" at bounding box center [679, 486] width 37 height 11
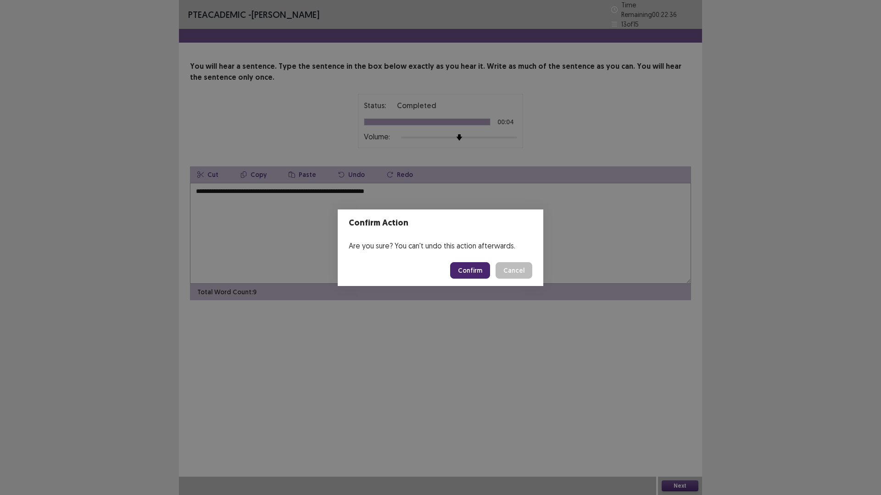
click at [467, 267] on button "Confirm" at bounding box center [470, 270] width 40 height 17
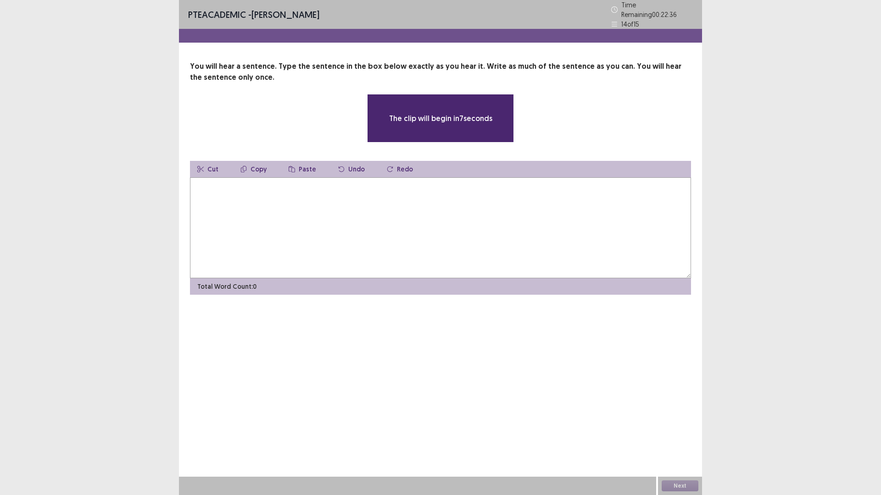
click at [460, 233] on textarea at bounding box center [440, 227] width 501 height 101
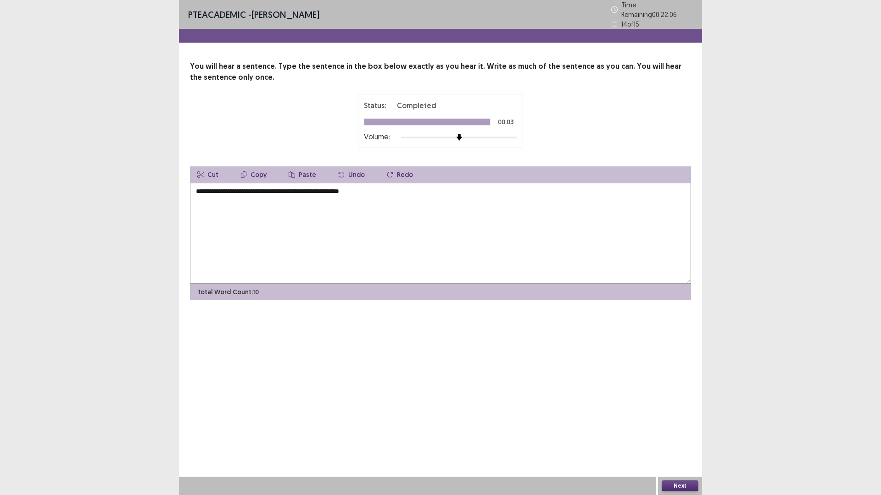
click at [200, 187] on textarea "**********" at bounding box center [440, 233] width 501 height 101
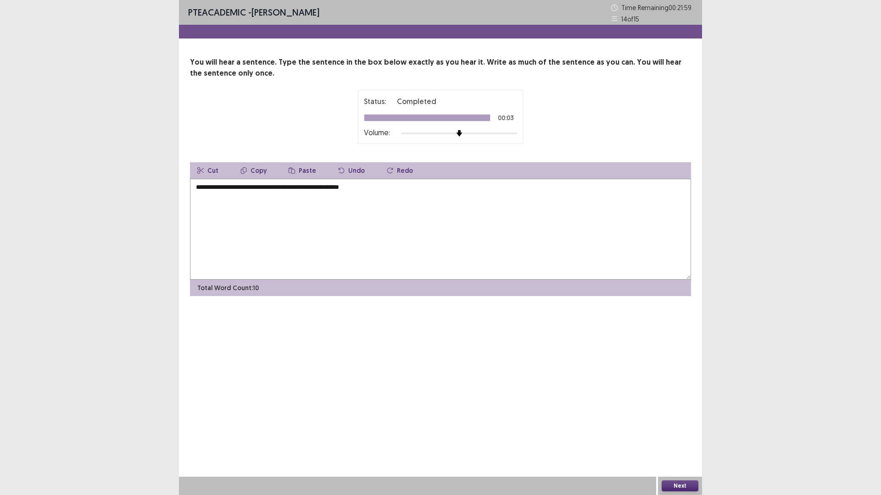
click at [389, 188] on textarea "**********" at bounding box center [440, 229] width 501 height 101
click at [322, 189] on textarea "**********" at bounding box center [440, 229] width 501 height 101
type textarea "**********"
click at [694, 433] on button "Next" at bounding box center [679, 486] width 37 height 11
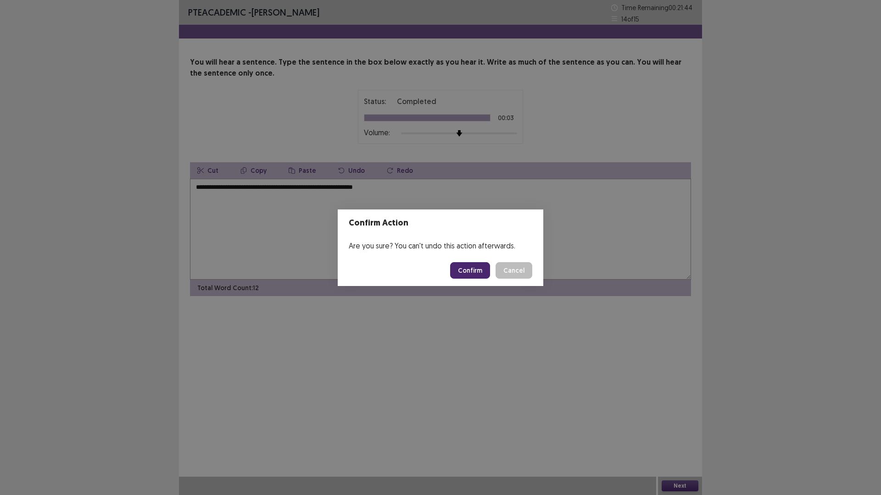
click at [482, 268] on button "Confirm" at bounding box center [470, 270] width 40 height 17
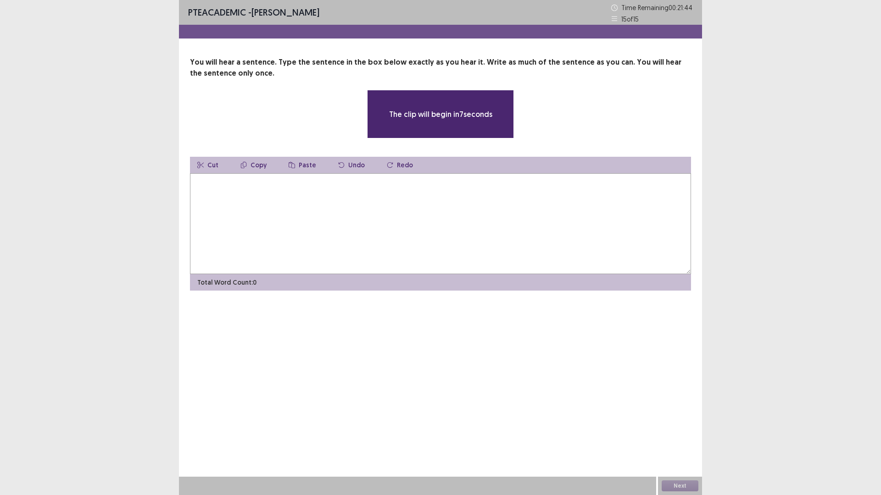
click at [481, 268] on textarea at bounding box center [440, 223] width 501 height 101
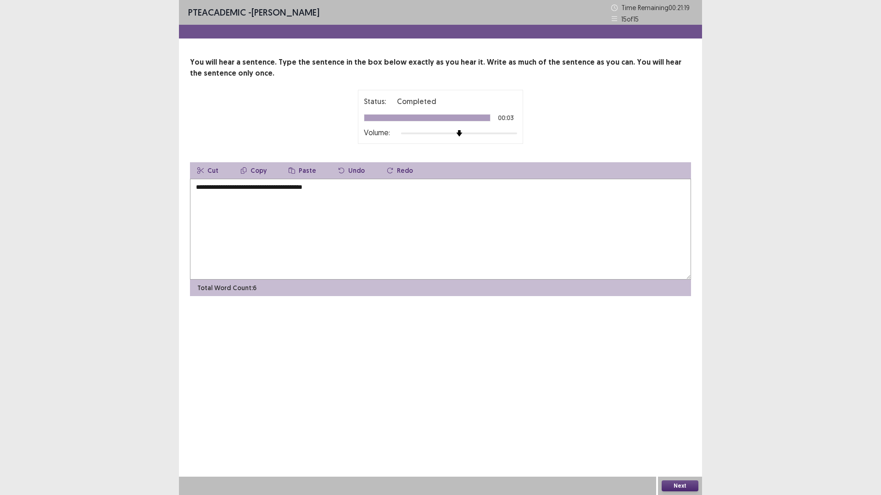
drag, startPoint x: 200, startPoint y: 188, endPoint x: 413, endPoint y: 206, distance: 214.0
click at [200, 189] on textarea "**********" at bounding box center [440, 229] width 501 height 101
type textarea "**********"
click at [676, 433] on button "Next" at bounding box center [679, 486] width 37 height 11
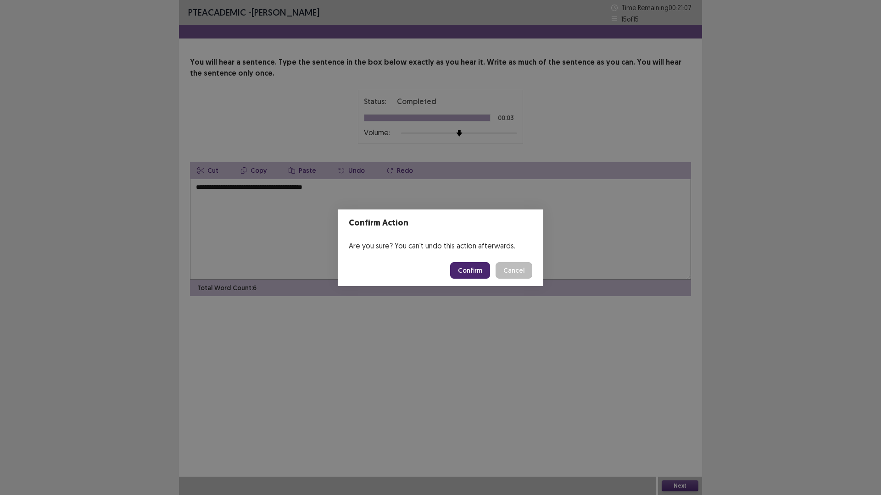
click at [475, 270] on button "Confirm" at bounding box center [470, 270] width 40 height 17
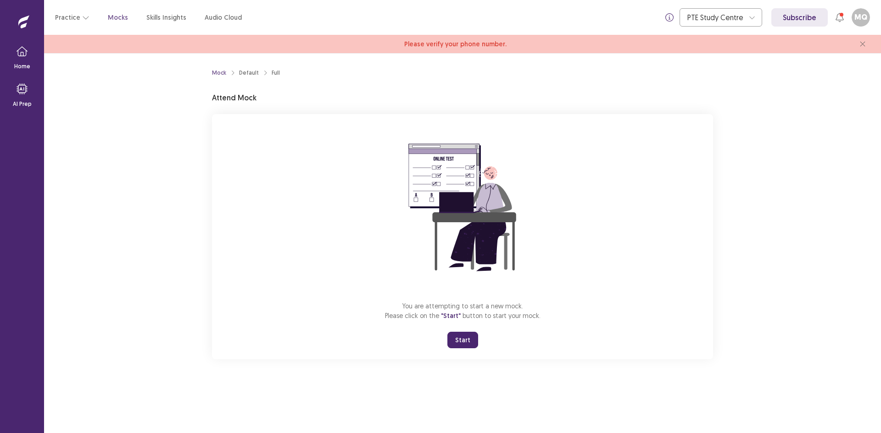
click at [463, 335] on button "Start" at bounding box center [462, 340] width 31 height 17
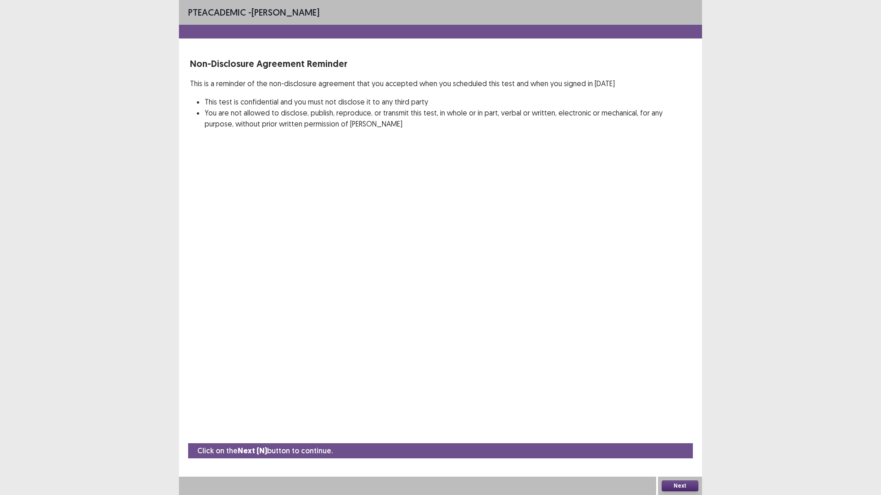
click at [677, 433] on button "Next" at bounding box center [679, 486] width 37 height 11
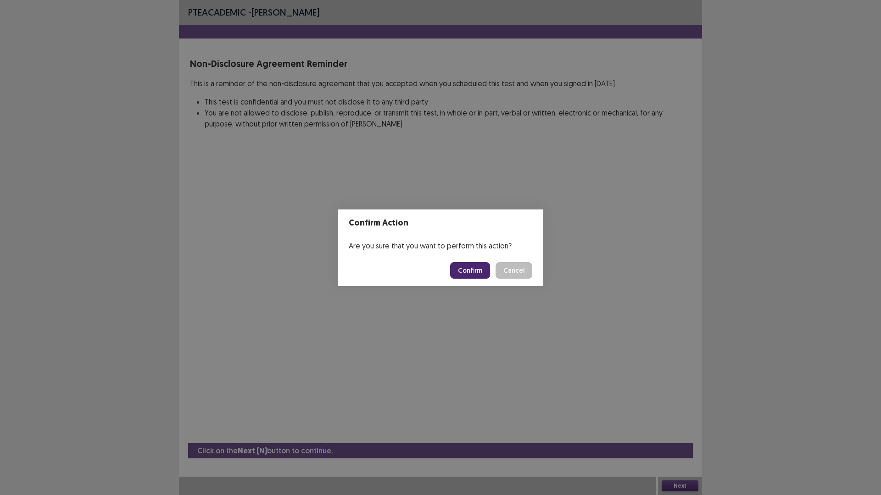
click at [476, 266] on button "Confirm" at bounding box center [470, 270] width 40 height 17
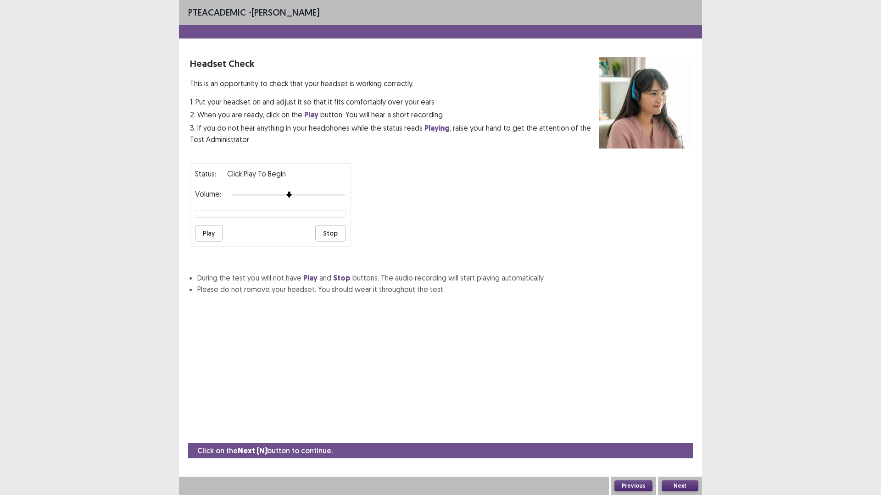
click at [310, 196] on div at bounding box center [288, 194] width 113 height 7
click at [201, 237] on button "Play" at bounding box center [209, 233] width 28 height 17
click at [319, 196] on div at bounding box center [288, 194] width 113 height 7
click at [337, 194] on div at bounding box center [288, 194] width 113 height 7
click at [350, 194] on div "Status: playing Volume: Play Stop" at bounding box center [270, 204] width 161 height 83
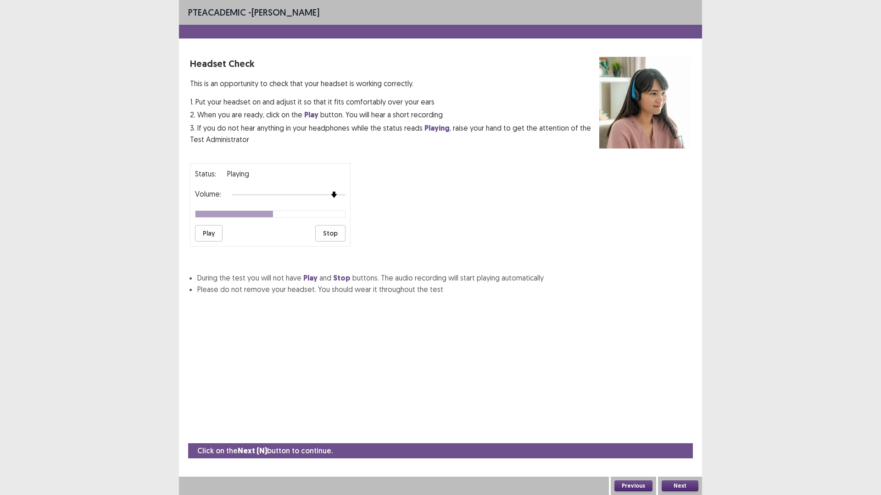
click at [343, 194] on div at bounding box center [288, 194] width 113 height 7
click at [692, 433] on button "Next" at bounding box center [679, 486] width 37 height 11
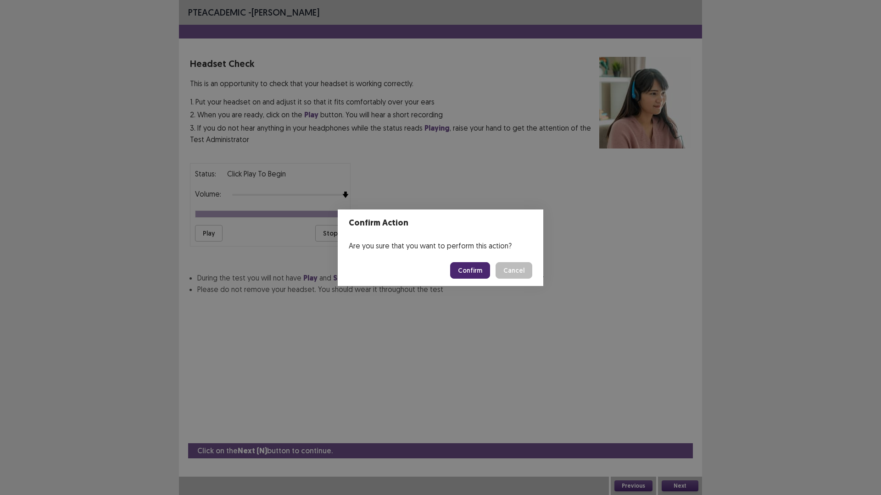
click at [266, 256] on div "Confirm Action Are you sure that you want to perform this action? Confirm Cancel" at bounding box center [440, 247] width 881 height 495
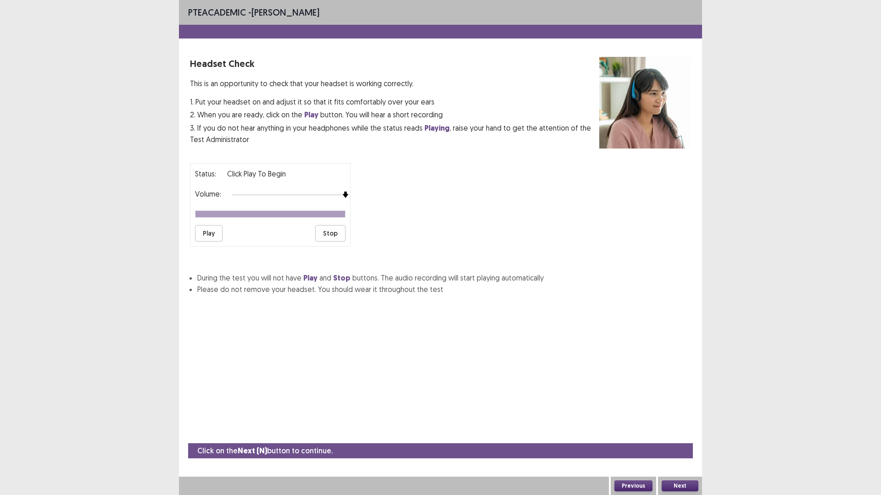
click at [689, 433] on button "Next" at bounding box center [679, 486] width 37 height 11
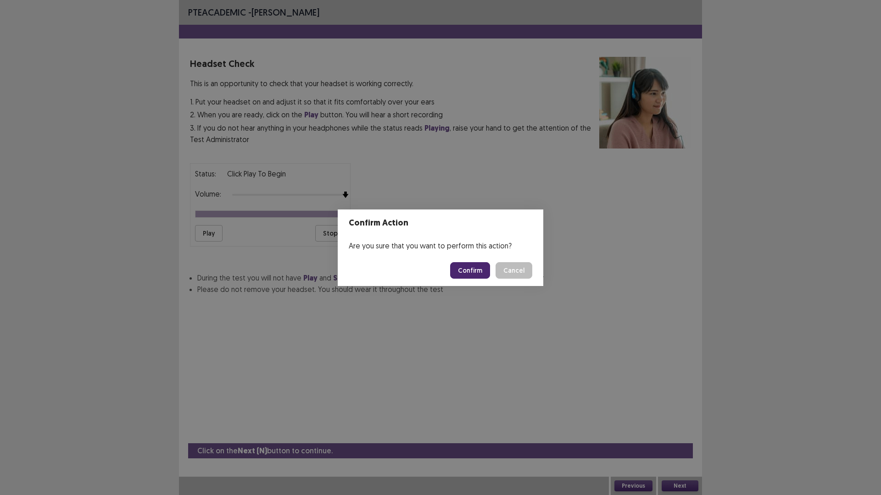
click at [471, 270] on button "Confirm" at bounding box center [470, 270] width 40 height 17
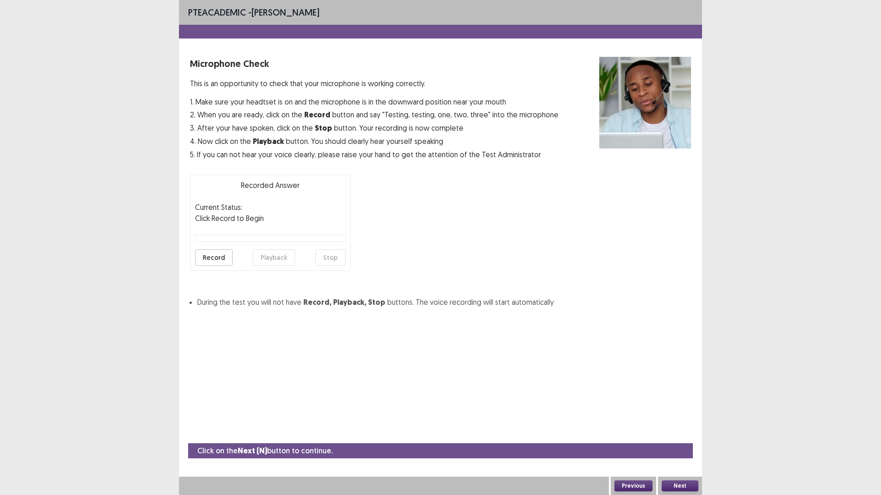
click at [211, 255] on button "Record" at bounding box center [214, 258] width 38 height 17
click at [325, 258] on button "Stop" at bounding box center [330, 258] width 30 height 17
click at [266, 260] on button "Playback" at bounding box center [274, 258] width 42 height 17
click at [269, 257] on button "Playback" at bounding box center [274, 258] width 42 height 17
click at [275, 259] on button "Playback" at bounding box center [274, 258] width 42 height 17
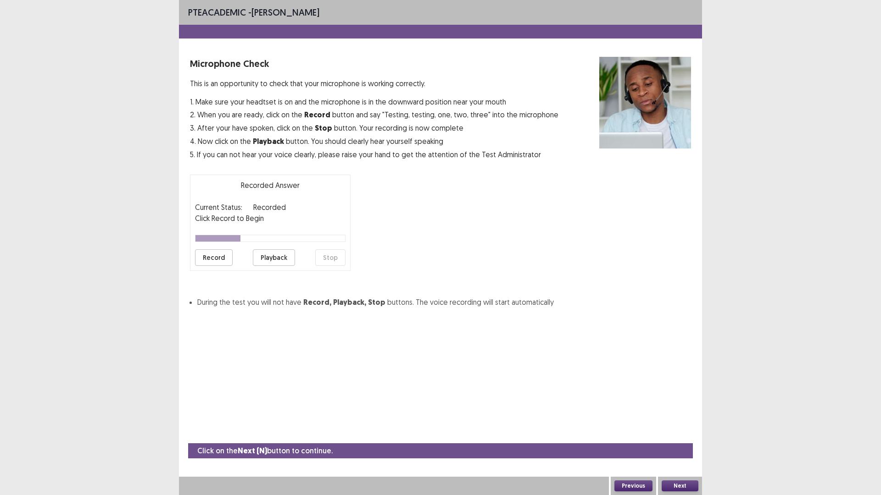
click at [217, 257] on button "Record" at bounding box center [214, 258] width 38 height 17
click at [326, 258] on button "Stop" at bounding box center [330, 258] width 30 height 17
click at [279, 257] on button "Playback" at bounding box center [274, 258] width 42 height 17
click at [205, 258] on button "Record" at bounding box center [214, 258] width 38 height 17
click at [329, 259] on button "Stop" at bounding box center [330, 258] width 30 height 17
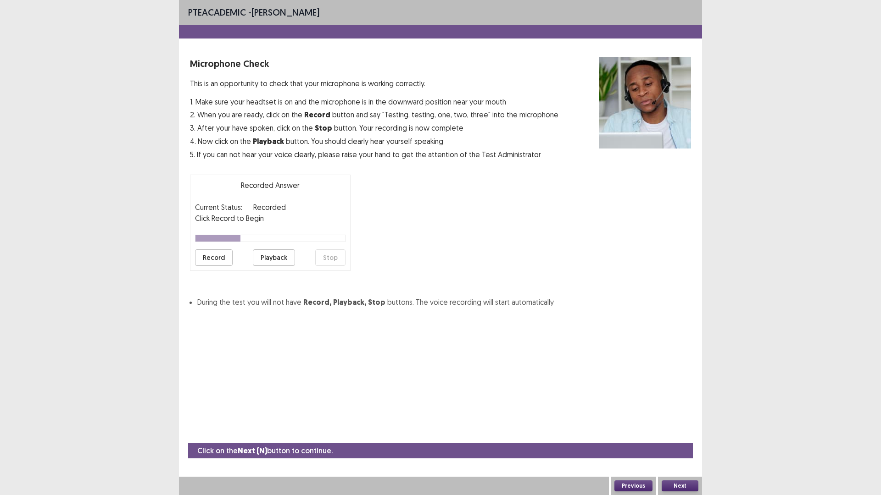
click at [267, 260] on button "Playback" at bounding box center [274, 258] width 42 height 17
click at [686, 433] on button "Next" at bounding box center [679, 486] width 37 height 11
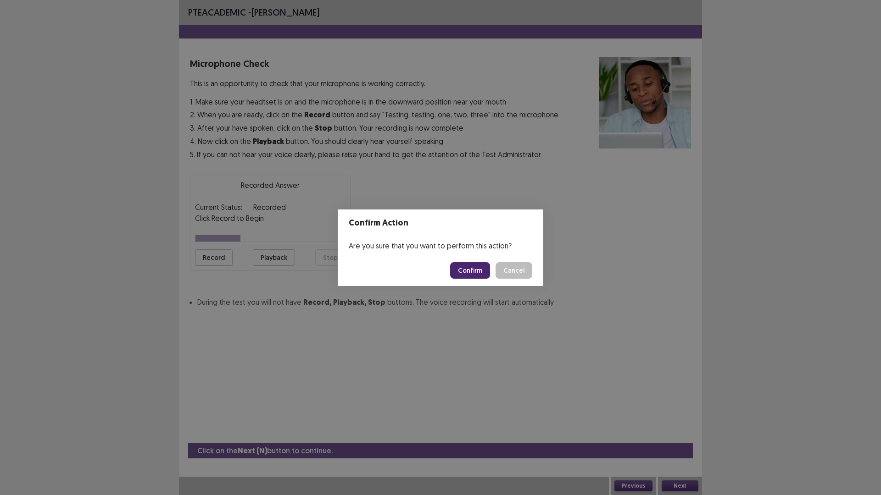
click at [467, 272] on button "Confirm" at bounding box center [470, 270] width 40 height 17
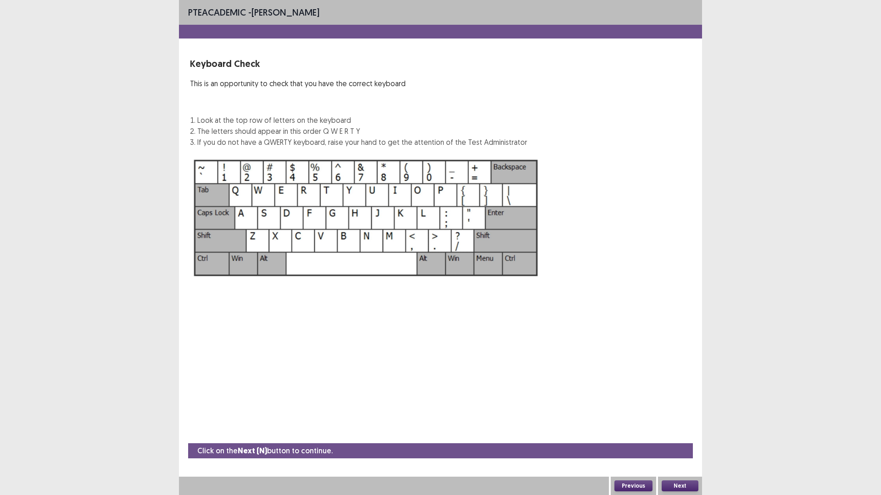
click at [673, 433] on button "Next" at bounding box center [679, 486] width 37 height 11
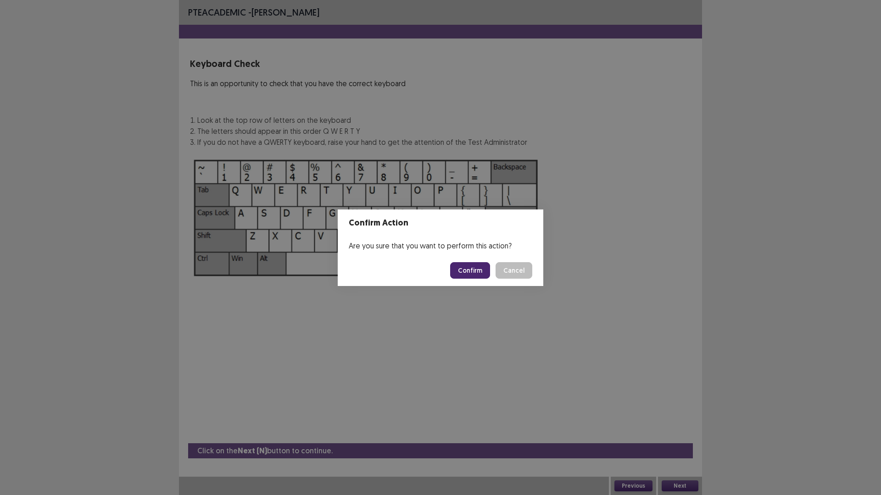
click at [457, 273] on button "Confirm" at bounding box center [470, 270] width 40 height 17
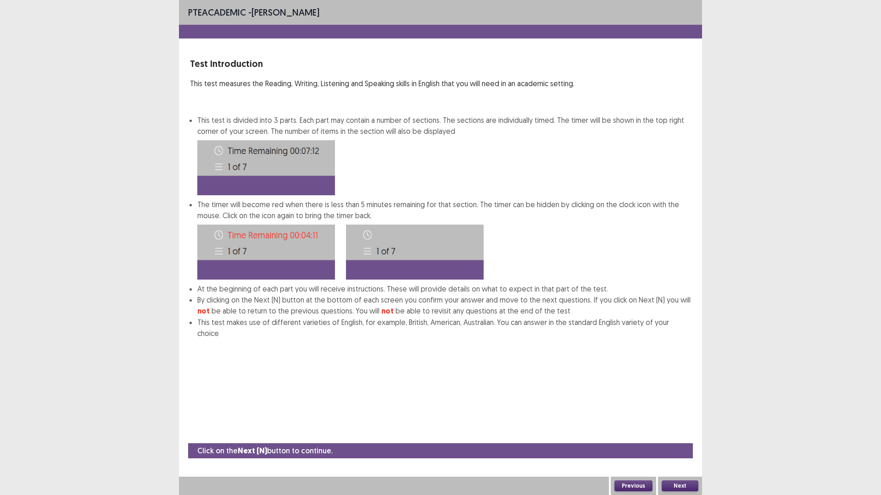
click at [680, 433] on button "Next" at bounding box center [679, 486] width 37 height 11
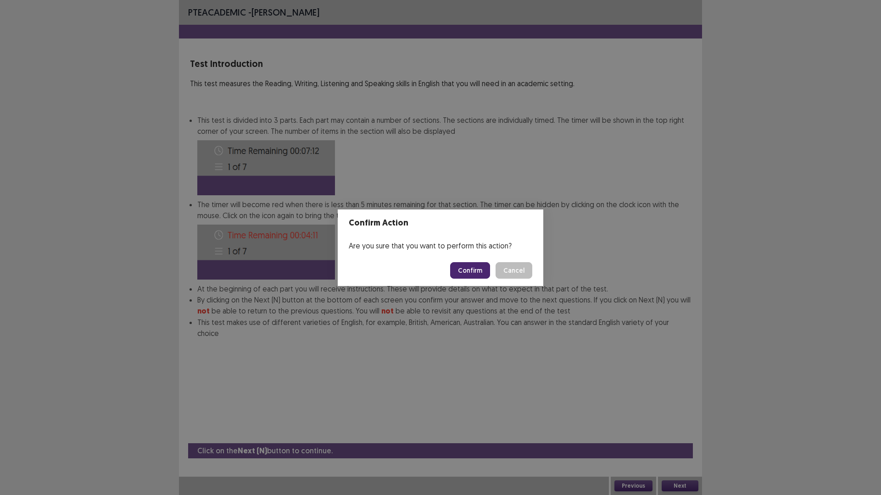
click at [479, 272] on button "Confirm" at bounding box center [470, 270] width 40 height 17
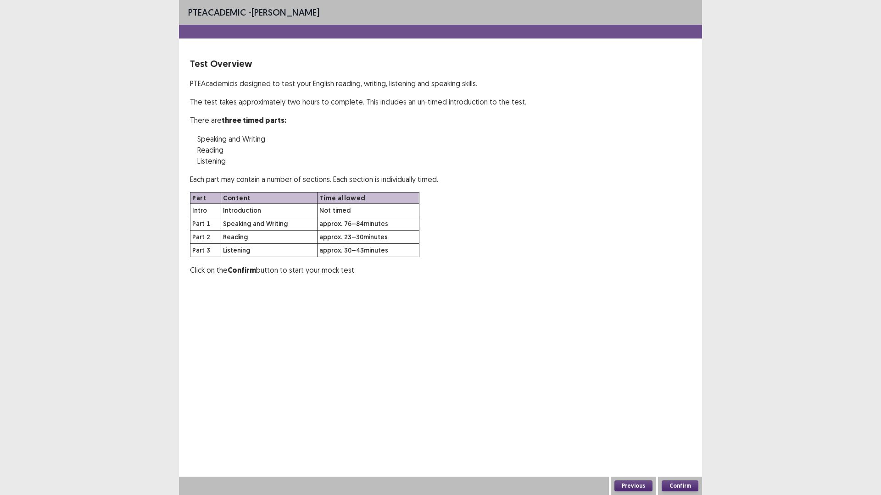
click at [688, 433] on button "Confirm" at bounding box center [679, 486] width 37 height 11
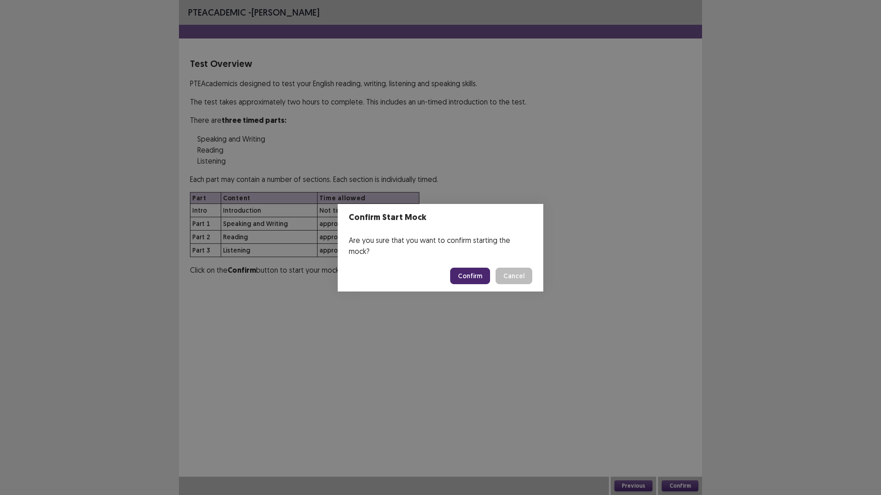
click at [482, 272] on button "Confirm" at bounding box center [470, 276] width 40 height 17
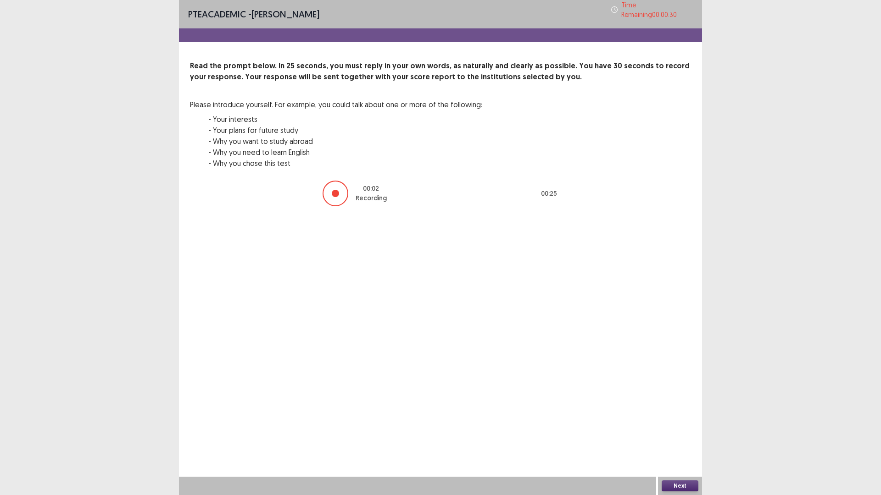
click at [680, 433] on button "Next" at bounding box center [679, 486] width 37 height 11
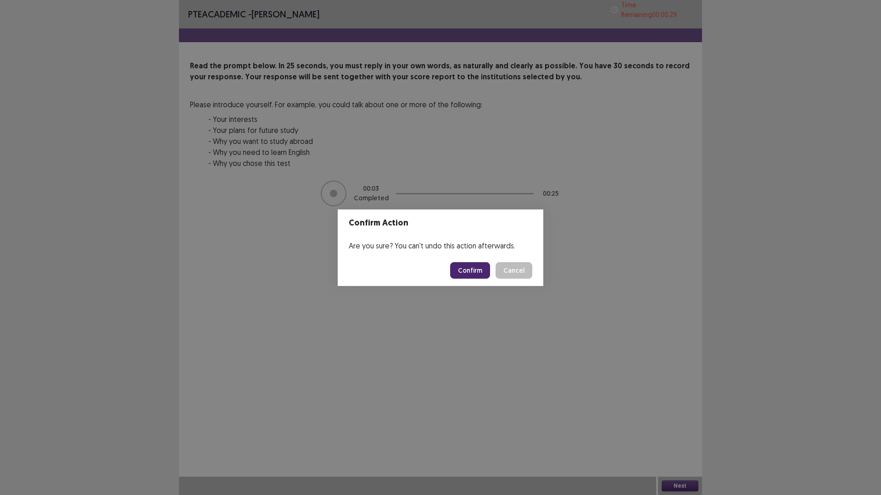
click at [479, 273] on button "Confirm" at bounding box center [470, 270] width 40 height 17
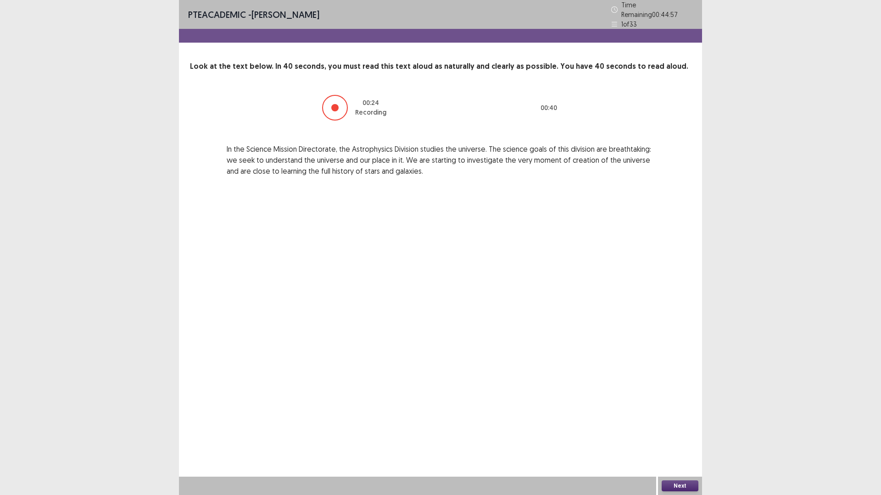
click at [682, 433] on button "Next" at bounding box center [679, 486] width 37 height 11
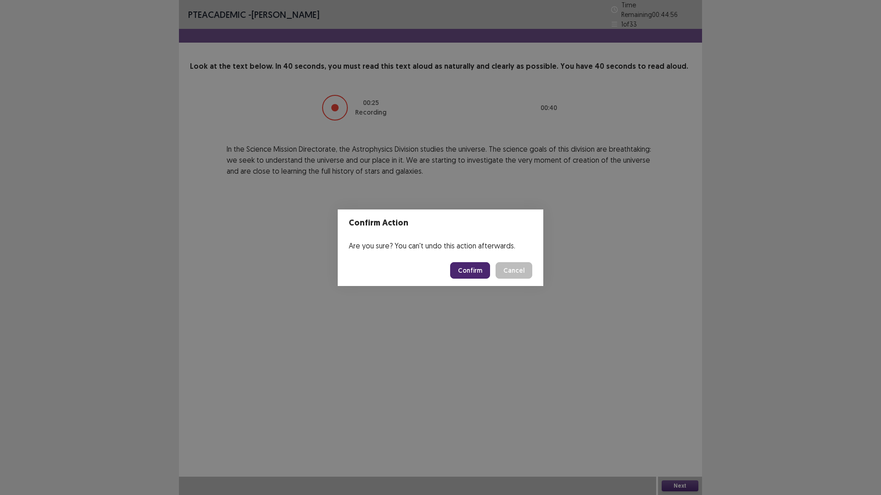
click at [478, 263] on button "Confirm" at bounding box center [470, 270] width 40 height 17
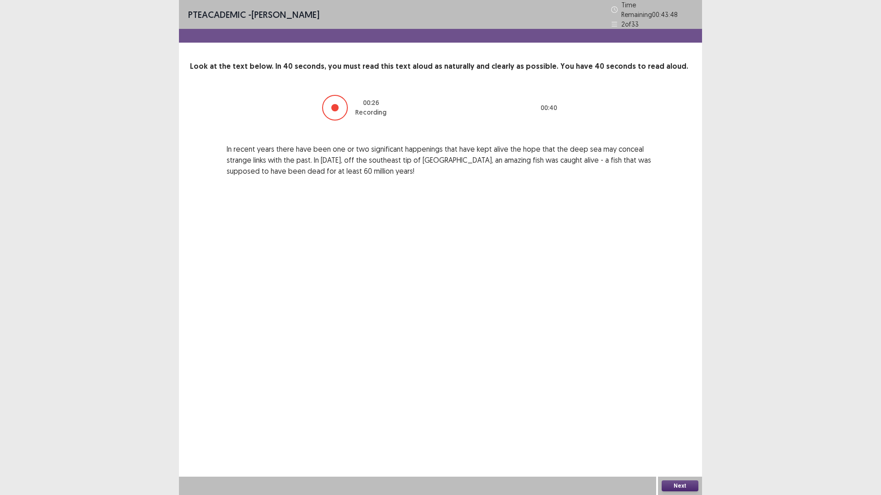
click at [690, 433] on button "Next" at bounding box center [679, 486] width 37 height 11
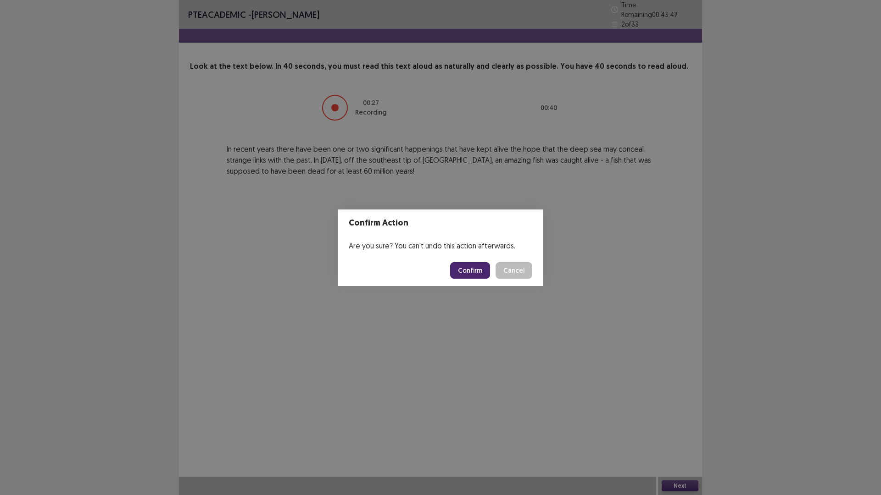
click at [473, 266] on button "Confirm" at bounding box center [470, 270] width 40 height 17
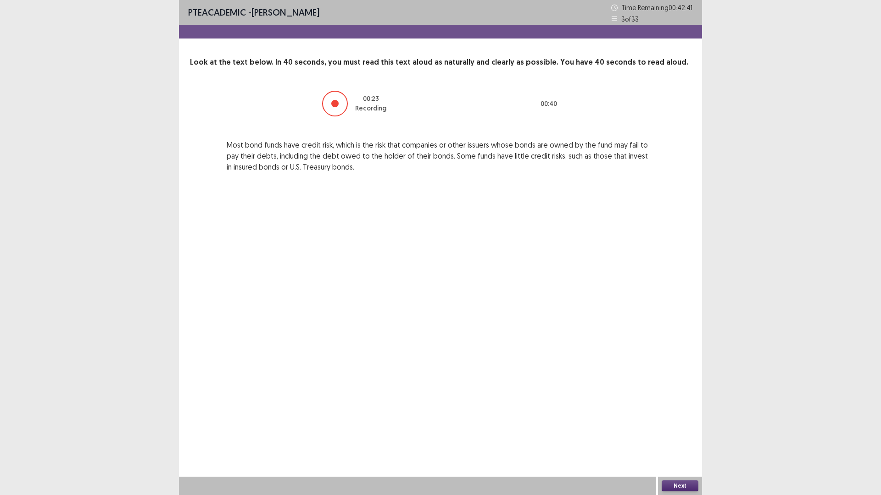
click at [682, 433] on button "Next" at bounding box center [679, 486] width 37 height 11
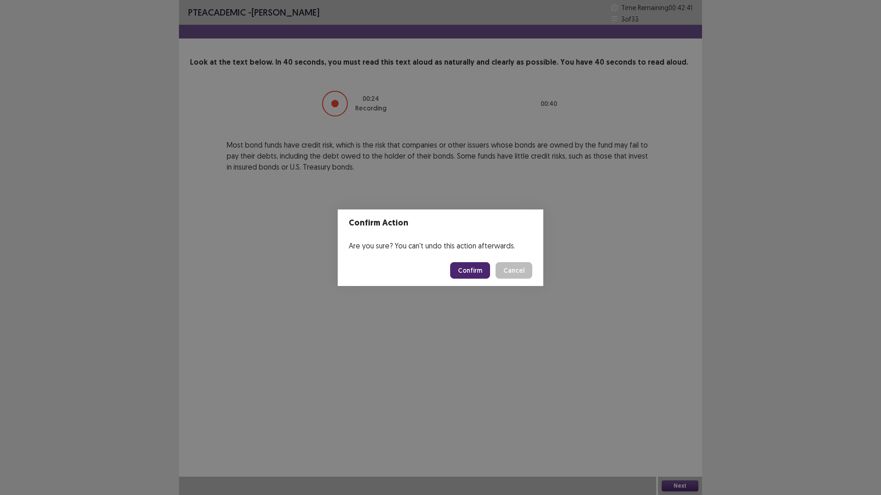
click at [473, 264] on button "Confirm" at bounding box center [470, 270] width 40 height 17
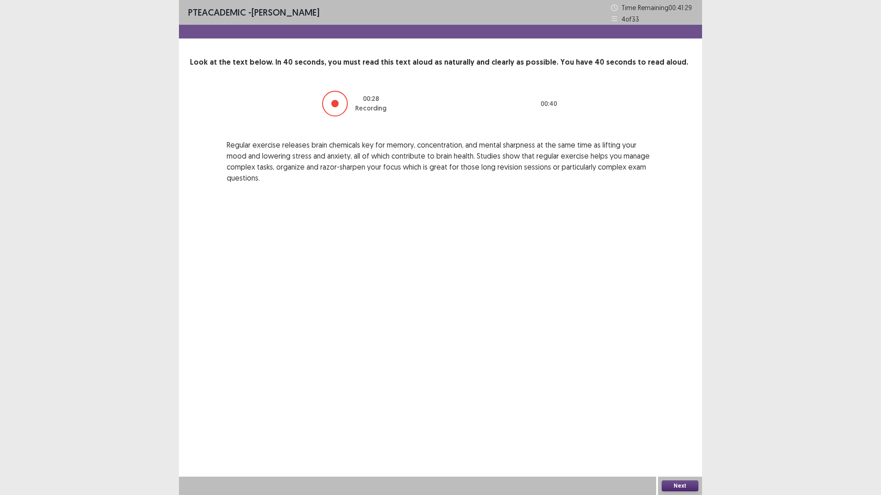
click at [688, 433] on button "Next" at bounding box center [679, 486] width 37 height 11
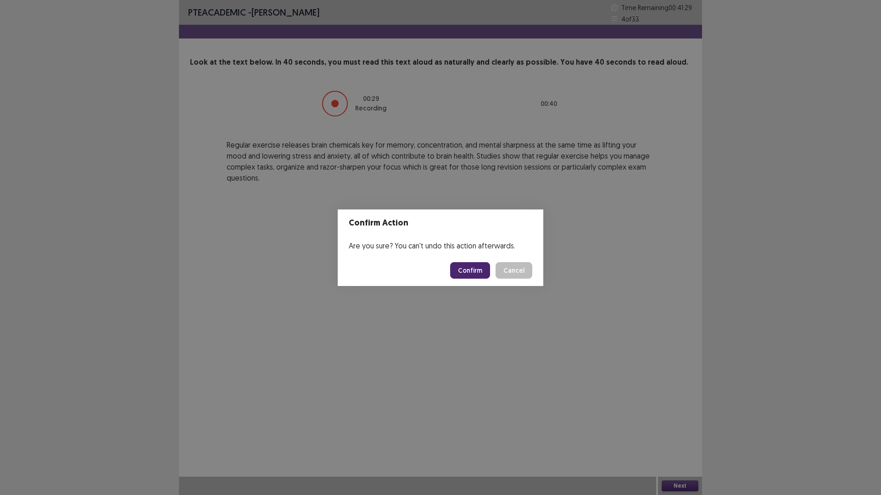
click at [468, 257] on footer "Confirm Cancel" at bounding box center [440, 270] width 205 height 31
click at [464, 267] on button "Confirm" at bounding box center [470, 270] width 40 height 17
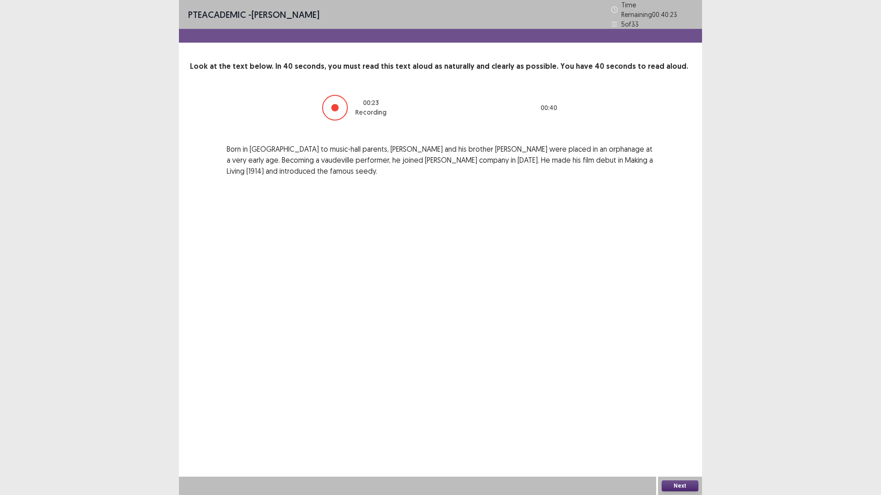
click at [693, 433] on button "Next" at bounding box center [679, 486] width 37 height 11
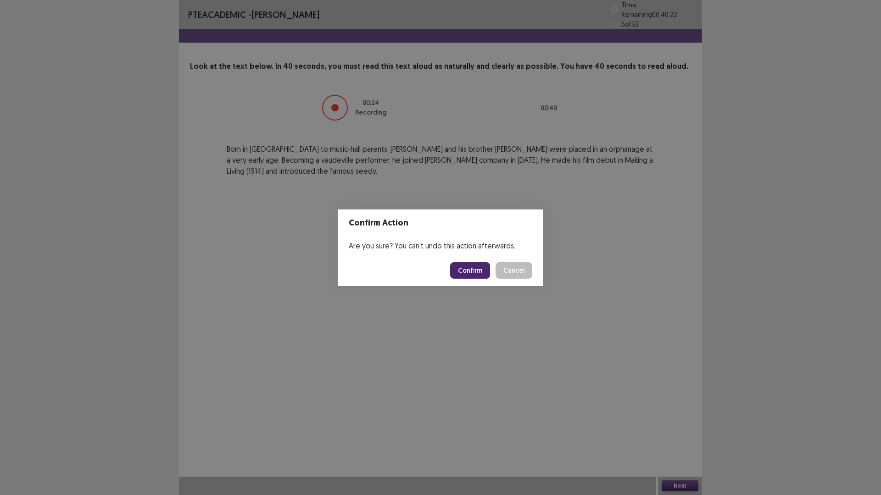
click at [472, 270] on button "Confirm" at bounding box center [470, 270] width 40 height 17
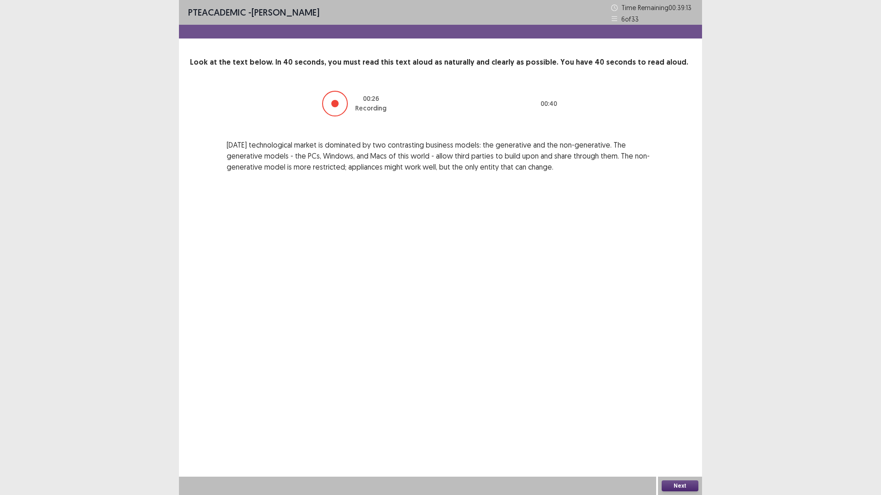
click at [671, 433] on button "Next" at bounding box center [679, 486] width 37 height 11
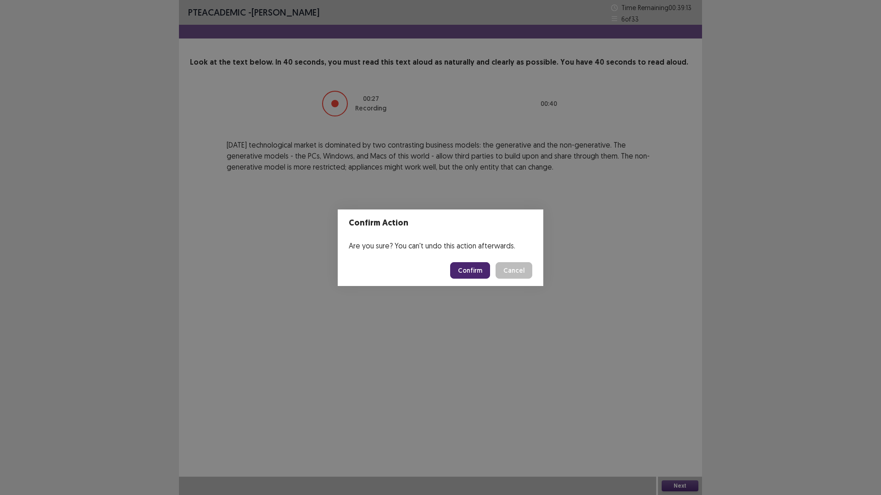
click at [482, 272] on button "Confirm" at bounding box center [470, 270] width 40 height 17
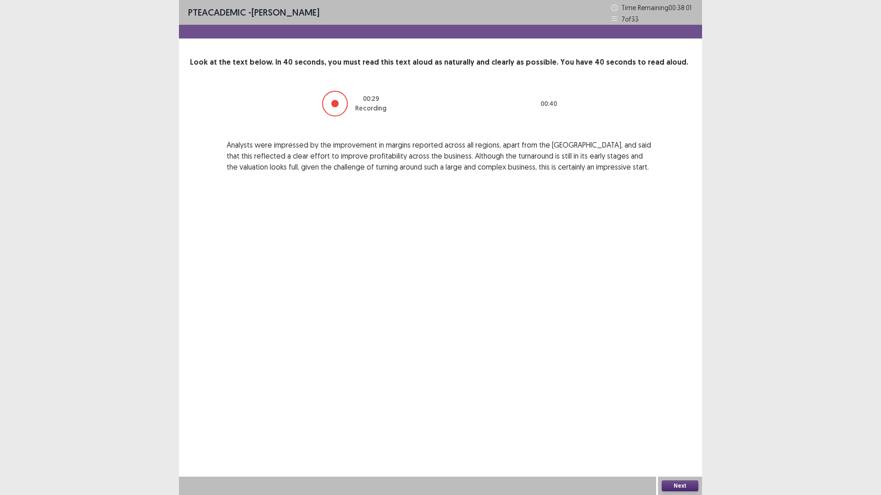
click at [693, 433] on button "Next" at bounding box center [679, 486] width 37 height 11
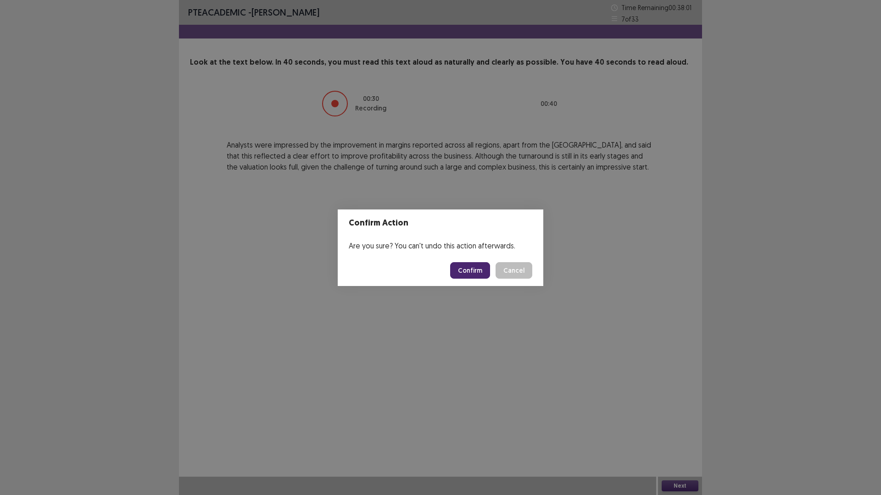
click at [467, 273] on button "Confirm" at bounding box center [470, 270] width 40 height 17
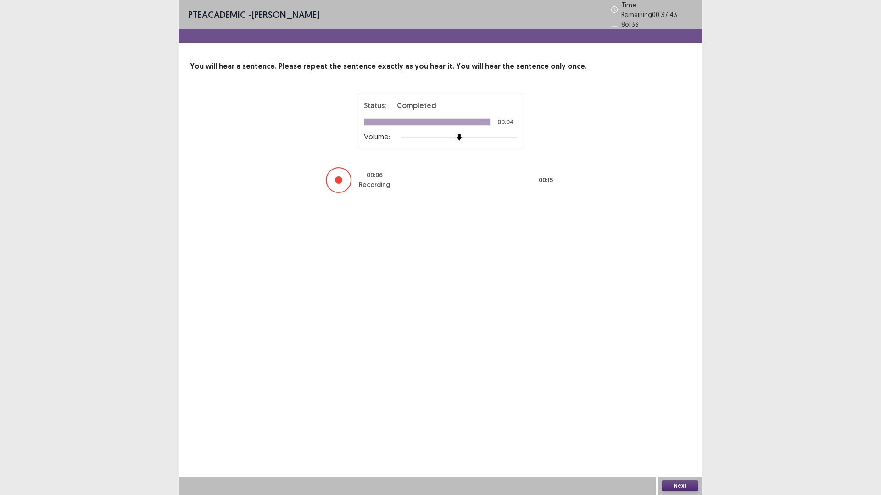
click at [669, 433] on button "Next" at bounding box center [679, 486] width 37 height 11
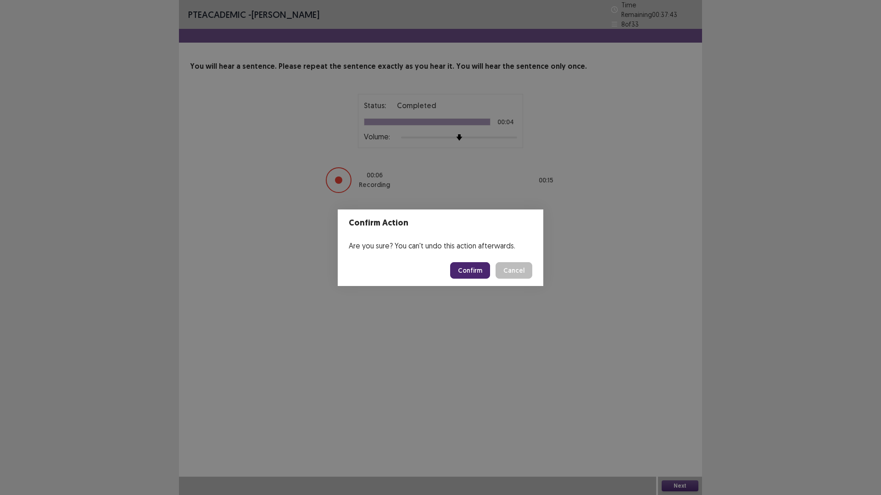
click at [482, 269] on button "Confirm" at bounding box center [470, 270] width 40 height 17
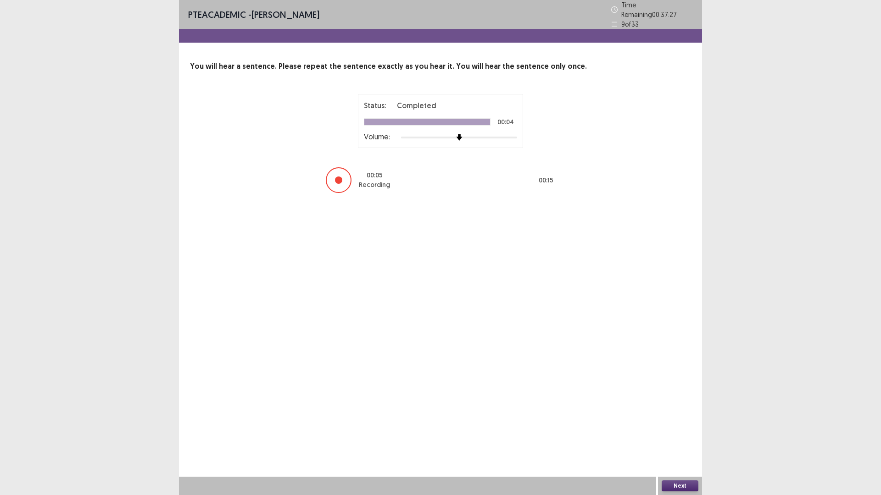
click at [676, 433] on button "Next" at bounding box center [679, 486] width 37 height 11
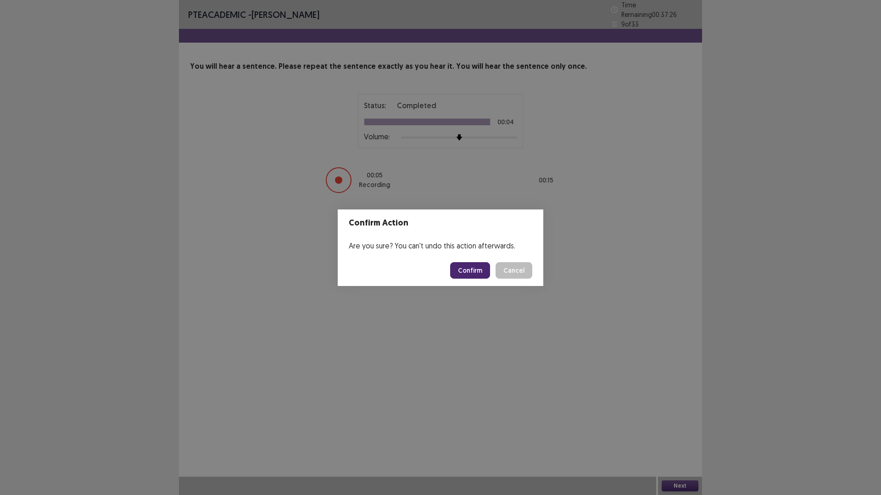
click at [479, 267] on button "Confirm" at bounding box center [470, 270] width 40 height 17
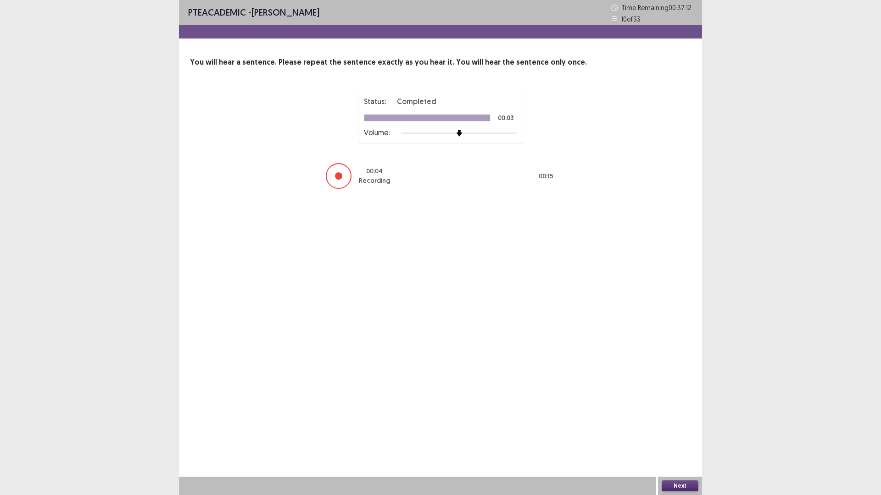
click at [686, 433] on button "Next" at bounding box center [679, 486] width 37 height 11
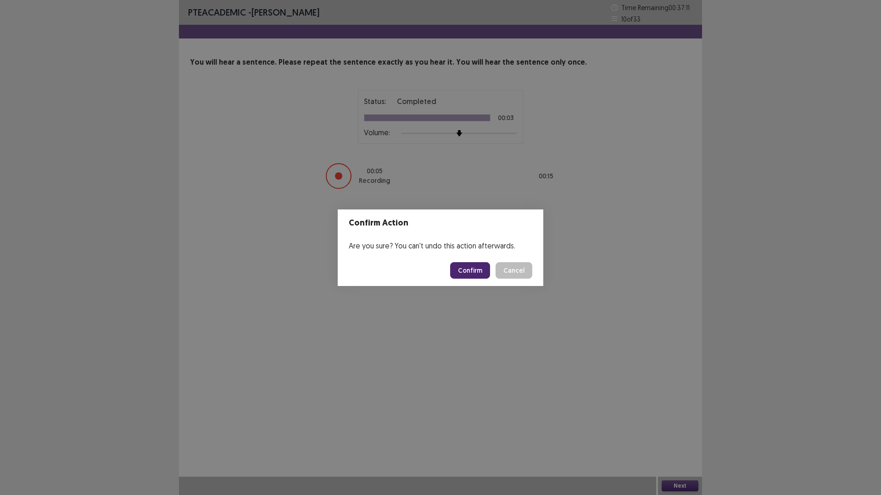
click at [460, 270] on button "Confirm" at bounding box center [470, 270] width 40 height 17
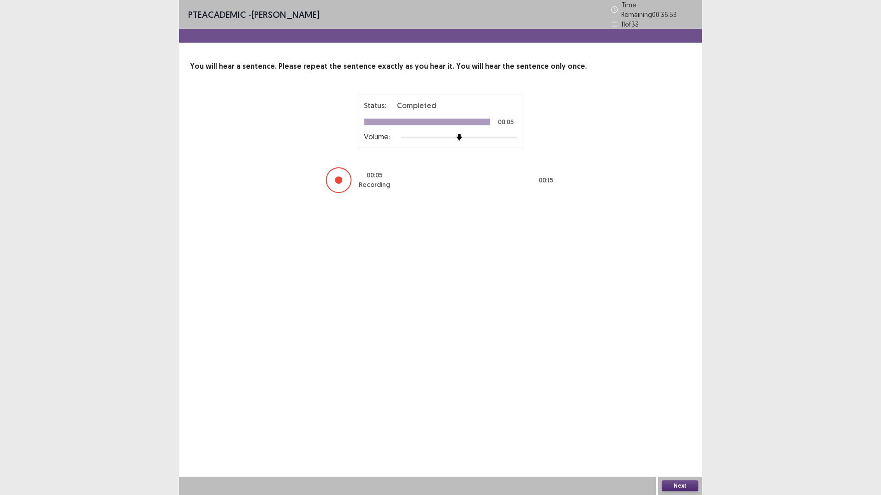
click at [684, 433] on button "Next" at bounding box center [679, 486] width 37 height 11
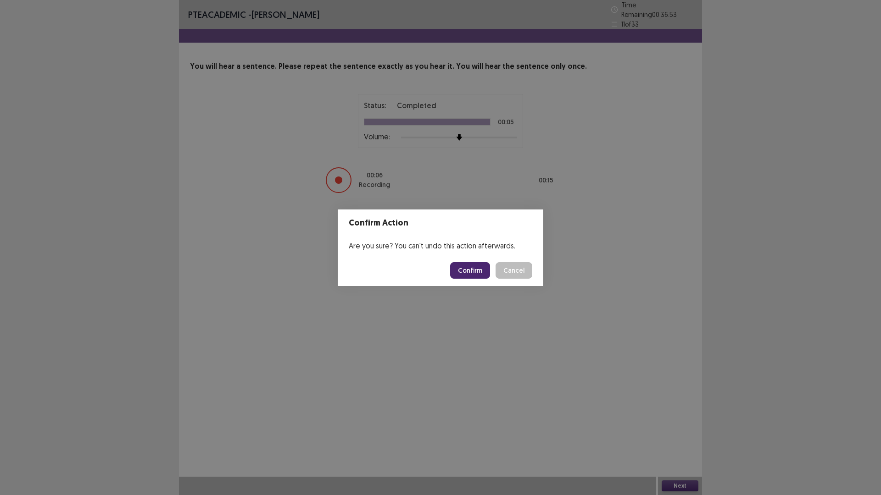
click at [476, 262] on button "Confirm" at bounding box center [470, 270] width 40 height 17
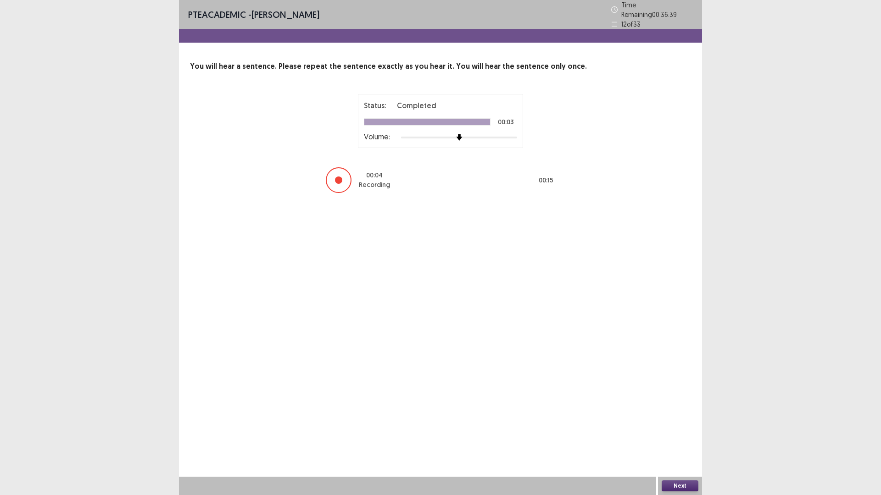
click at [680, 433] on button "Next" at bounding box center [679, 486] width 37 height 11
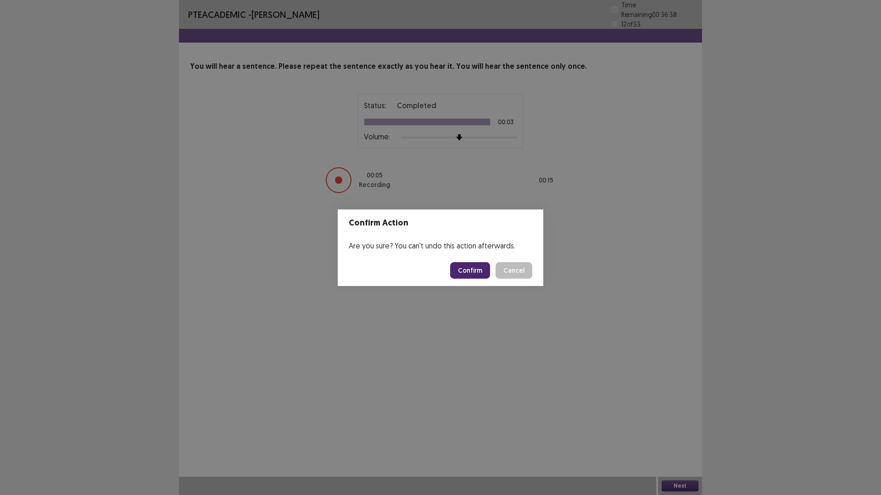
click at [470, 261] on footer "Confirm Cancel" at bounding box center [440, 270] width 205 height 31
click at [469, 274] on button "Confirm" at bounding box center [470, 270] width 40 height 17
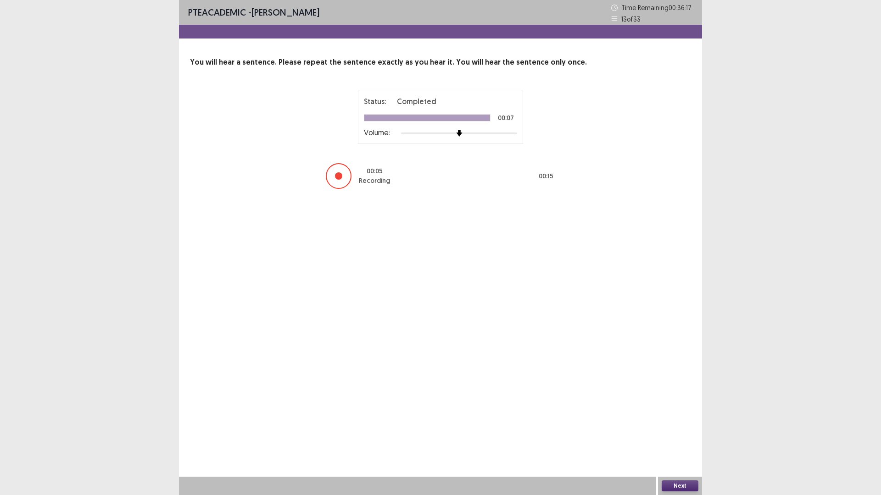
click at [690, 433] on button "Next" at bounding box center [679, 486] width 37 height 11
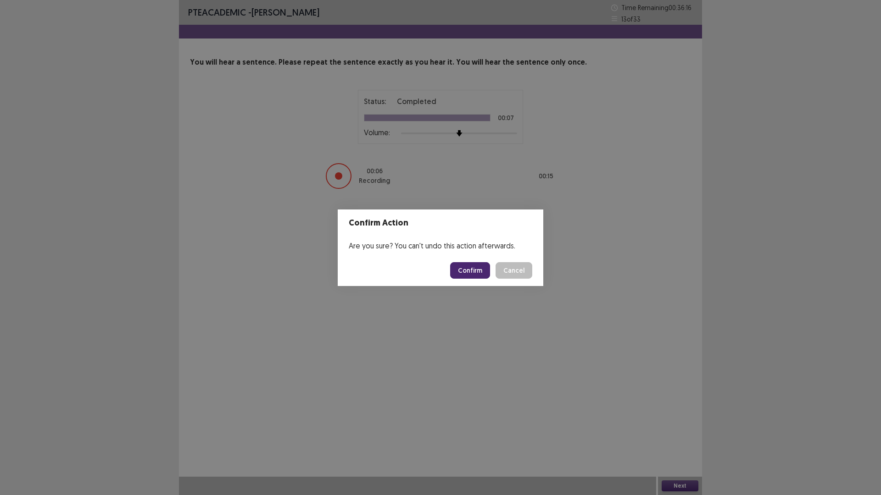
click at [478, 271] on button "Confirm" at bounding box center [470, 270] width 40 height 17
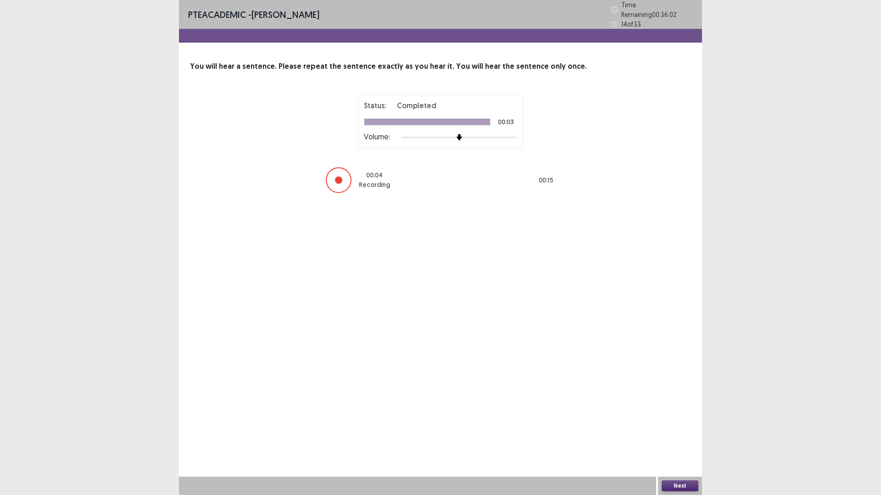
click at [690, 433] on button "Next" at bounding box center [679, 486] width 37 height 11
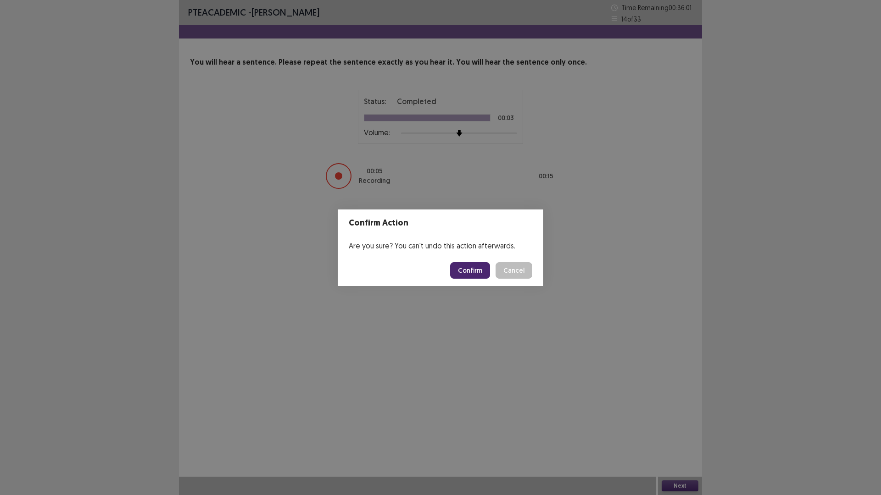
click at [479, 266] on button "Confirm" at bounding box center [470, 270] width 40 height 17
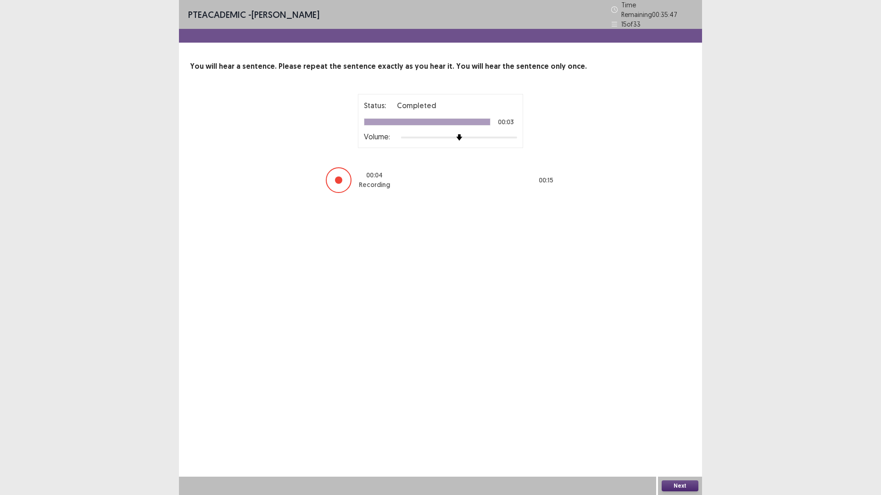
drag, startPoint x: 602, startPoint y: 452, endPoint x: 643, endPoint y: 489, distance: 55.2
click at [642, 433] on div "PTE academic - Milli Quindara Time Remaining 00 : 35 : 47 15 of 33 You will hea…" at bounding box center [440, 247] width 523 height 495
click at [668, 433] on button "Next" at bounding box center [679, 486] width 37 height 11
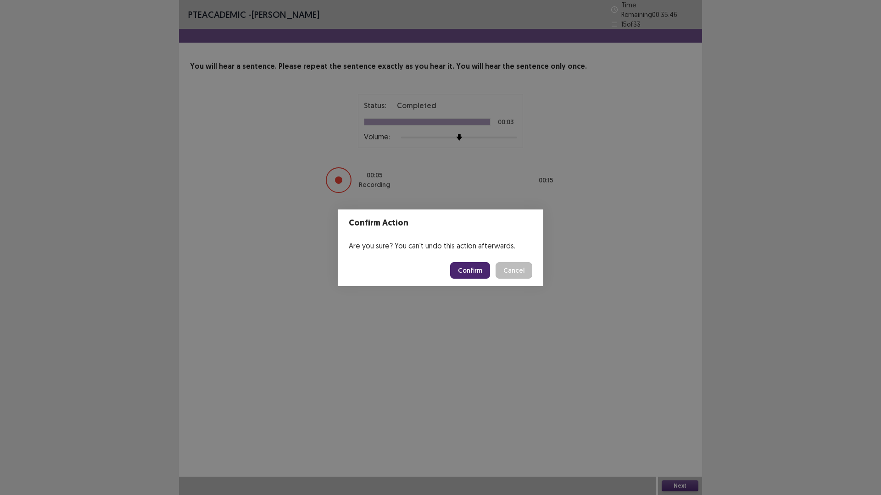
click at [481, 268] on button "Confirm" at bounding box center [470, 270] width 40 height 17
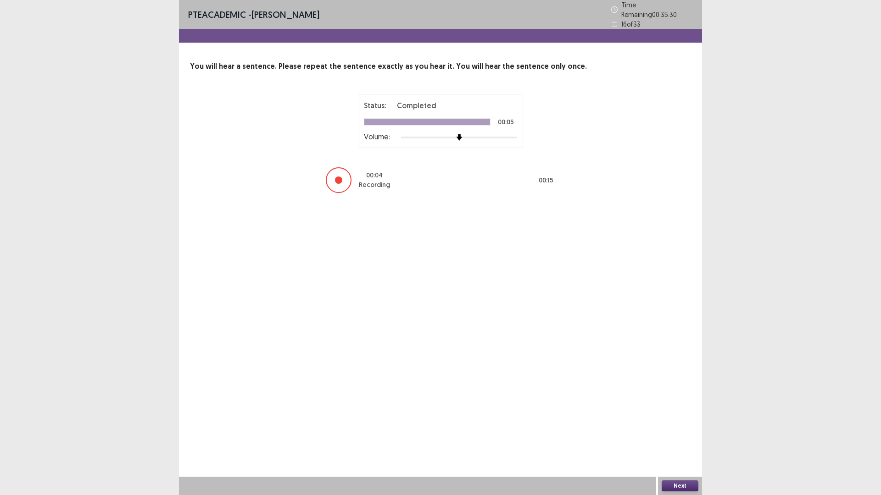
click at [691, 433] on button "Next" at bounding box center [679, 486] width 37 height 11
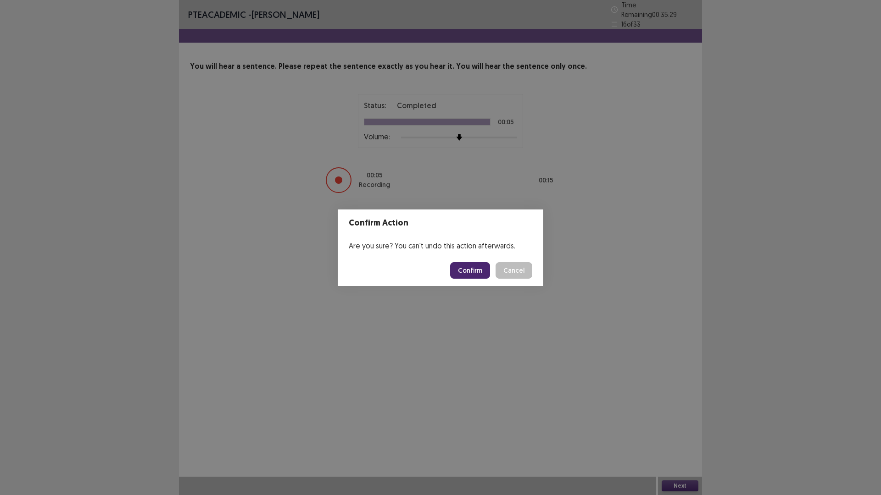
click at [476, 267] on button "Confirm" at bounding box center [470, 270] width 40 height 17
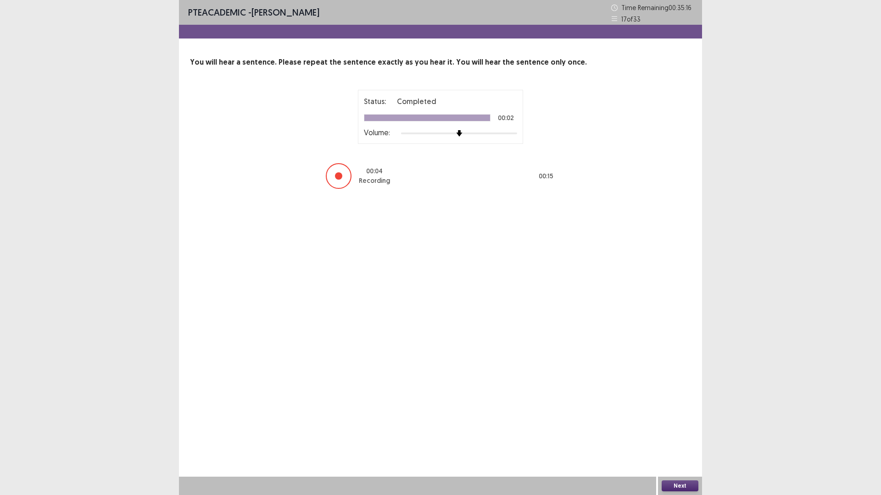
click at [668, 433] on button "Next" at bounding box center [679, 486] width 37 height 11
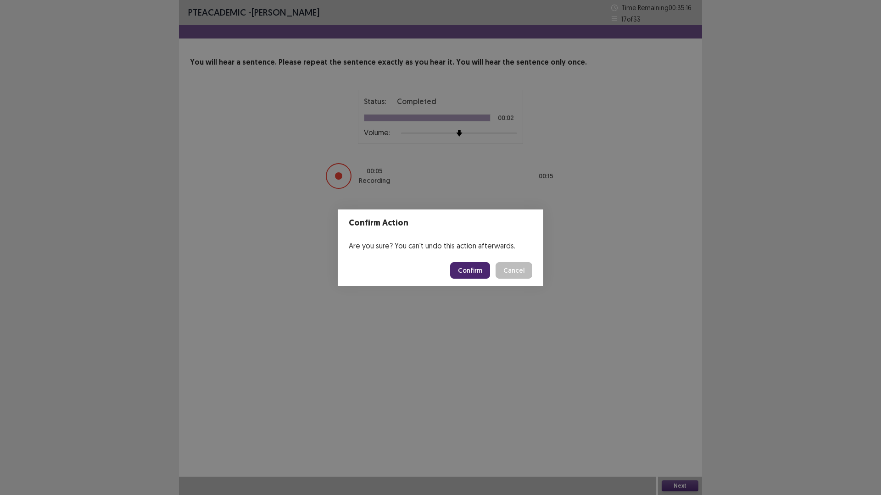
click at [471, 260] on footer "Confirm Cancel" at bounding box center [440, 270] width 205 height 31
click at [471, 263] on button "Confirm" at bounding box center [470, 270] width 40 height 17
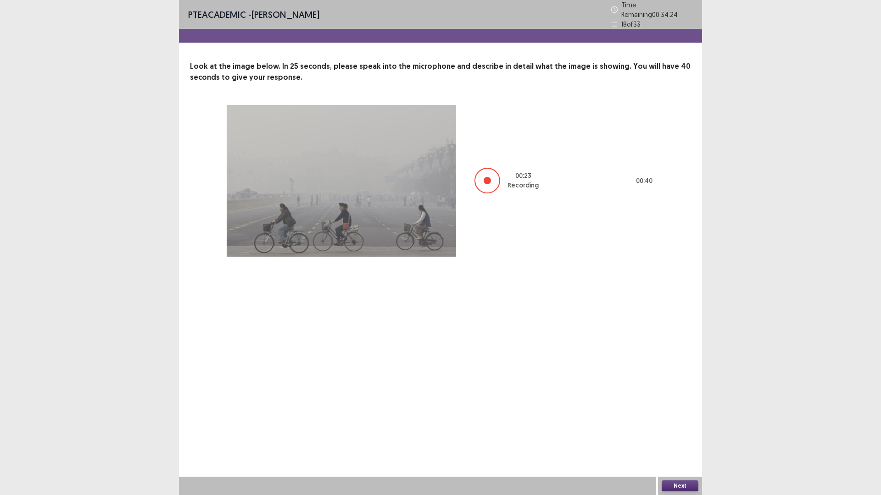
click at [693, 433] on button "Next" at bounding box center [679, 486] width 37 height 11
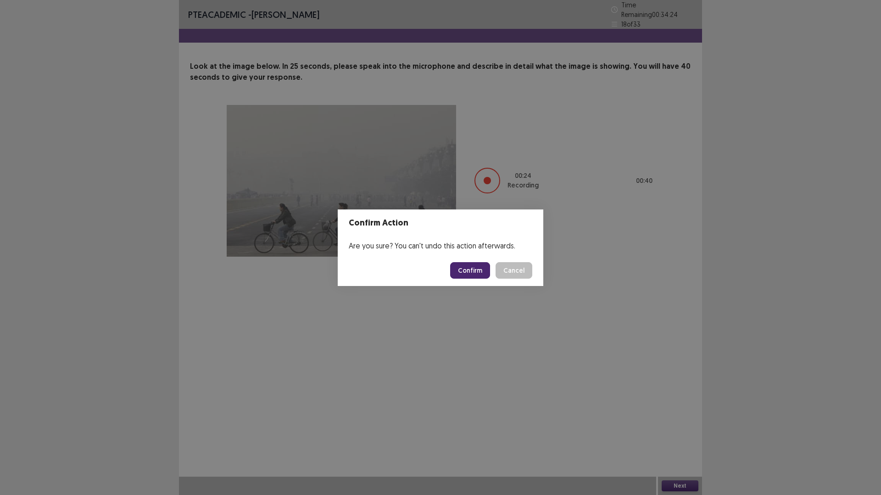
click at [461, 264] on button "Confirm" at bounding box center [470, 270] width 40 height 17
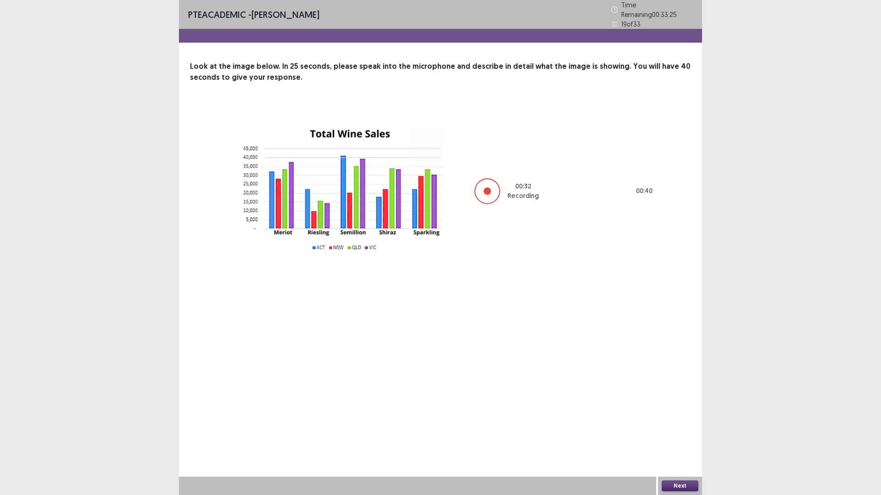
click at [677, 433] on button "Next" at bounding box center [679, 486] width 37 height 11
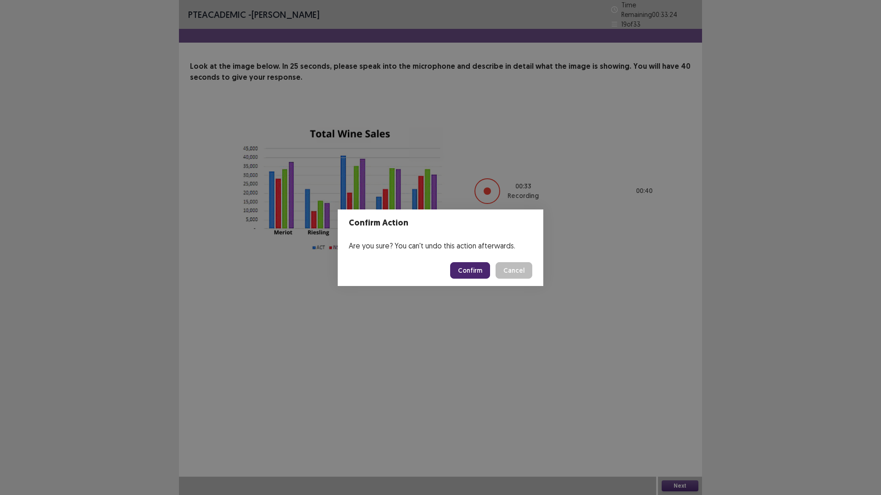
click at [462, 264] on button "Confirm" at bounding box center [470, 270] width 40 height 17
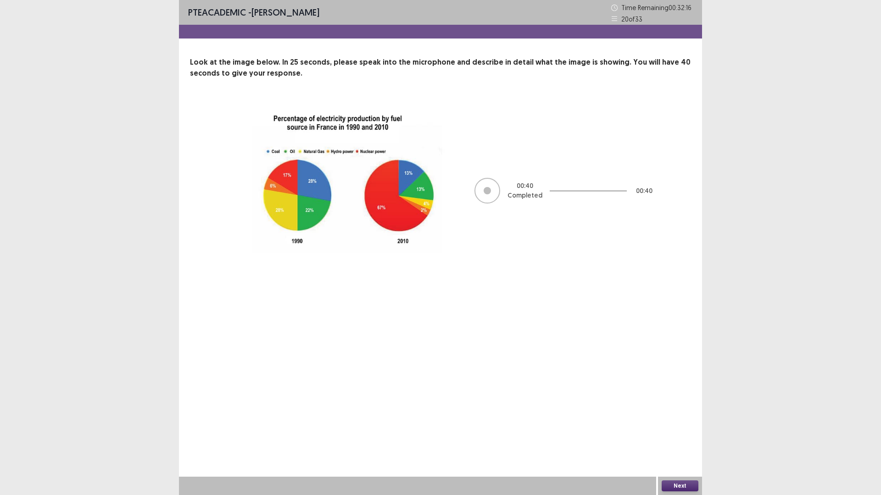
click at [673, 433] on button "Next" at bounding box center [679, 486] width 37 height 11
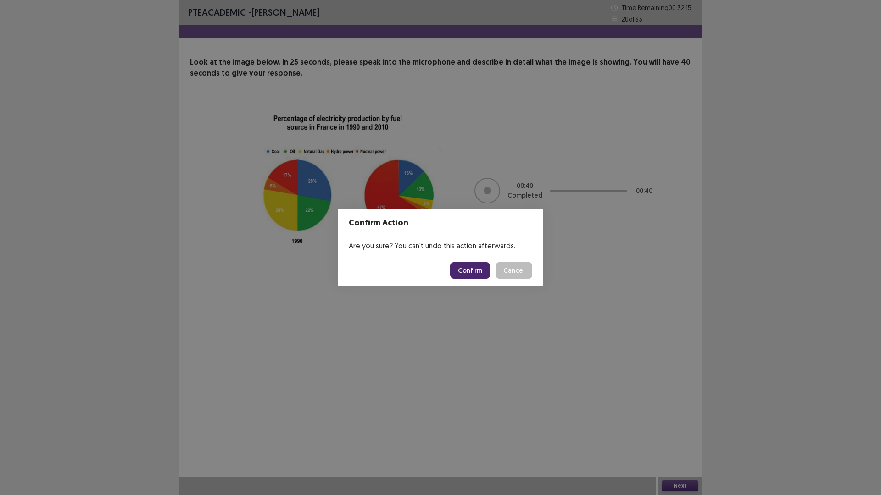
click at [476, 266] on button "Confirm" at bounding box center [470, 270] width 40 height 17
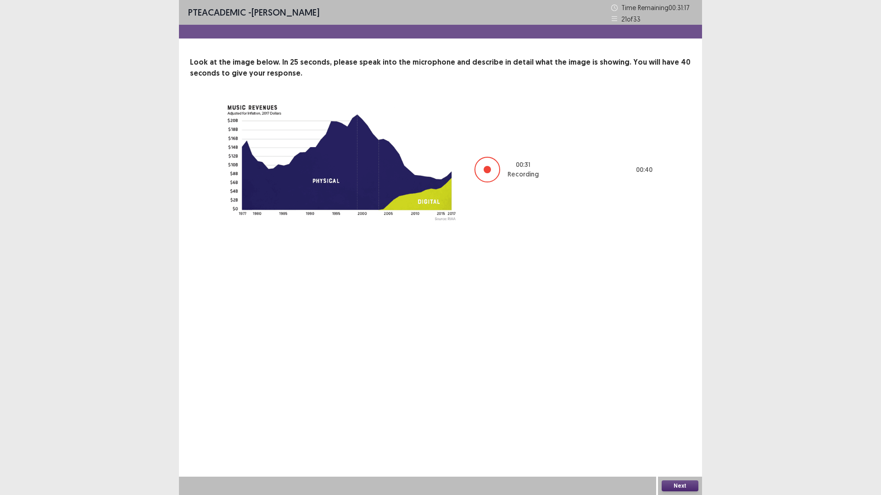
click at [689, 433] on button "Next" at bounding box center [679, 486] width 37 height 11
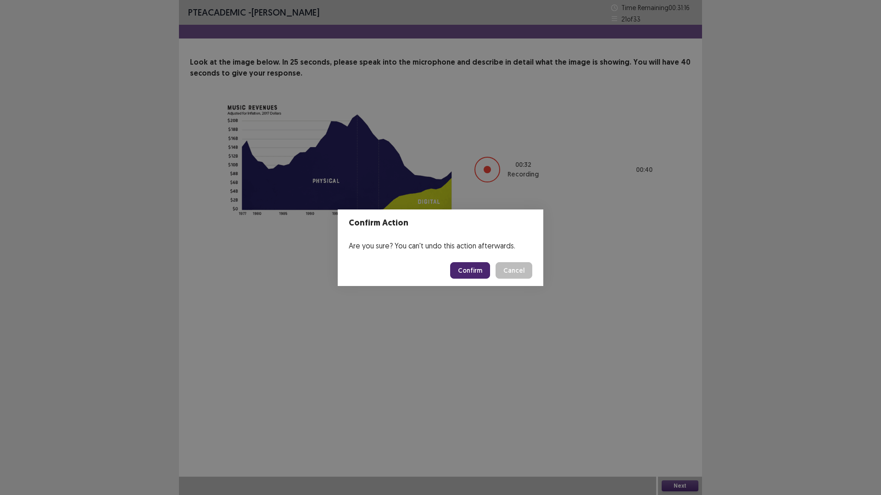
click at [477, 264] on button "Confirm" at bounding box center [470, 270] width 40 height 17
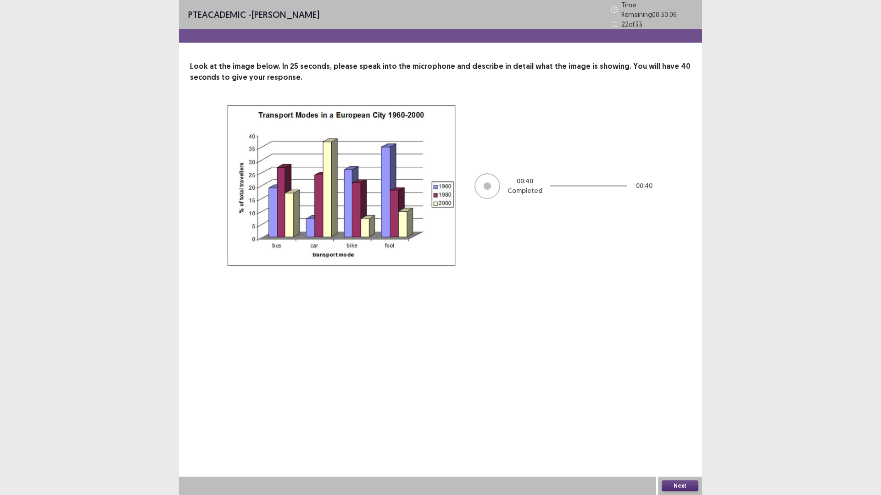
click at [682, 433] on button "Next" at bounding box center [679, 486] width 37 height 11
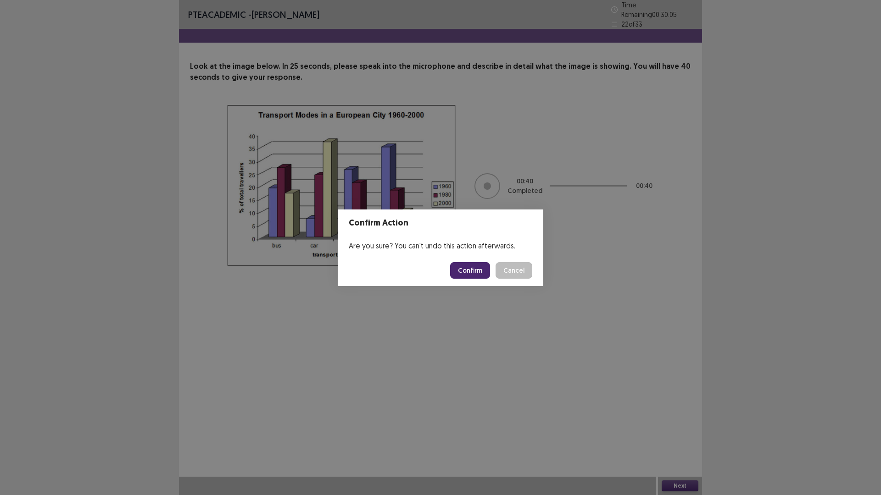
click at [471, 268] on button "Confirm" at bounding box center [470, 270] width 40 height 17
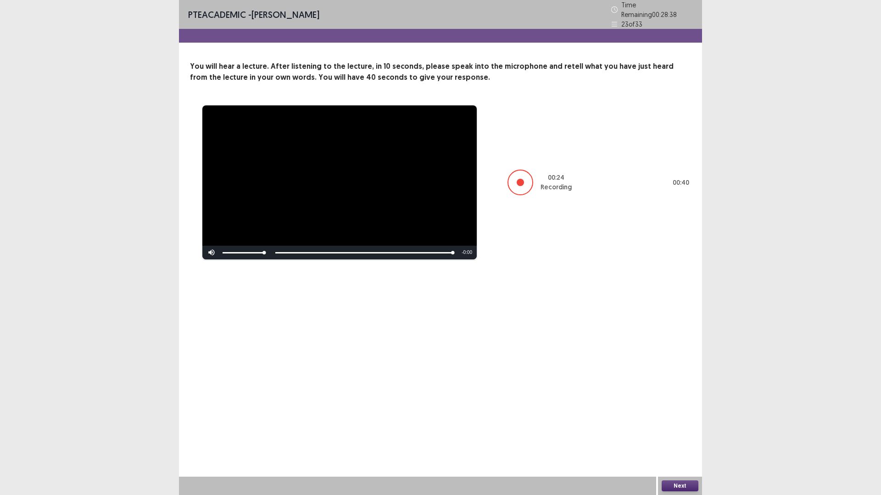
click at [682, 433] on button "Next" at bounding box center [679, 486] width 37 height 11
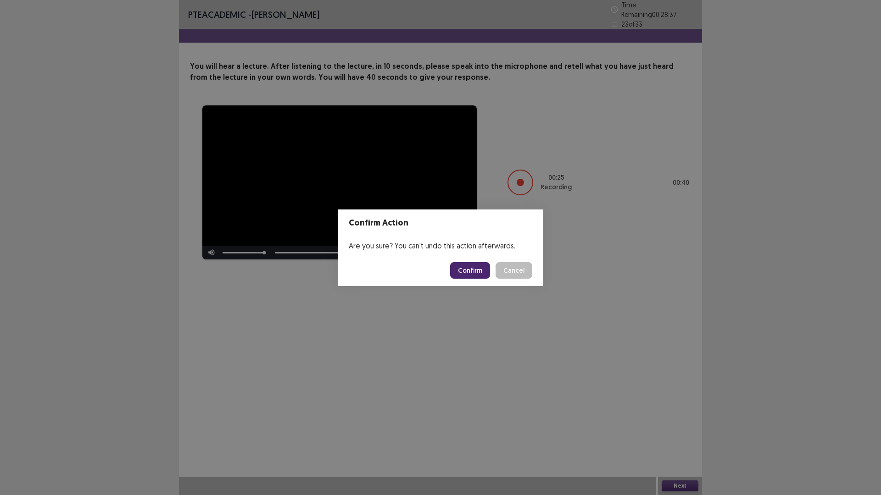
click at [460, 269] on button "Confirm" at bounding box center [470, 270] width 40 height 17
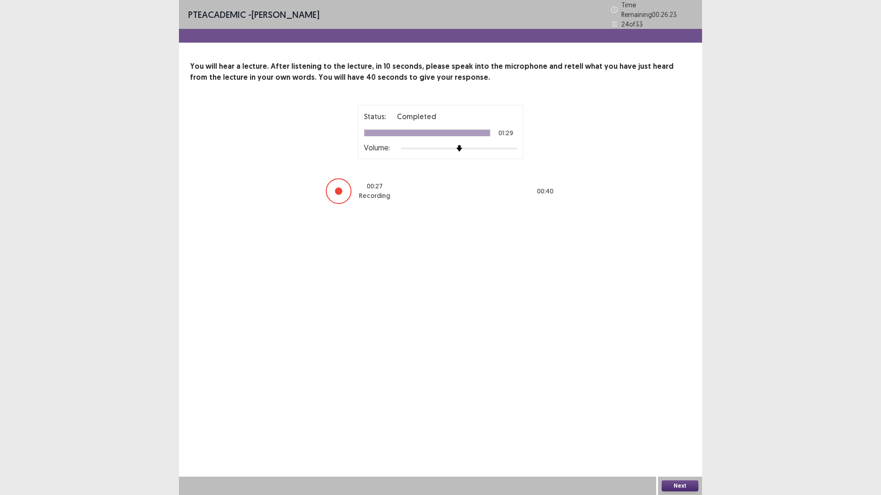
click at [678, 433] on button "Next" at bounding box center [679, 486] width 37 height 11
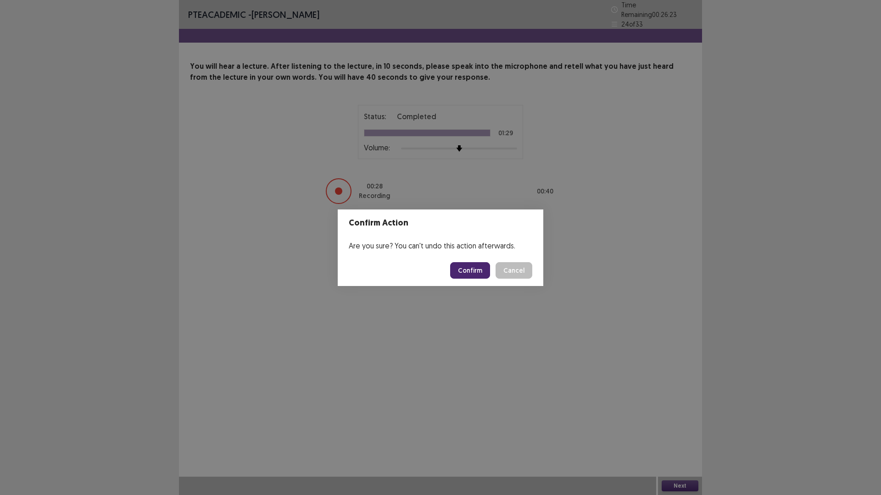
click at [467, 272] on button "Confirm" at bounding box center [470, 270] width 40 height 17
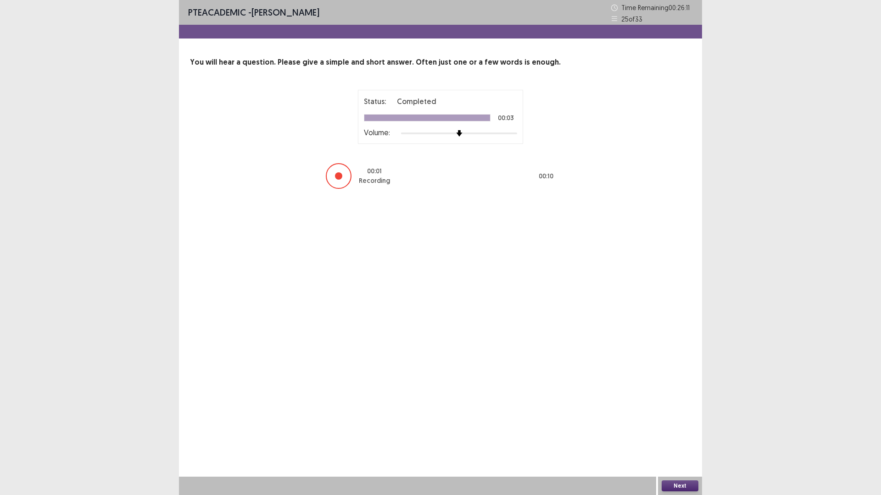
click at [675, 433] on button "Next" at bounding box center [679, 486] width 37 height 11
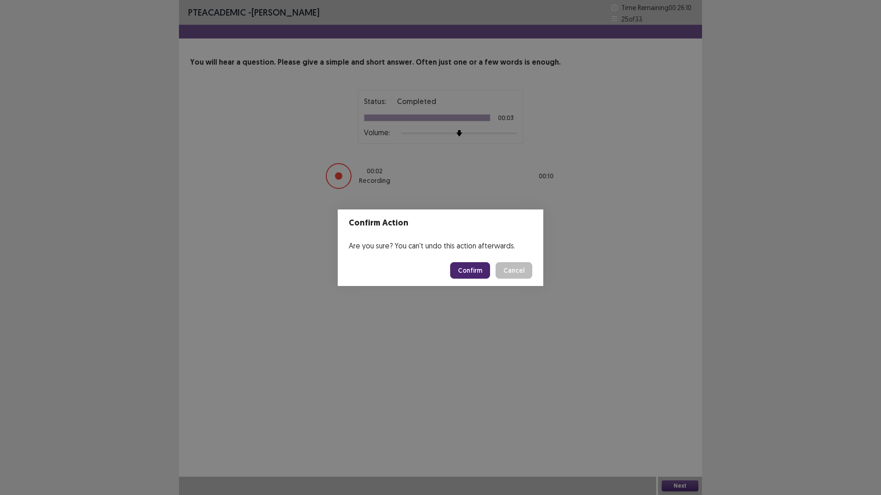
click at [478, 271] on button "Confirm" at bounding box center [470, 270] width 40 height 17
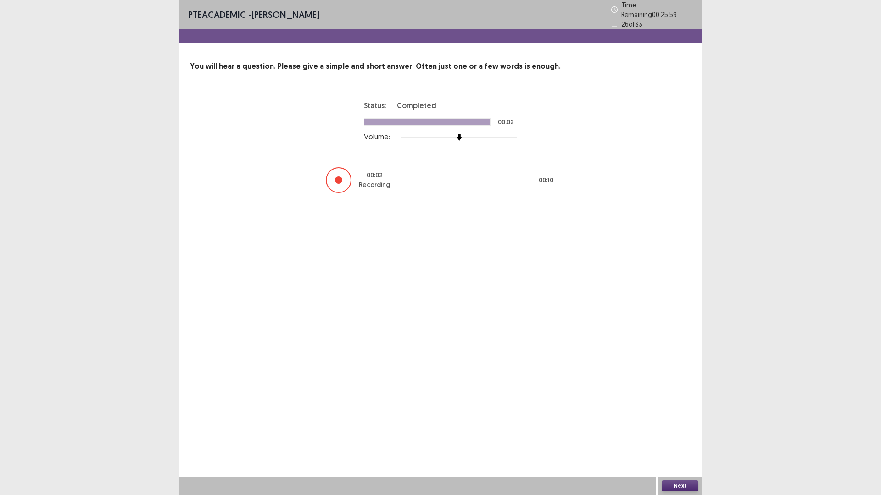
click at [684, 433] on button "Next" at bounding box center [679, 486] width 37 height 11
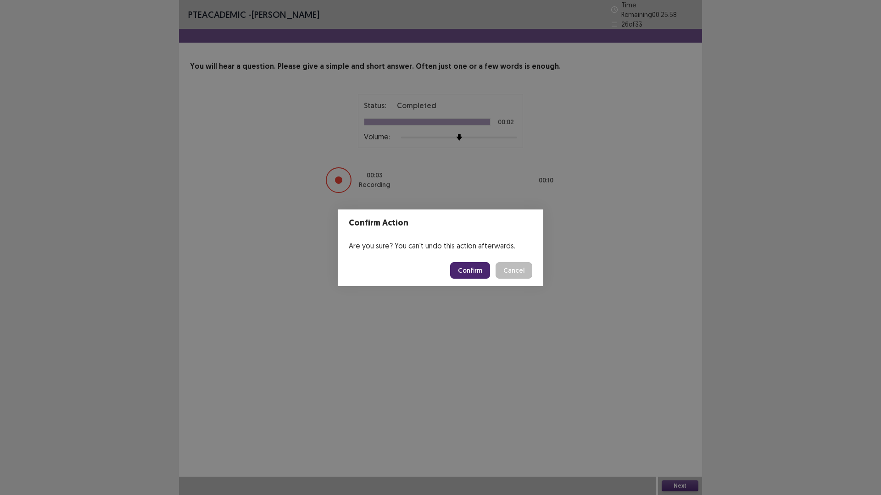
click at [468, 268] on button "Confirm" at bounding box center [470, 270] width 40 height 17
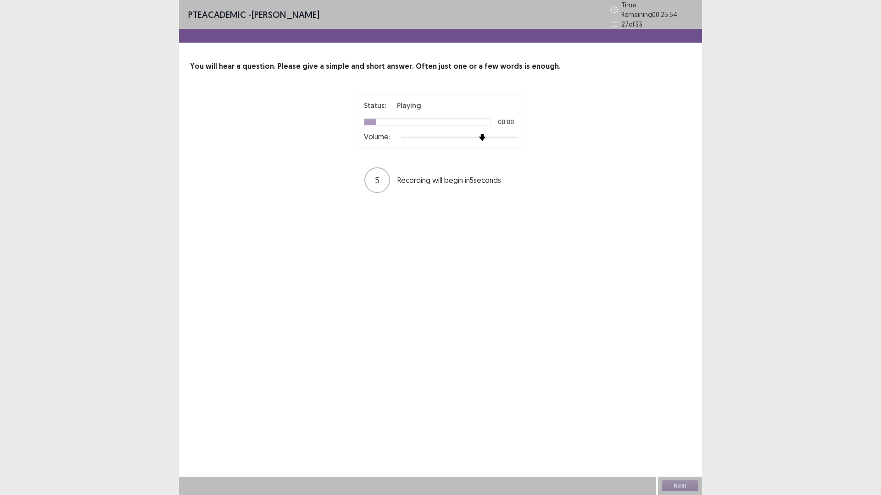
click at [478, 134] on div at bounding box center [459, 137] width 116 height 7
click at [494, 134] on div at bounding box center [459, 137] width 116 height 7
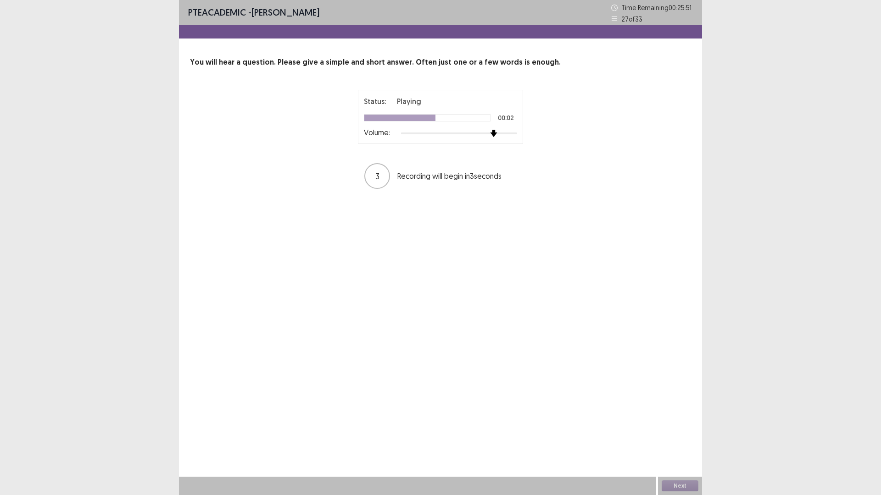
click at [499, 133] on div at bounding box center [459, 134] width 116 height 2
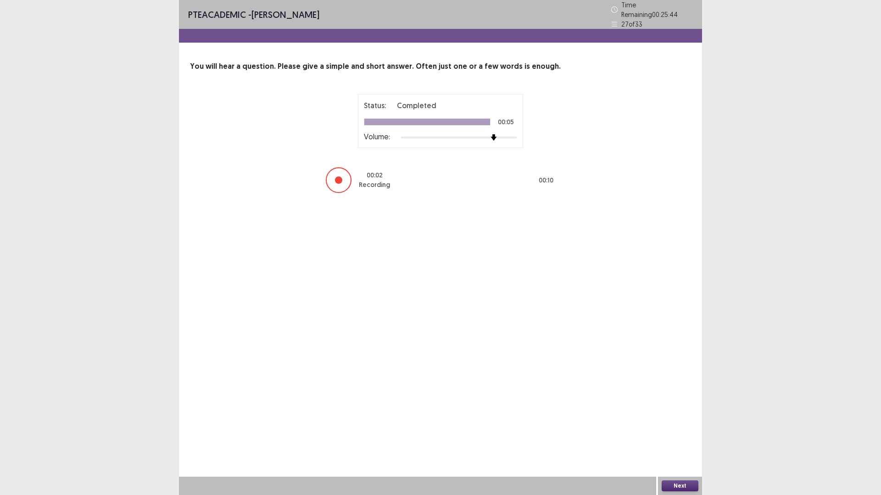
click at [682, 433] on button "Next" at bounding box center [679, 486] width 37 height 11
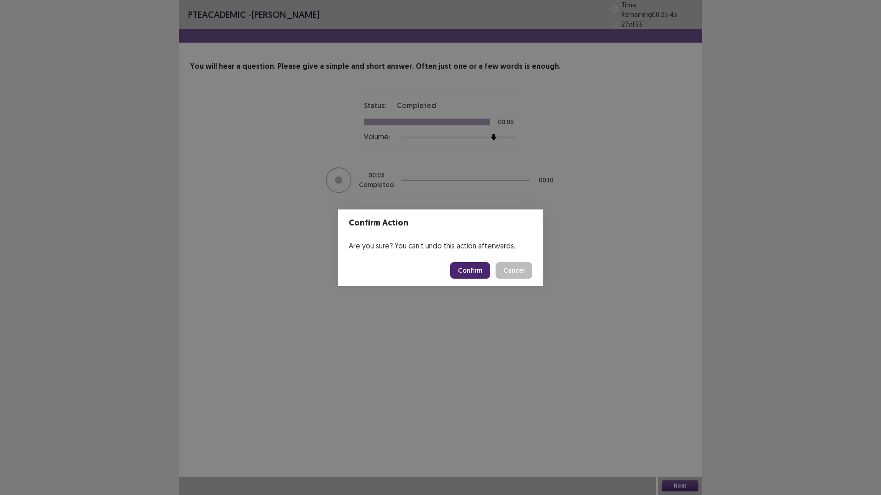
click at [477, 276] on button "Confirm" at bounding box center [470, 270] width 40 height 17
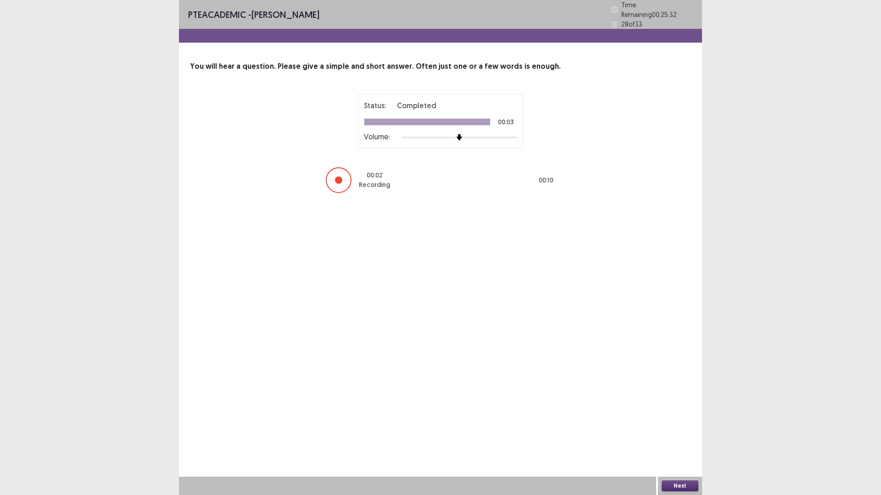
click at [677, 433] on button "Next" at bounding box center [679, 486] width 37 height 11
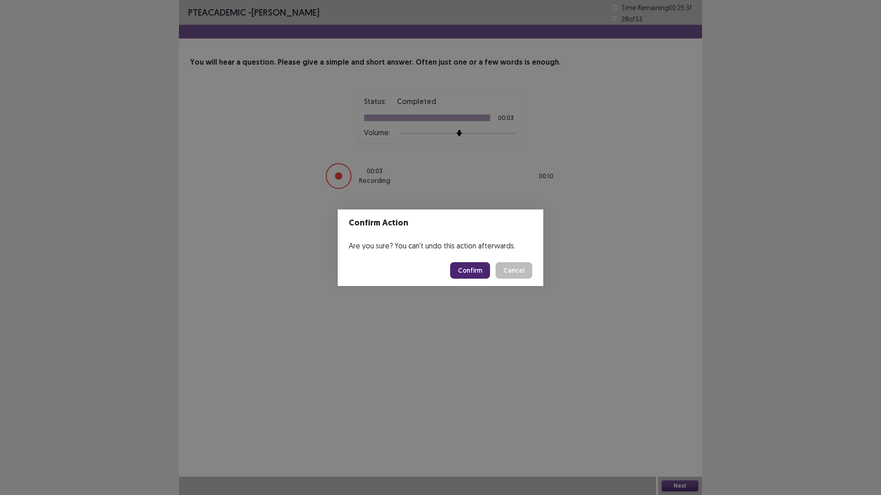
click at [463, 266] on button "Confirm" at bounding box center [470, 270] width 40 height 17
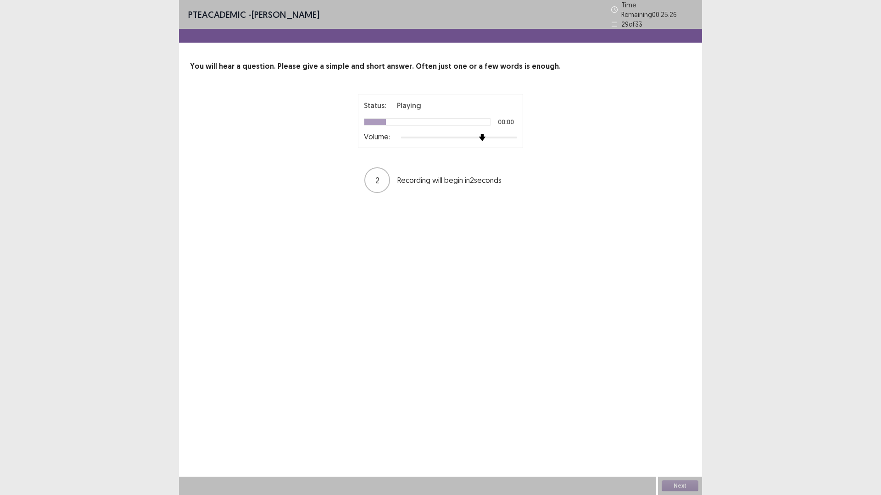
click at [477, 134] on div at bounding box center [459, 137] width 116 height 7
click at [493, 134] on div at bounding box center [459, 137] width 116 height 7
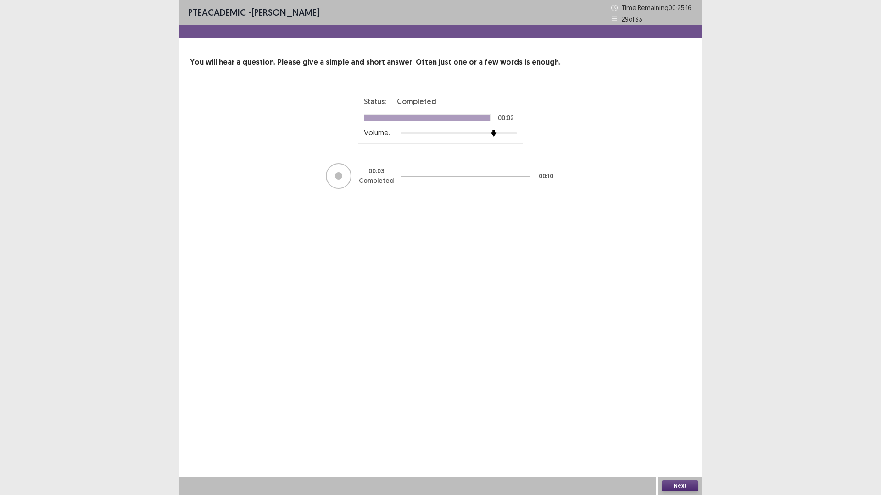
click at [688, 433] on button "Next" at bounding box center [679, 486] width 37 height 11
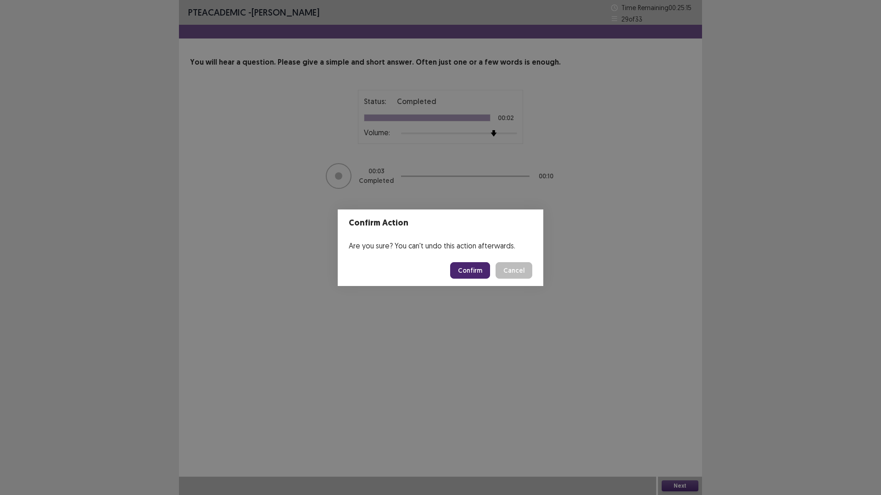
click at [480, 269] on button "Confirm" at bounding box center [470, 270] width 40 height 17
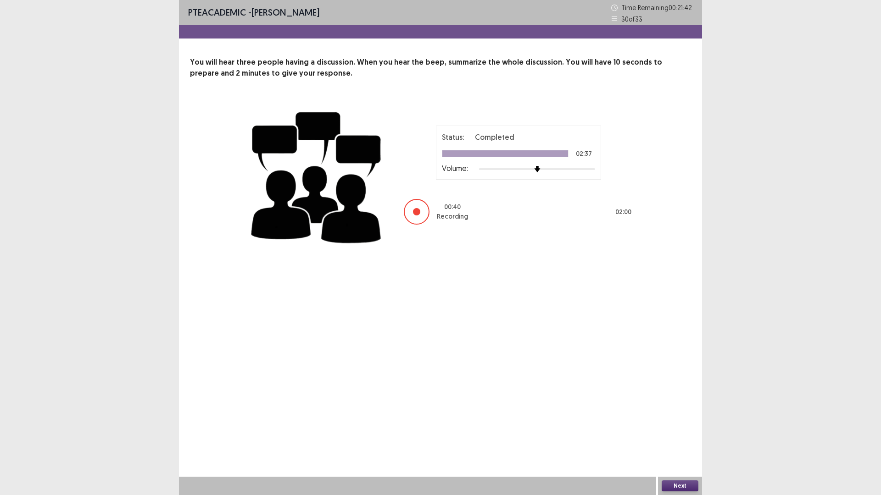
click at [674, 433] on button "Next" at bounding box center [679, 486] width 37 height 11
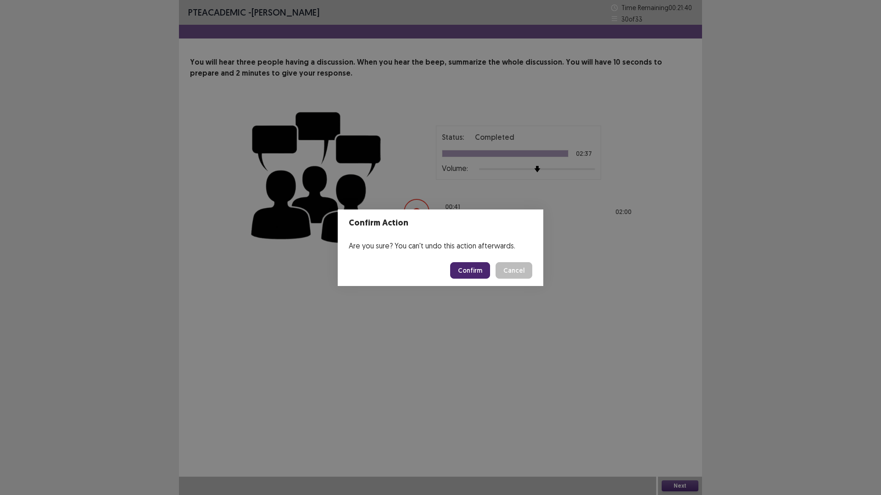
click at [475, 269] on button "Confirm" at bounding box center [470, 270] width 40 height 17
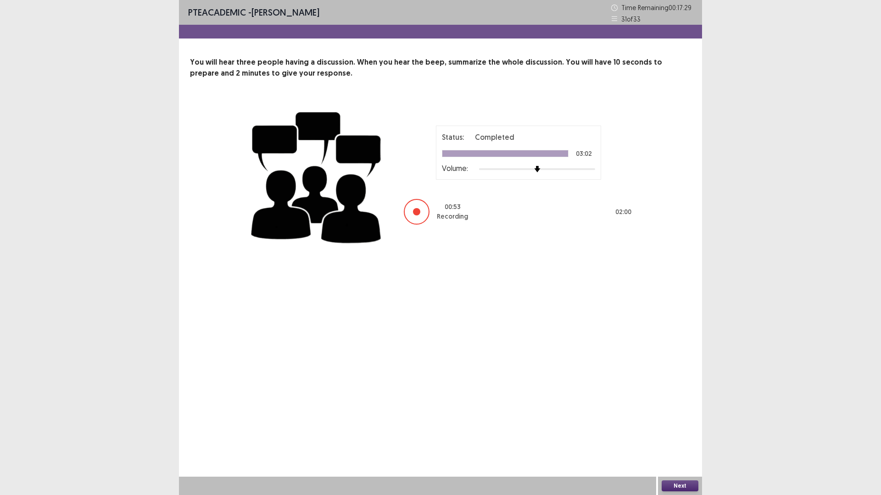
click at [692, 433] on button "Next" at bounding box center [679, 486] width 37 height 11
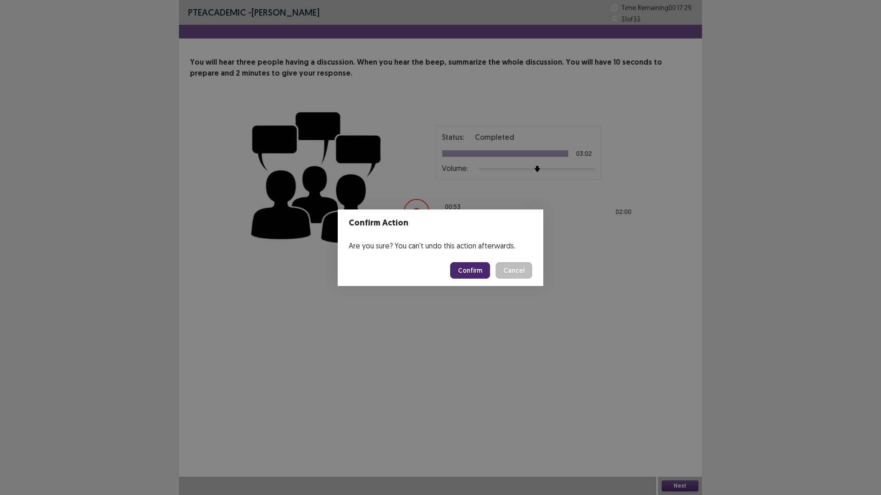
click at [464, 268] on button "Confirm" at bounding box center [470, 270] width 40 height 17
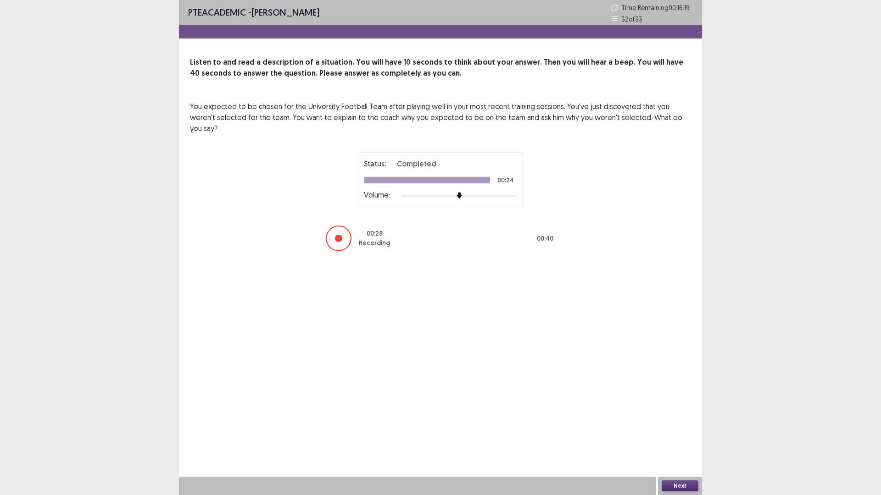
click at [689, 433] on button "Next" at bounding box center [679, 486] width 37 height 11
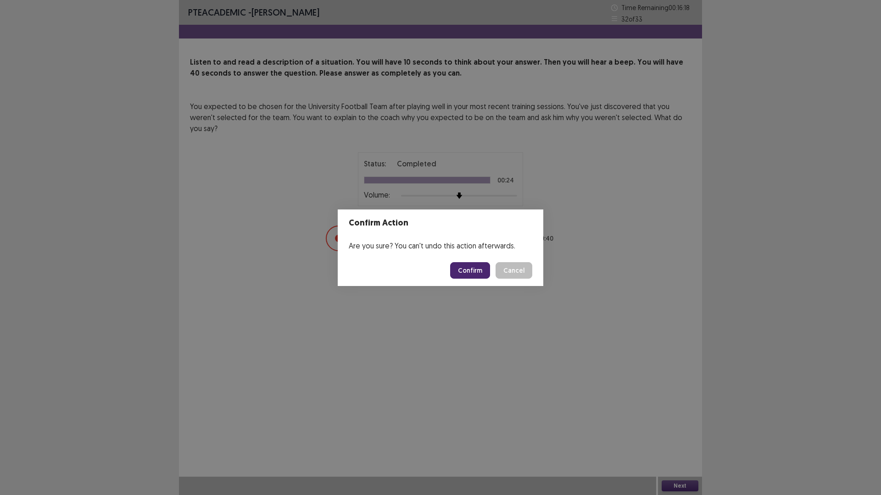
click at [469, 264] on button "Confirm" at bounding box center [470, 270] width 40 height 17
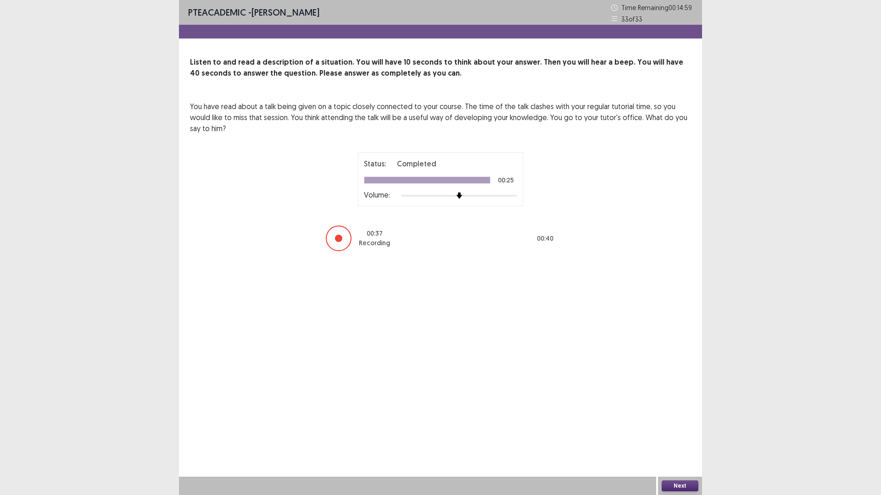
click at [681, 433] on button "Next" at bounding box center [679, 486] width 37 height 11
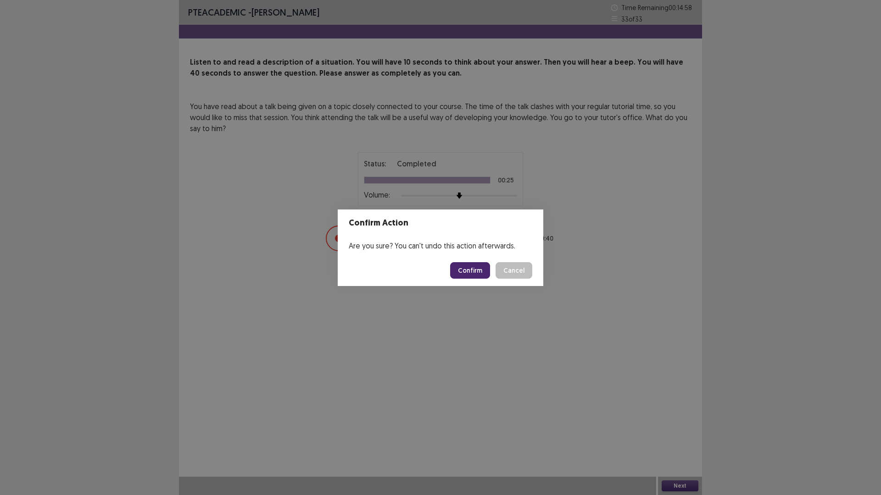
click at [468, 267] on button "Confirm" at bounding box center [470, 270] width 40 height 17
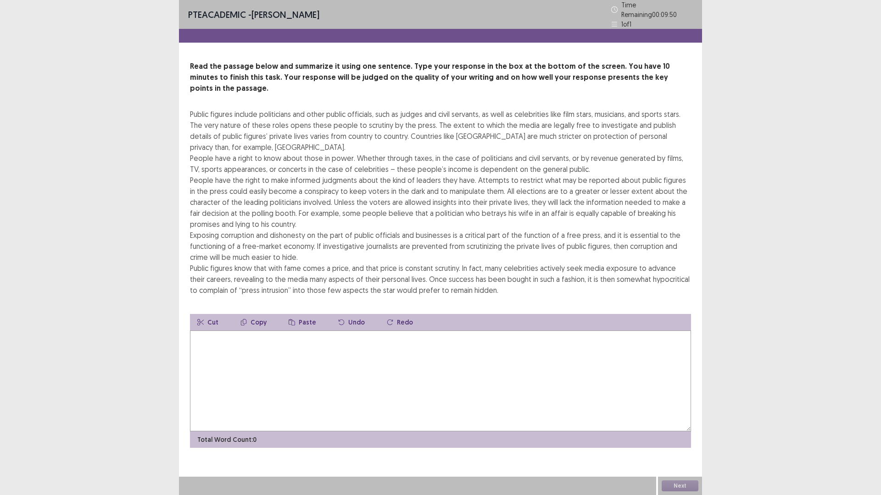
click at [441, 336] on textarea at bounding box center [440, 381] width 501 height 101
click at [274, 237] on div "Public figures include politicians and other public officials, such as judges a…" at bounding box center [440, 202] width 501 height 187
click at [333, 344] on textarea at bounding box center [440, 381] width 501 height 101
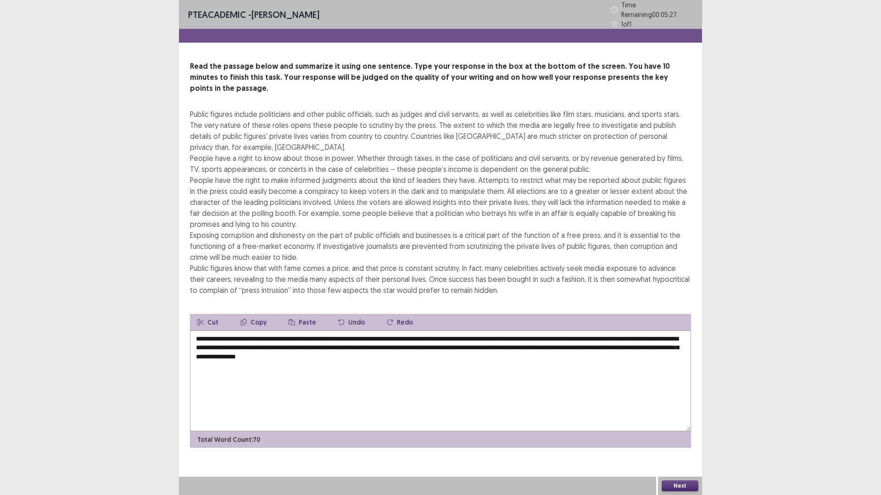
type textarea "**********"
click at [679, 433] on button "Next" at bounding box center [679, 486] width 37 height 11
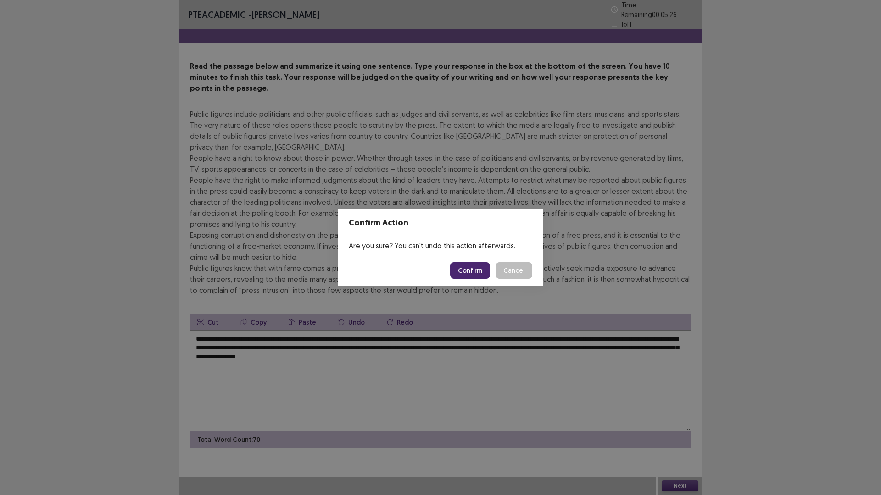
click at [483, 268] on button "Confirm" at bounding box center [470, 270] width 40 height 17
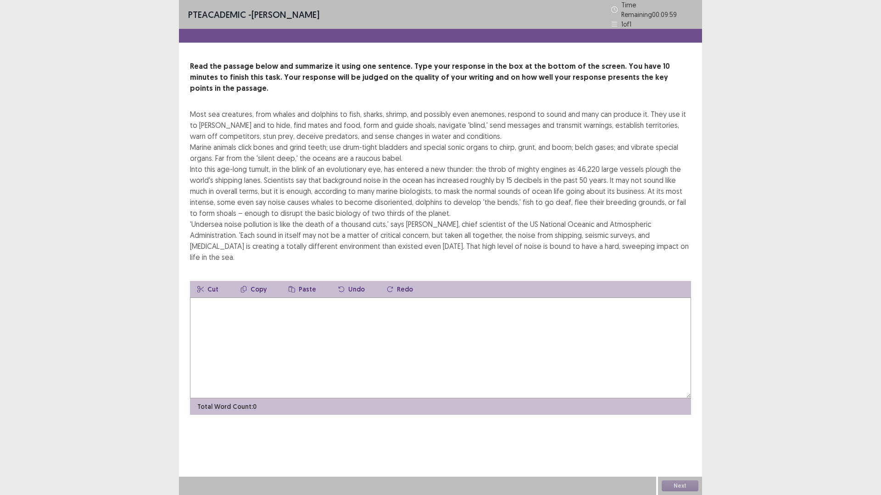
click at [244, 343] on textarea at bounding box center [440, 348] width 501 height 101
click at [467, 298] on textarea at bounding box center [440, 348] width 501 height 101
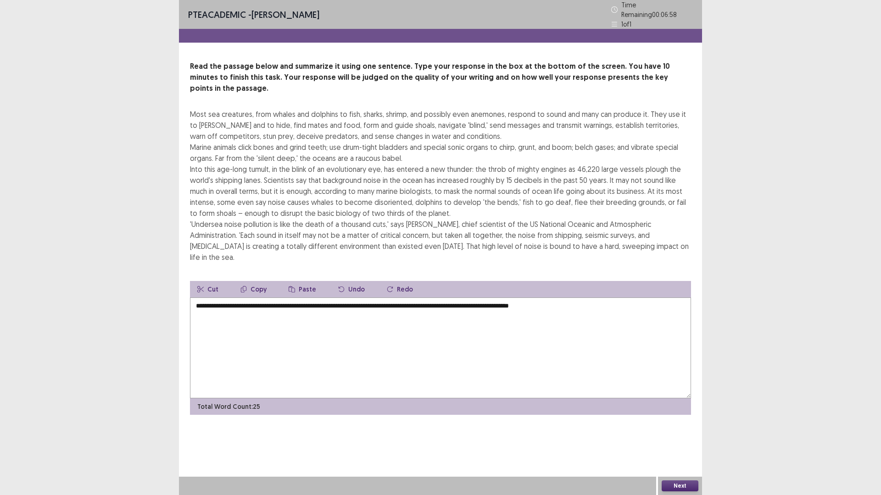
drag, startPoint x: 239, startPoint y: 280, endPoint x: 194, endPoint y: 277, distance: 45.1
click at [195, 298] on textarea "**********" at bounding box center [440, 348] width 501 height 101
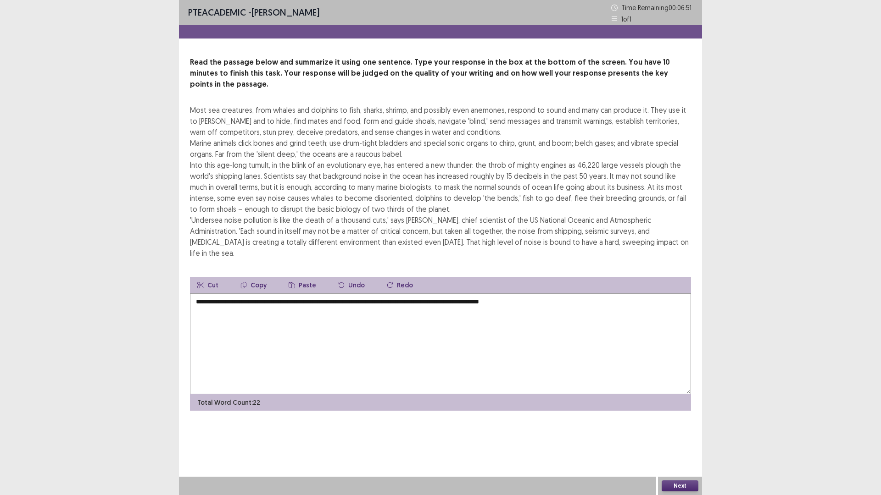
click at [553, 294] on textarea "**********" at bounding box center [440, 344] width 501 height 101
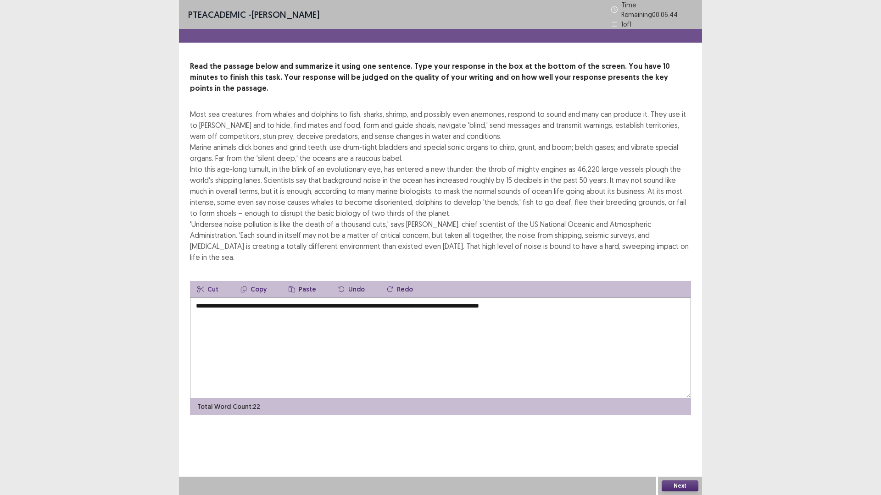
click at [394, 298] on textarea "**********" at bounding box center [440, 348] width 501 height 101
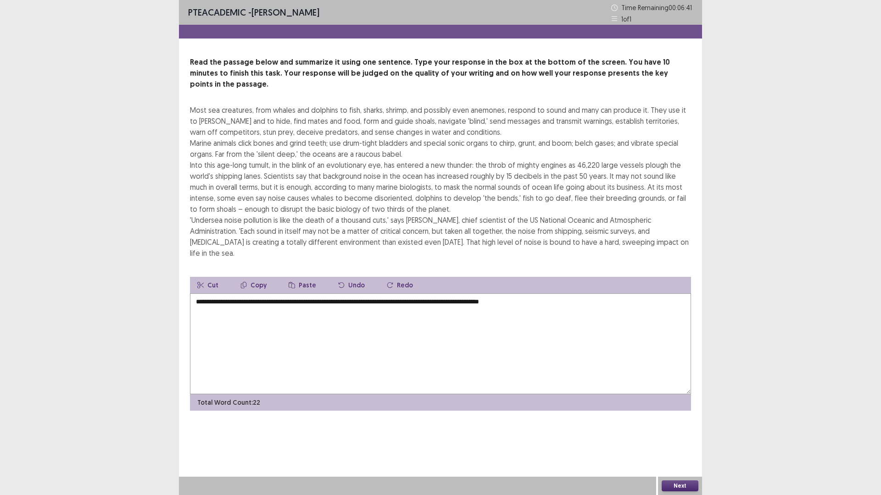
click at [549, 294] on textarea "**********" at bounding box center [440, 344] width 501 height 101
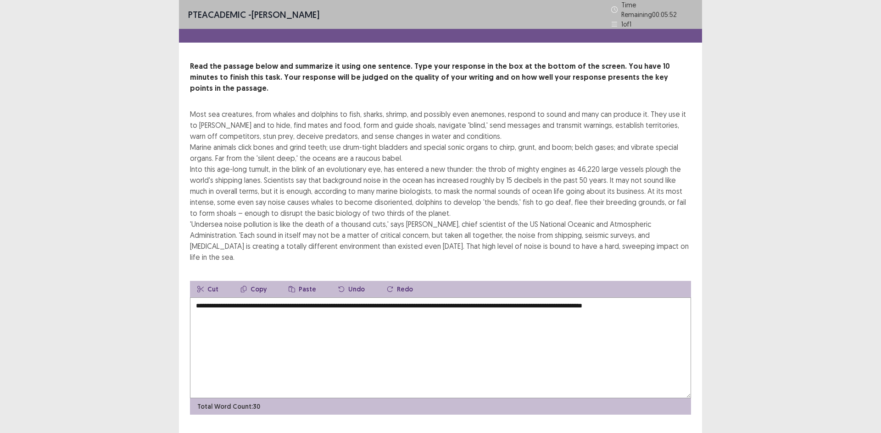
type textarea "**********"
